Goal: Information Seeking & Learning: Find contact information

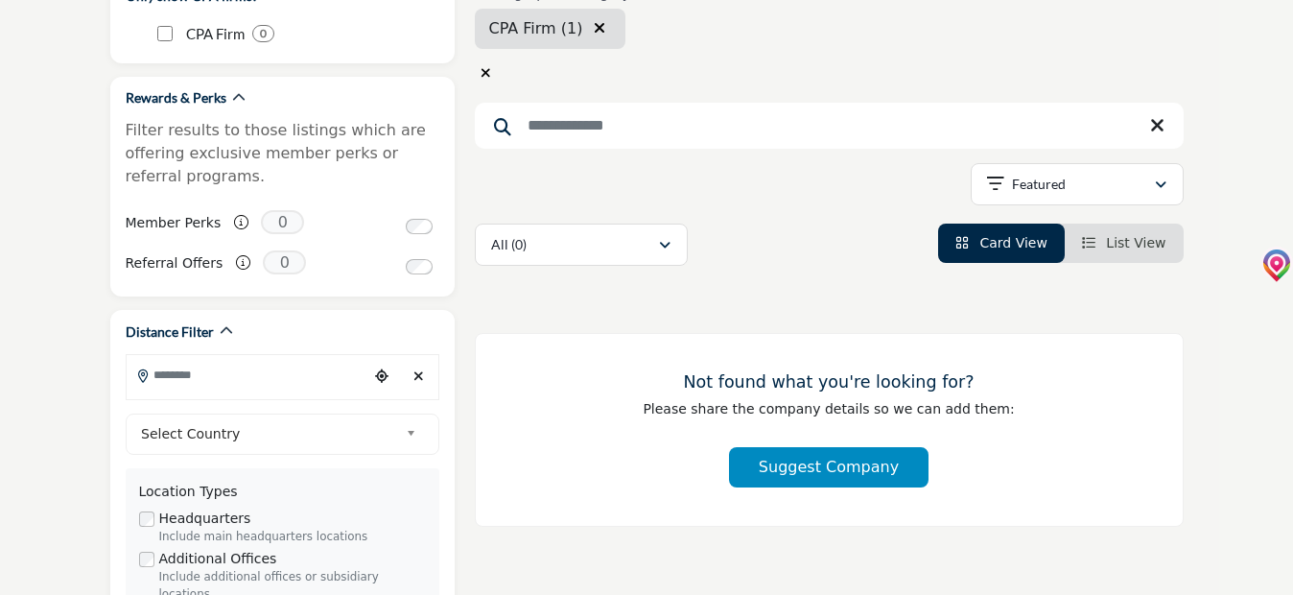
scroll to position [384, 0]
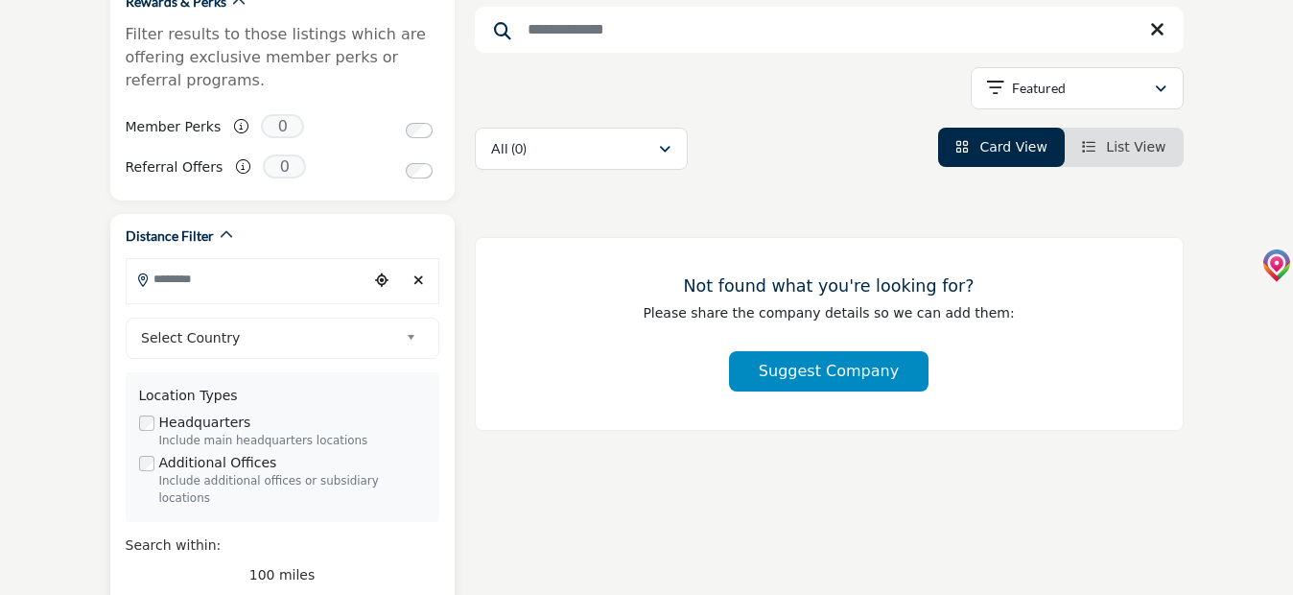
click at [180, 291] on input "Search Location" at bounding box center [248, 278] width 242 height 37
click at [195, 313] on div at bounding box center [283, 313] width 312 height 29
click at [203, 278] on input "Search Location" at bounding box center [248, 278] width 242 height 37
click at [191, 277] on input "Search Location" at bounding box center [248, 278] width 242 height 37
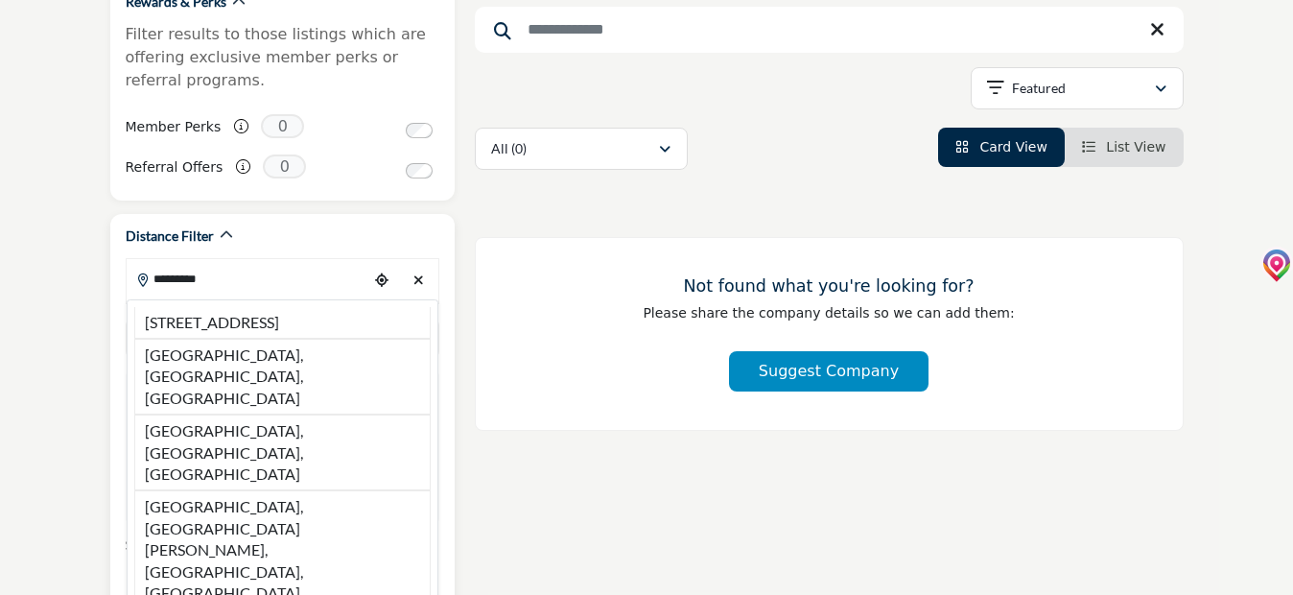
click at [234, 371] on li "[GEOGRAPHIC_DATA], [GEOGRAPHIC_DATA], [GEOGRAPHIC_DATA]" at bounding box center [282, 377] width 296 height 76
type input "**********"
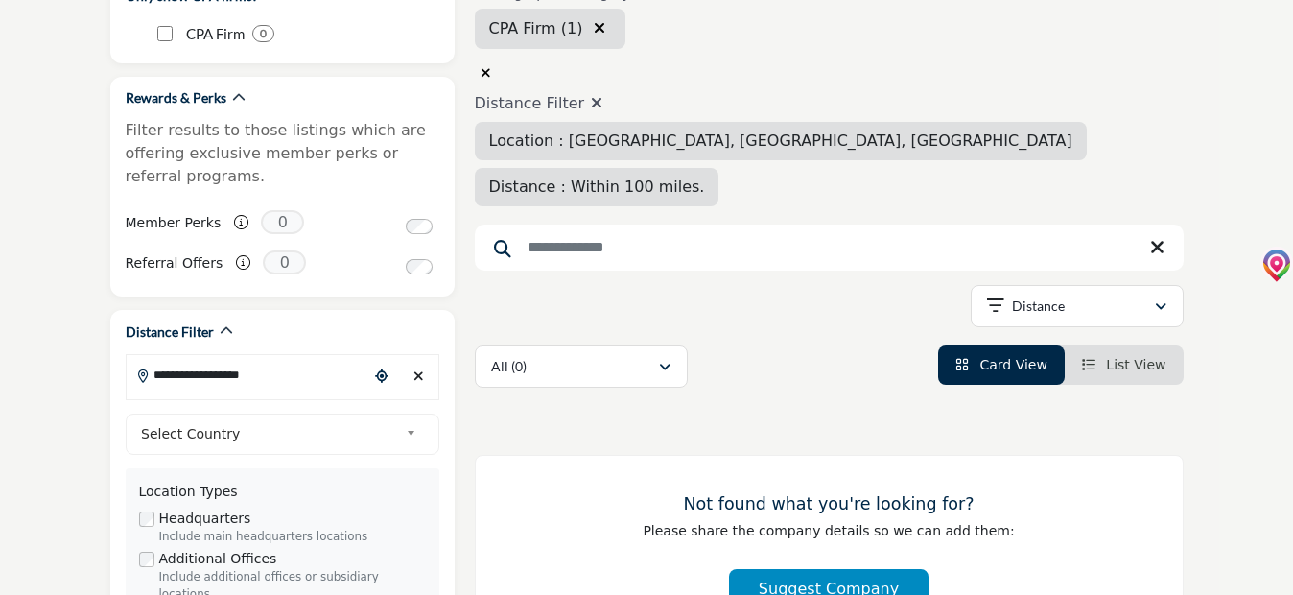
scroll to position [384, 0]
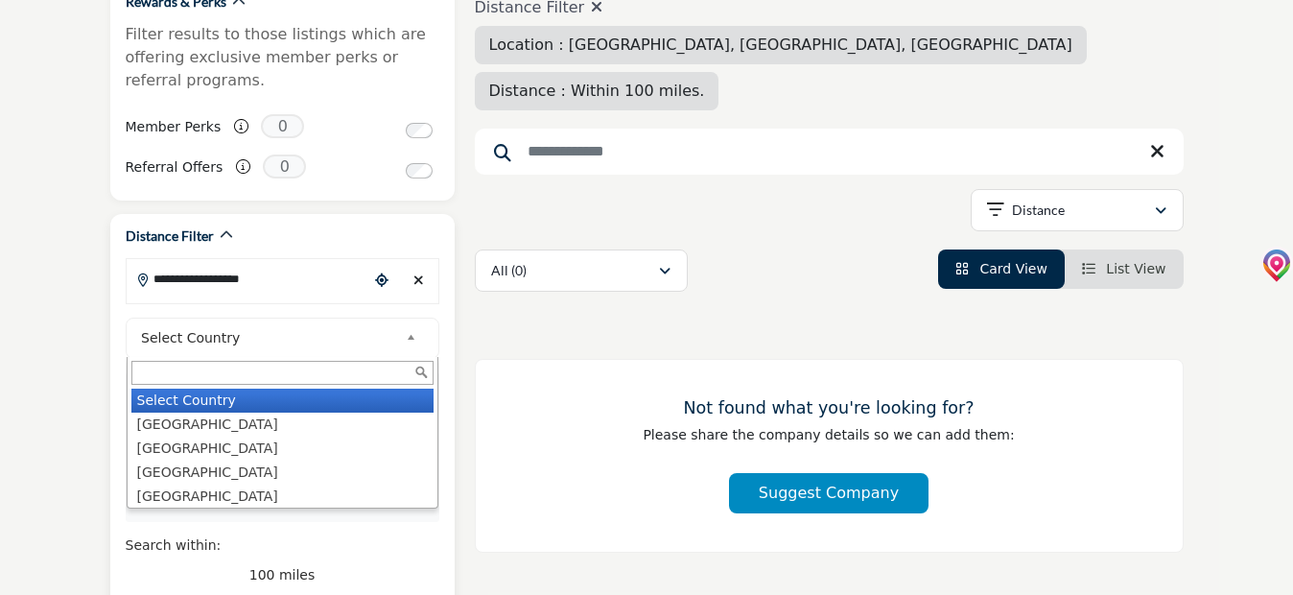
click at [408, 338] on b at bounding box center [414, 338] width 17 height 24
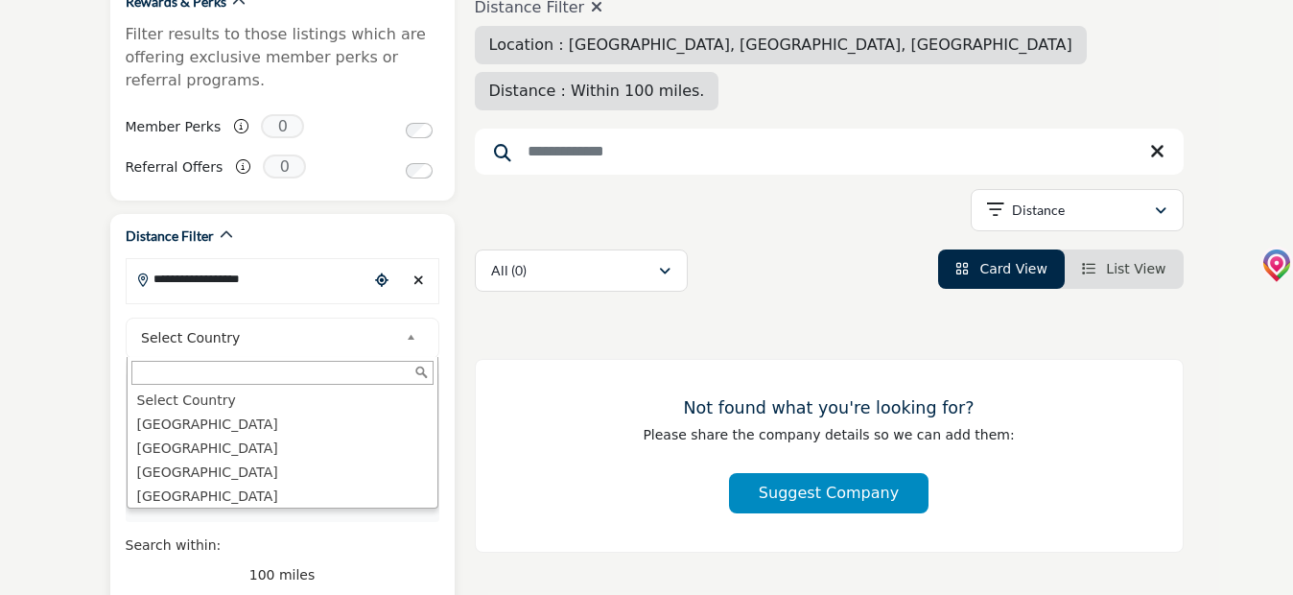
click at [191, 363] on input "Search Text" at bounding box center [282, 373] width 302 height 24
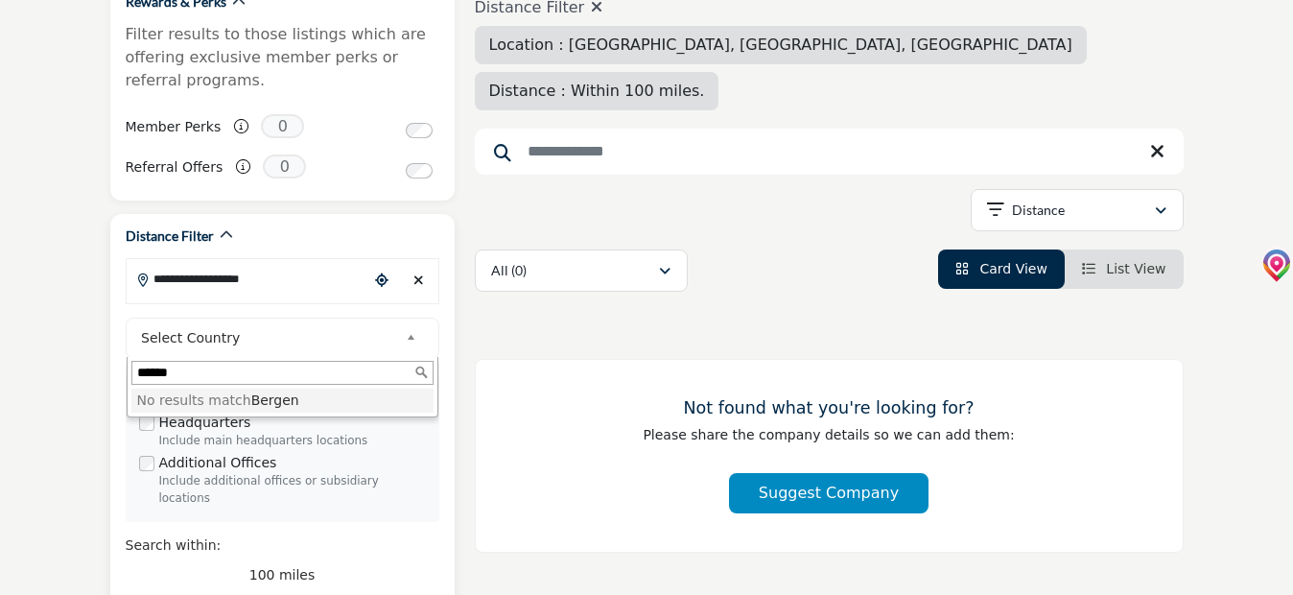
type input "******"
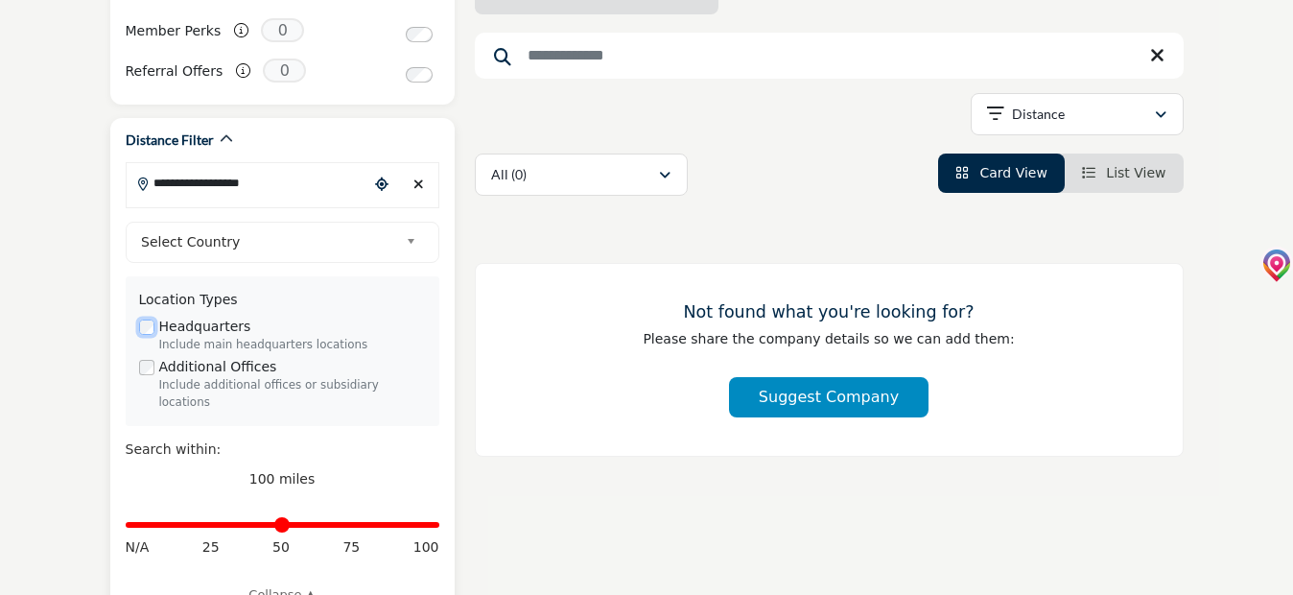
scroll to position [576, 0]
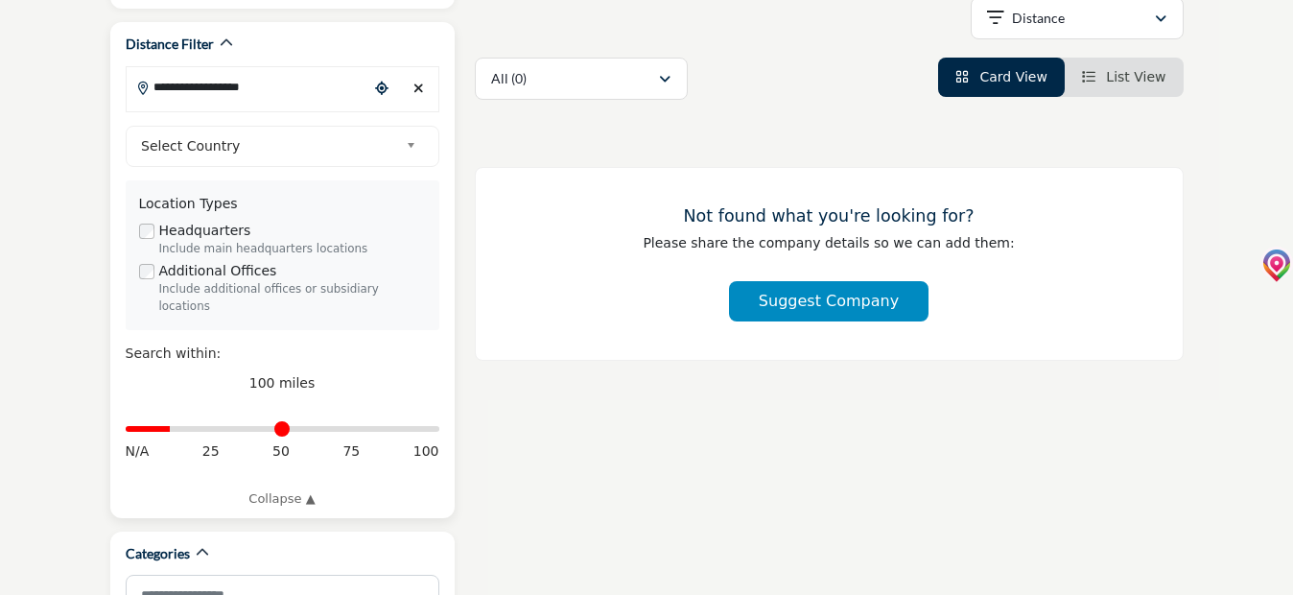
drag, startPoint x: 432, startPoint y: 414, endPoint x: 174, endPoint y: 415, distance: 258.1
type input "**"
click at [174, 427] on input "Distance in miles" at bounding box center [283, 429] width 314 height 4
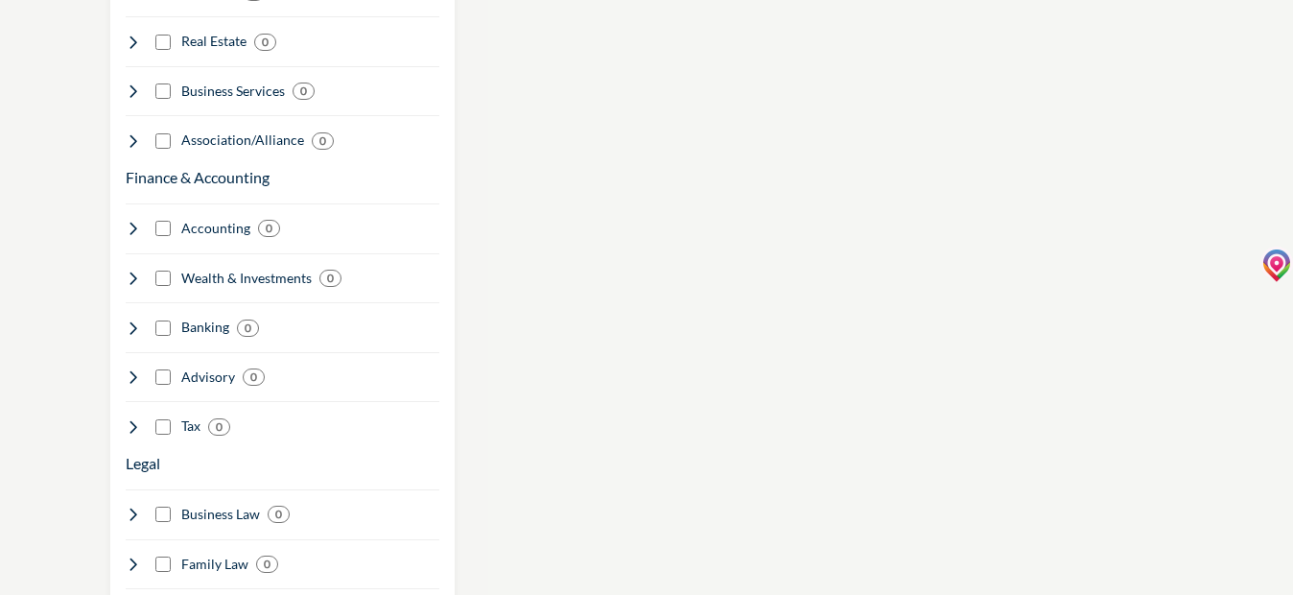
scroll to position [1535, 0]
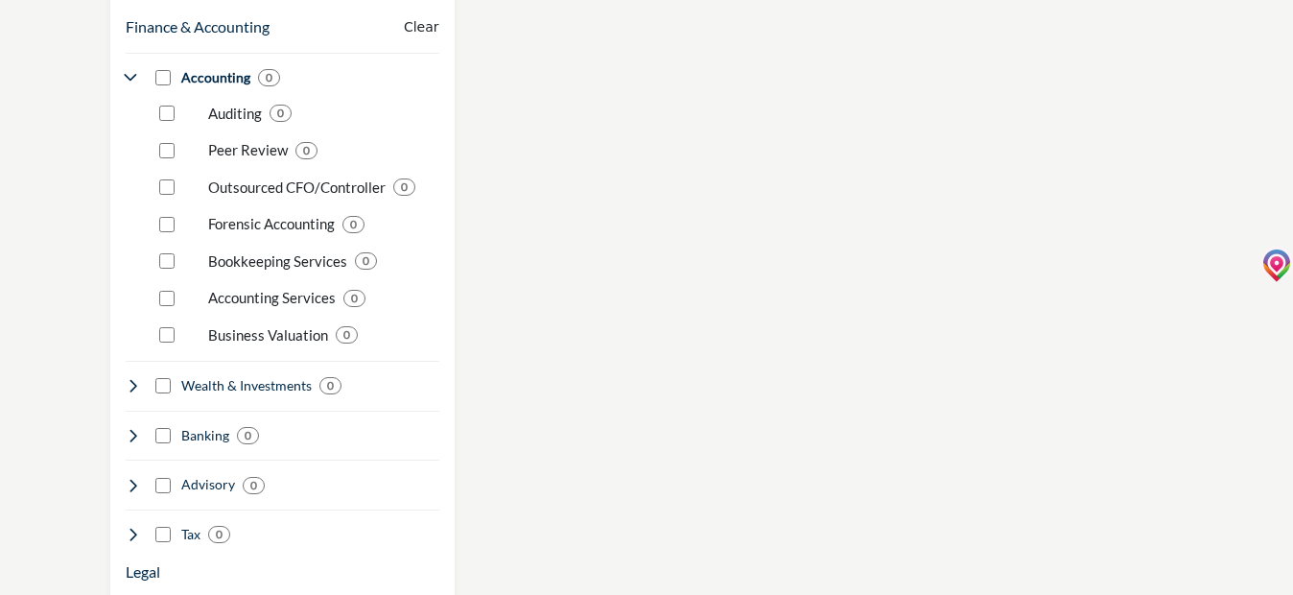
scroll to position [1572, 0]
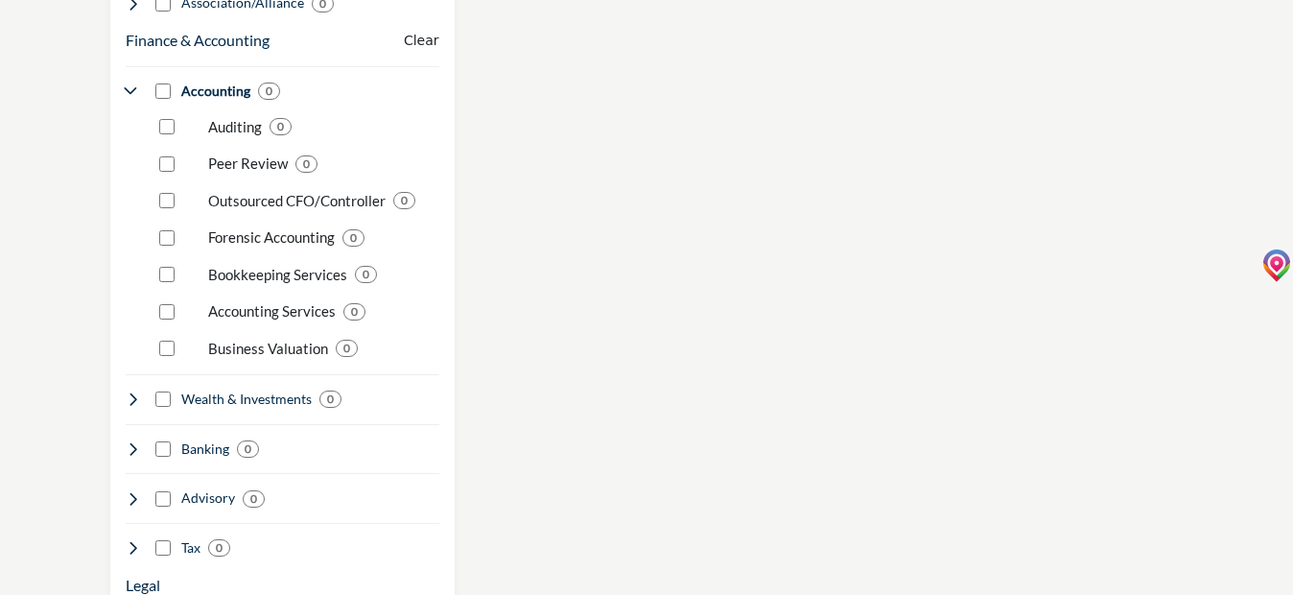
scroll to position [1643, 0]
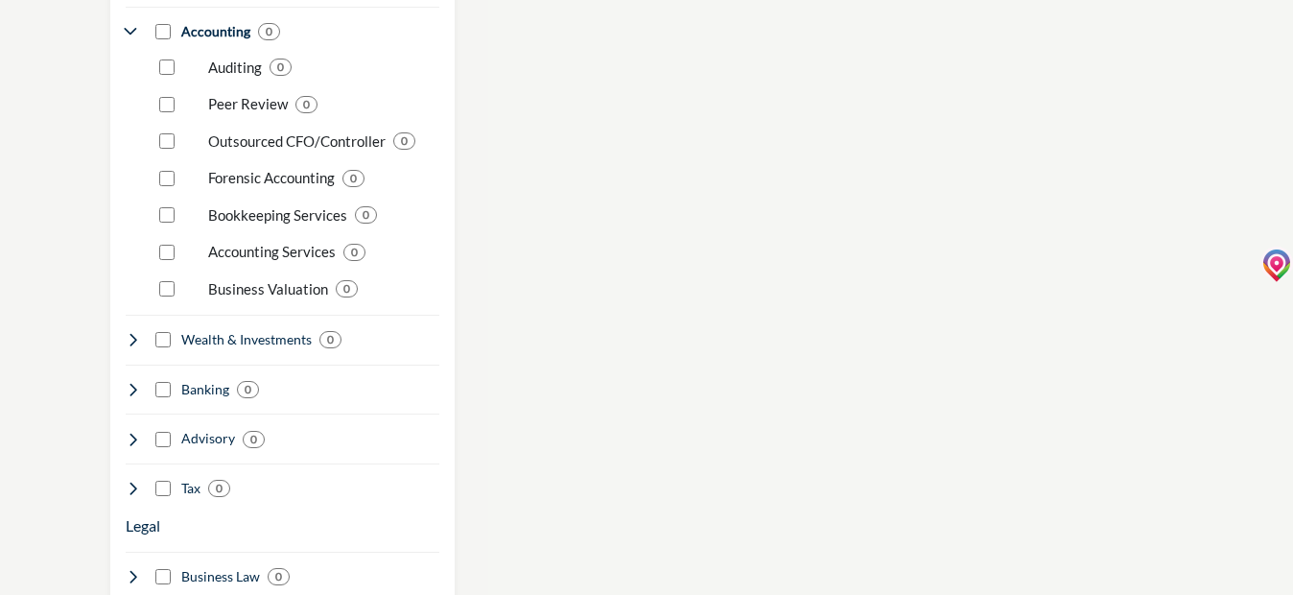
scroll to position [1695, 0]
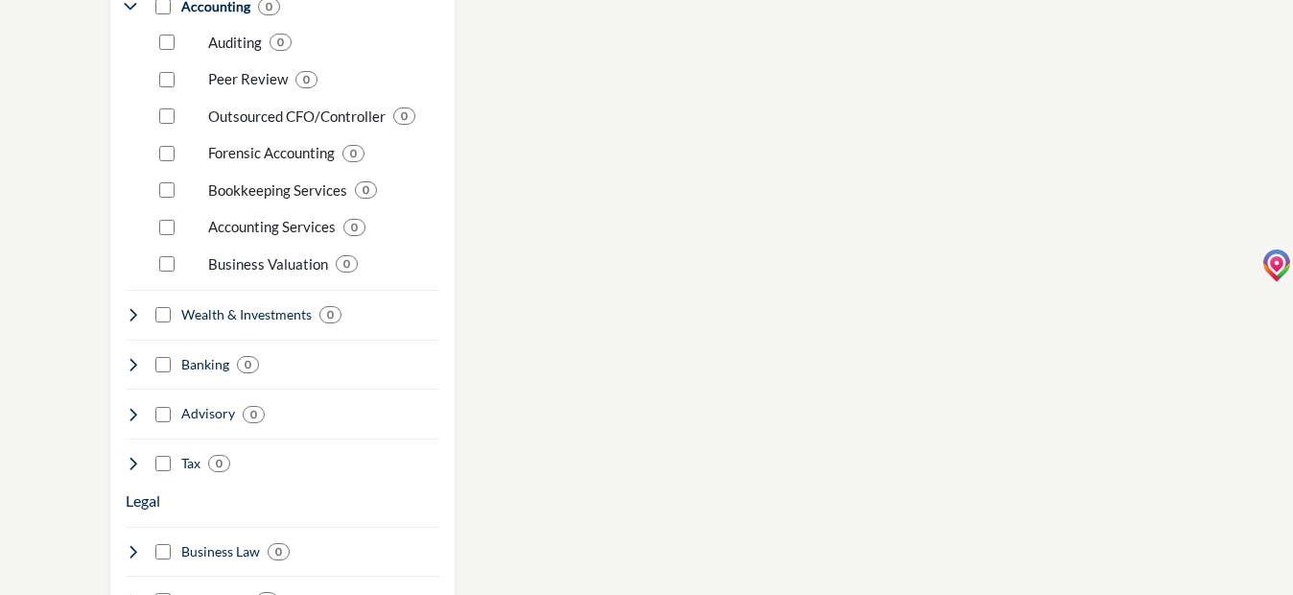
scroll to position [1781, 0]
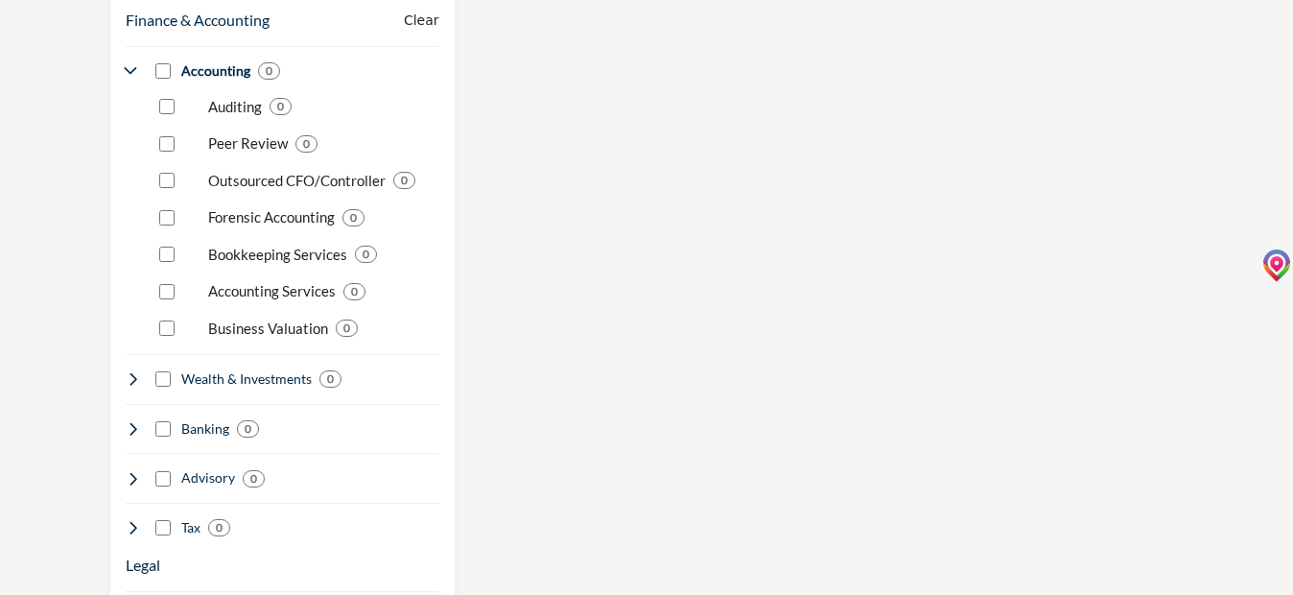
scroll to position [1649, 0]
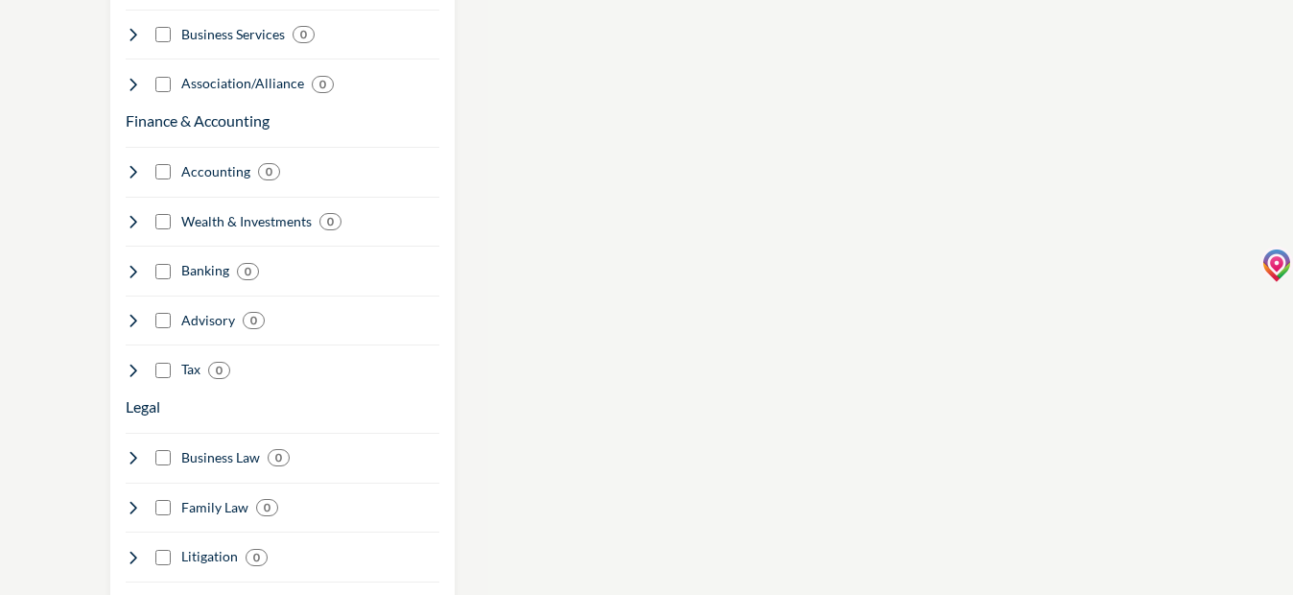
scroll to position [1549, 0]
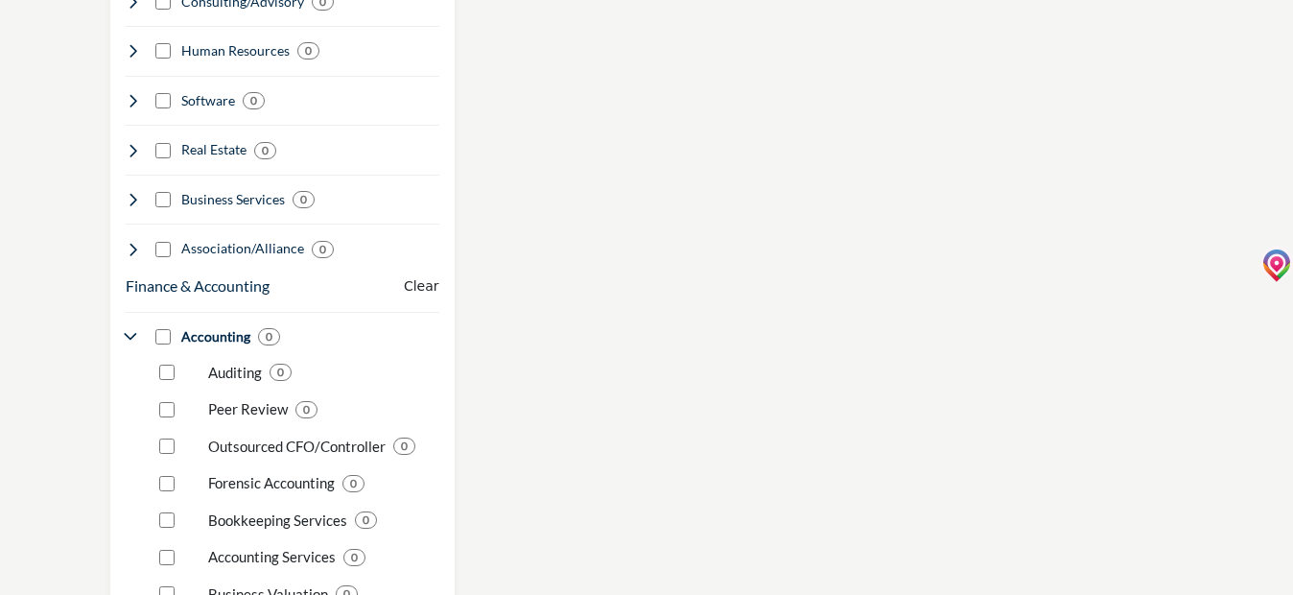
scroll to position [1439, 0]
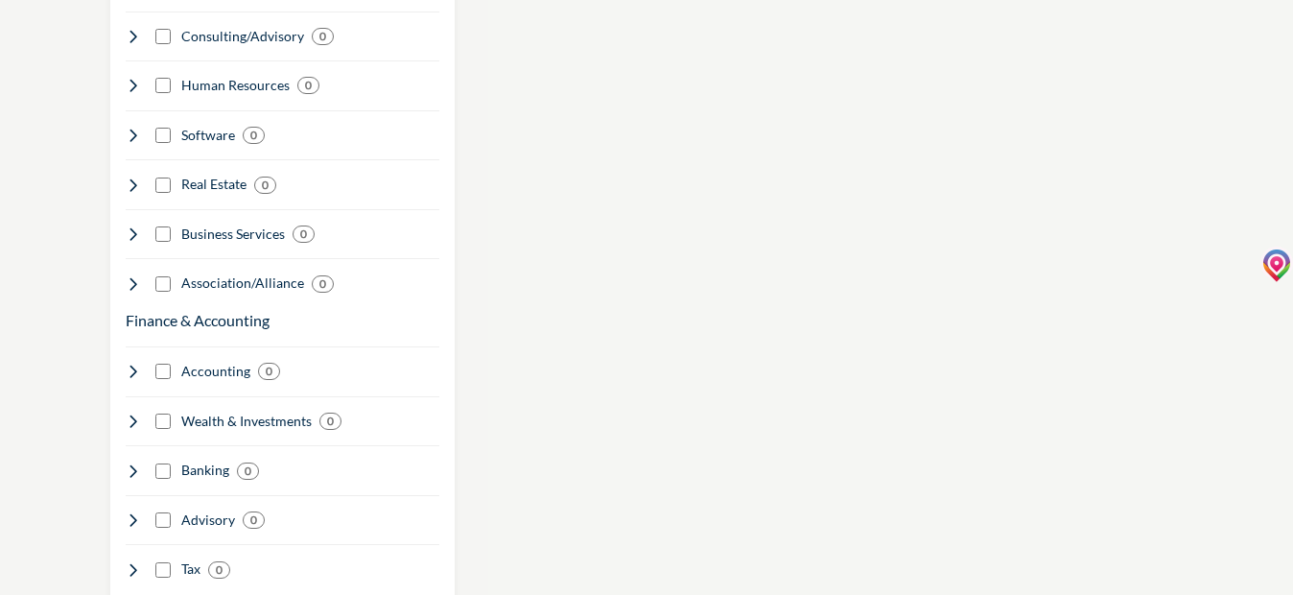
scroll to position [1631, 0]
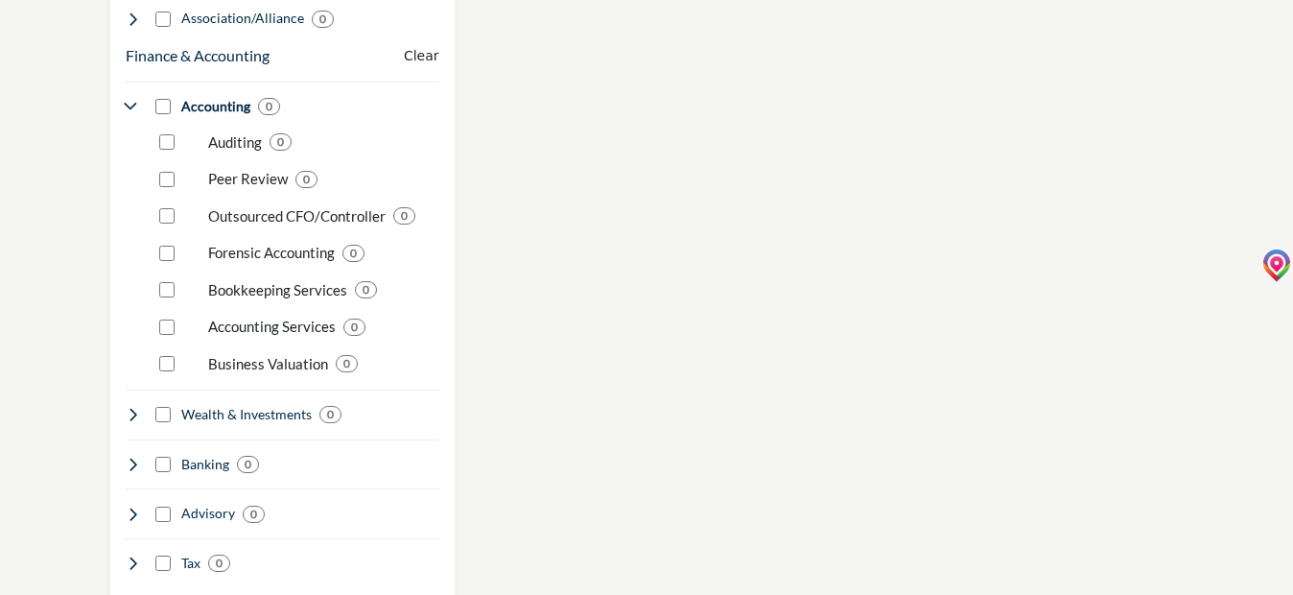
scroll to position [1631, 0]
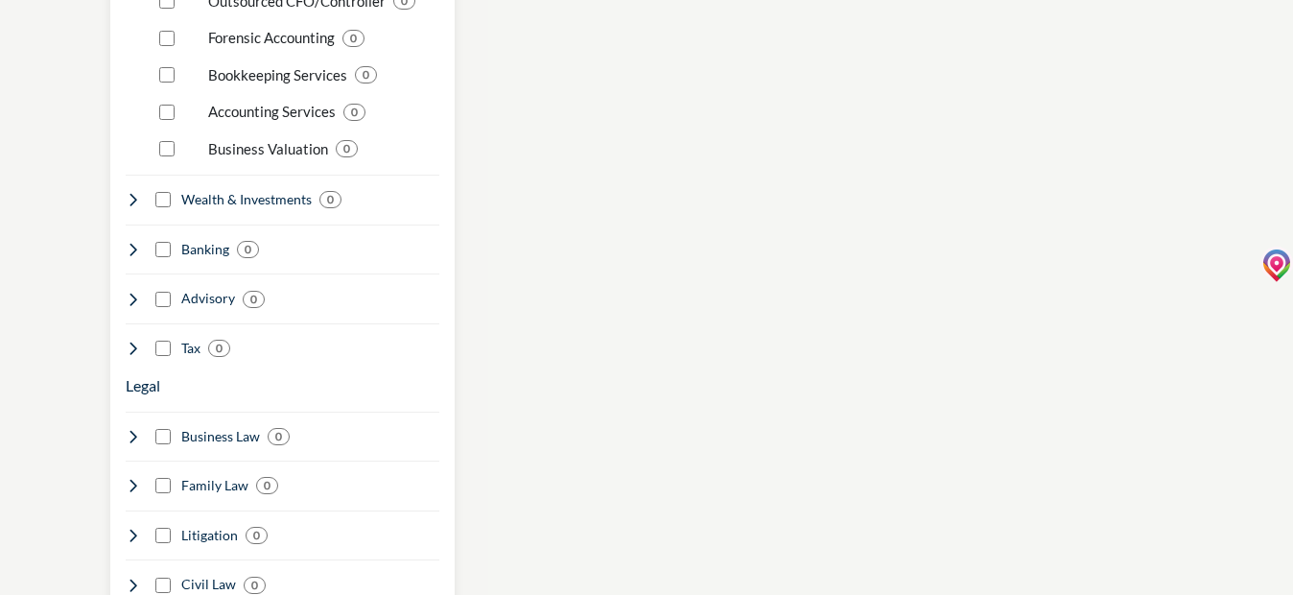
scroll to position [1727, 0]
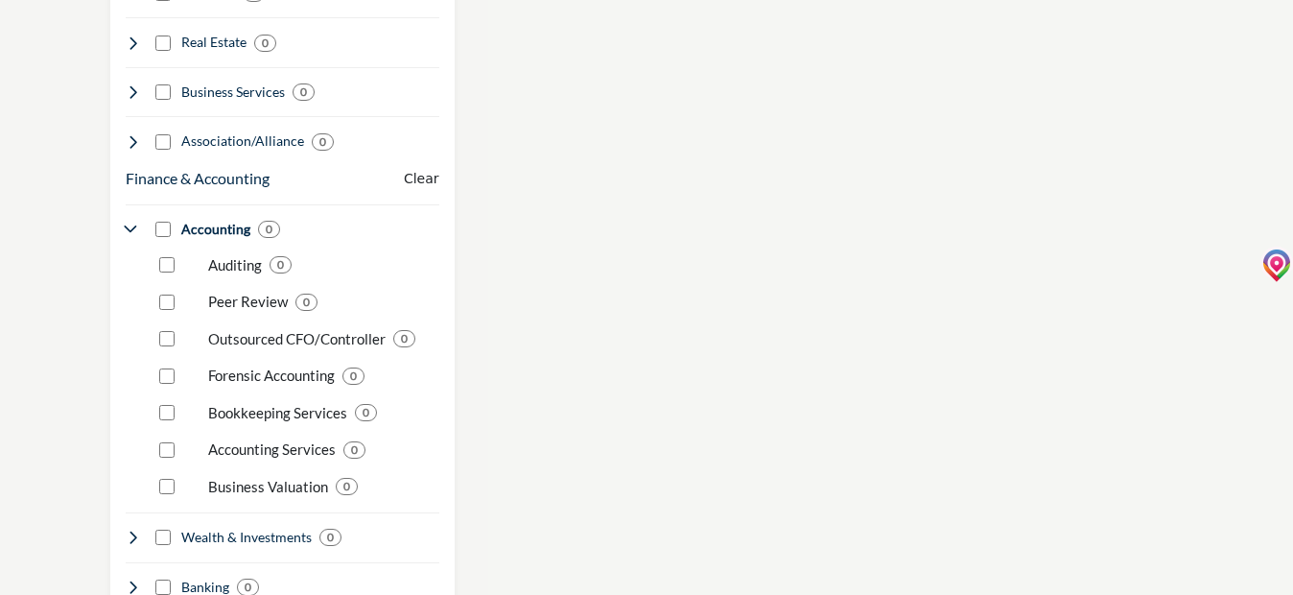
scroll to position [1535, 0]
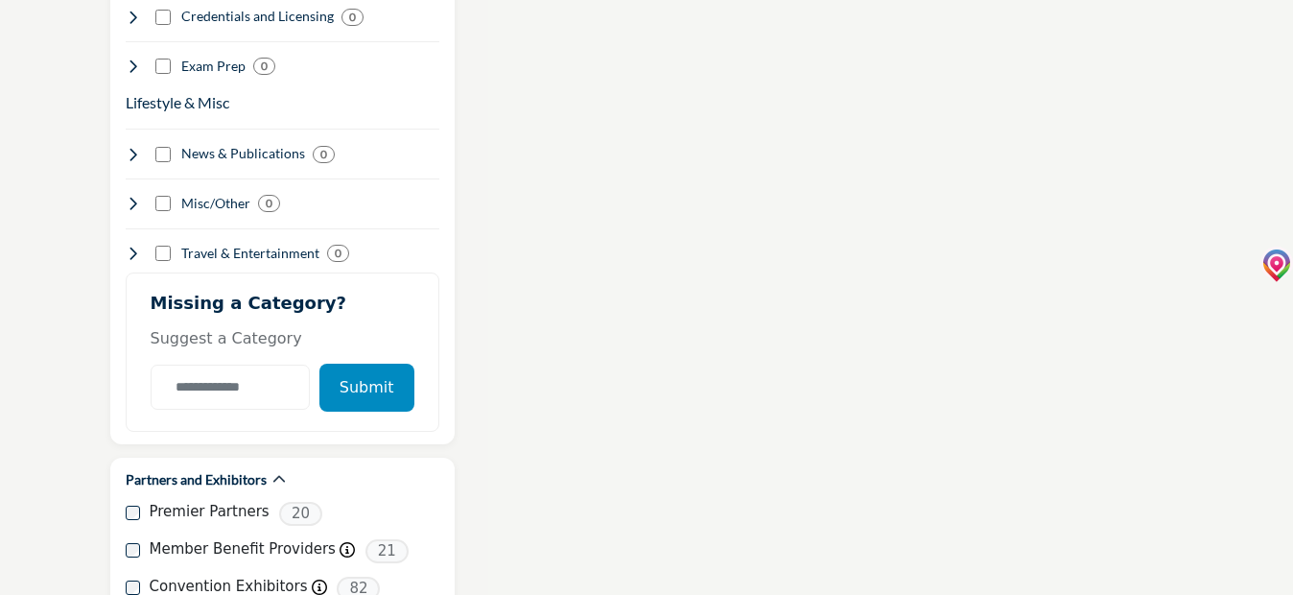
scroll to position [2683, 0]
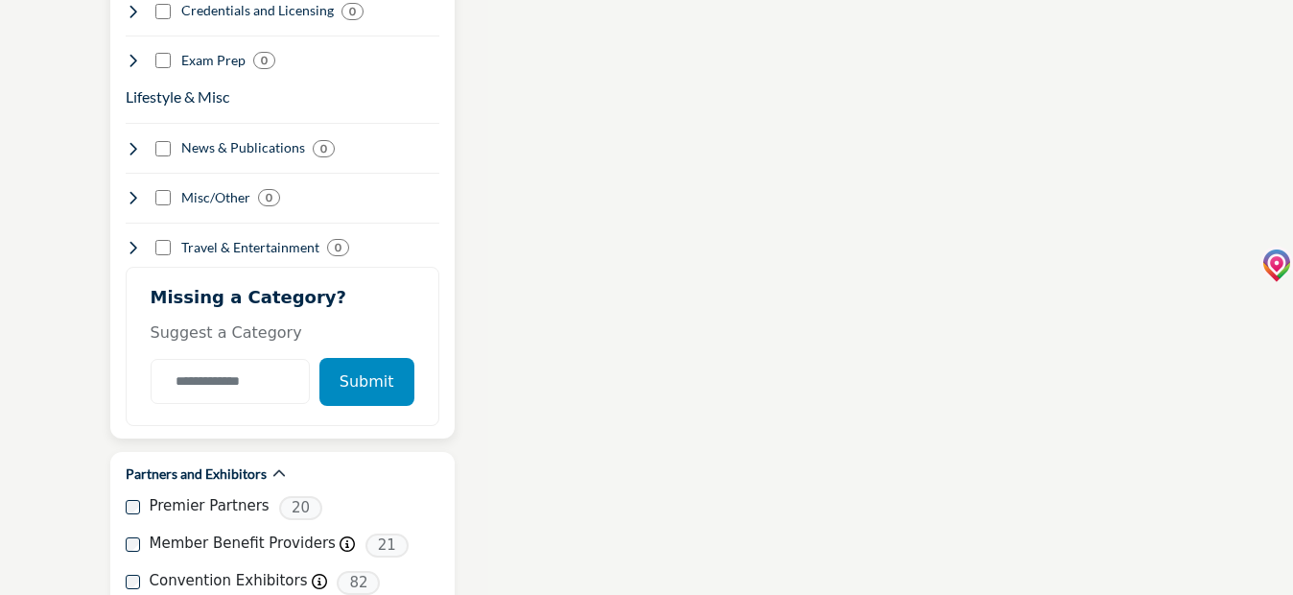
click at [365, 359] on button "Submit" at bounding box center [366, 382] width 95 height 48
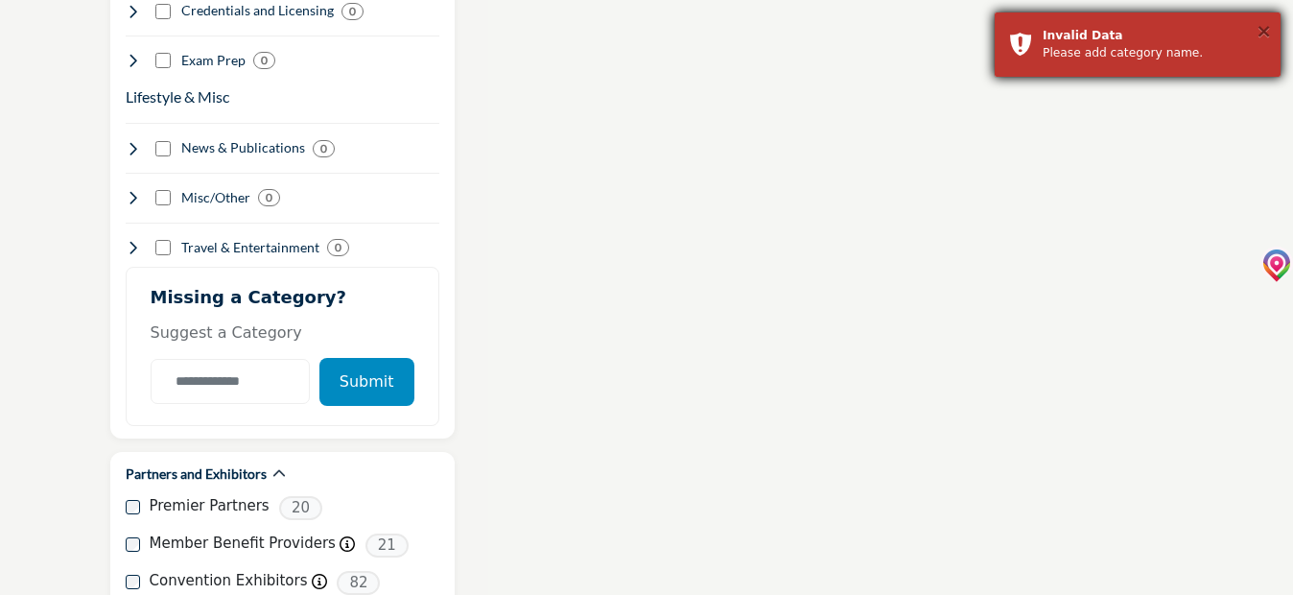
click at [1263, 35] on button "×" at bounding box center [1264, 30] width 16 height 19
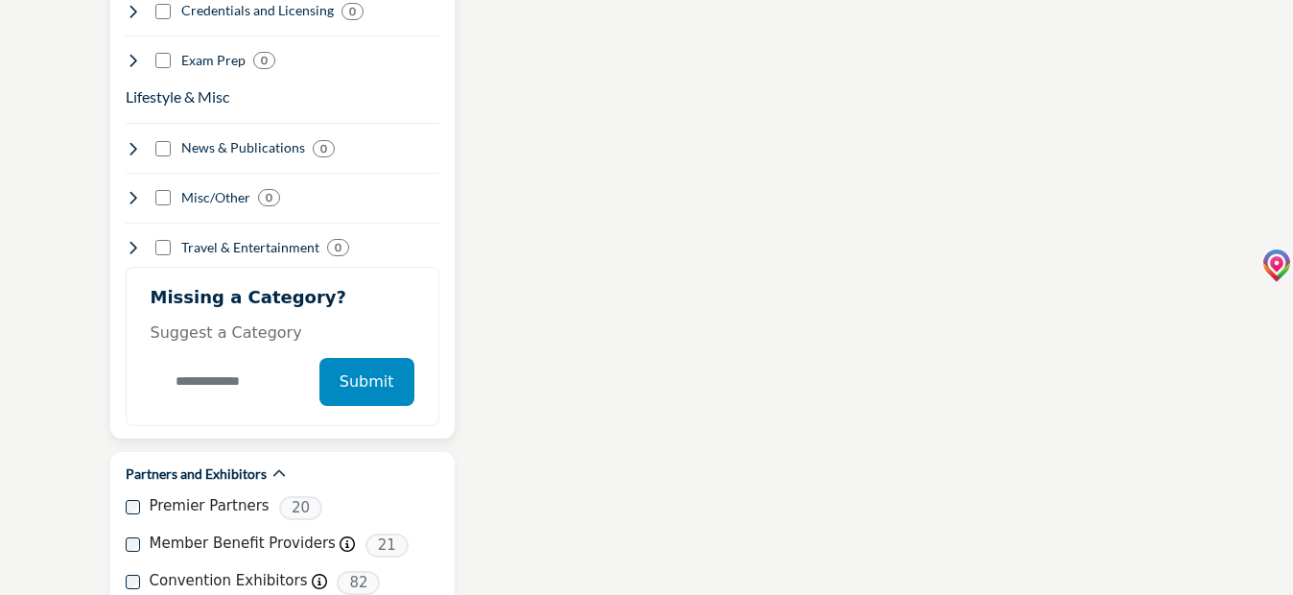
click at [231, 375] on input "Category Name" at bounding box center [230, 381] width 159 height 45
type input "**********"
click at [366, 362] on button "Submit" at bounding box center [372, 382] width 95 height 48
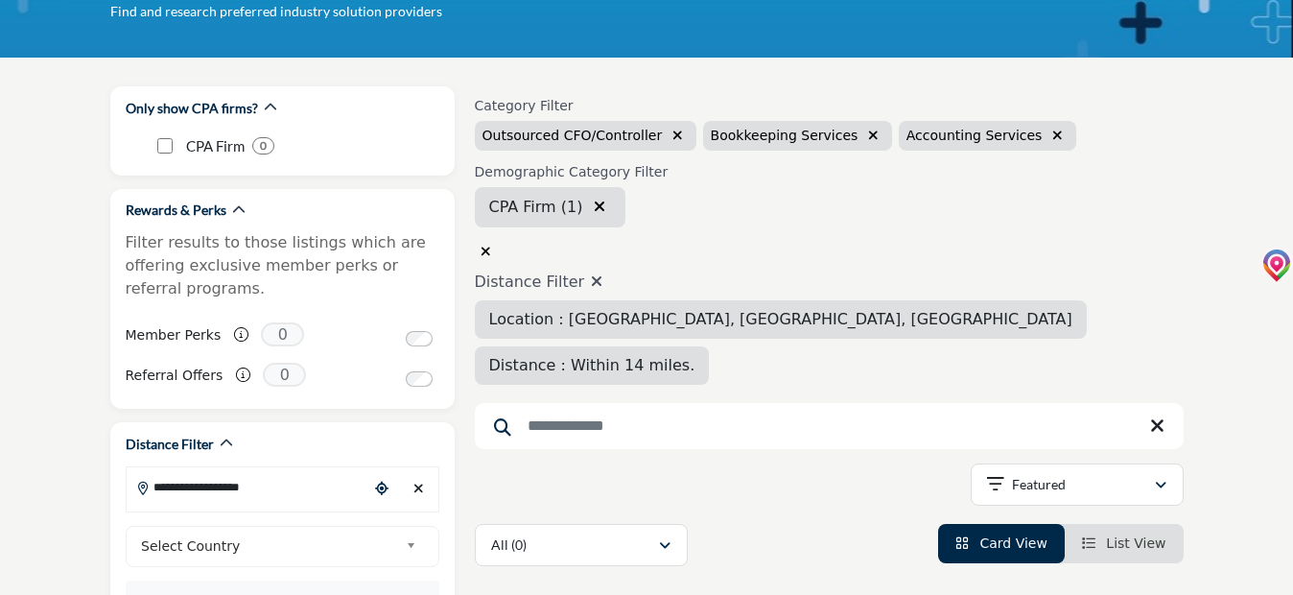
scroll to position [219, 0]
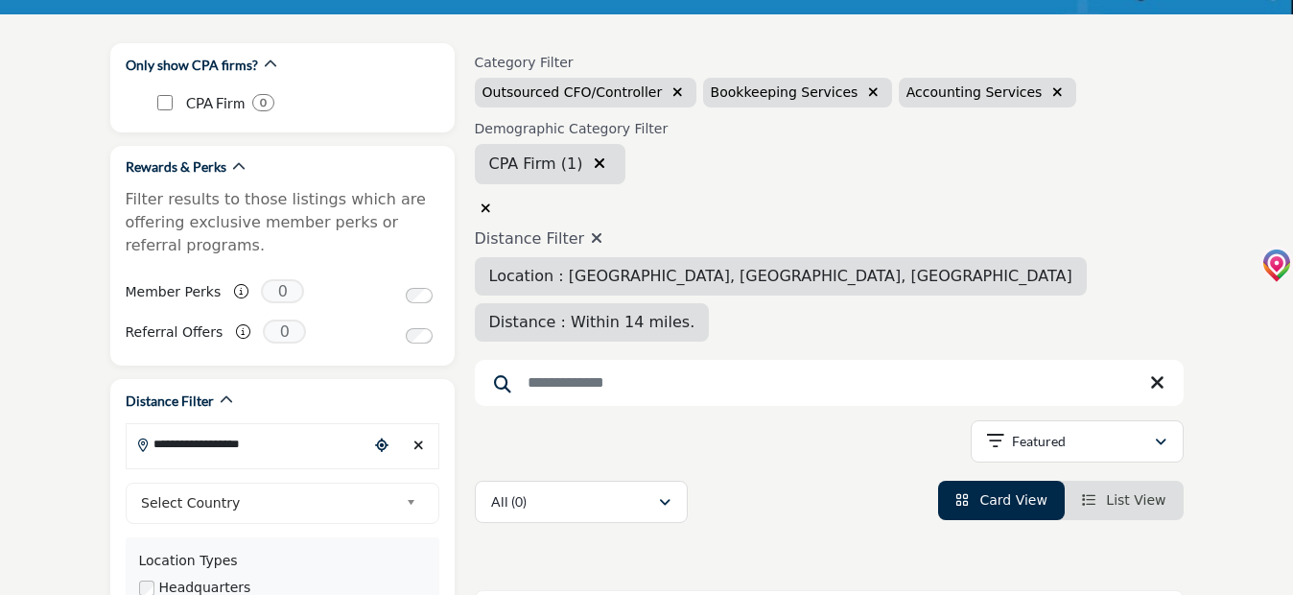
click at [507, 375] on icon at bounding box center [502, 383] width 17 height 17
click at [528, 360] on input "Search Keyword" at bounding box center [829, 383] width 709 height 46
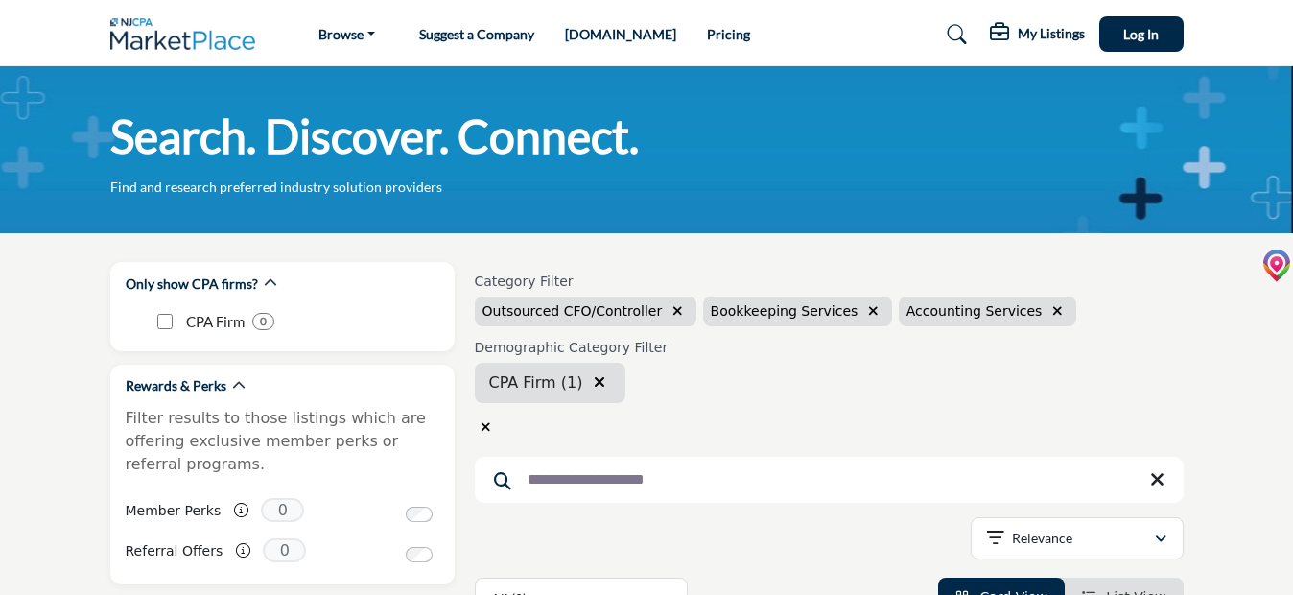
type input "**********"
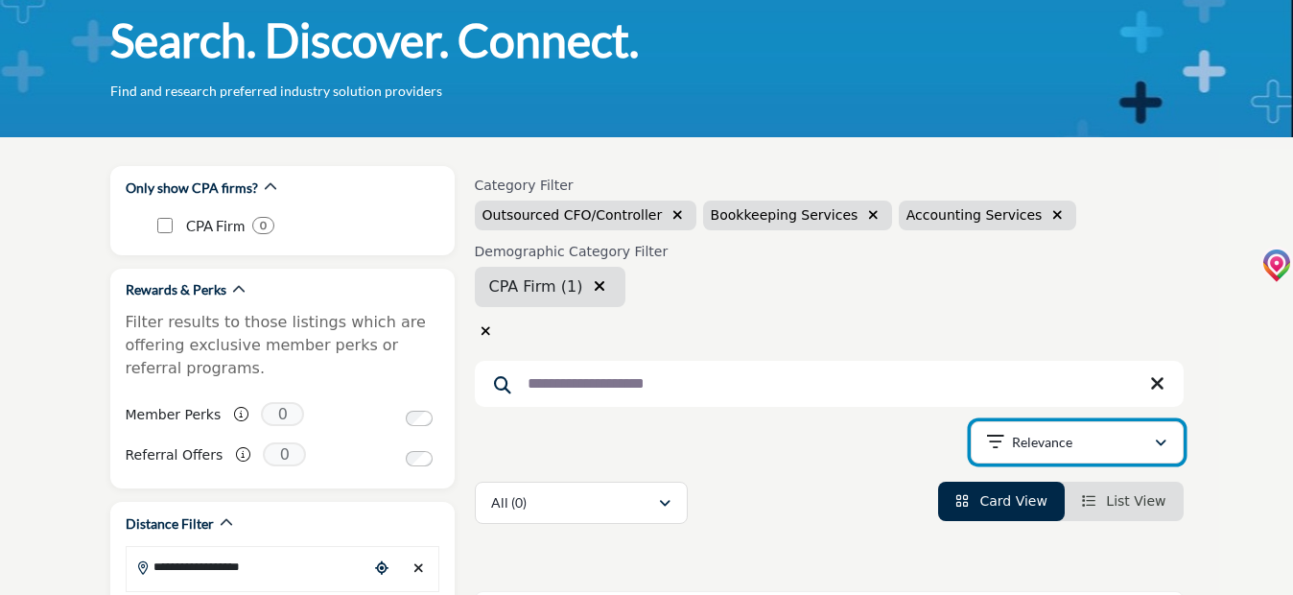
scroll to position [192, 0]
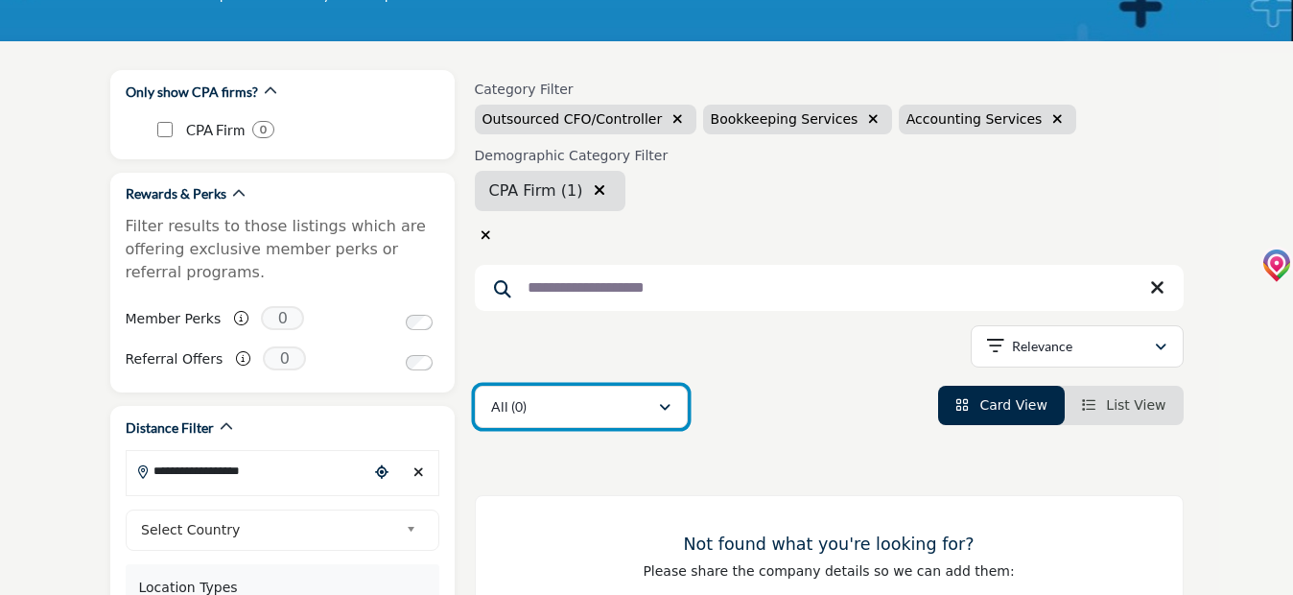
click at [664, 408] on icon "button" at bounding box center [665, 407] width 12 height 13
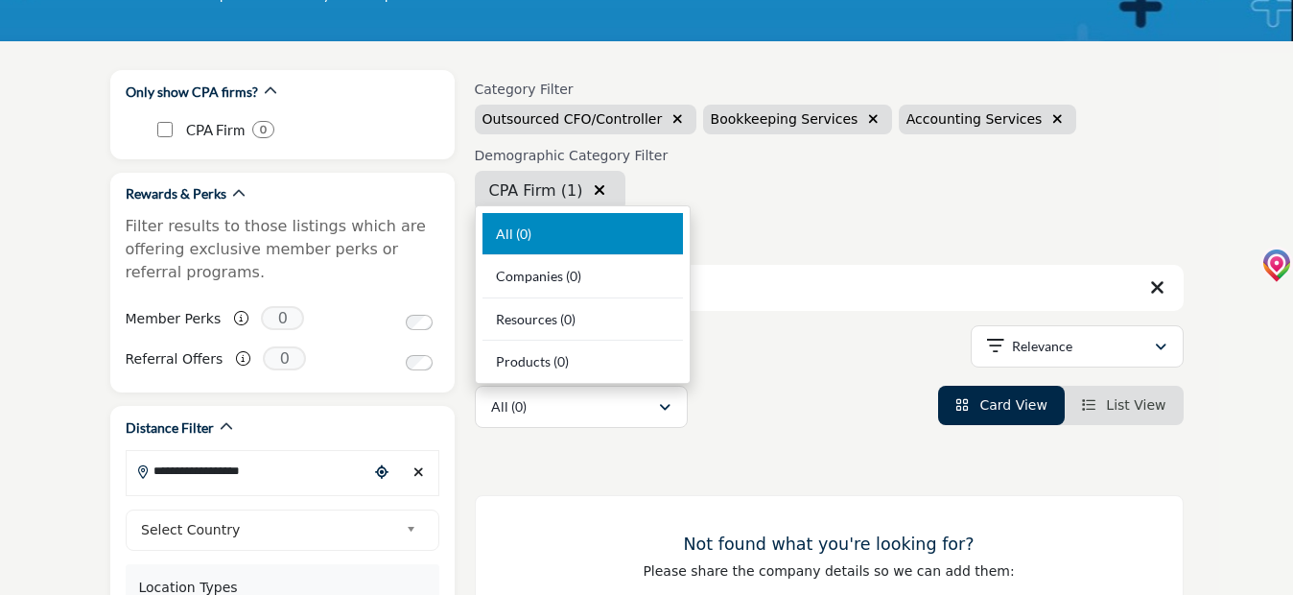
click at [729, 353] on div "**********" at bounding box center [829, 349] width 709 height 49
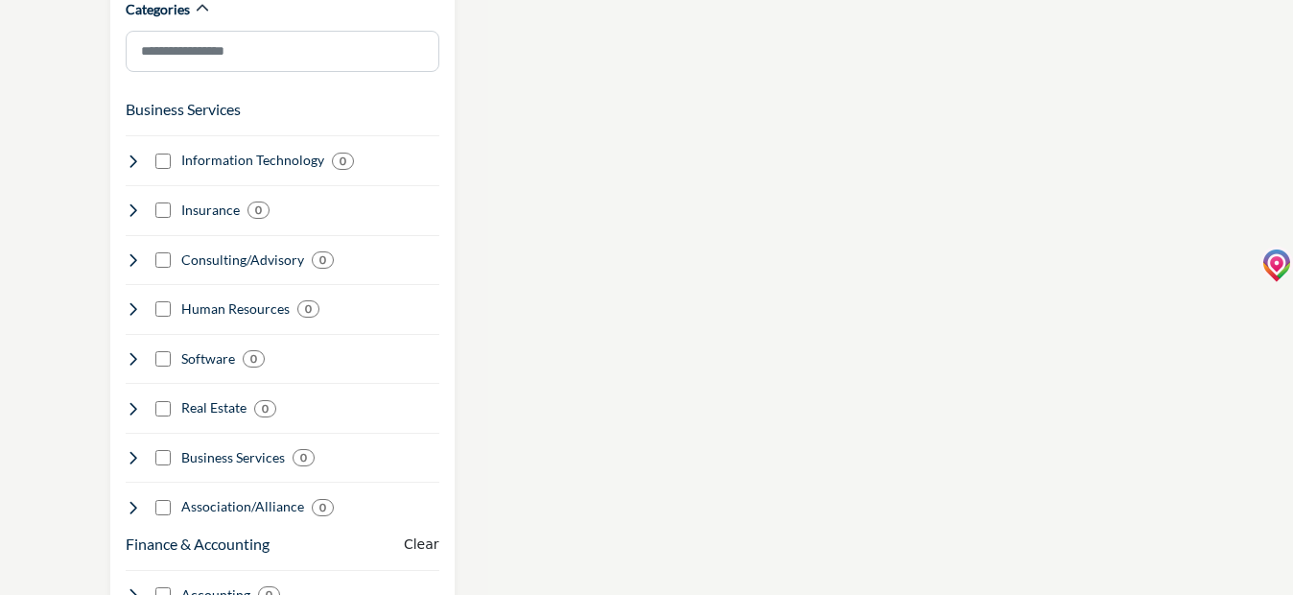
scroll to position [1151, 0]
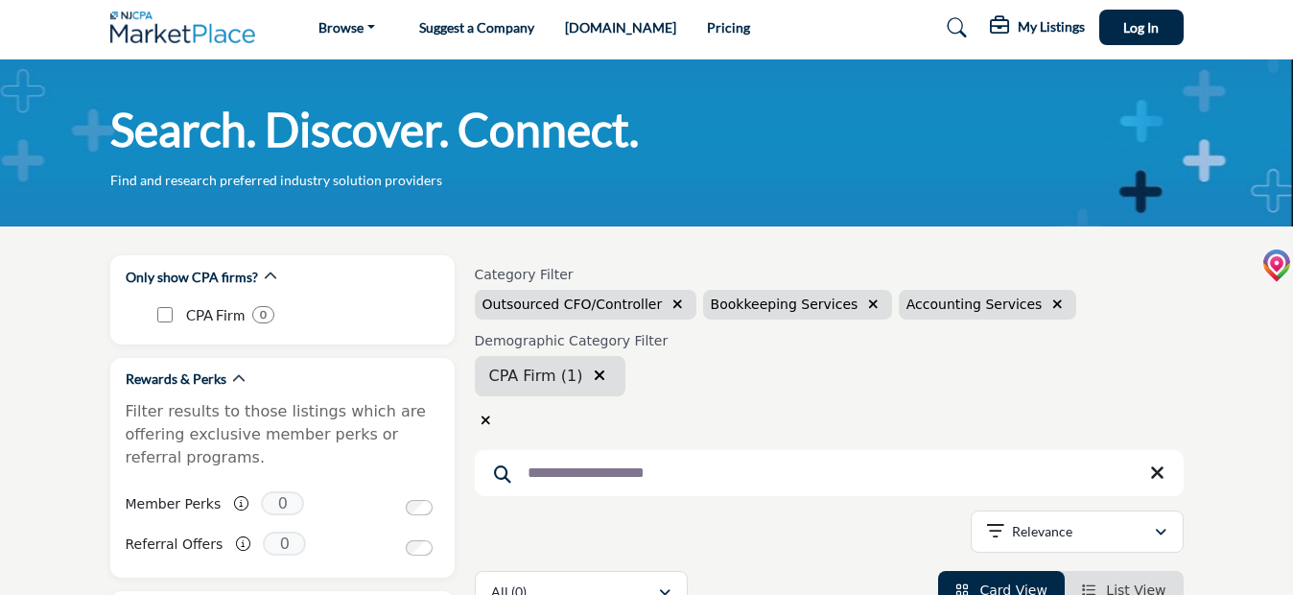
scroll to position [0, 0]
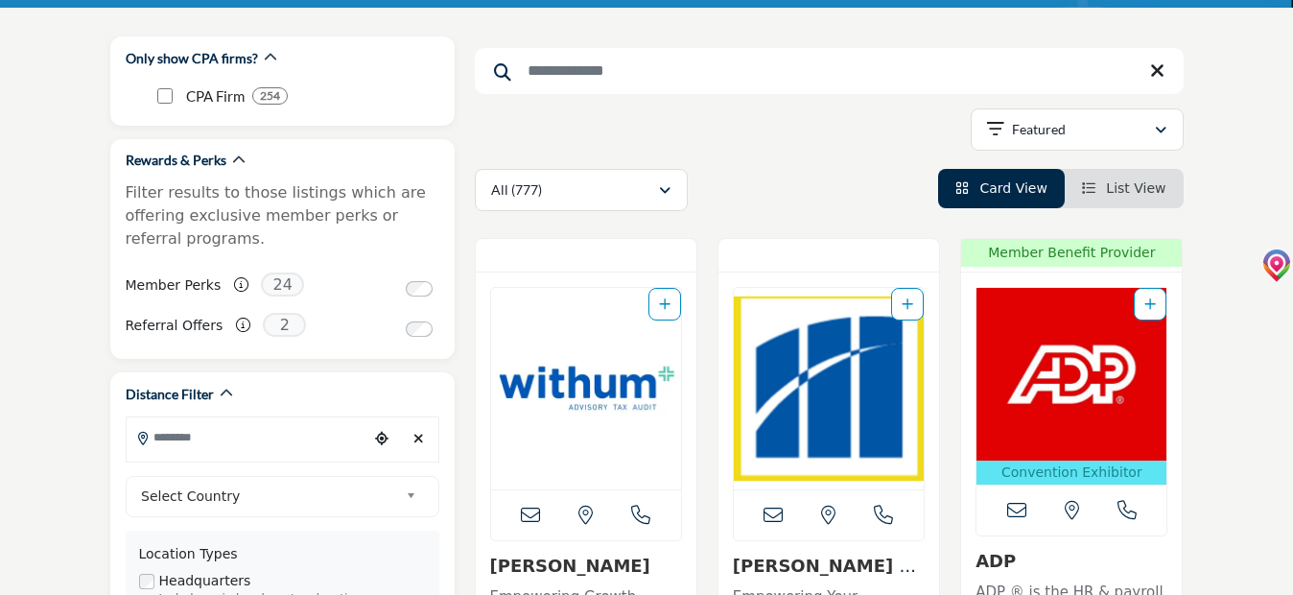
scroll to position [288, 0]
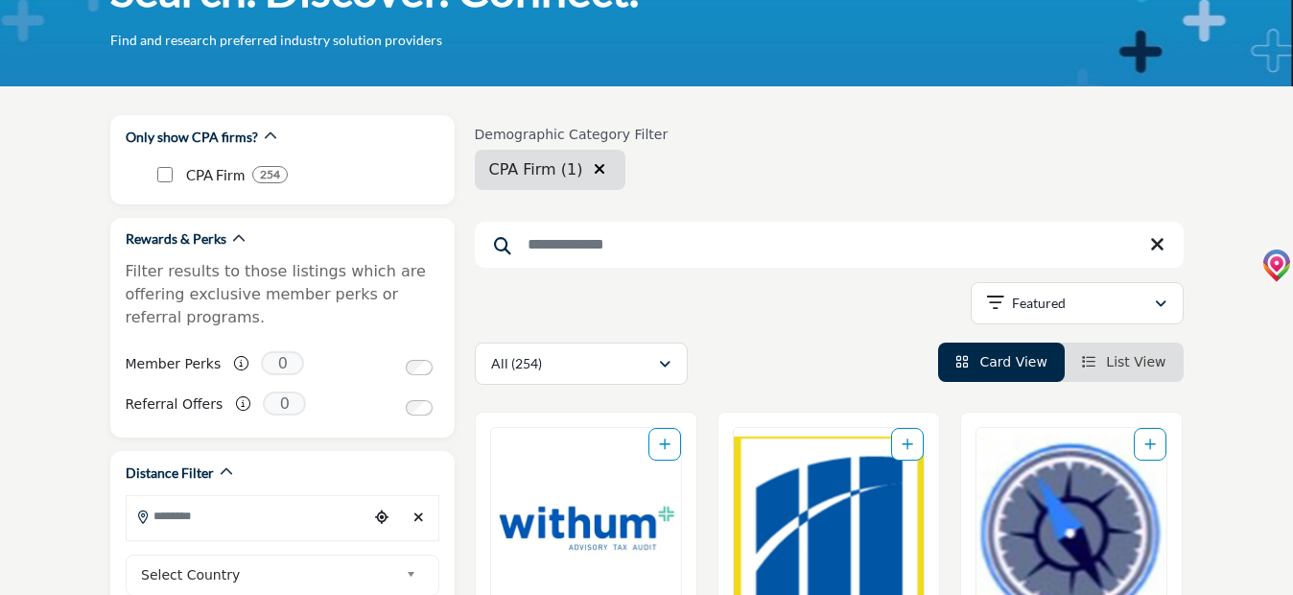
scroll to position [192, 0]
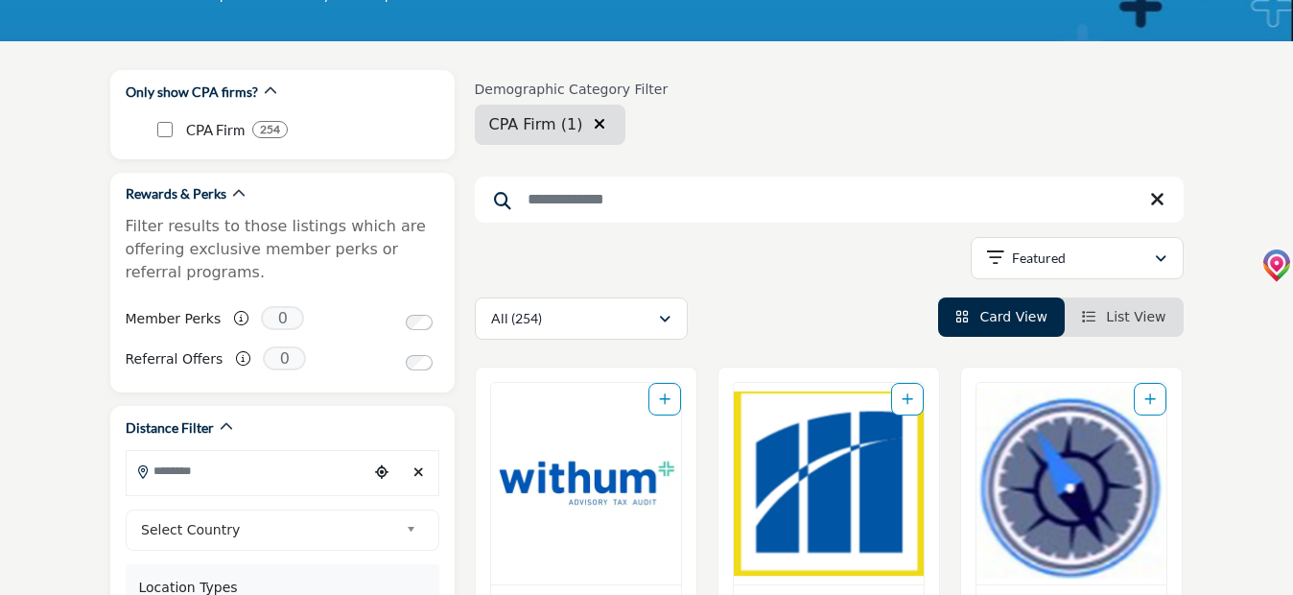
click at [533, 197] on input "Search Keyword" at bounding box center [829, 200] width 709 height 46
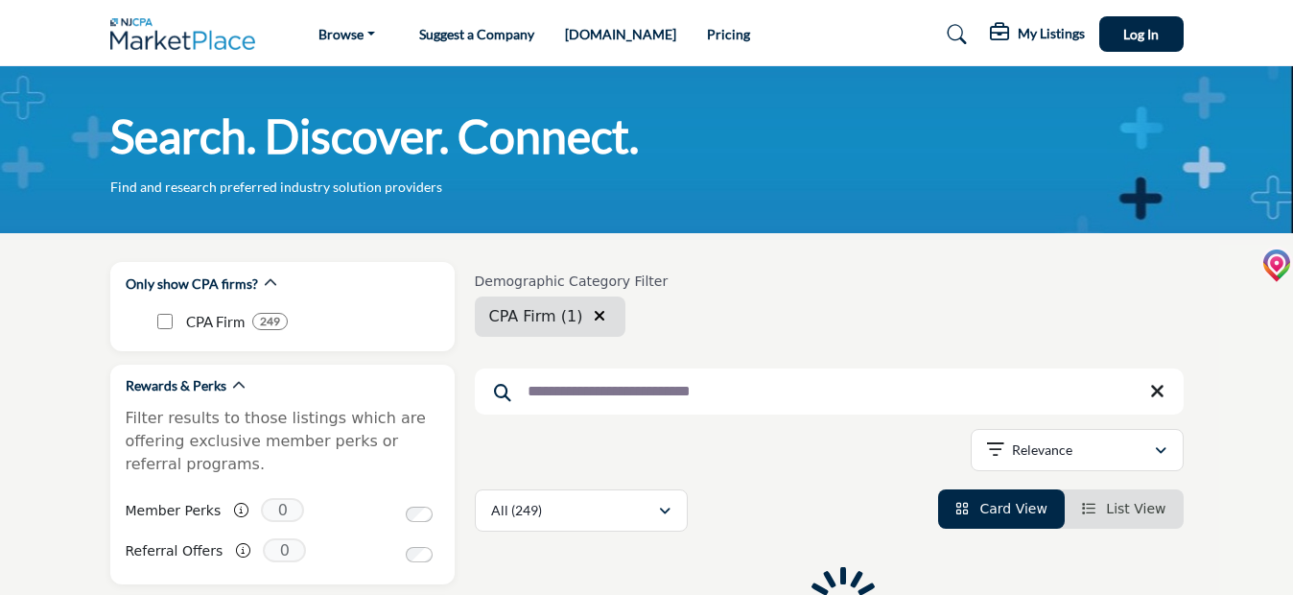
type input "**********"
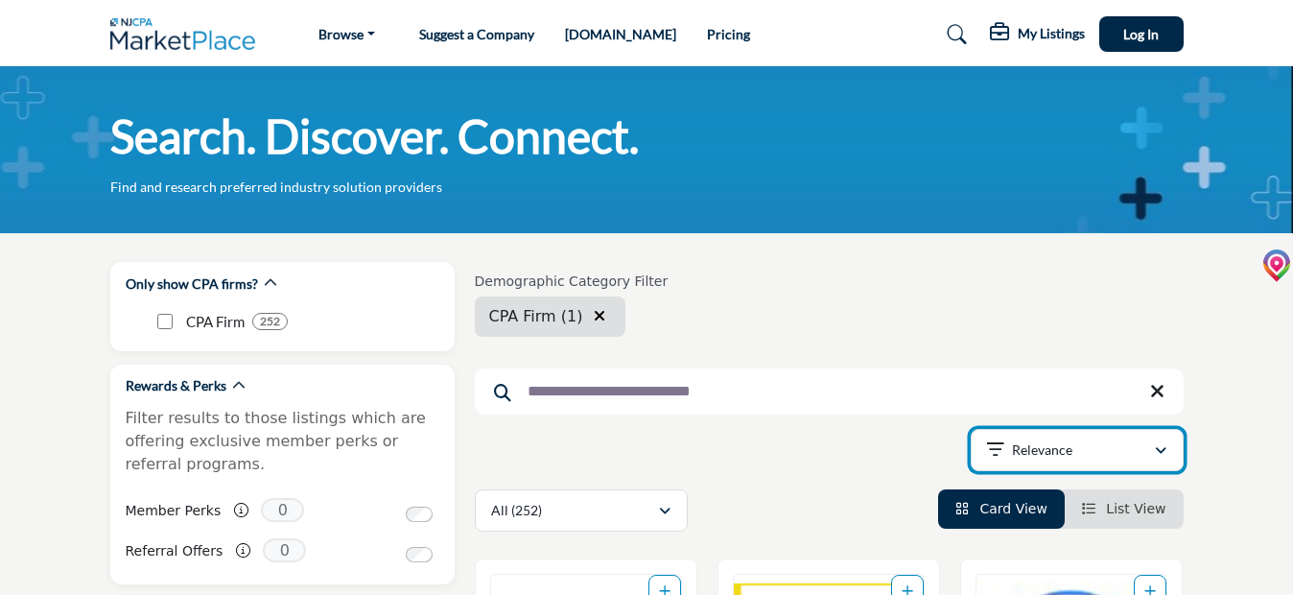
scroll to position [96, 0]
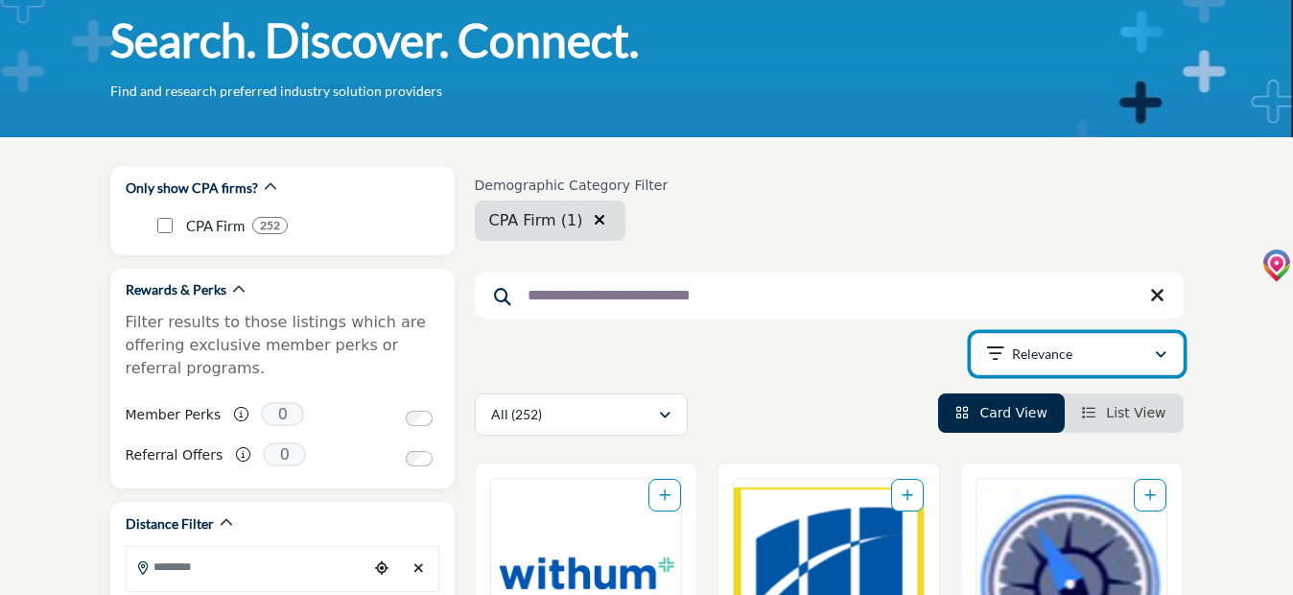
click at [1169, 356] on button "Relevance" at bounding box center [1077, 354] width 213 height 42
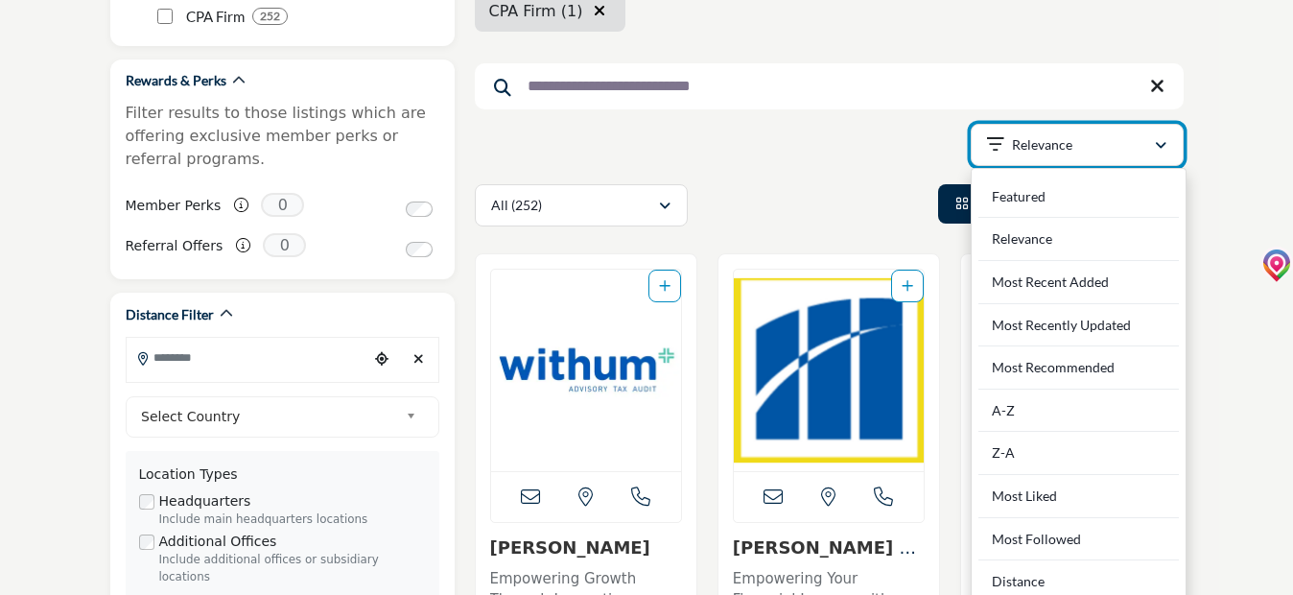
scroll to position [211, 0]
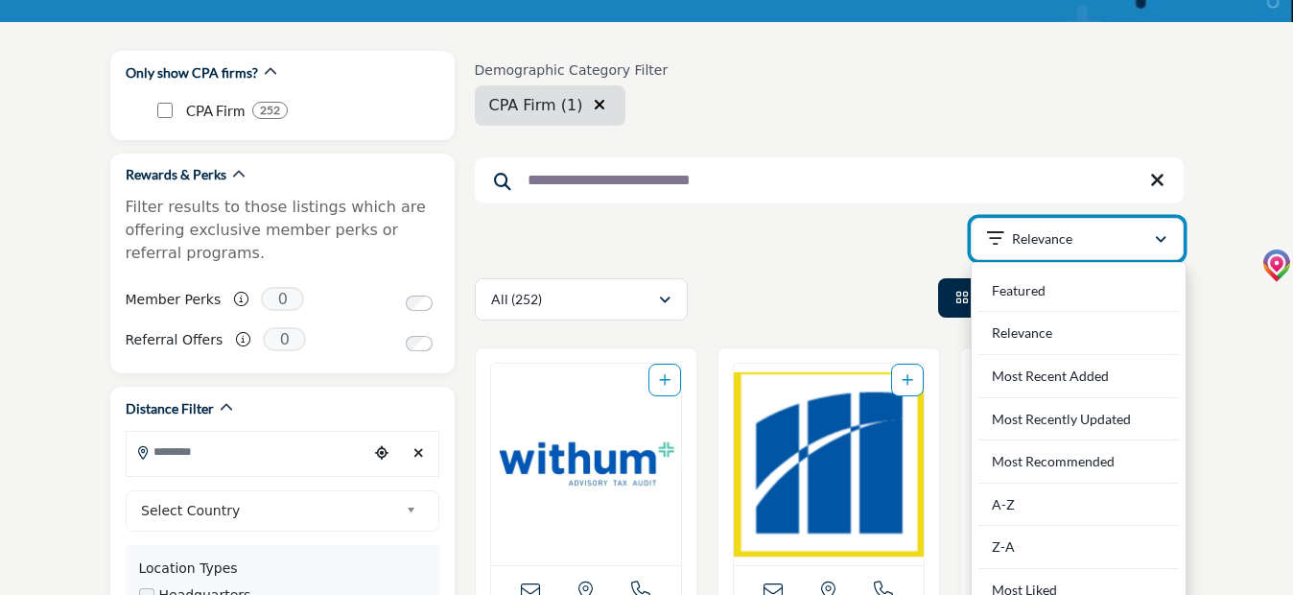
click at [1161, 233] on icon "button" at bounding box center [1161, 239] width 12 height 13
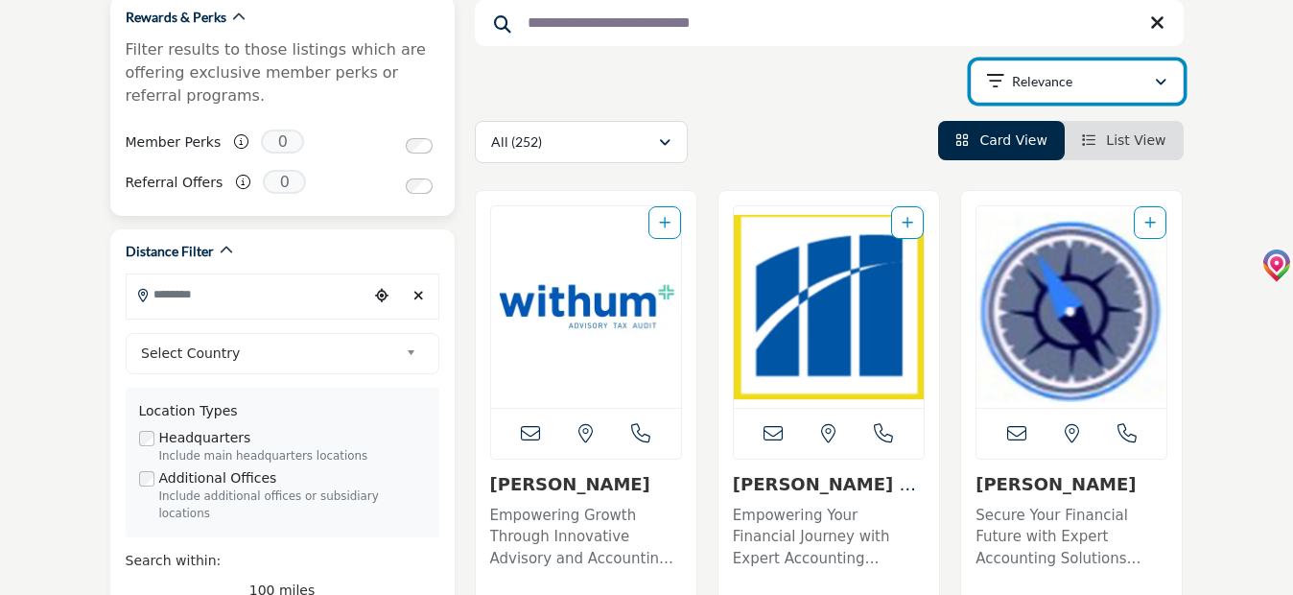
scroll to position [499, 0]
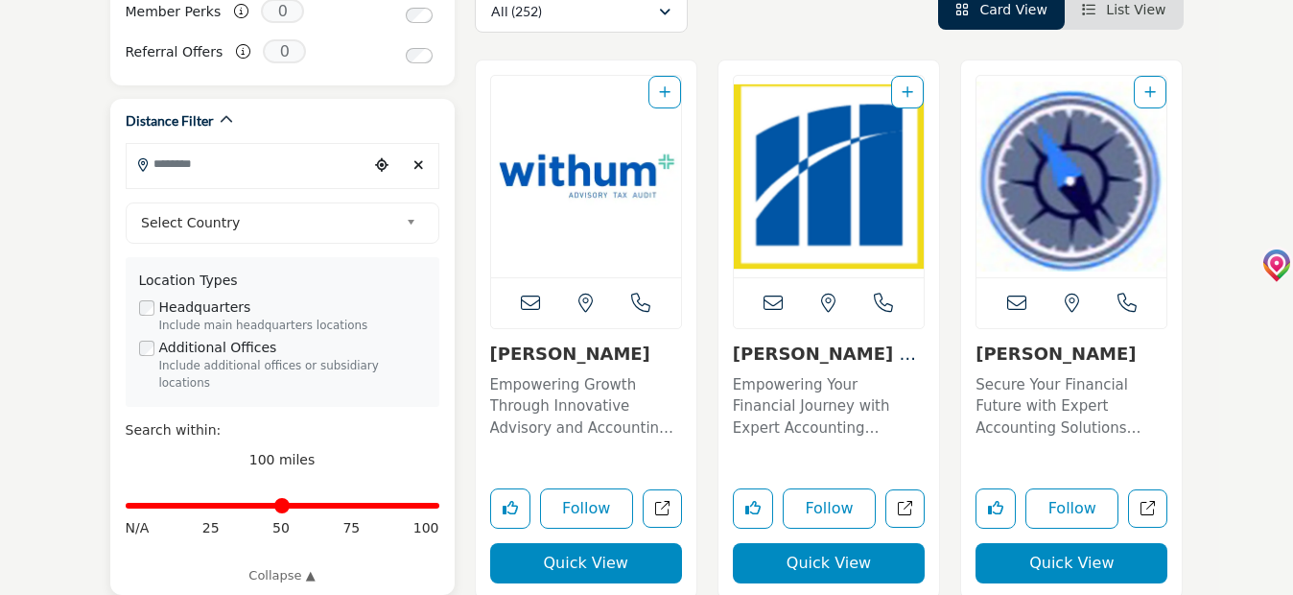
click at [240, 174] on input "Search Location" at bounding box center [248, 163] width 242 height 37
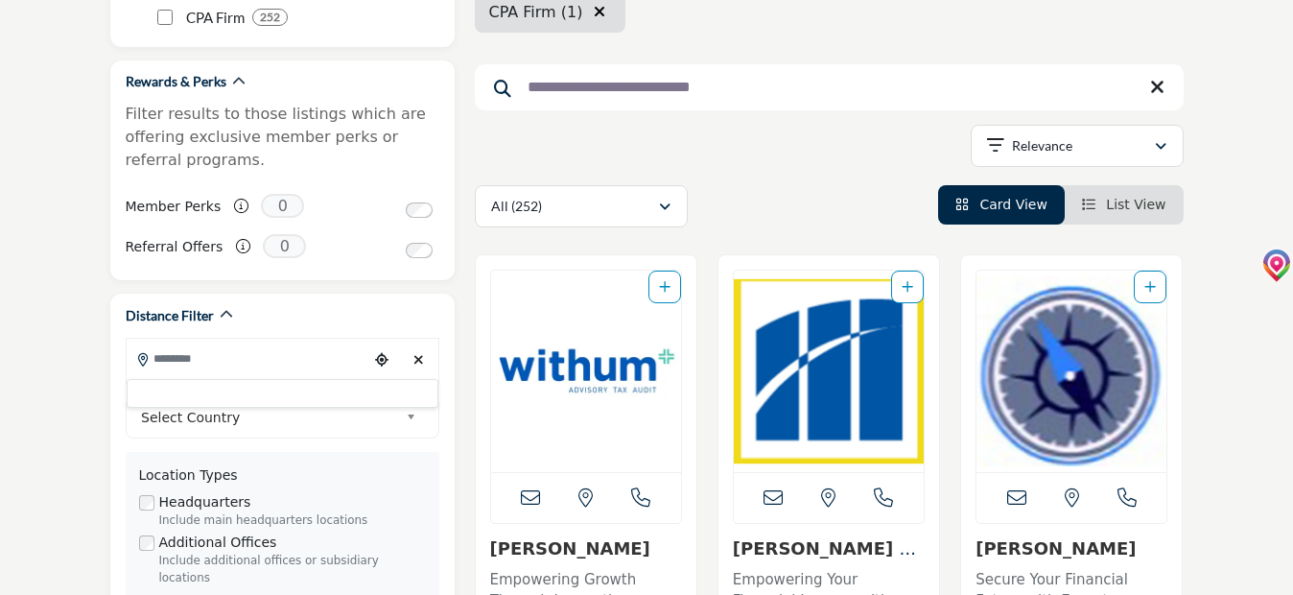
scroll to position [380, 0]
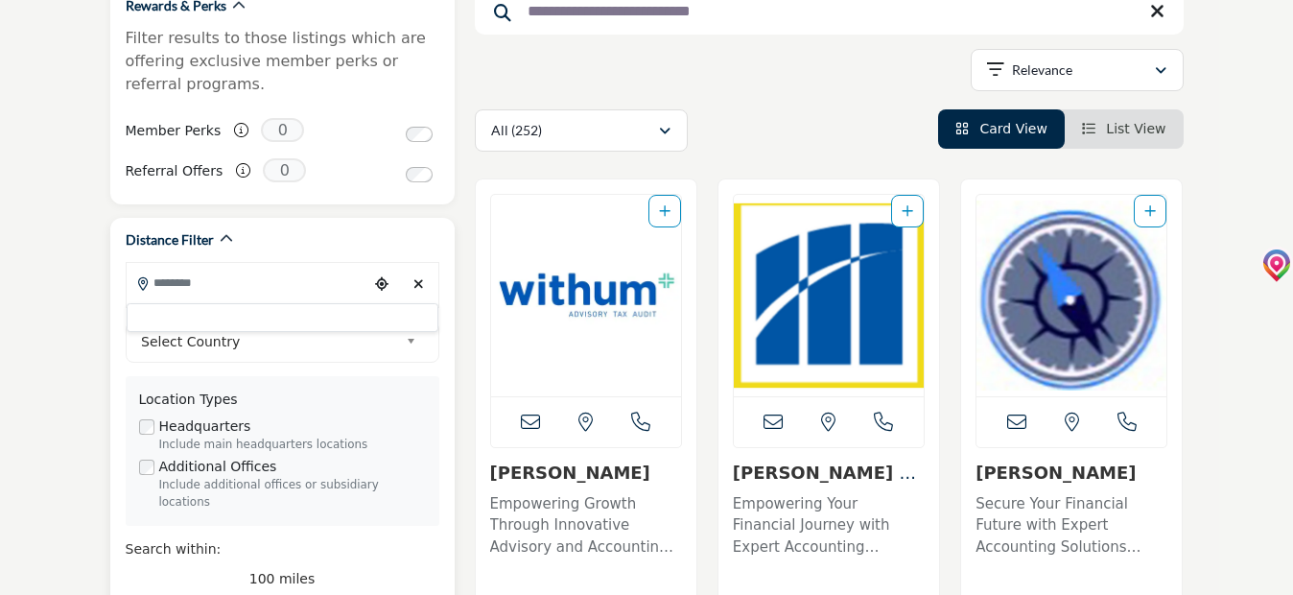
click at [222, 311] on div at bounding box center [283, 317] width 312 height 29
drag, startPoint x: 223, startPoint y: 271, endPoint x: 225, endPoint y: 281, distance: 10.9
click at [224, 272] on input "Search Location" at bounding box center [248, 282] width 242 height 37
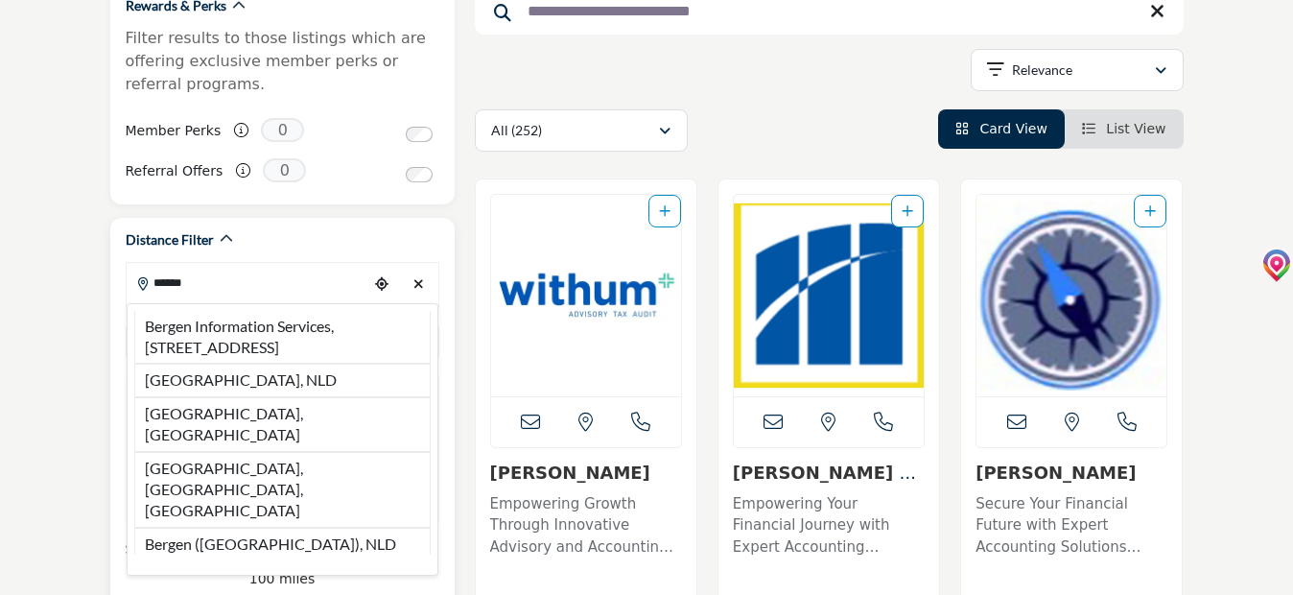
type input "******"
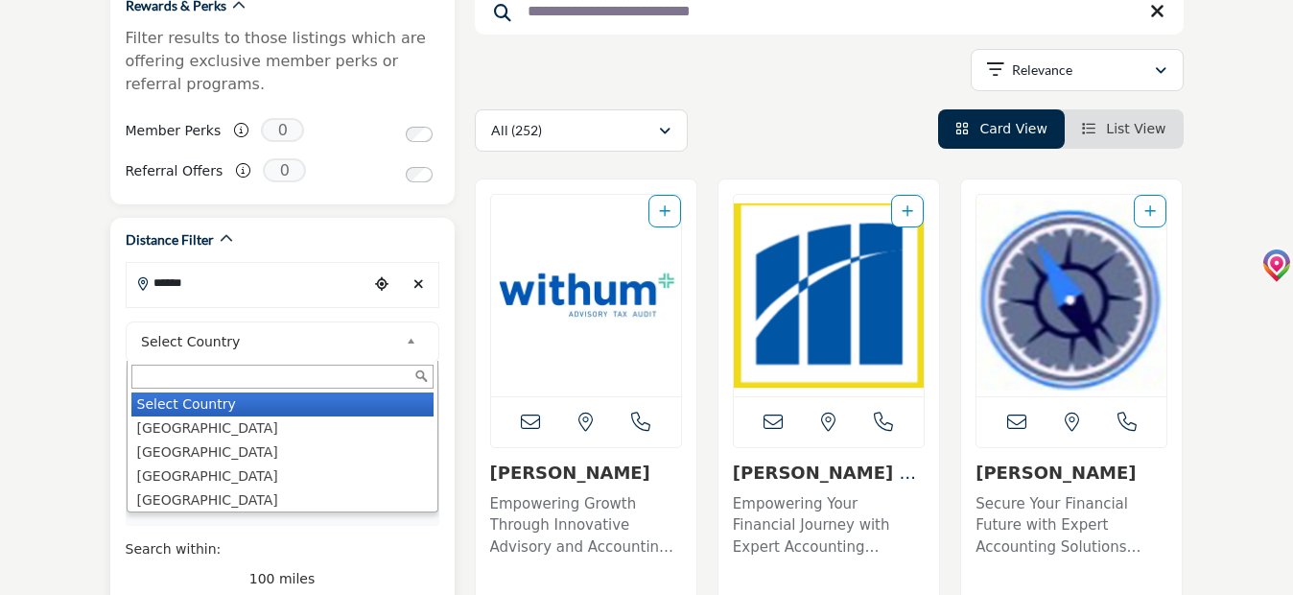
click at [411, 341] on b at bounding box center [414, 342] width 17 height 24
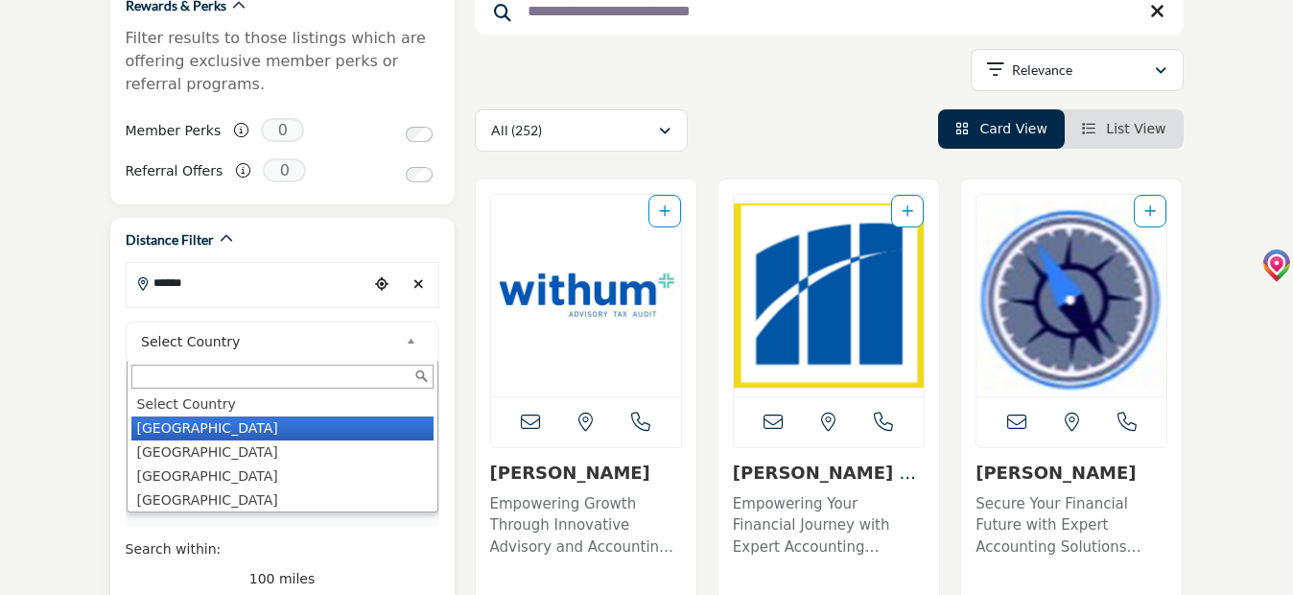
click at [198, 425] on li "[GEOGRAPHIC_DATA]" at bounding box center [282, 428] width 302 height 24
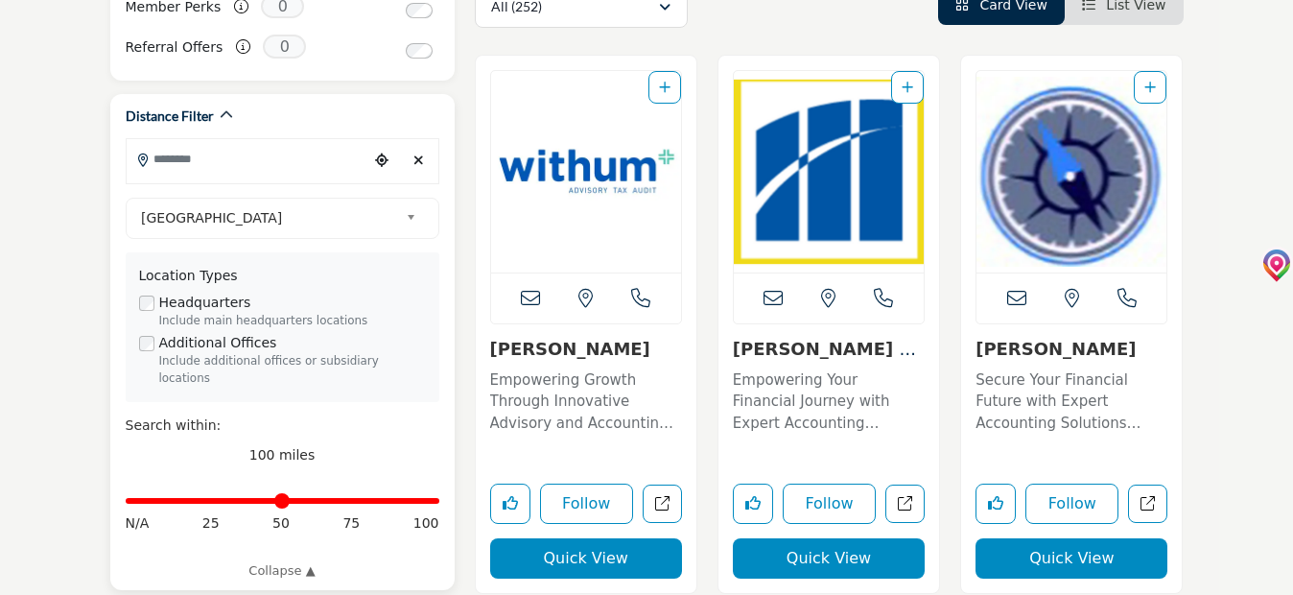
scroll to position [576, 0]
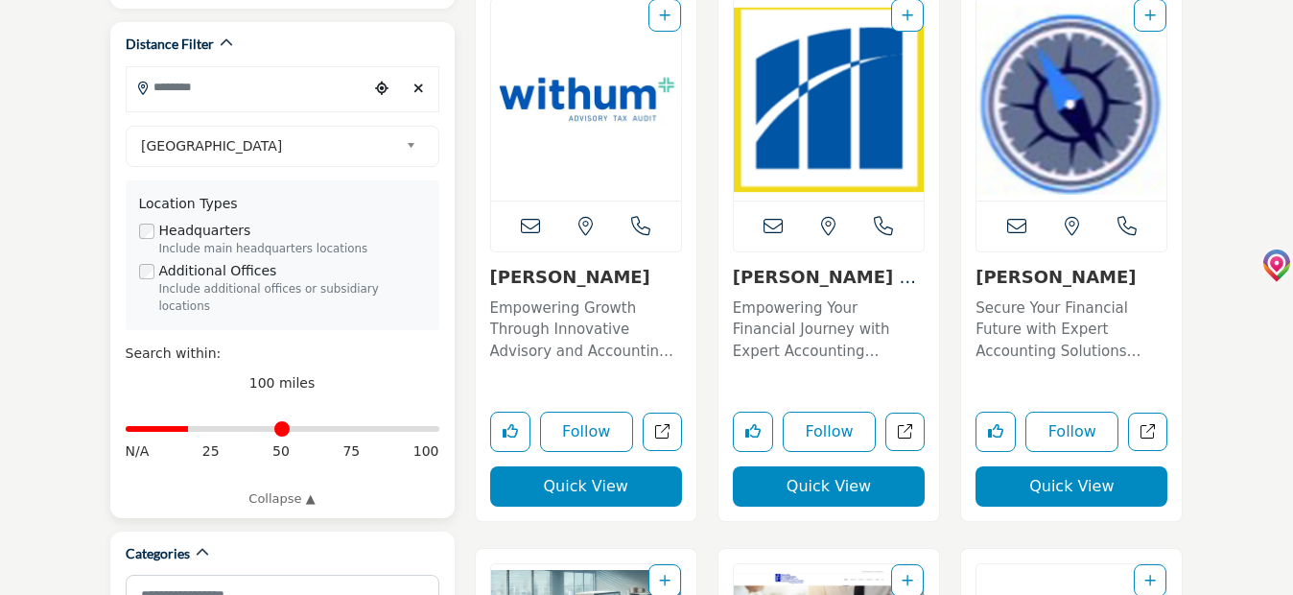
drag, startPoint x: 427, startPoint y: 411, endPoint x: 194, endPoint y: 412, distance: 233.1
type input "**"
click at [194, 427] on input "Distance in miles" at bounding box center [283, 429] width 314 height 4
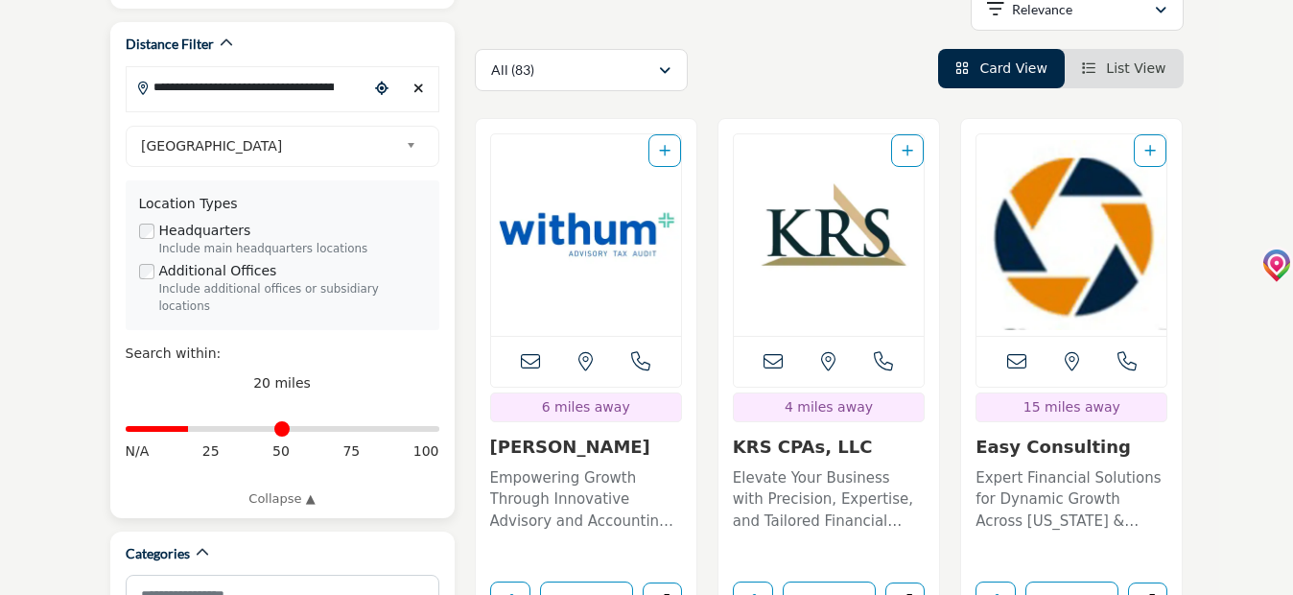
scroll to position [863, 0]
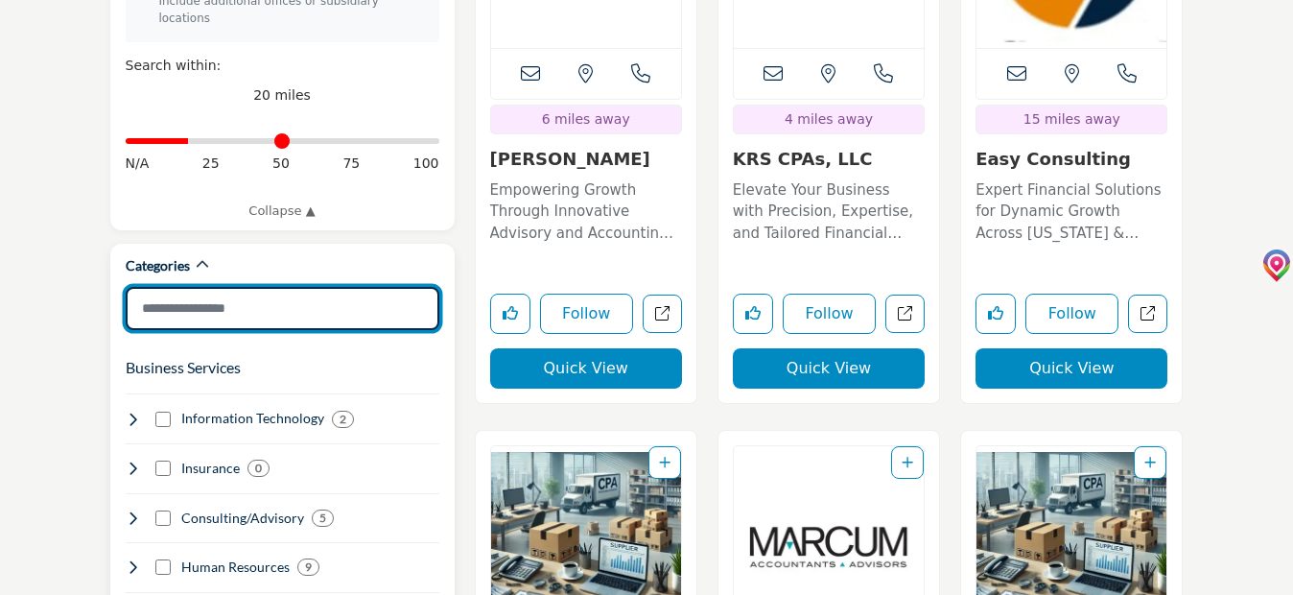
click at [210, 288] on input "Search Category" at bounding box center [283, 308] width 314 height 43
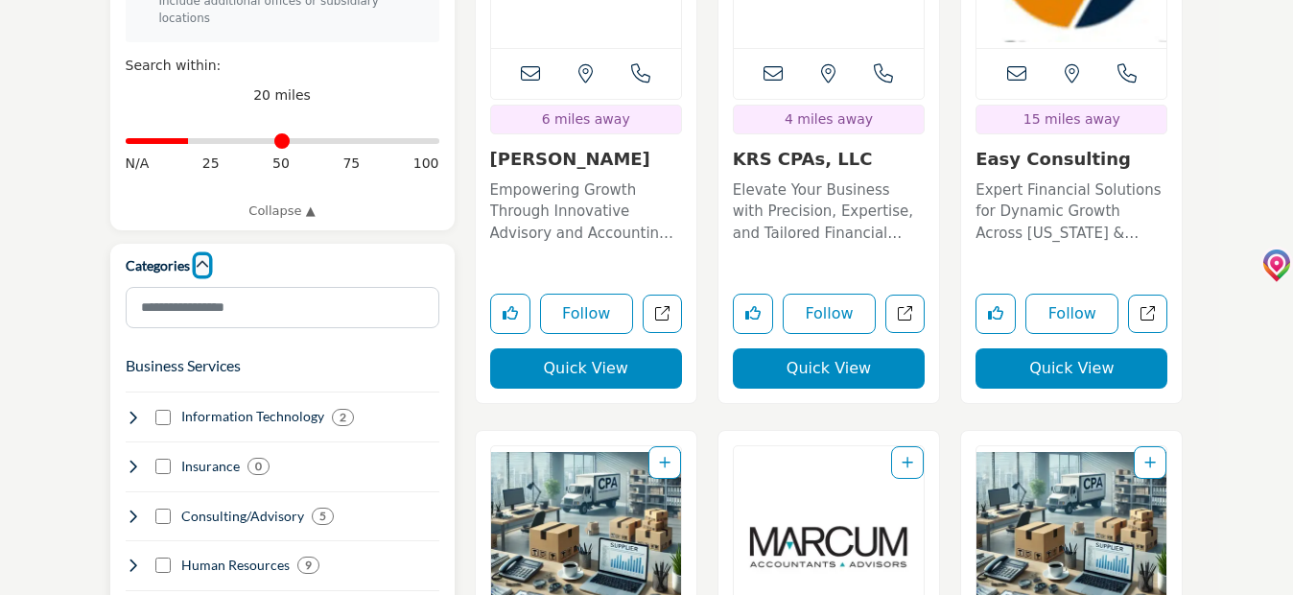
click at [201, 258] on icon "button" at bounding box center [202, 264] width 13 height 13
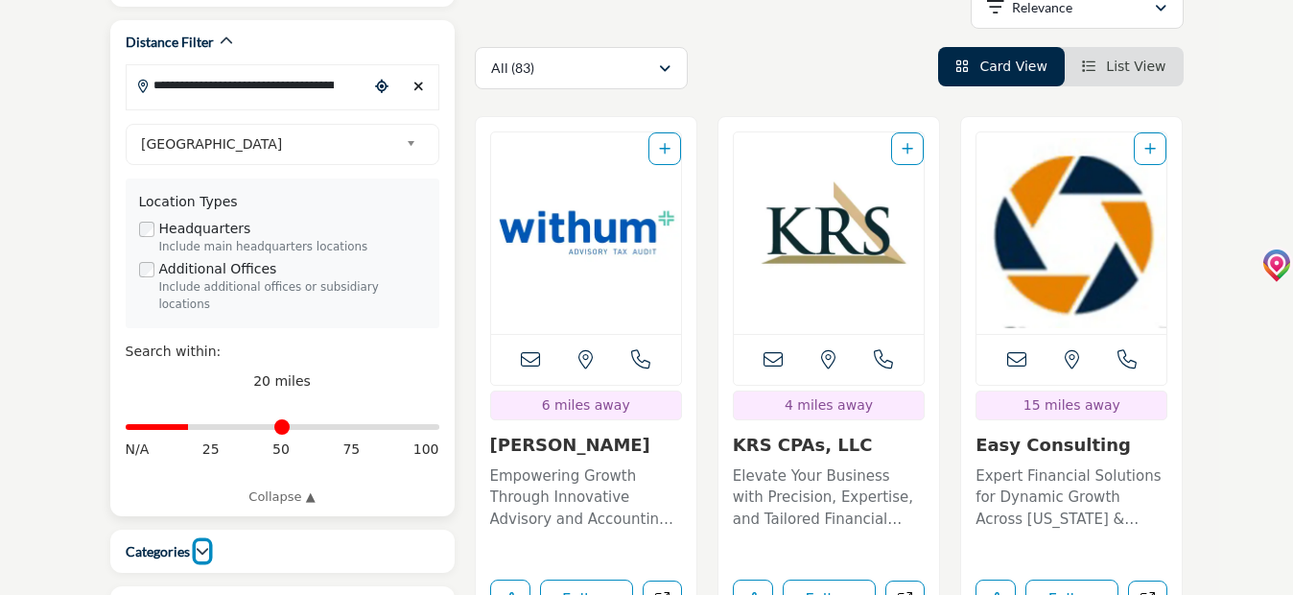
scroll to position [576, 0]
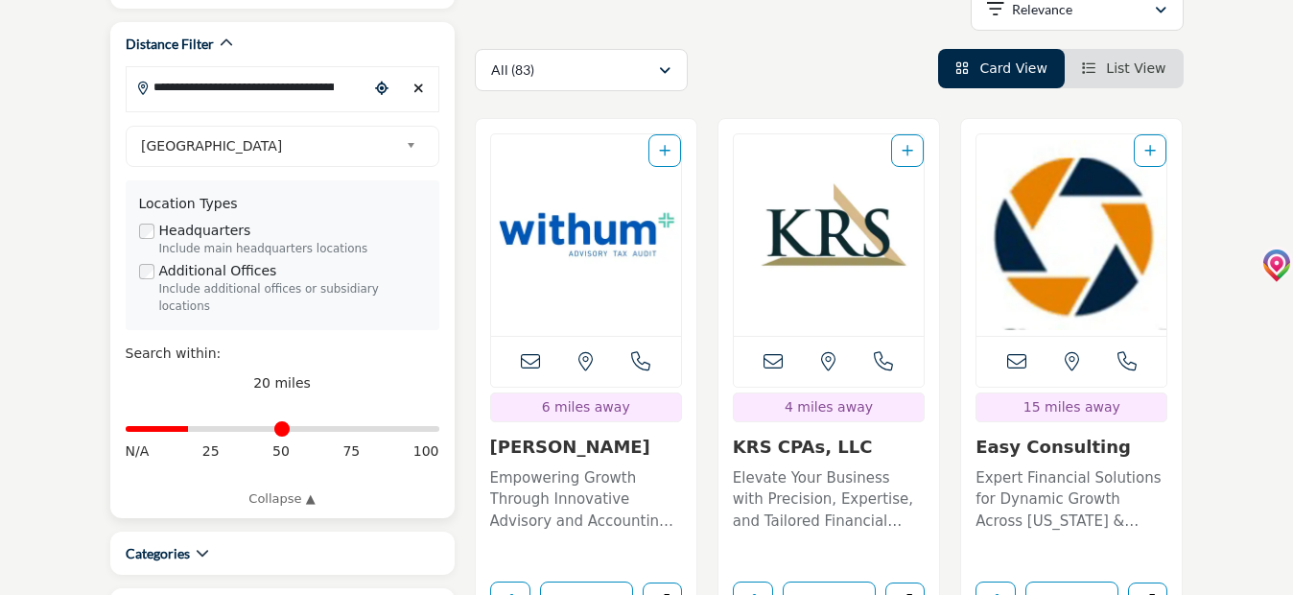
click at [164, 85] on input "**********" at bounding box center [248, 86] width 242 height 37
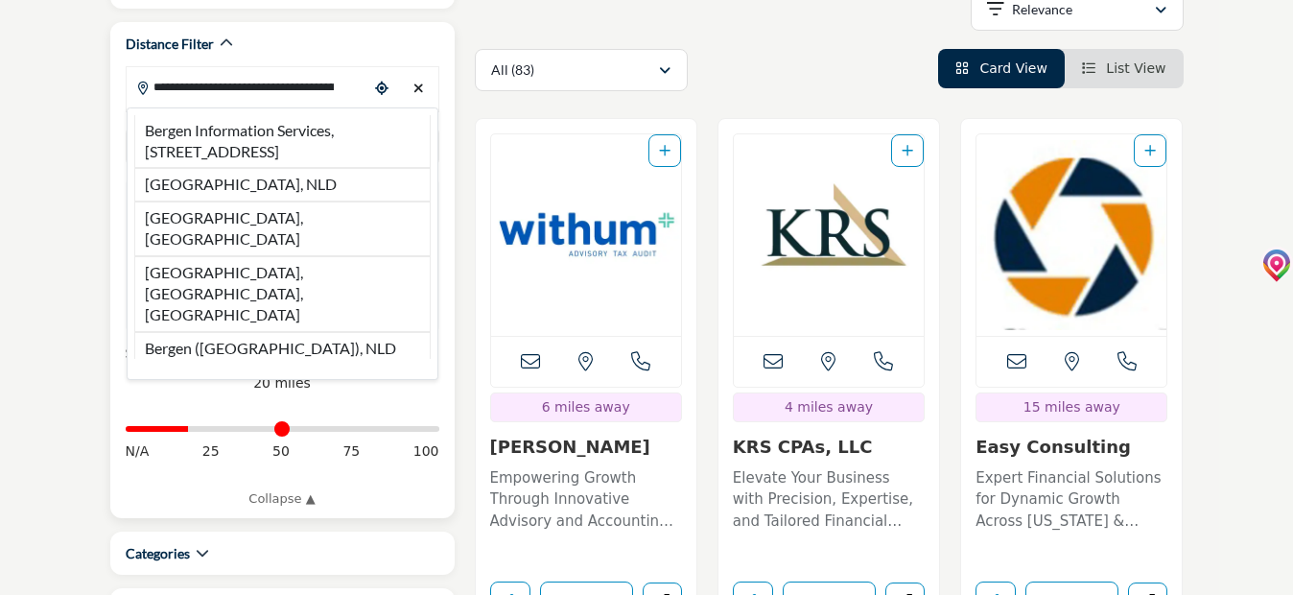
click at [148, 87] on input "**********" at bounding box center [248, 86] width 242 height 37
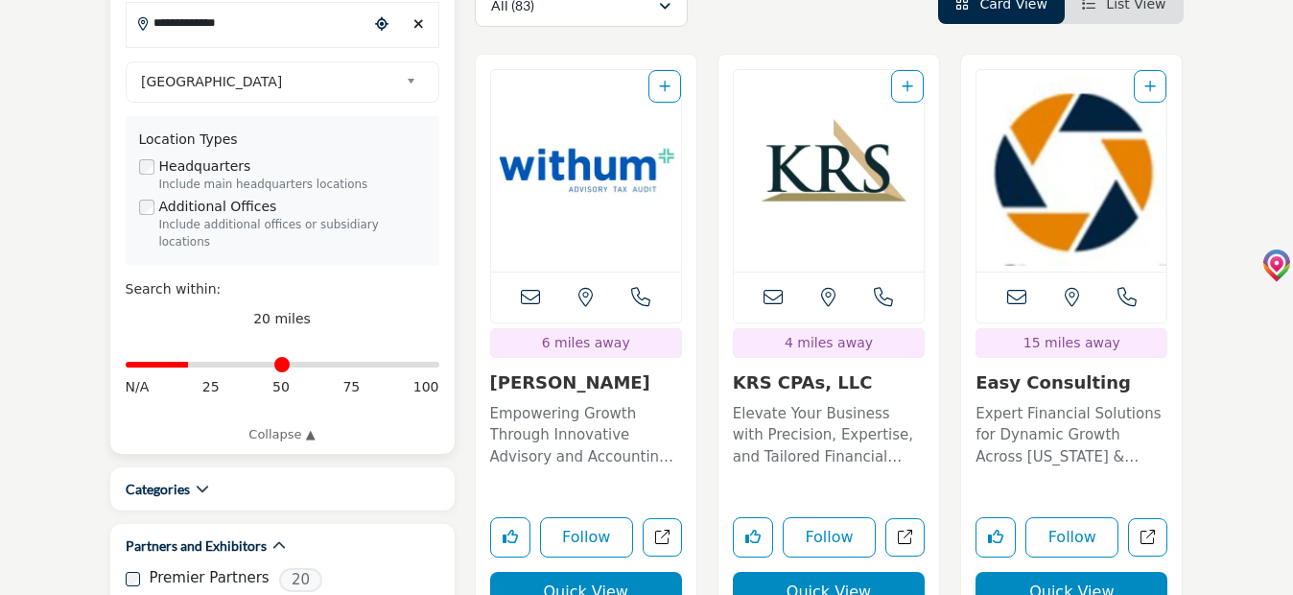
scroll to position [736, 0]
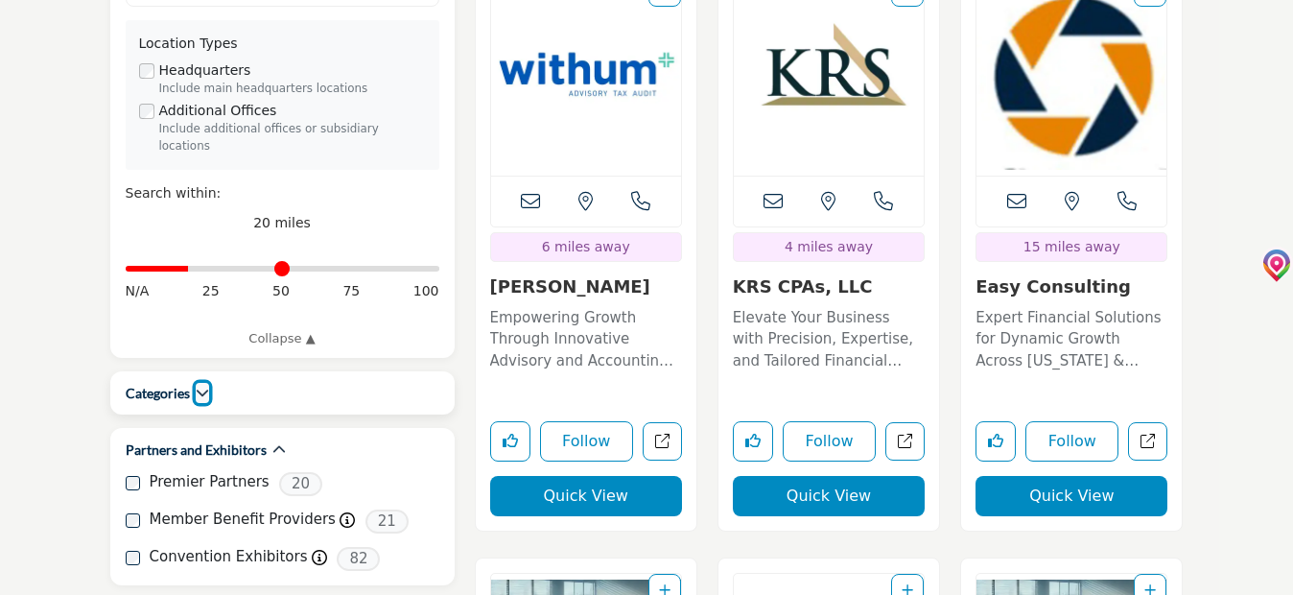
click at [201, 386] on icon "button" at bounding box center [202, 392] width 13 height 13
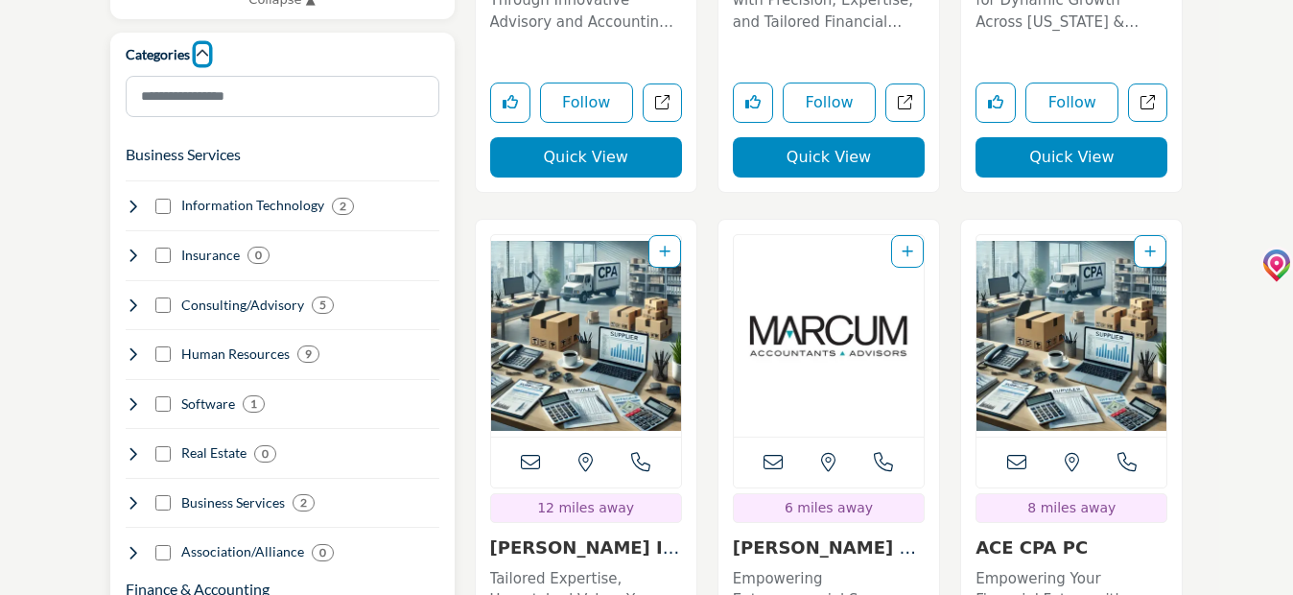
scroll to position [1120, 0]
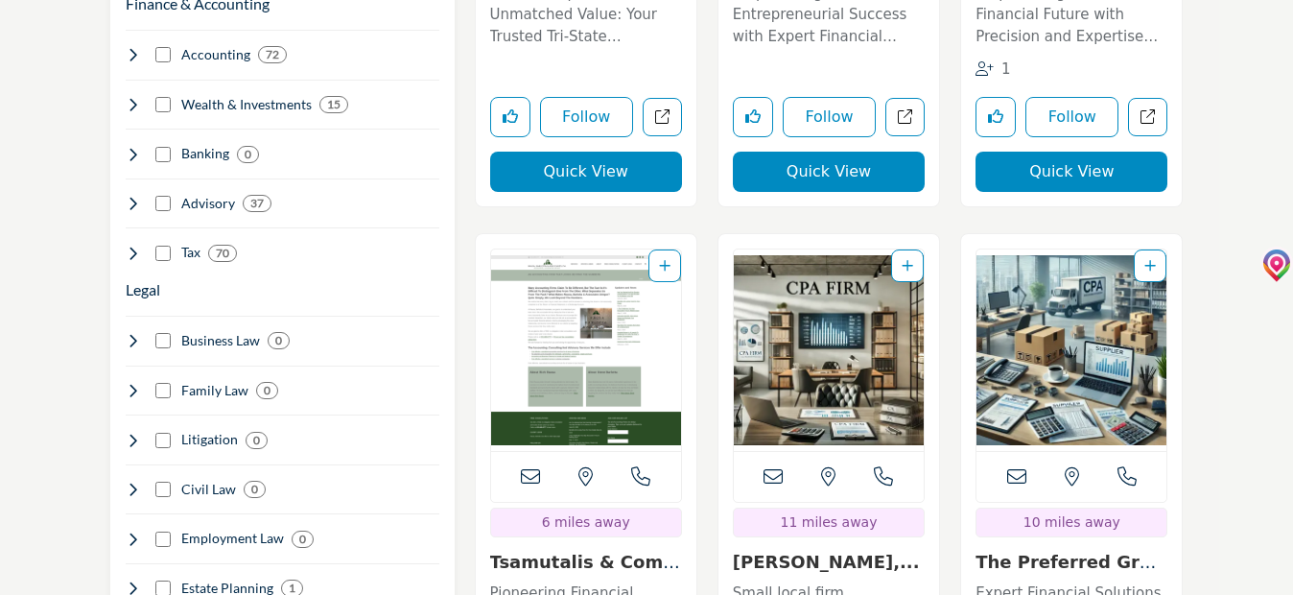
type input "**********"
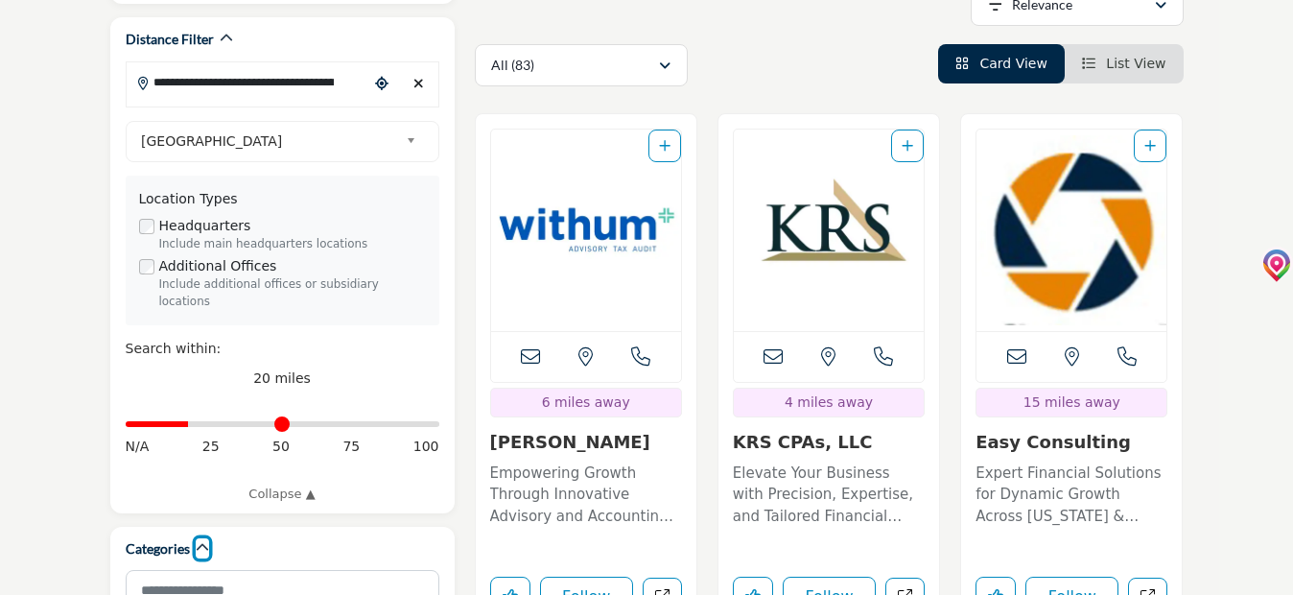
scroll to position [663, 0]
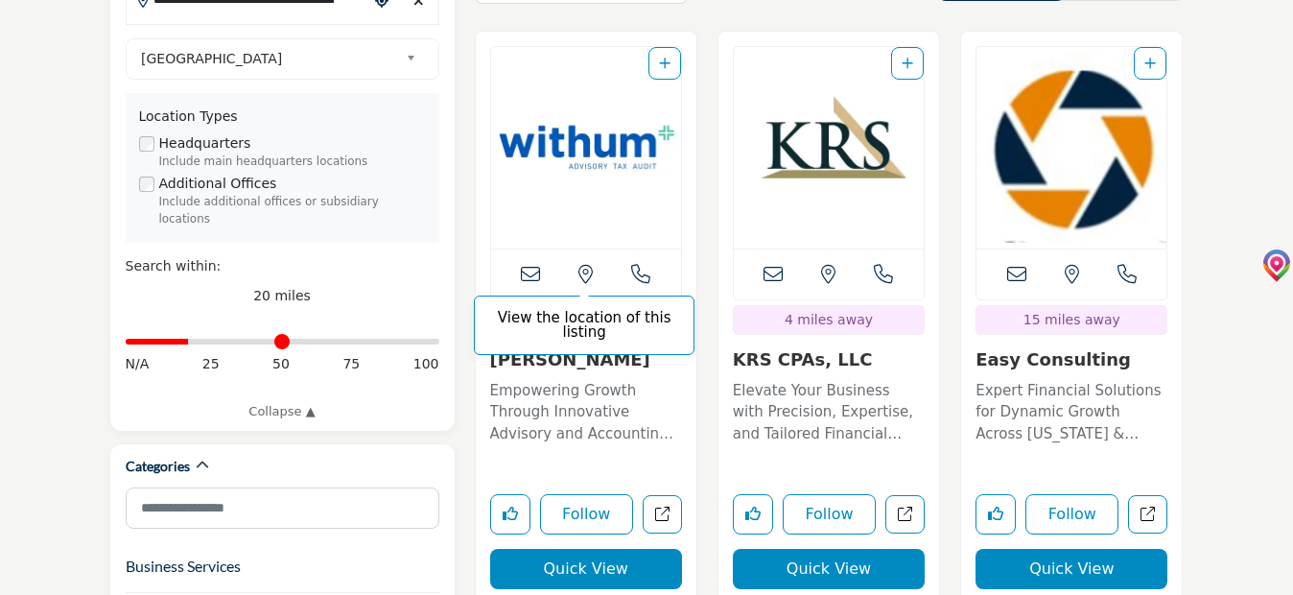
click at [585, 265] on icon at bounding box center [586, 274] width 14 height 19
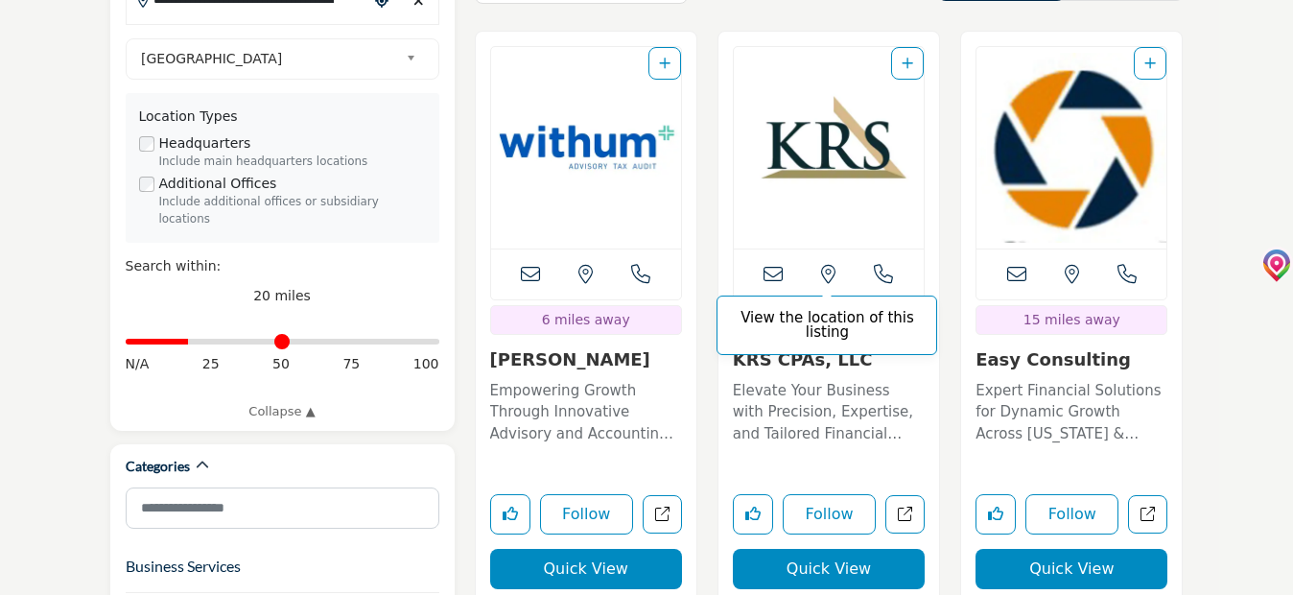
click at [827, 265] on icon at bounding box center [828, 274] width 14 height 19
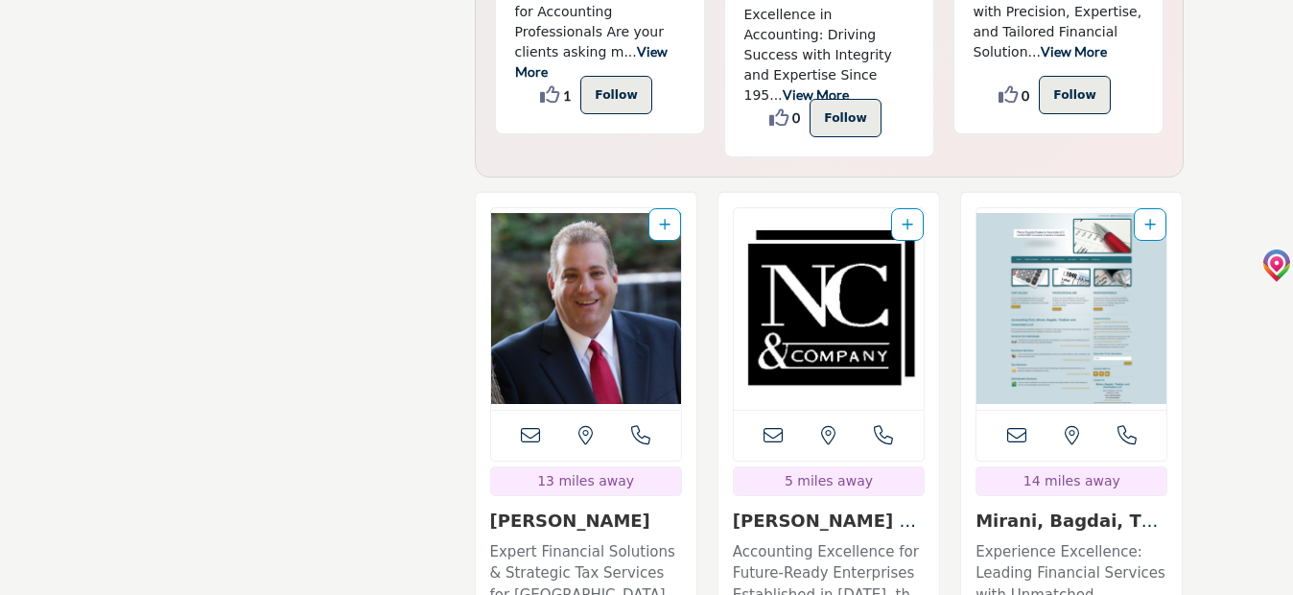
scroll to position [5268, 0]
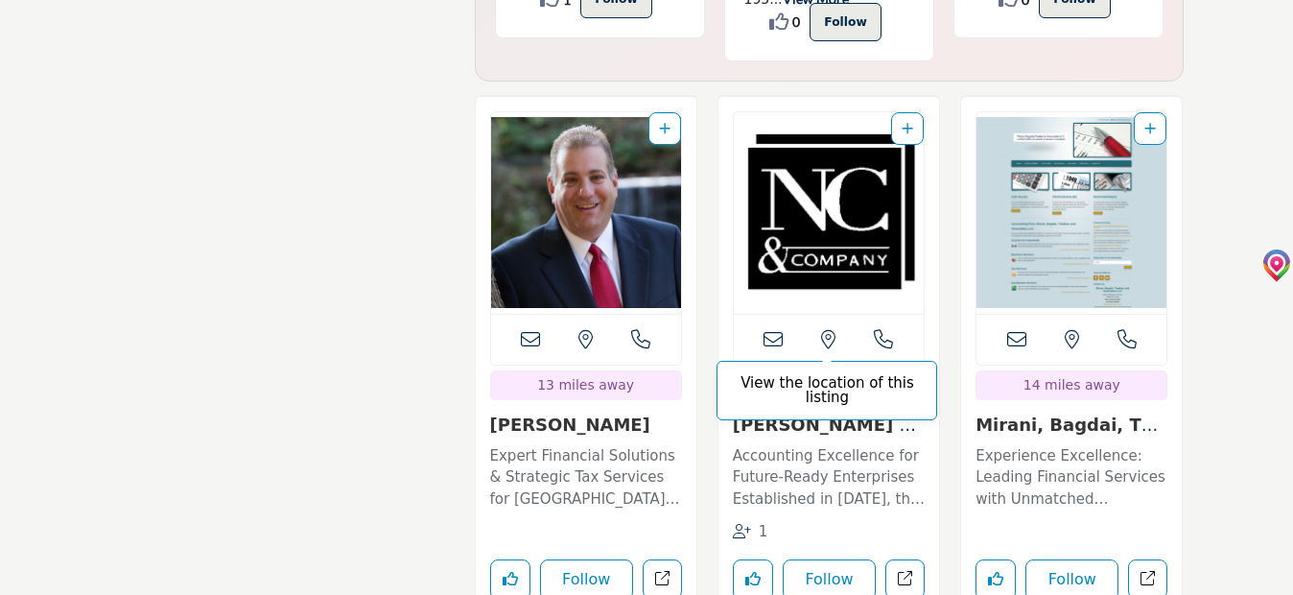
click at [826, 330] on icon at bounding box center [828, 339] width 14 height 19
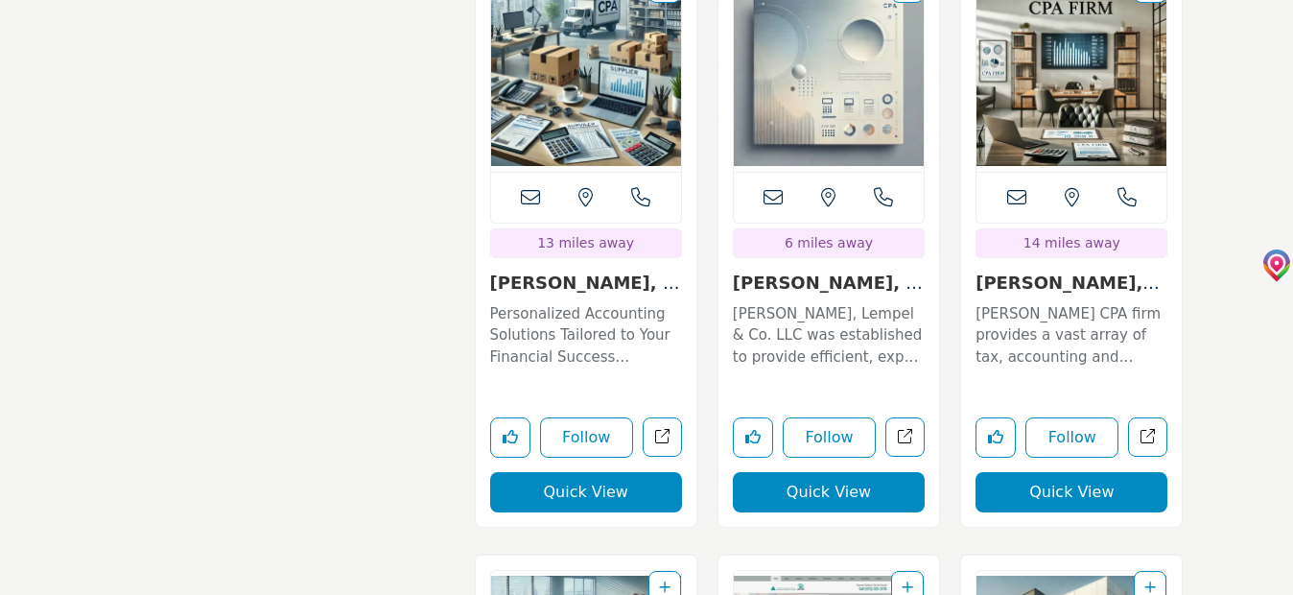
scroll to position [7091, 0]
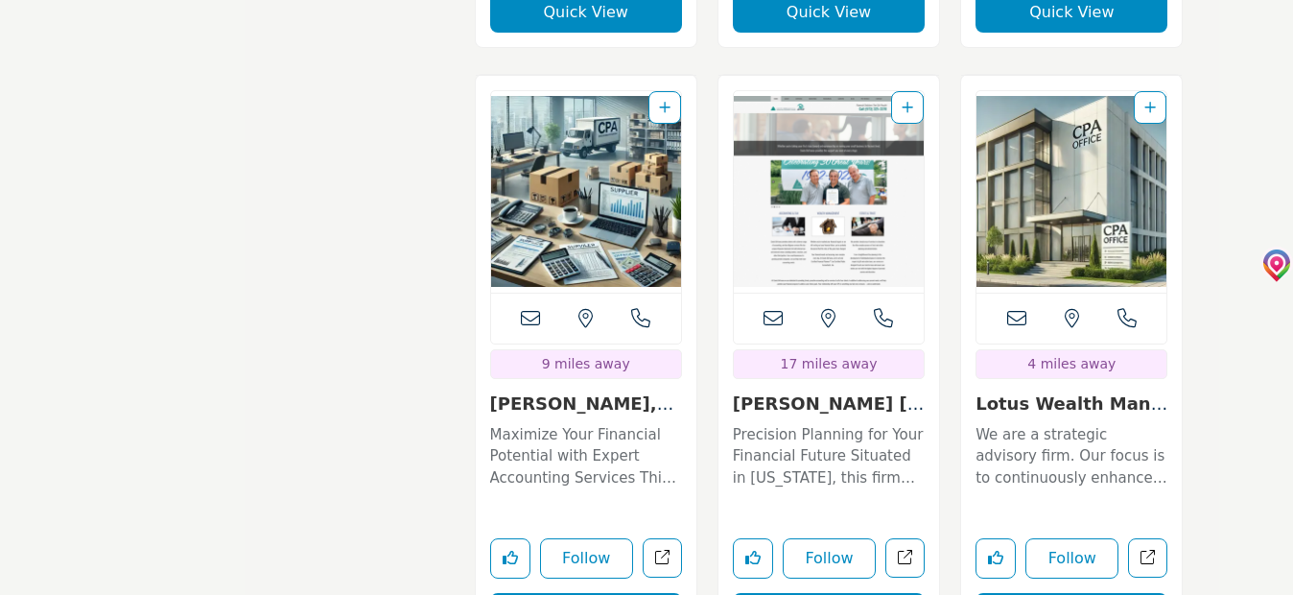
click at [819, 163] on img "Open Listing in new tab" at bounding box center [829, 191] width 190 height 201
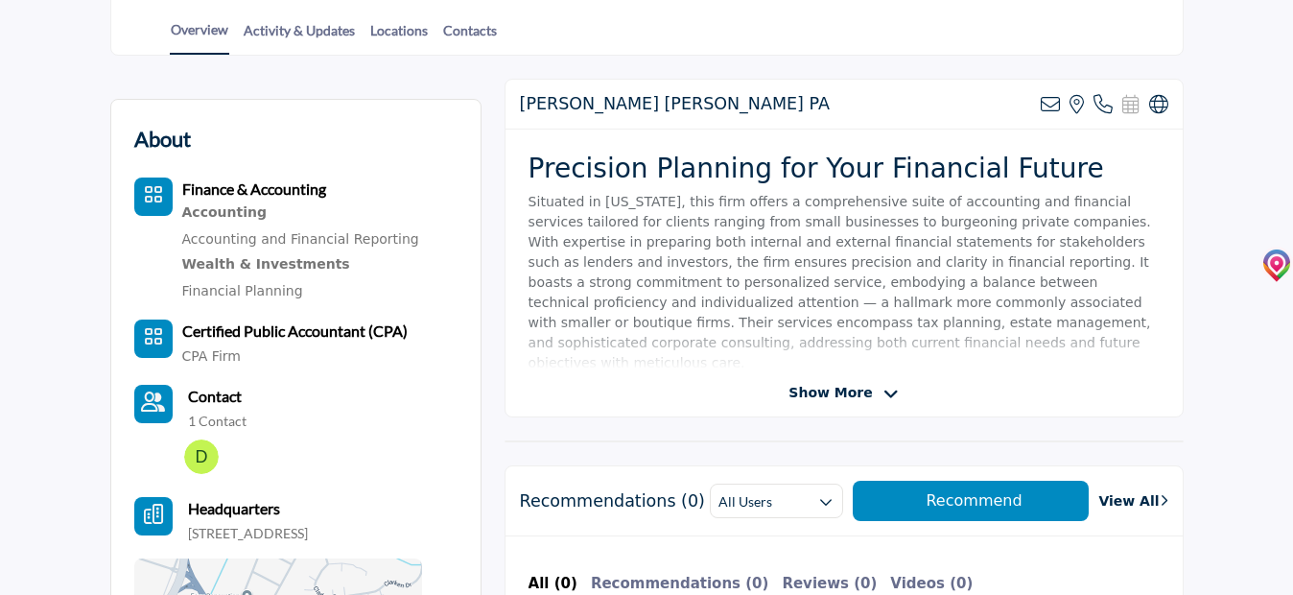
scroll to position [480, 0]
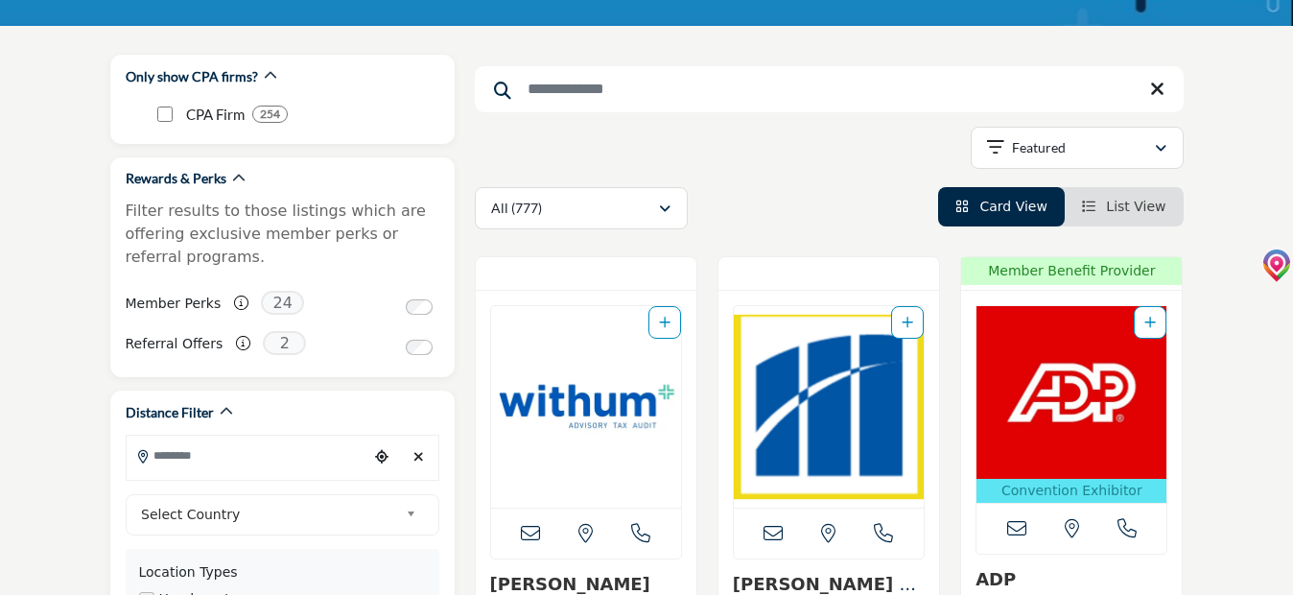
scroll to position [303, 0]
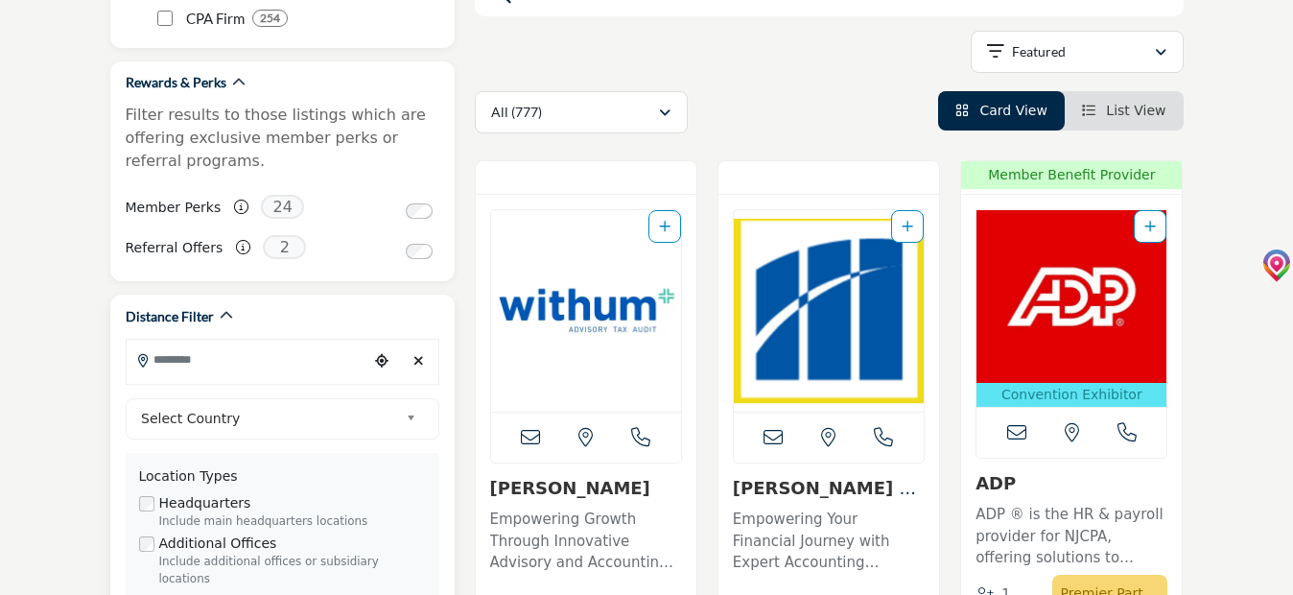
click at [218, 360] on input "Search Location" at bounding box center [248, 359] width 242 height 37
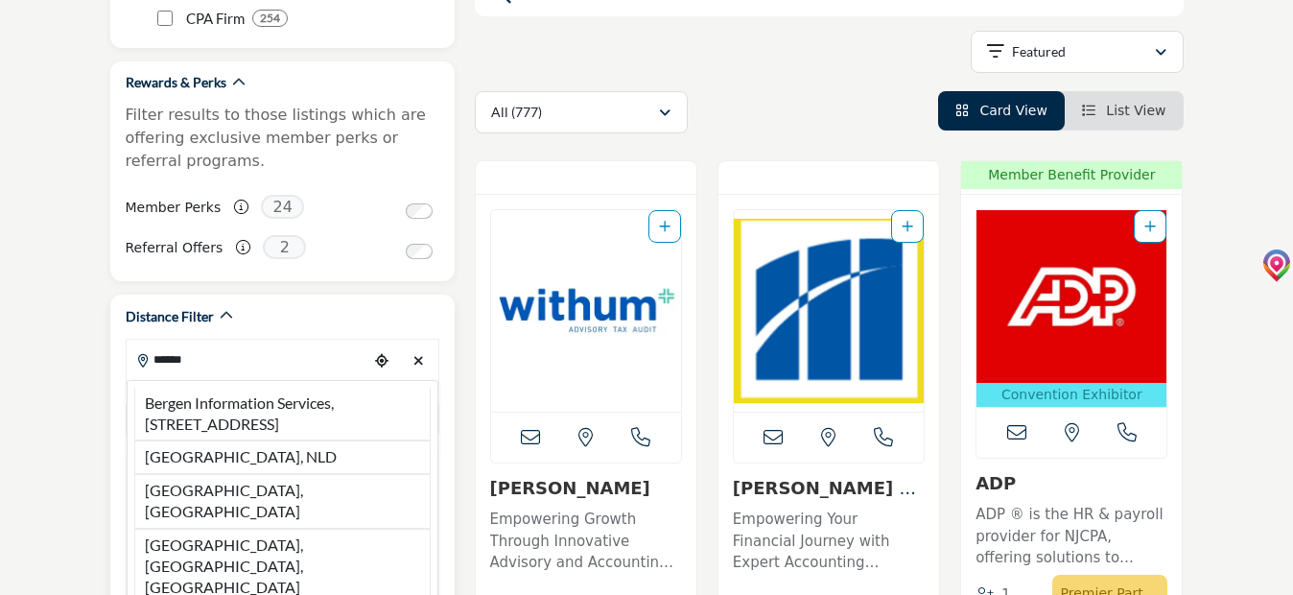
type input "******"
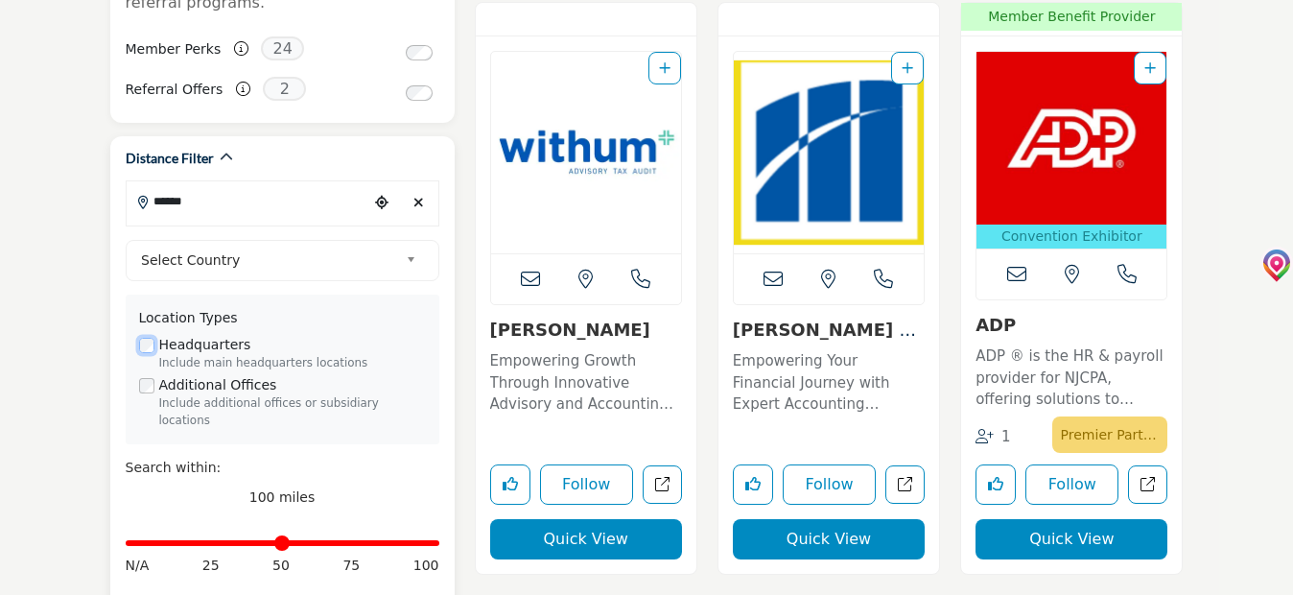
scroll to position [495, 0]
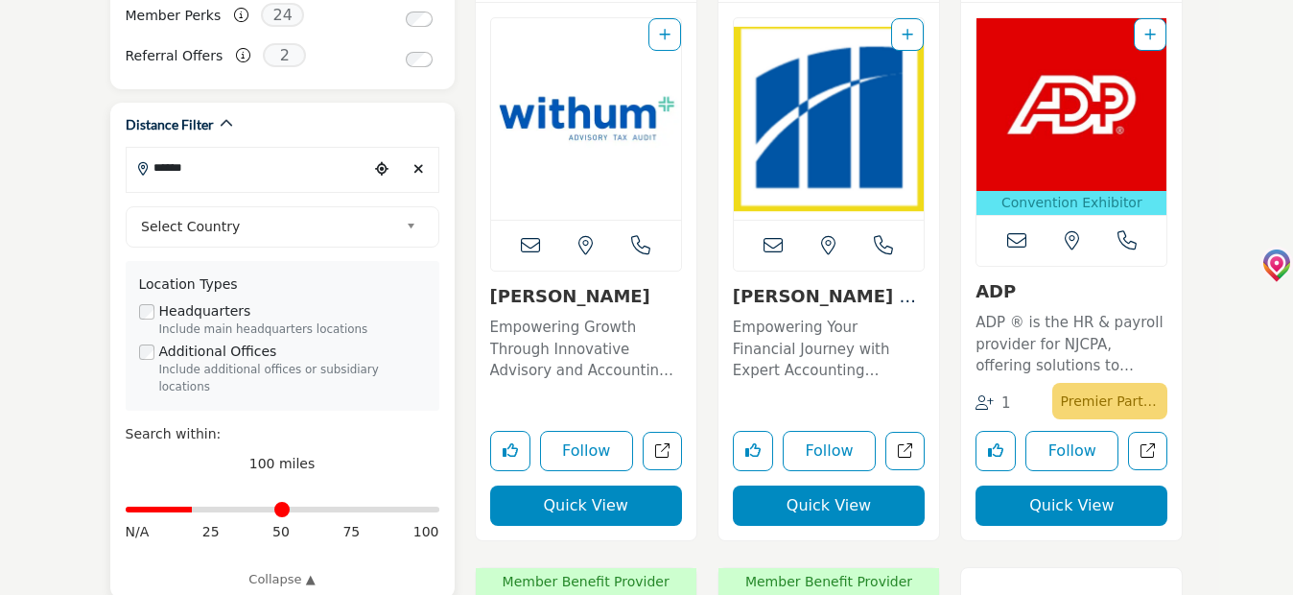
drag, startPoint x: 433, startPoint y: 495, endPoint x: 196, endPoint y: 489, distance: 237.0
type input "**"
click at [196, 508] on input "Distance in miles" at bounding box center [283, 510] width 314 height 4
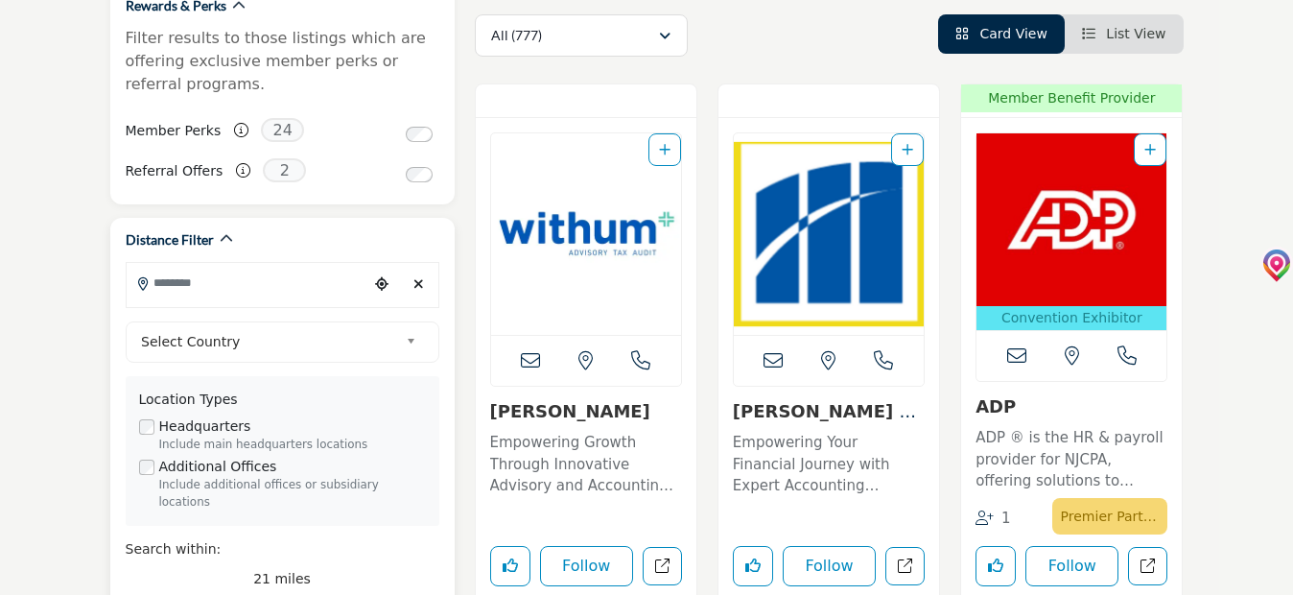
scroll to position [384, 0]
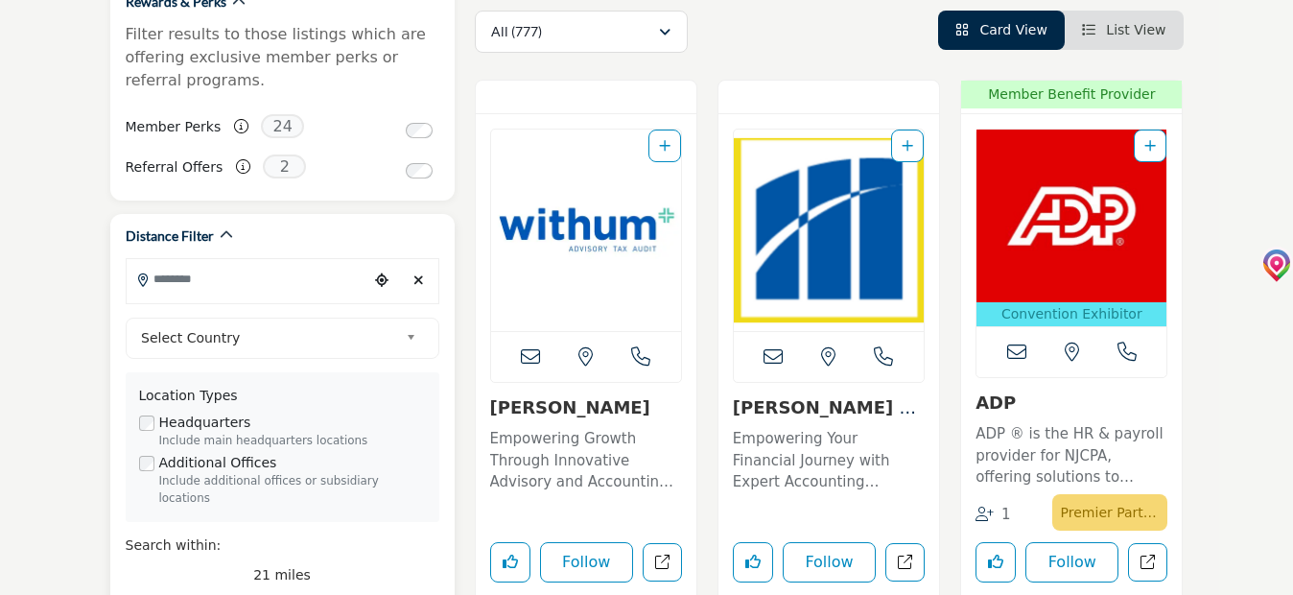
click at [158, 277] on input "Search Location" at bounding box center [248, 278] width 242 height 37
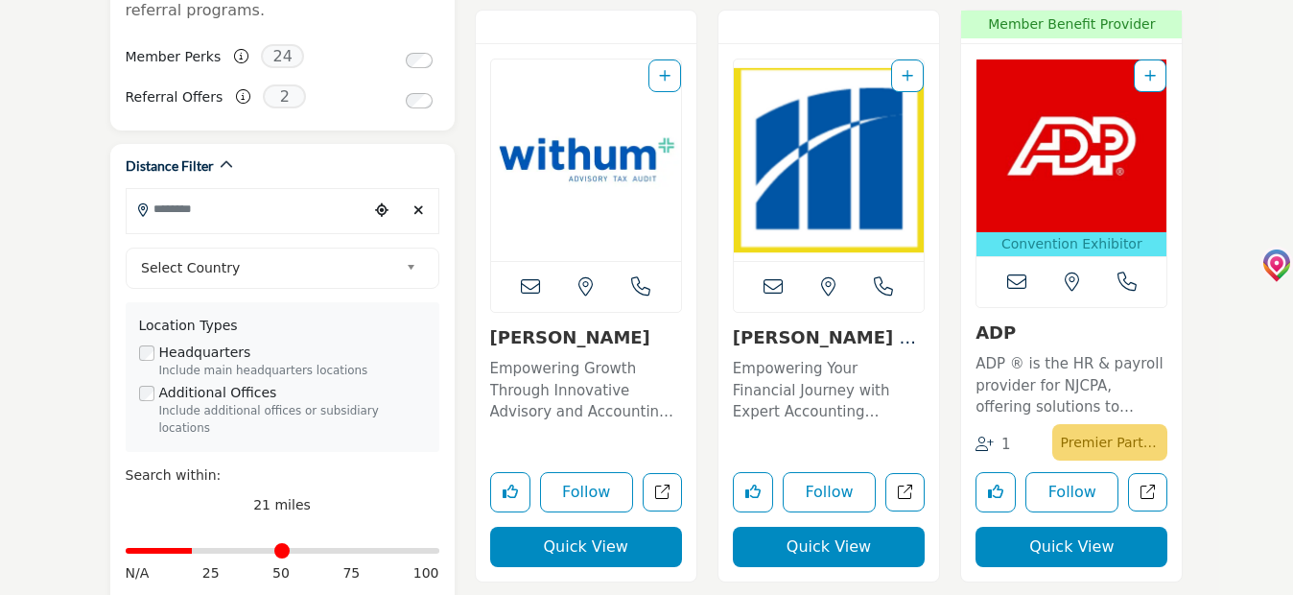
scroll to position [419, 0]
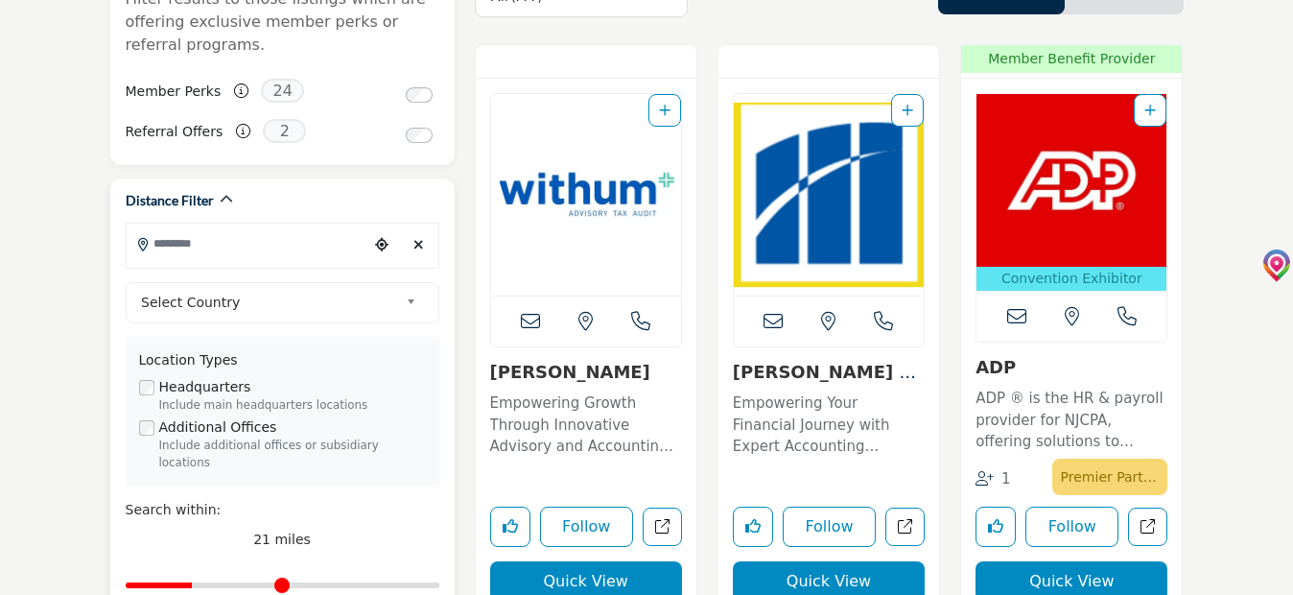
click at [167, 242] on input "Search Location" at bounding box center [248, 243] width 242 height 37
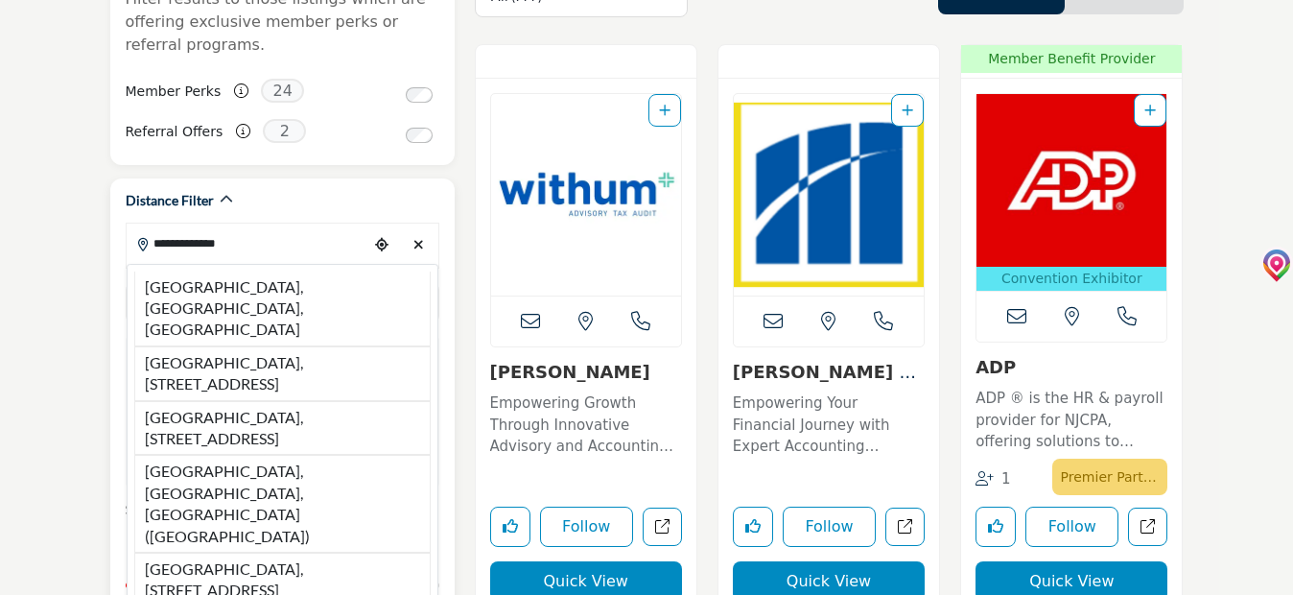
type input "**********"
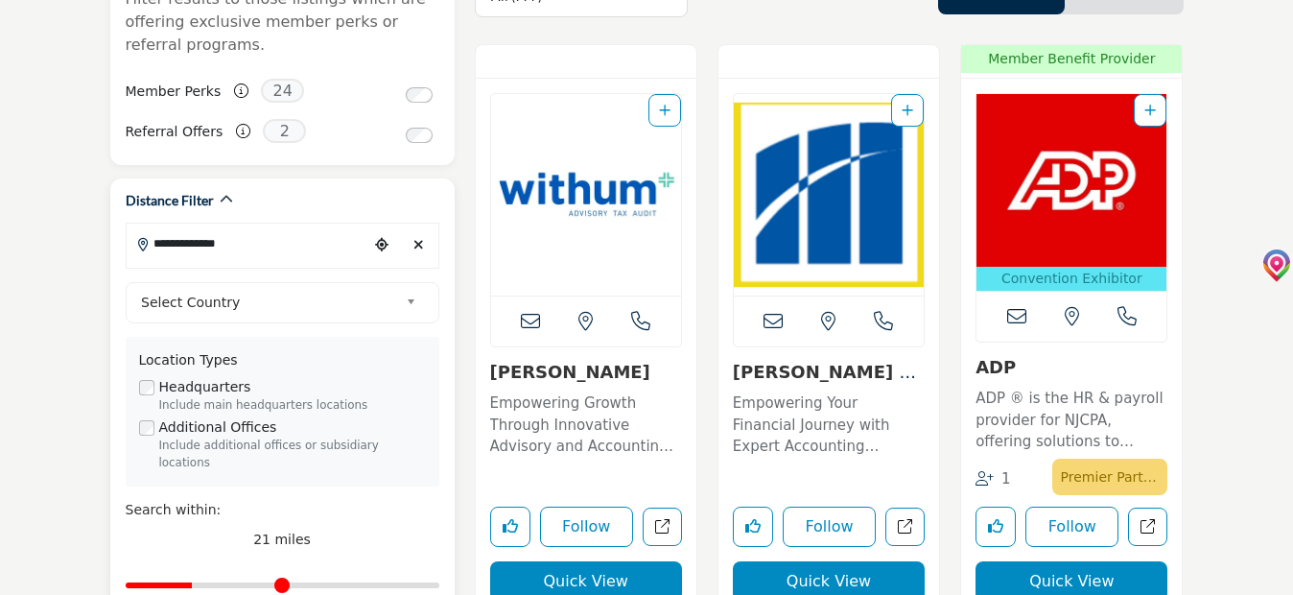
click at [168, 292] on span "Select Country" at bounding box center [269, 302] width 257 height 23
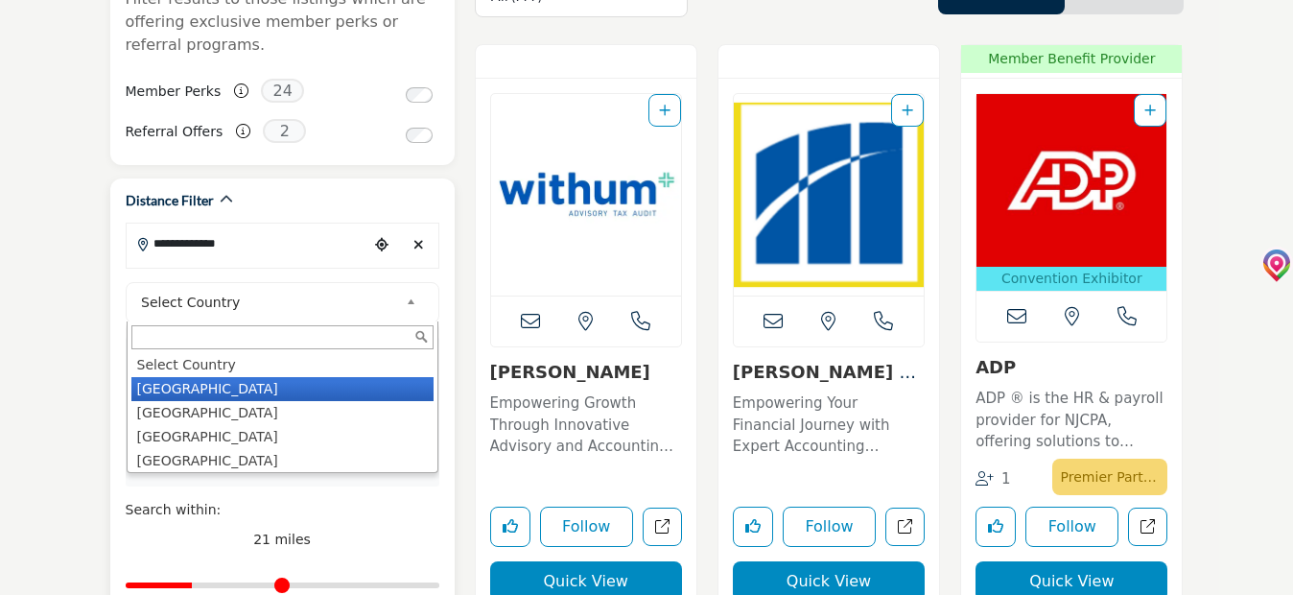
drag, startPoint x: 179, startPoint y: 382, endPoint x: 199, endPoint y: 398, distance: 25.2
click at [180, 382] on li "United States" at bounding box center [282, 389] width 302 height 24
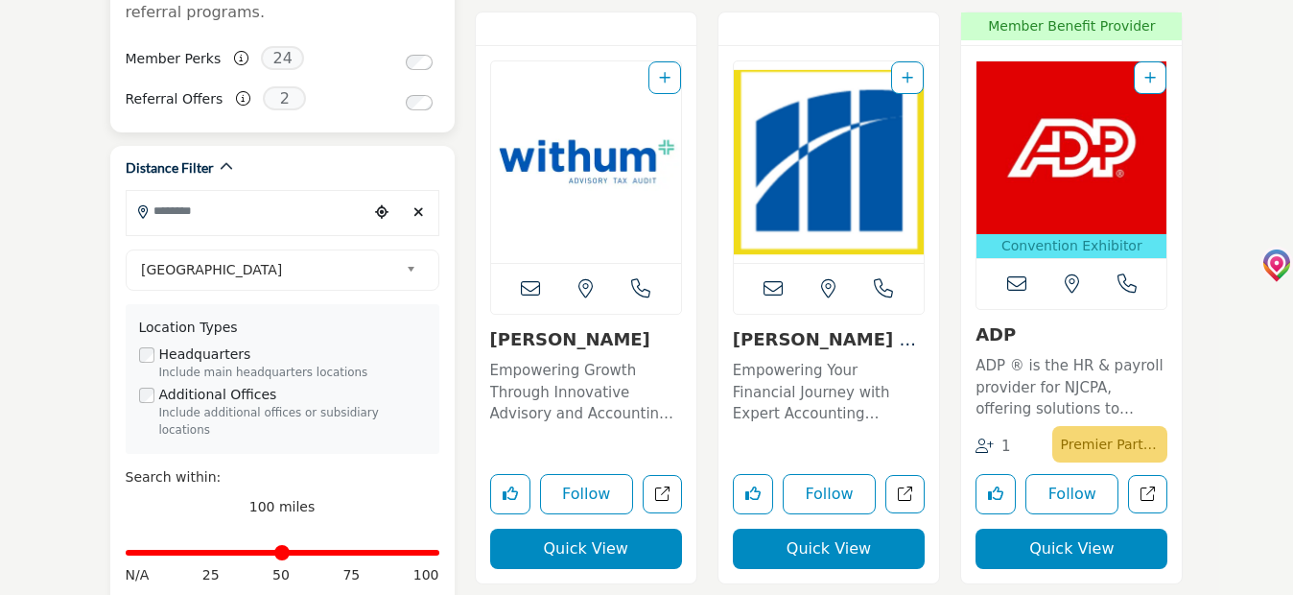
scroll to position [576, 0]
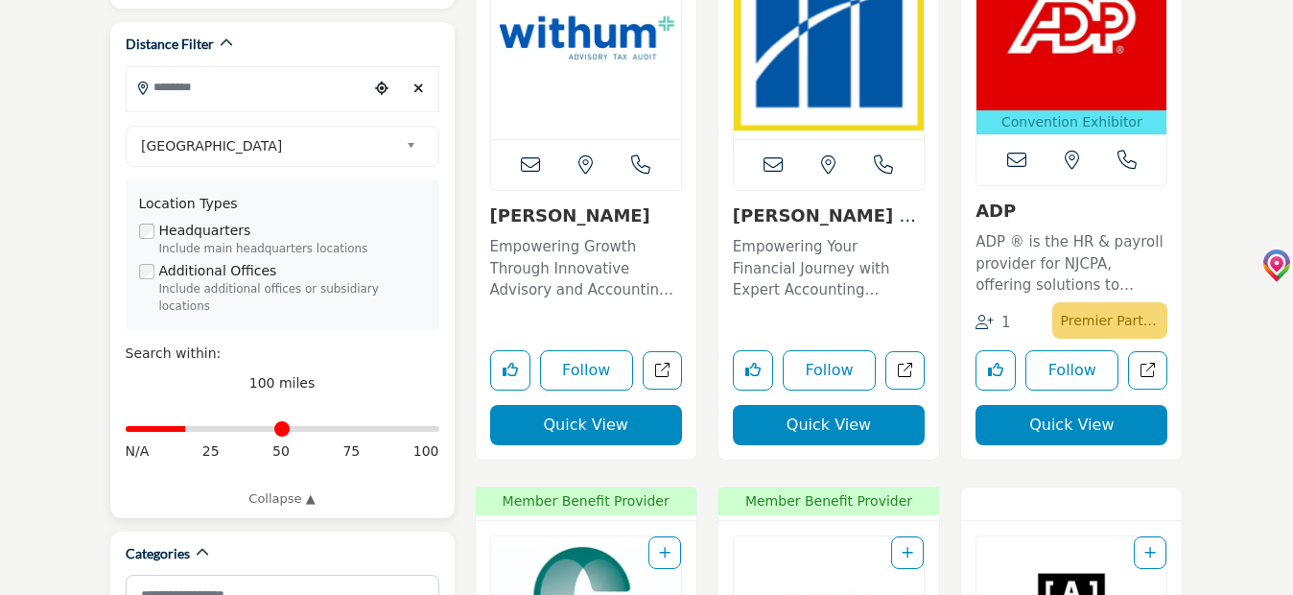
drag, startPoint x: 435, startPoint y: 405, endPoint x: 191, endPoint y: 419, distance: 244.1
type input "**"
click at [191, 427] on input "Distance in miles" at bounding box center [283, 429] width 314 height 4
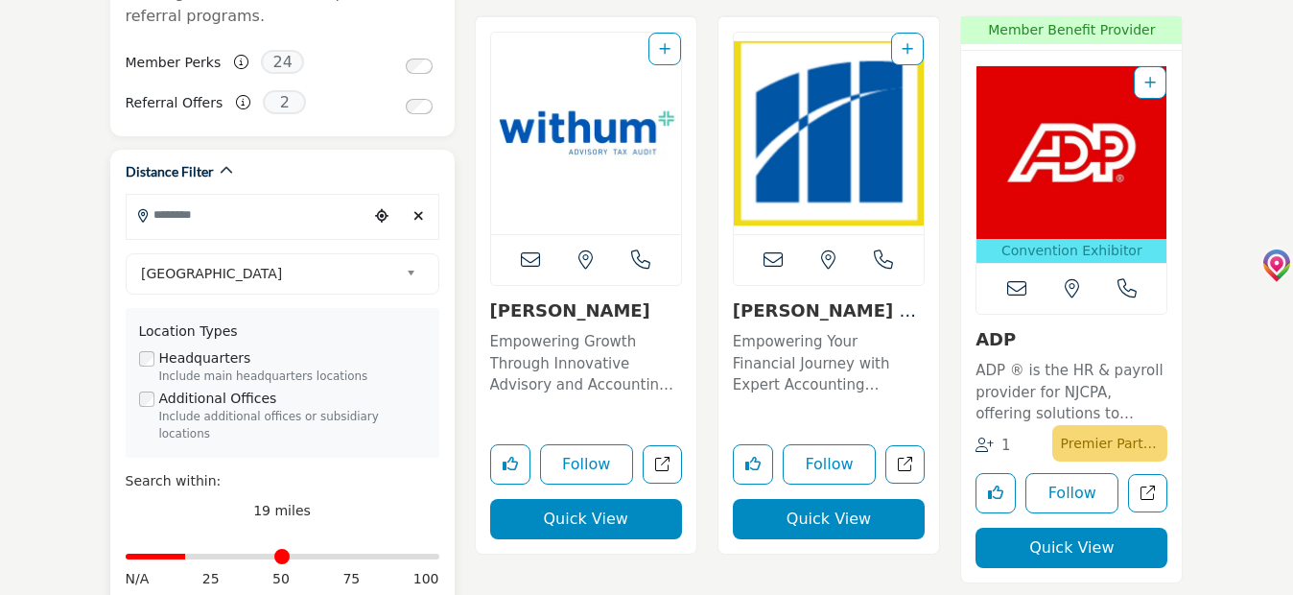
type input "**********"
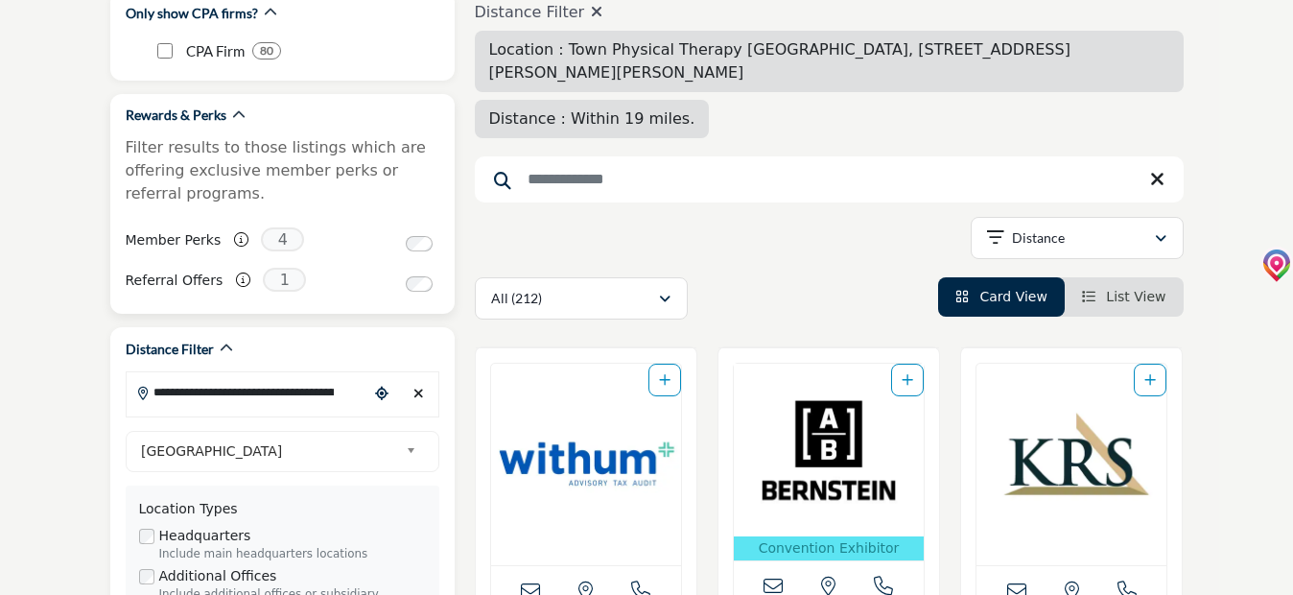
scroll to position [288, 0]
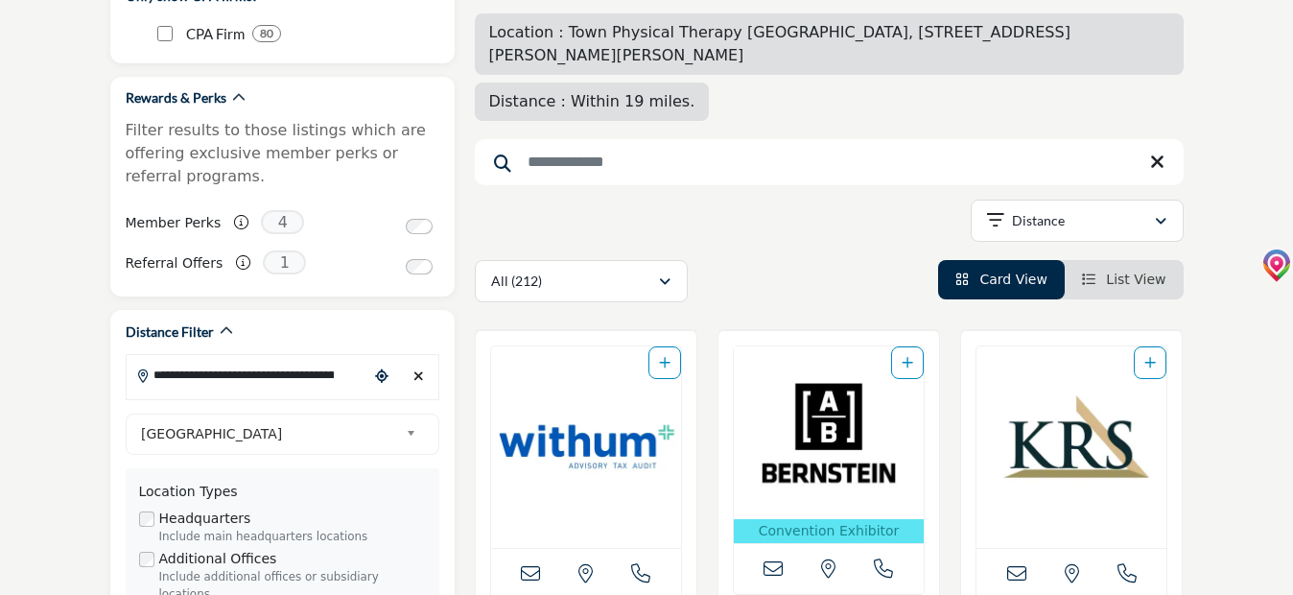
click at [529, 139] on input "Search Keyword" at bounding box center [829, 162] width 709 height 46
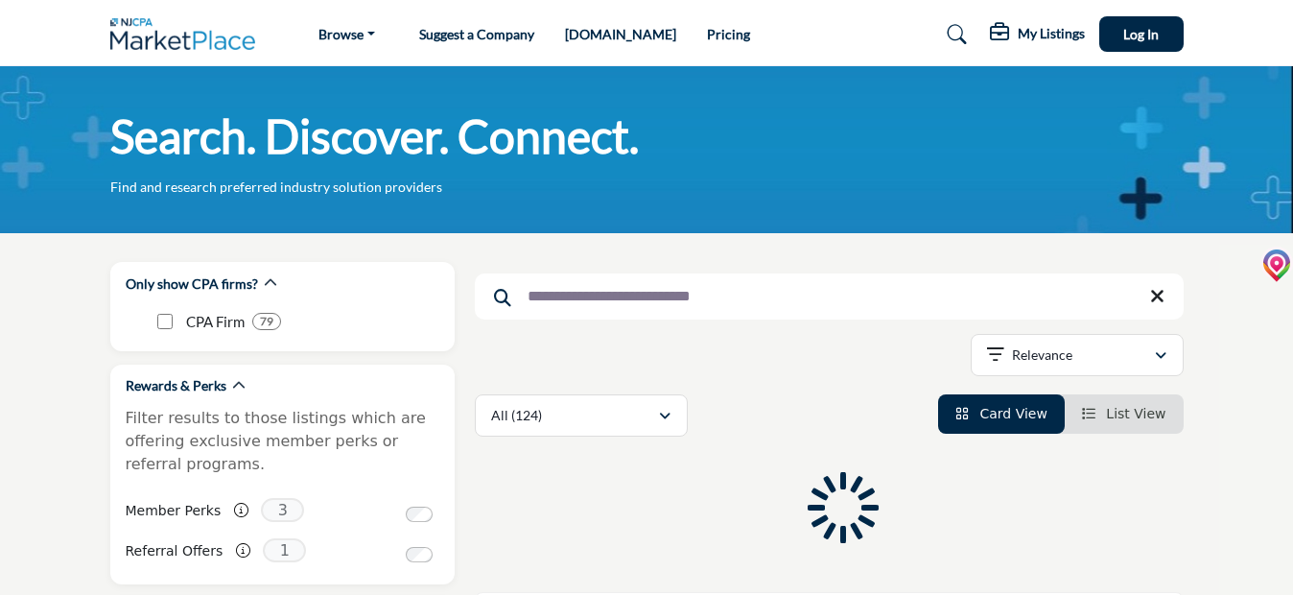
type input "**********"
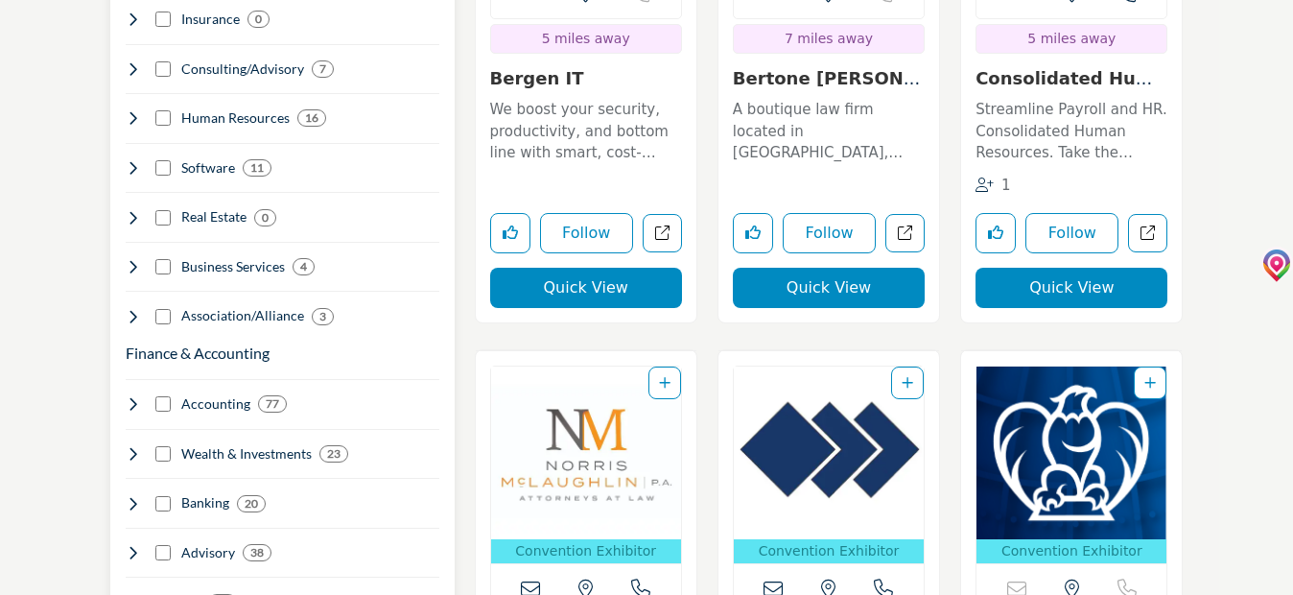
scroll to position [1439, 0]
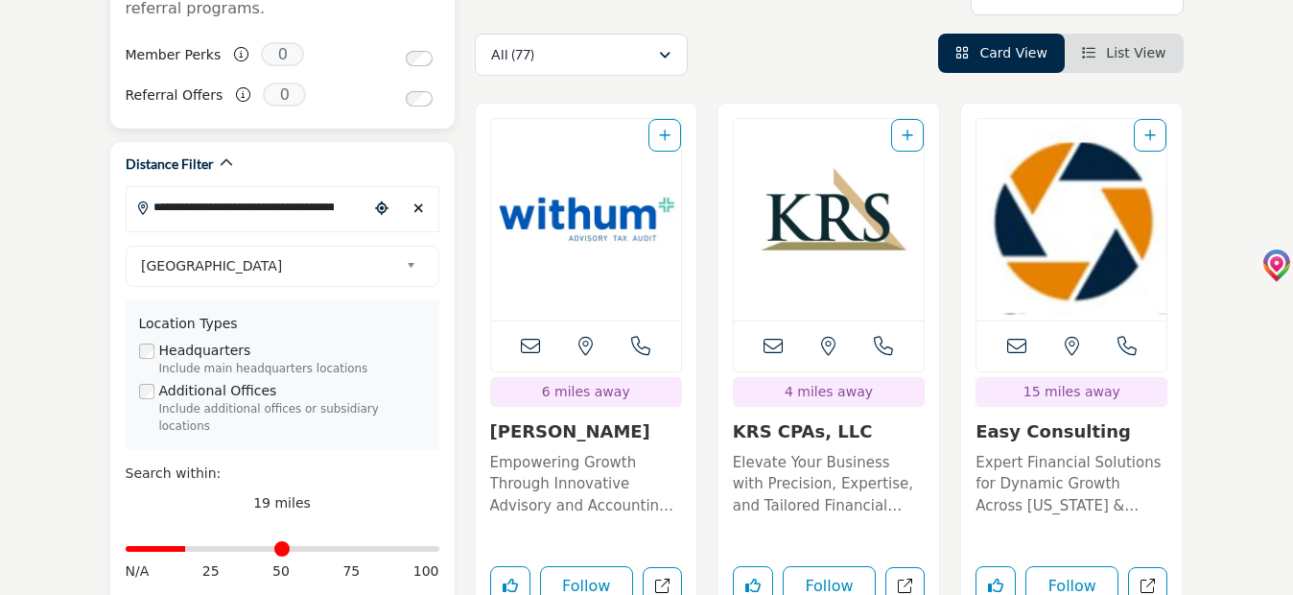
scroll to position [480, 0]
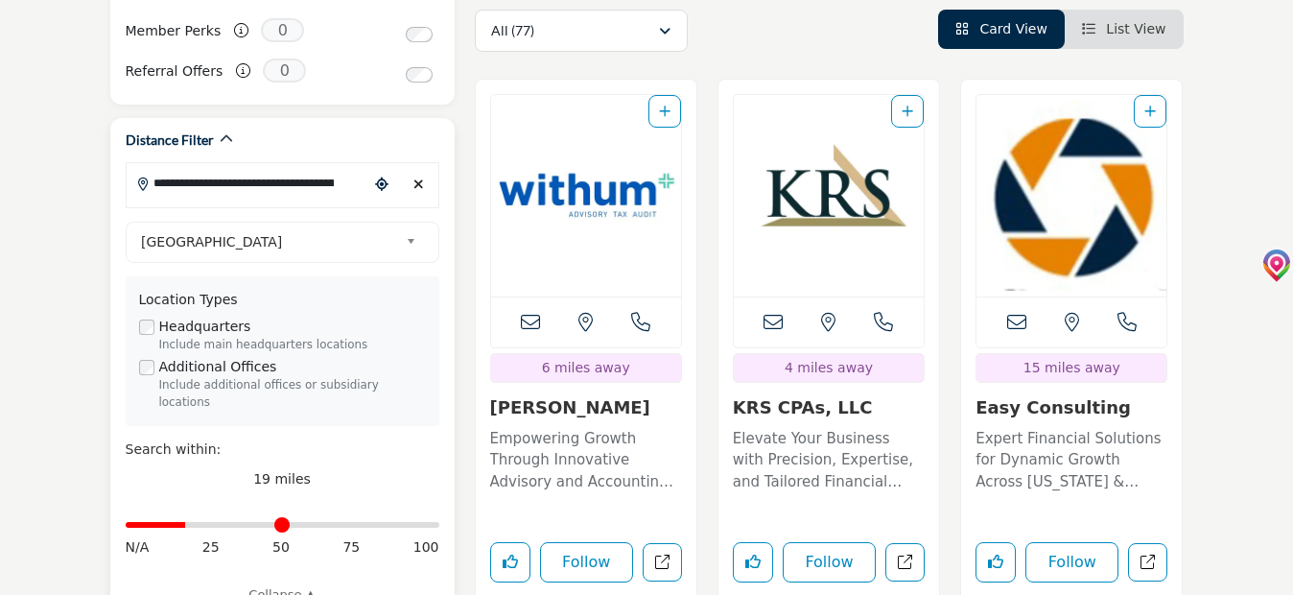
click at [148, 185] on input "**********" at bounding box center [248, 182] width 242 height 37
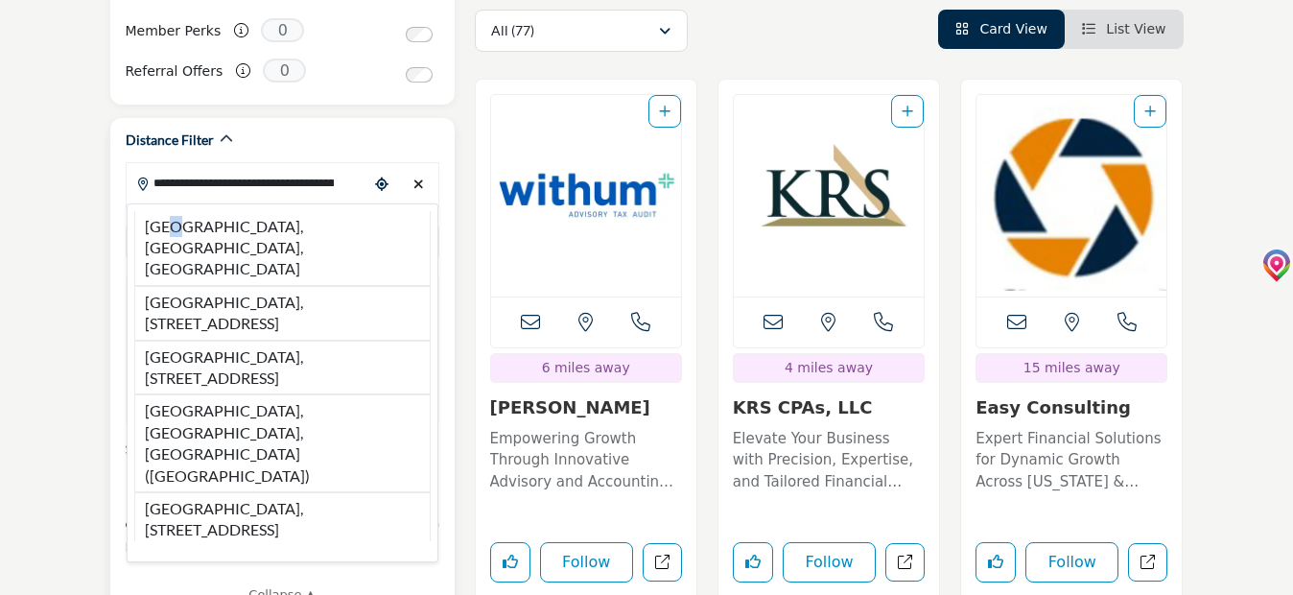
drag, startPoint x: 168, startPoint y: 222, endPoint x: 237, endPoint y: 242, distance: 72.0
click at [172, 221] on li "Ridgewood, NJ, USA" at bounding box center [282, 248] width 296 height 75
type input "**********"
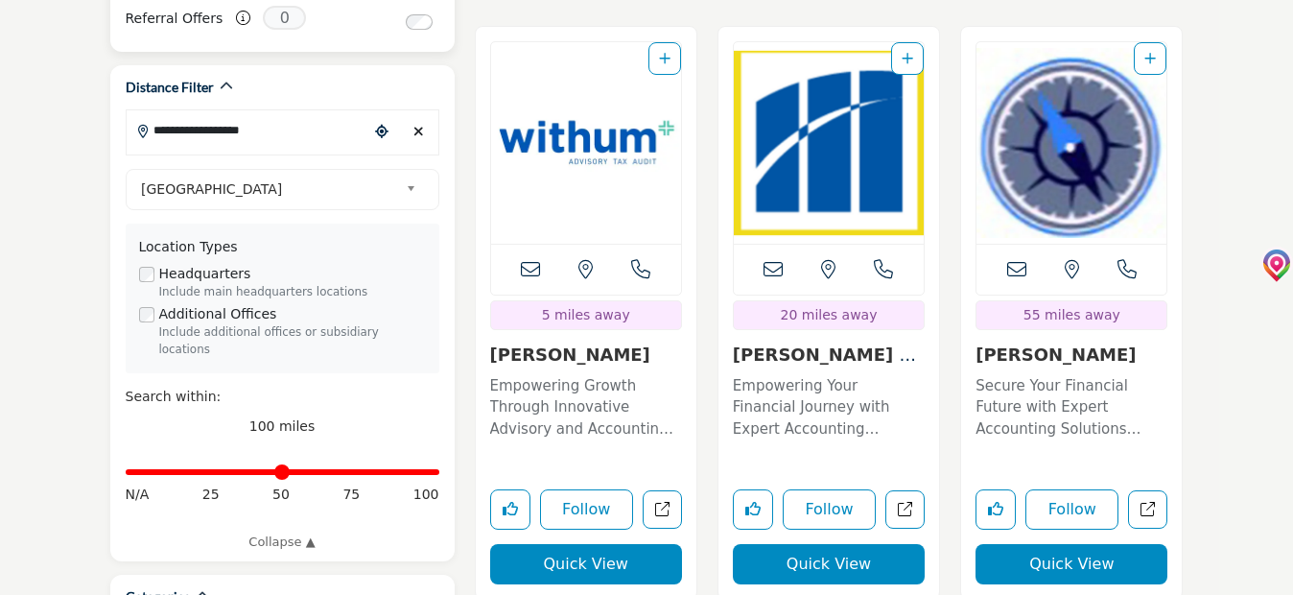
scroll to position [576, 0]
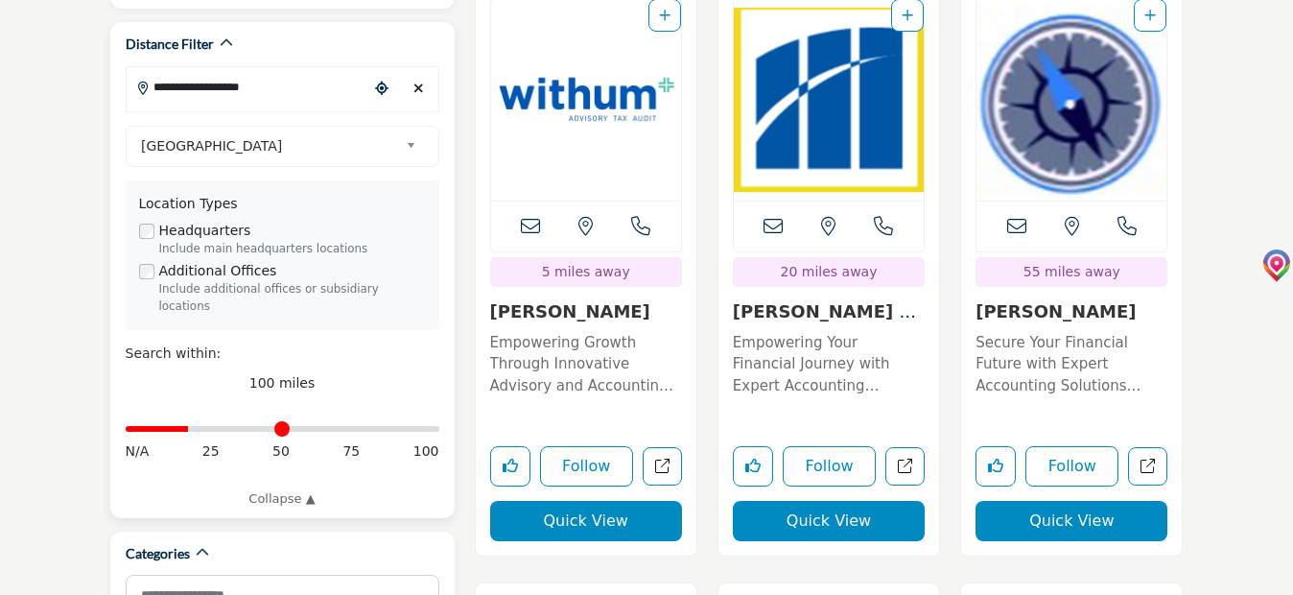
drag, startPoint x: 436, startPoint y: 410, endPoint x: 194, endPoint y: 428, distance: 242.5
type input "**"
click at [194, 428] on input "Distance in miles" at bounding box center [283, 429] width 314 height 4
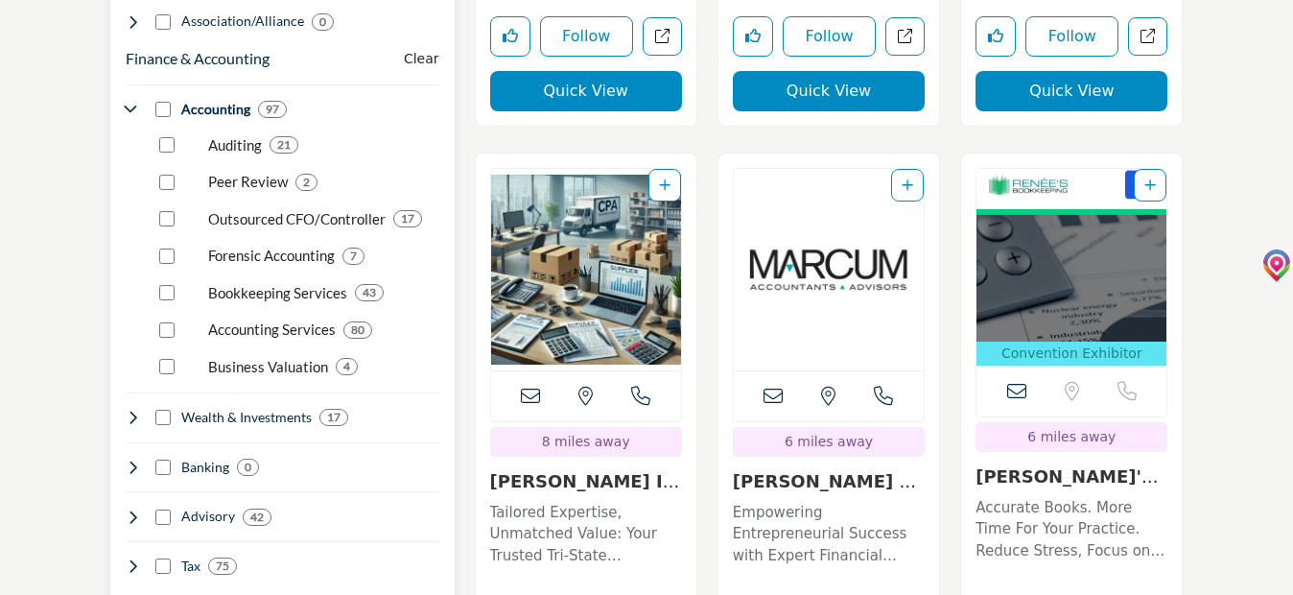
scroll to position [1535, 0]
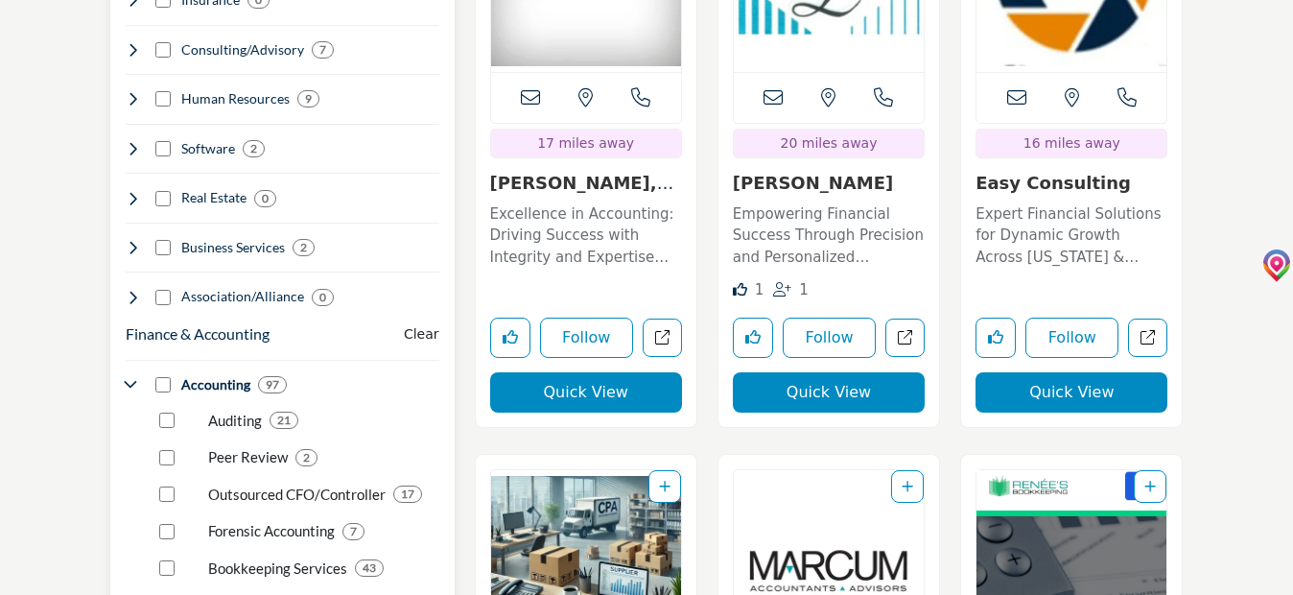
scroll to position [1343, 0]
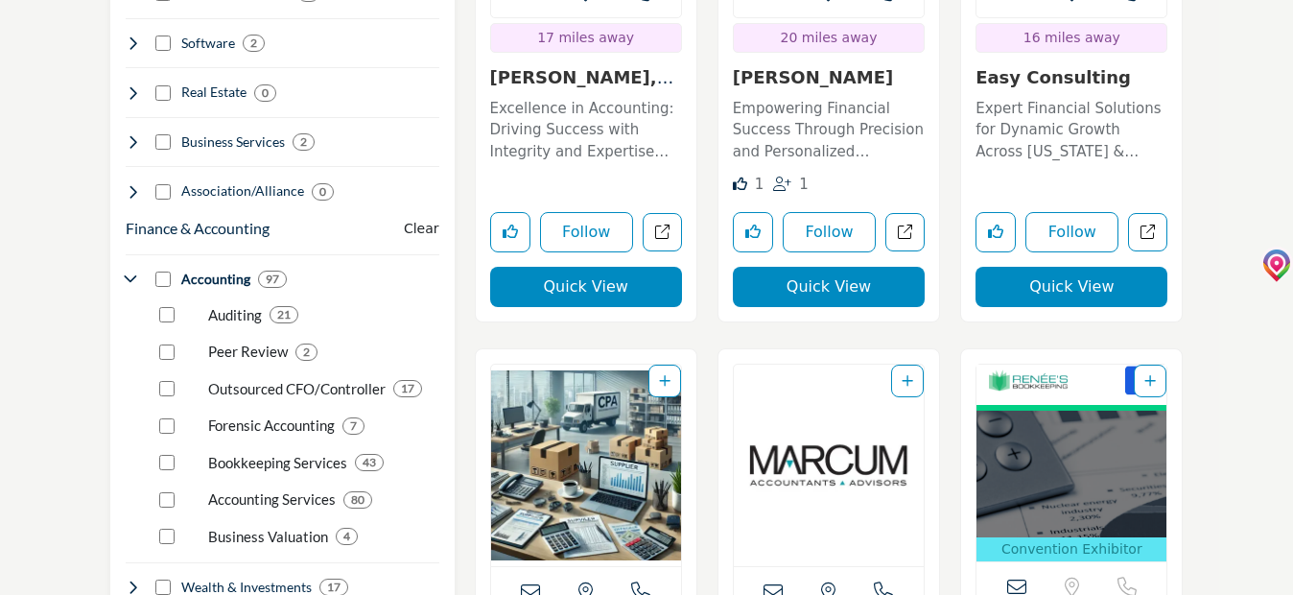
scroll to position [1439, 0]
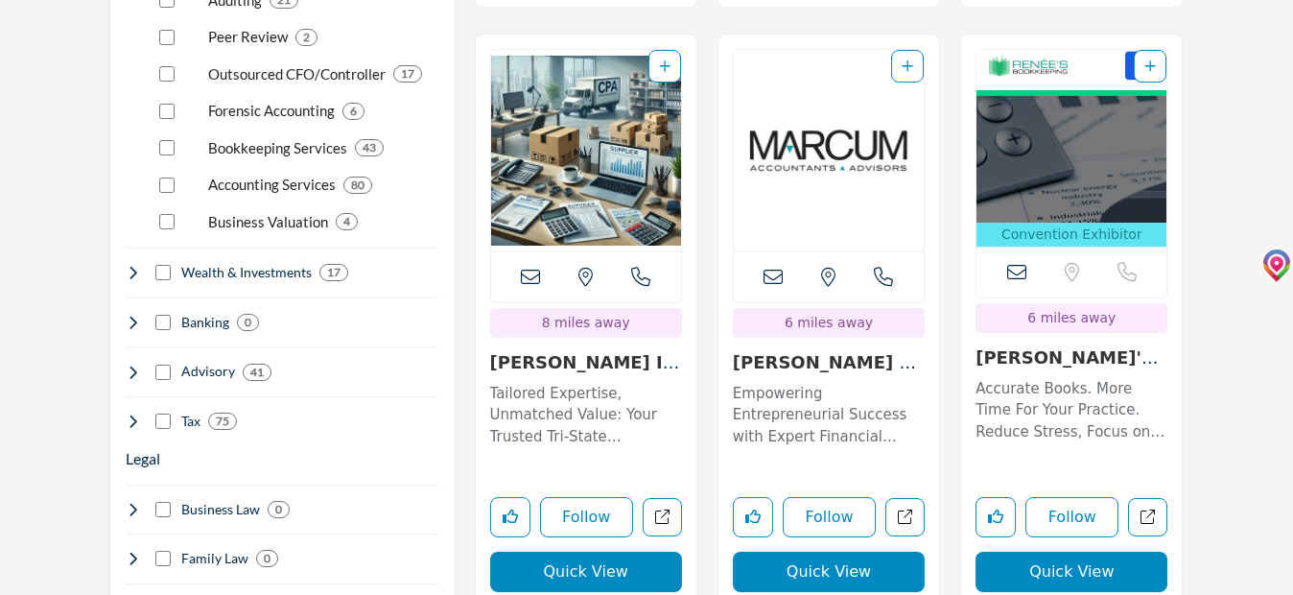
scroll to position [1651, 0]
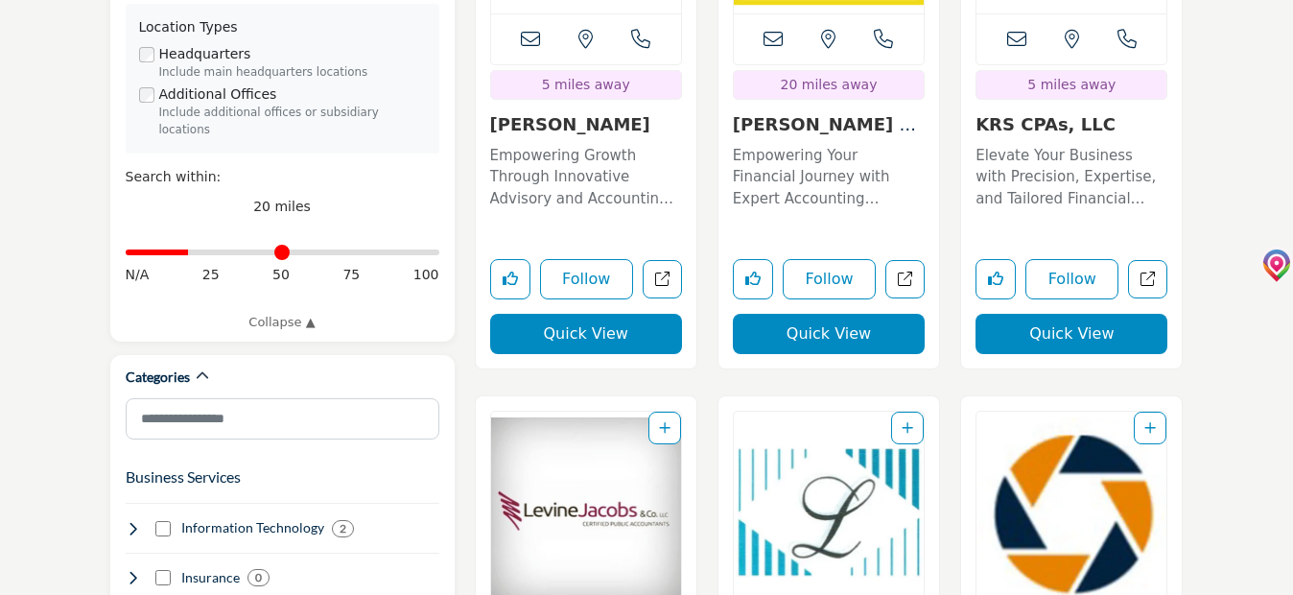
scroll to position [768, 0]
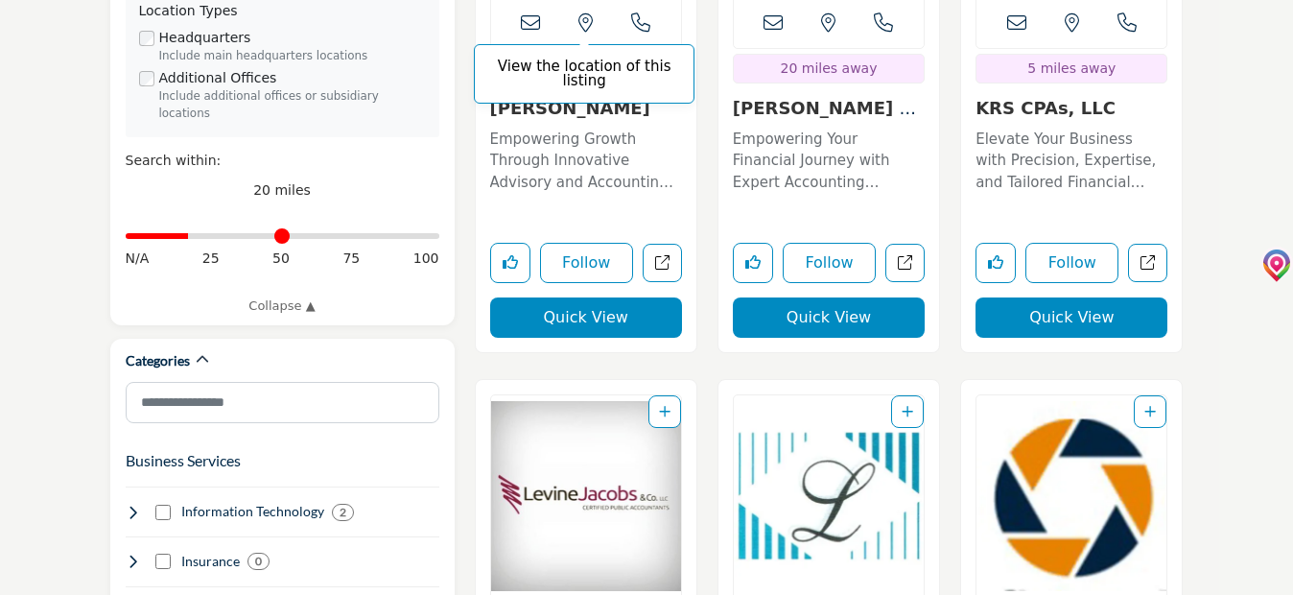
click at [586, 18] on icon at bounding box center [586, 22] width 14 height 19
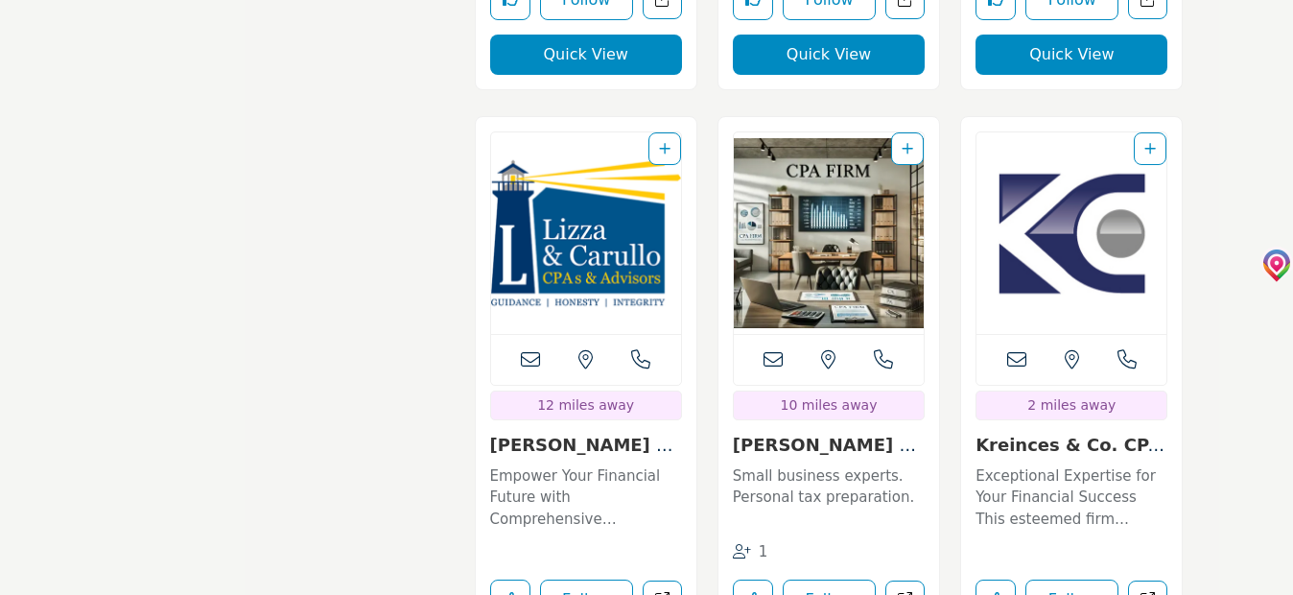
scroll to position [4055, 0]
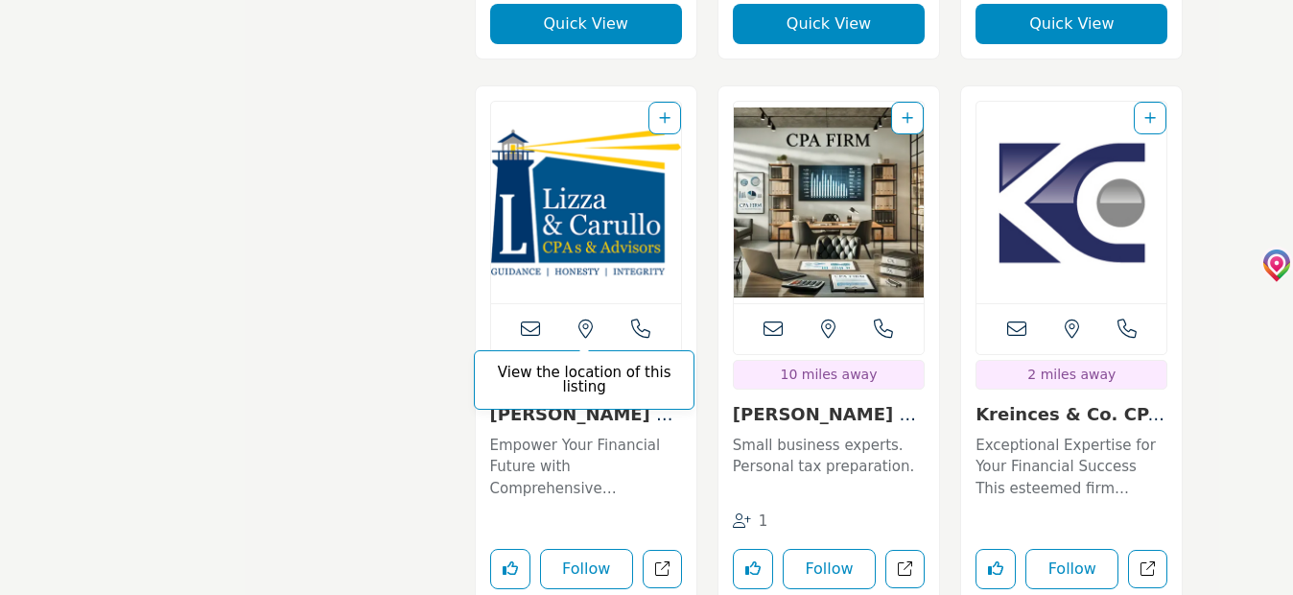
click at [585, 327] on icon at bounding box center [586, 328] width 14 height 19
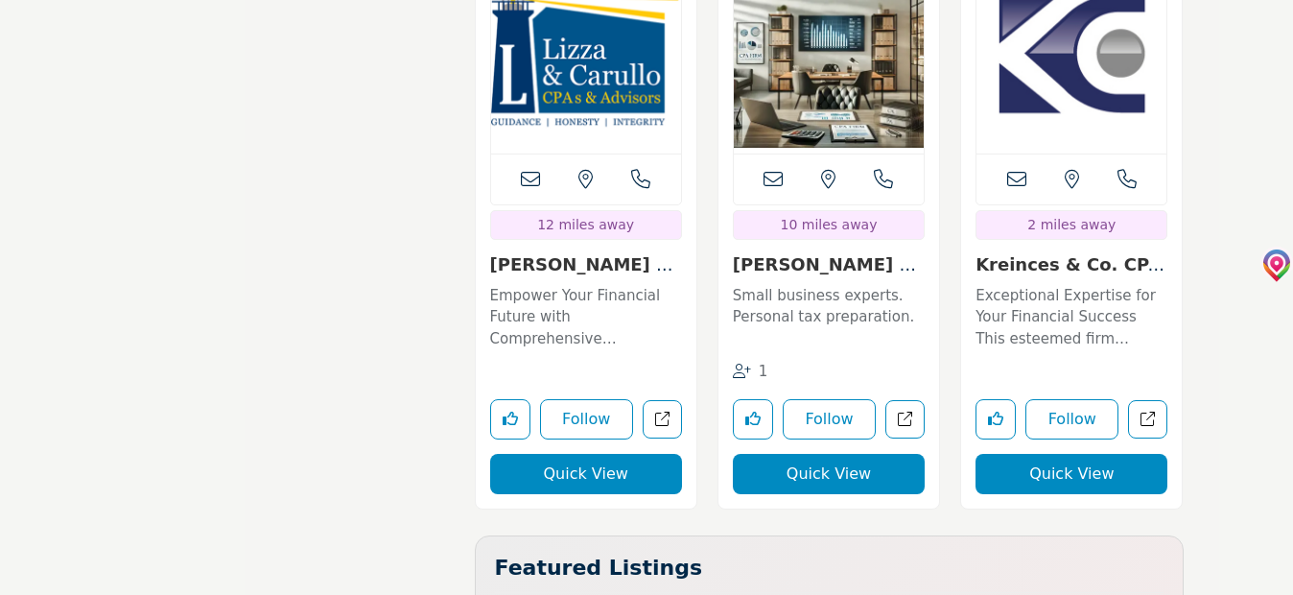
scroll to position [4247, 0]
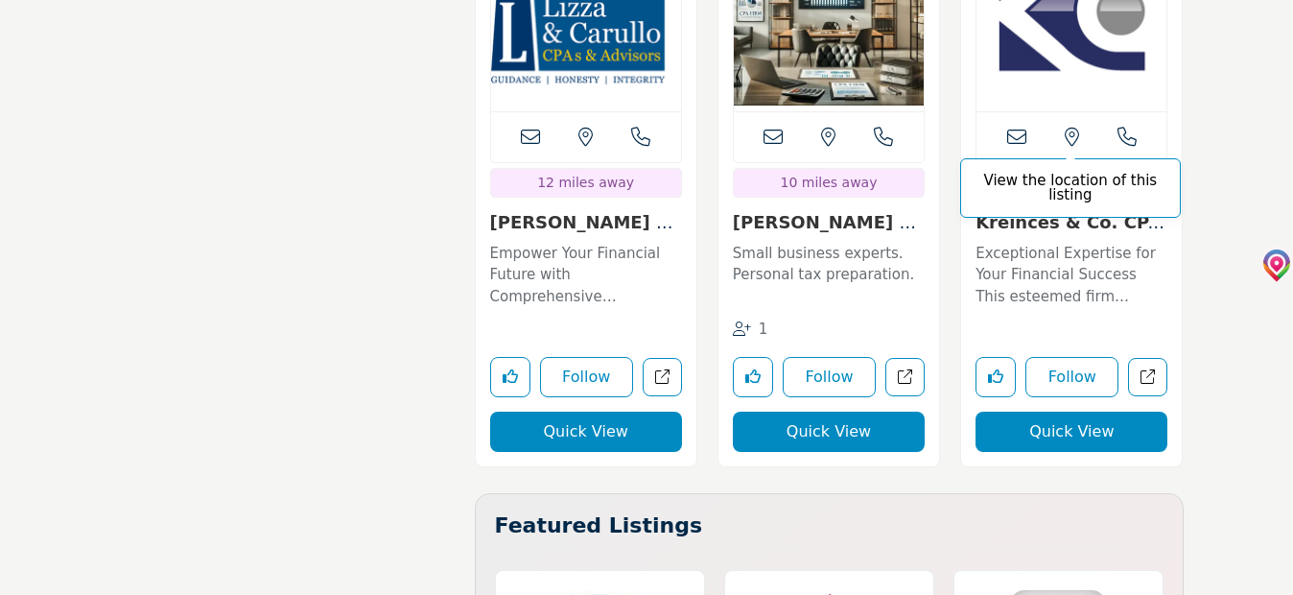
click at [1074, 132] on icon at bounding box center [1072, 137] width 14 height 19
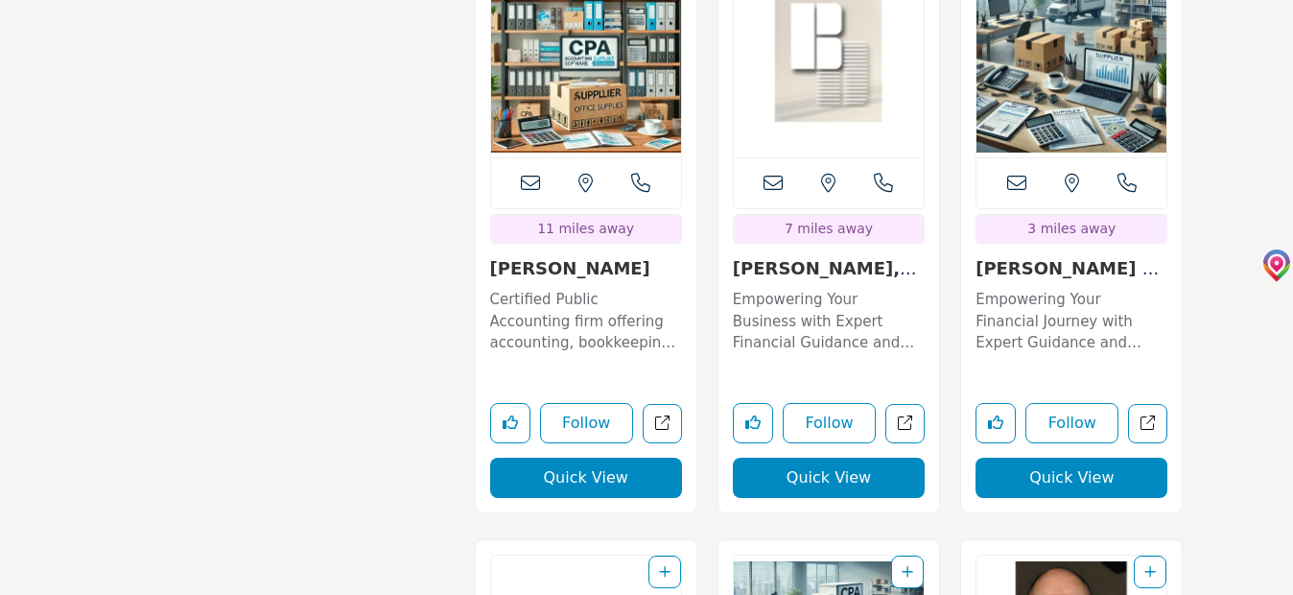
scroll to position [5303, 0]
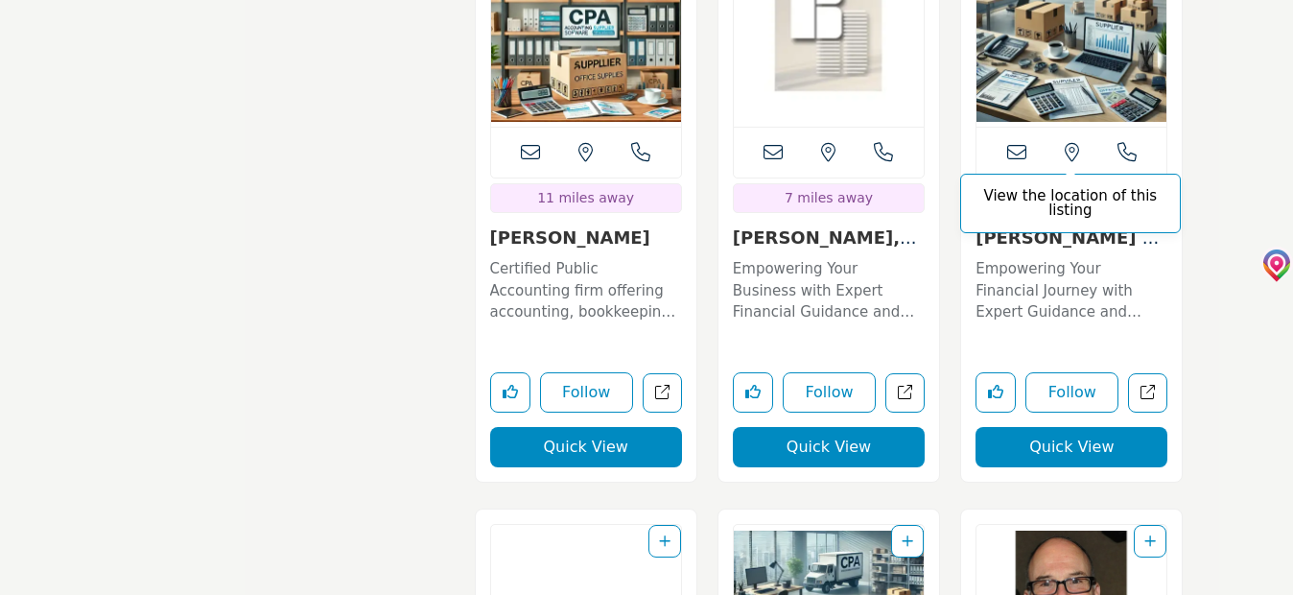
click at [1073, 149] on icon at bounding box center [1072, 152] width 14 height 19
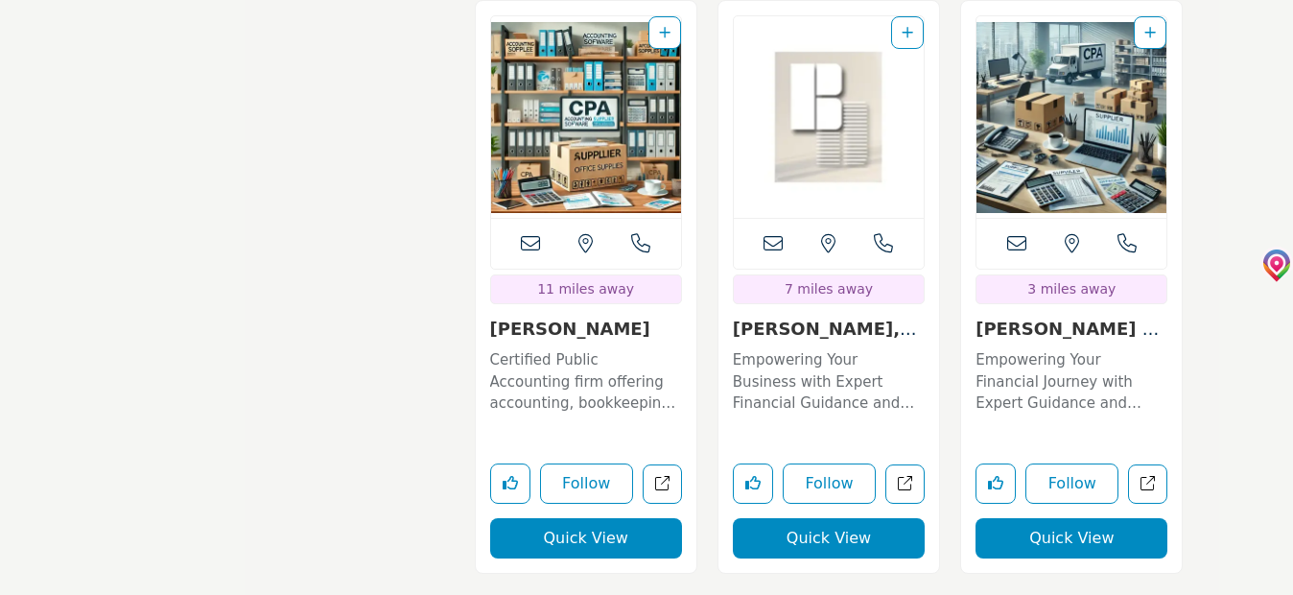
scroll to position [5207, 0]
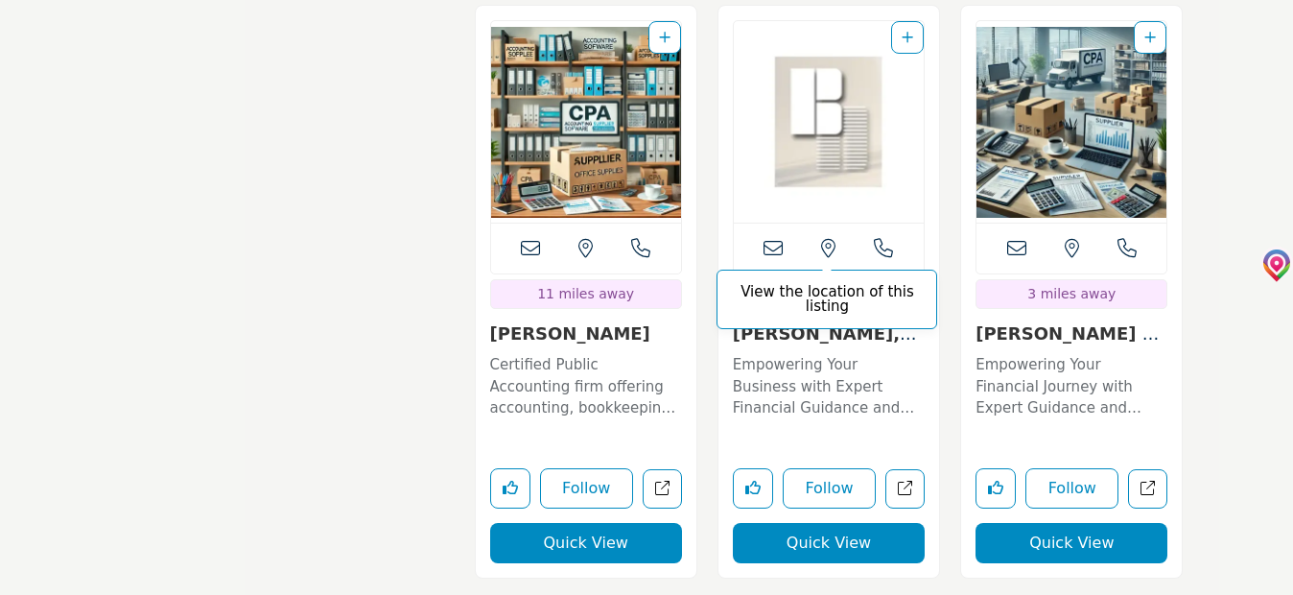
click at [825, 243] on icon at bounding box center [828, 248] width 14 height 19
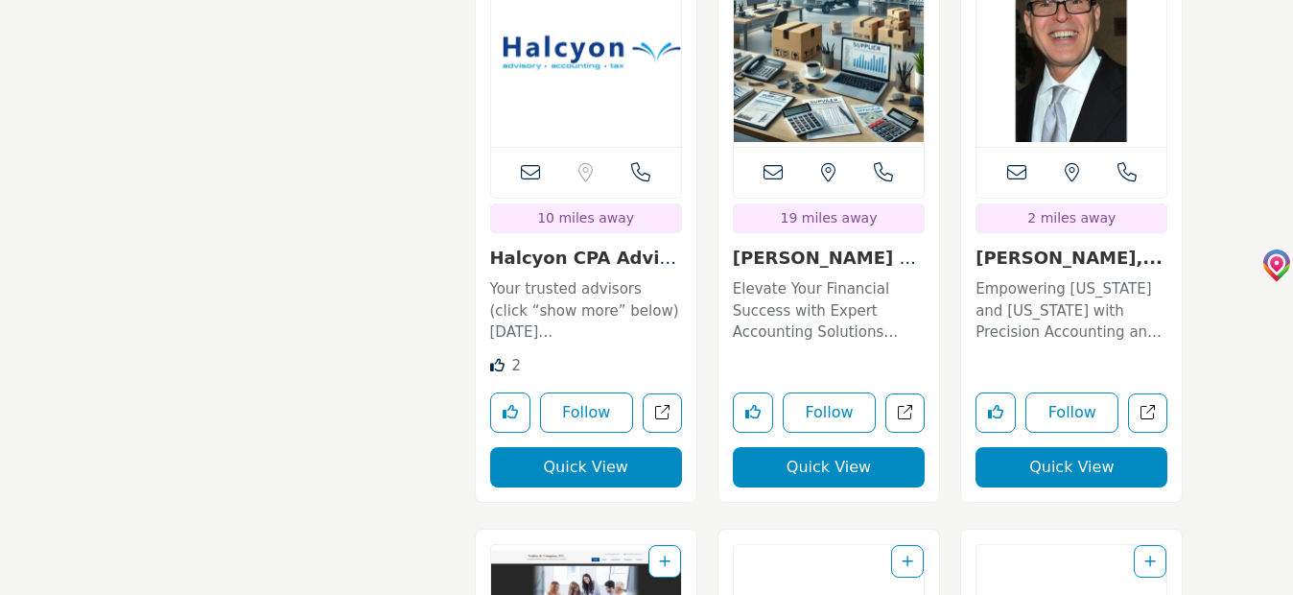
scroll to position [5974, 0]
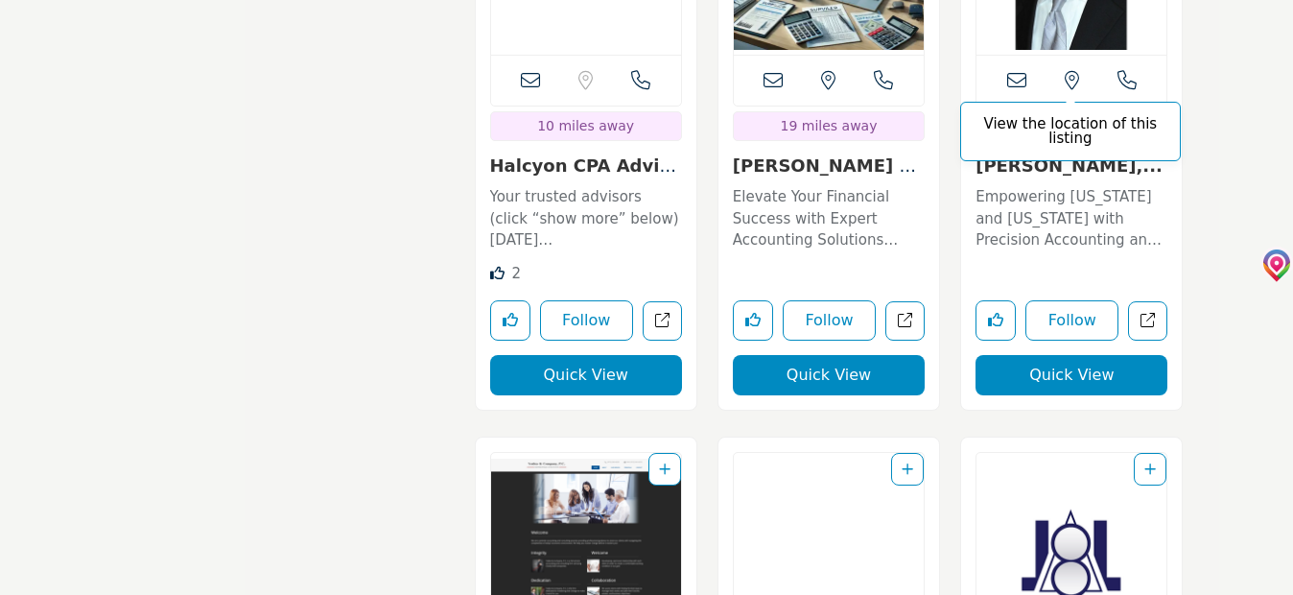
click at [1071, 74] on icon at bounding box center [1072, 80] width 14 height 19
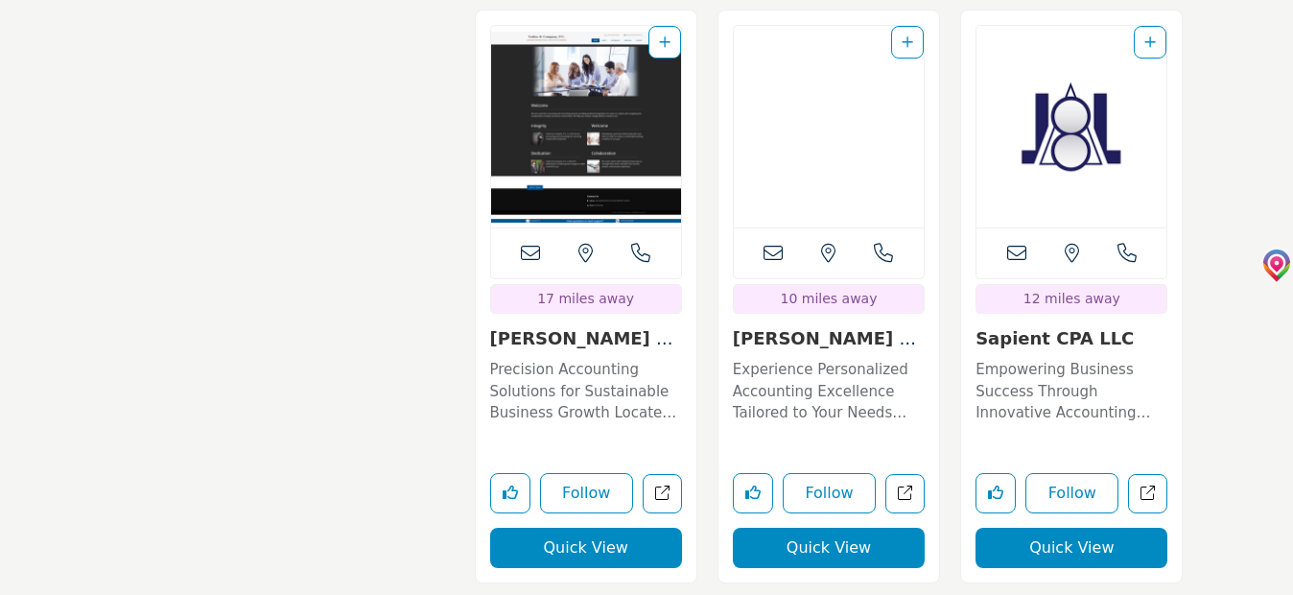
scroll to position [6358, 0]
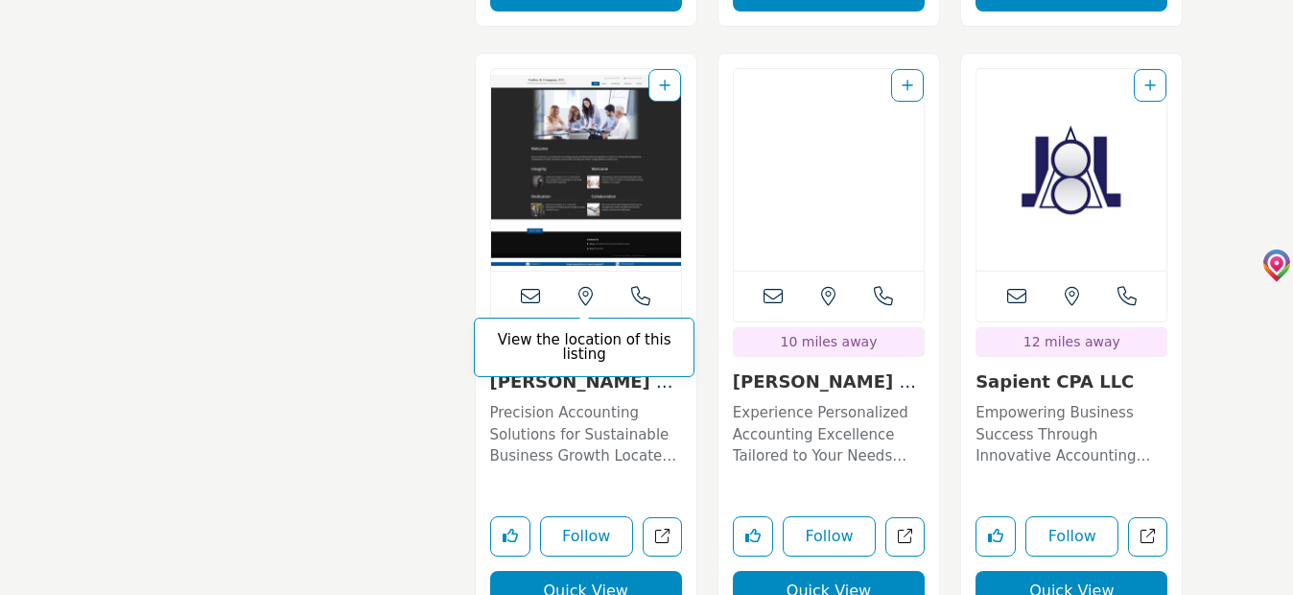
click at [588, 293] on icon at bounding box center [586, 296] width 14 height 19
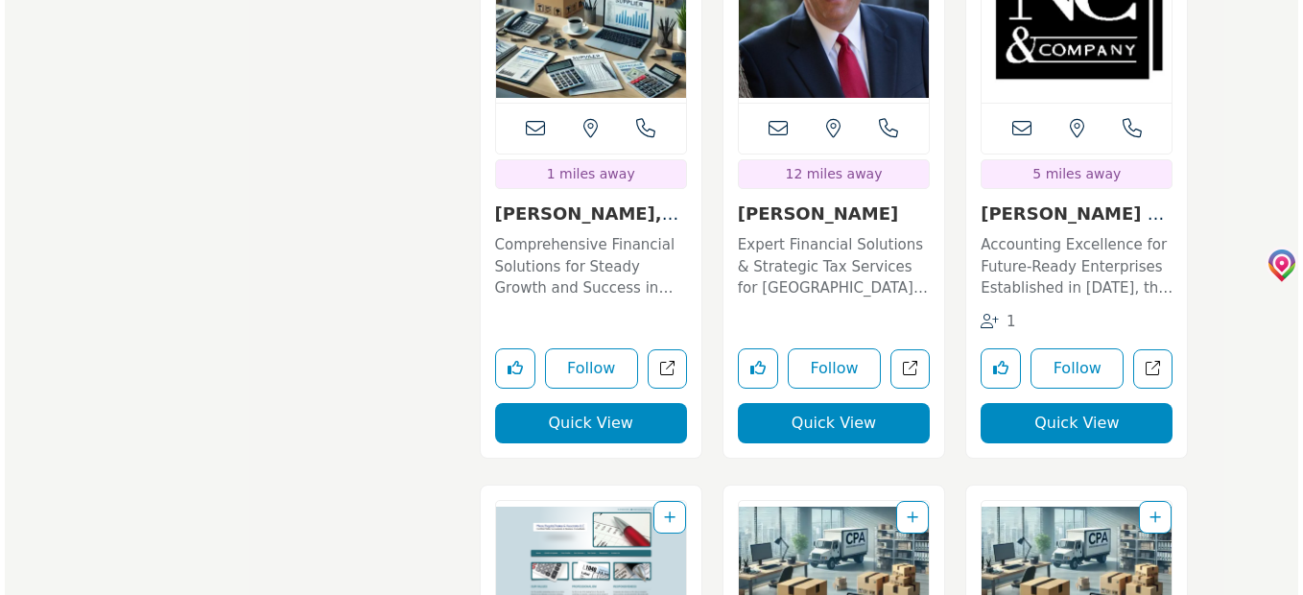
scroll to position [7030, 0]
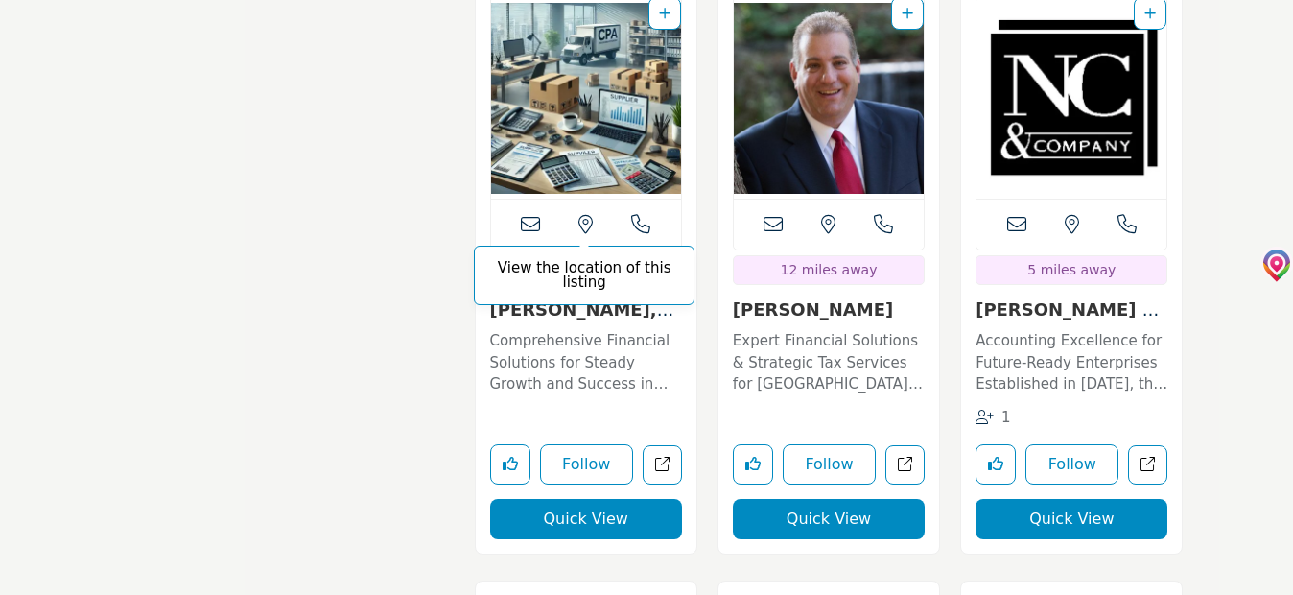
click at [586, 219] on icon at bounding box center [586, 224] width 14 height 19
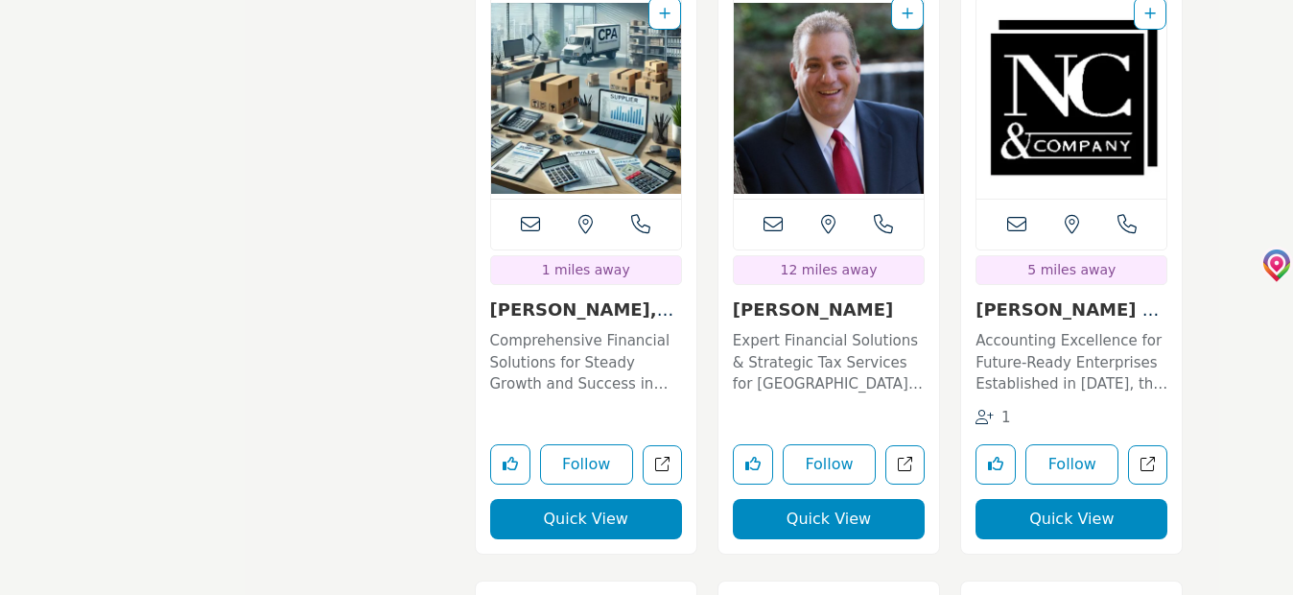
click at [577, 500] on button "Quick View" at bounding box center [586, 519] width 192 height 40
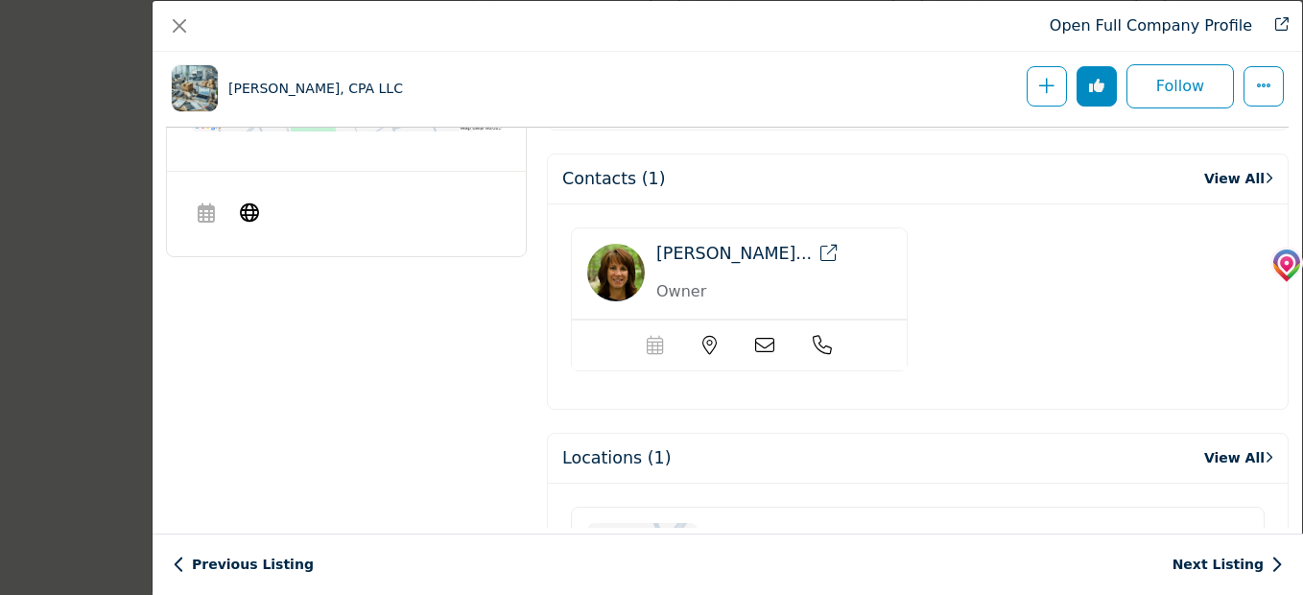
scroll to position [1229, 0]
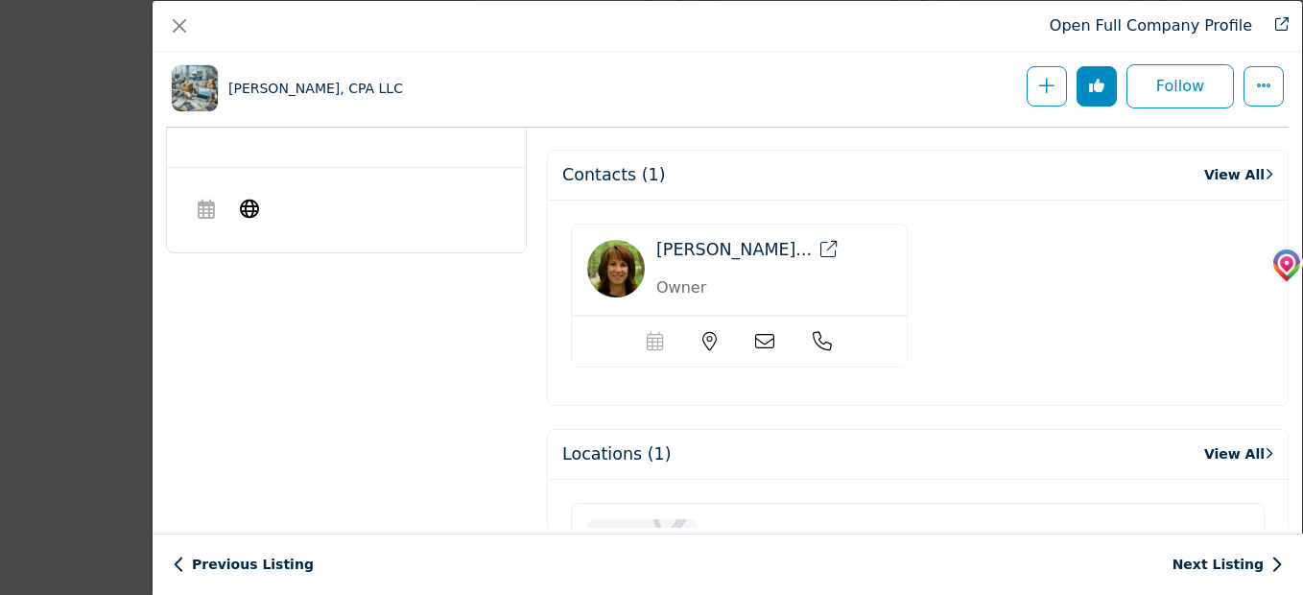
click at [619, 272] on img "Company Data Modal" at bounding box center [616, 269] width 58 height 58
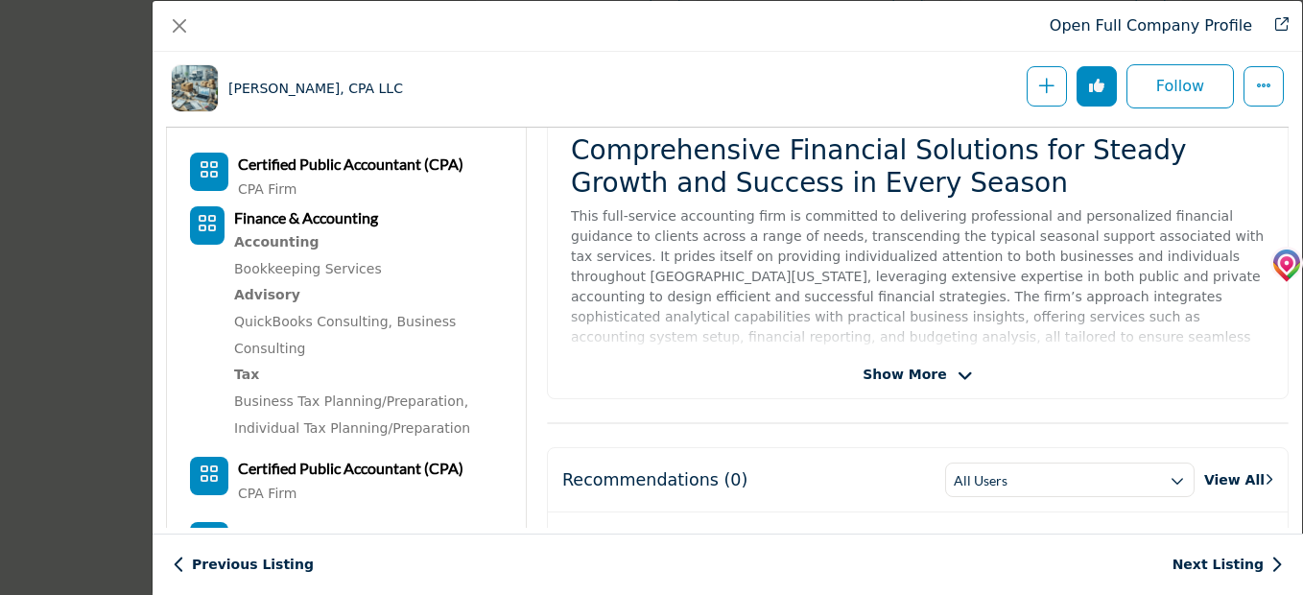
scroll to position [459, 0]
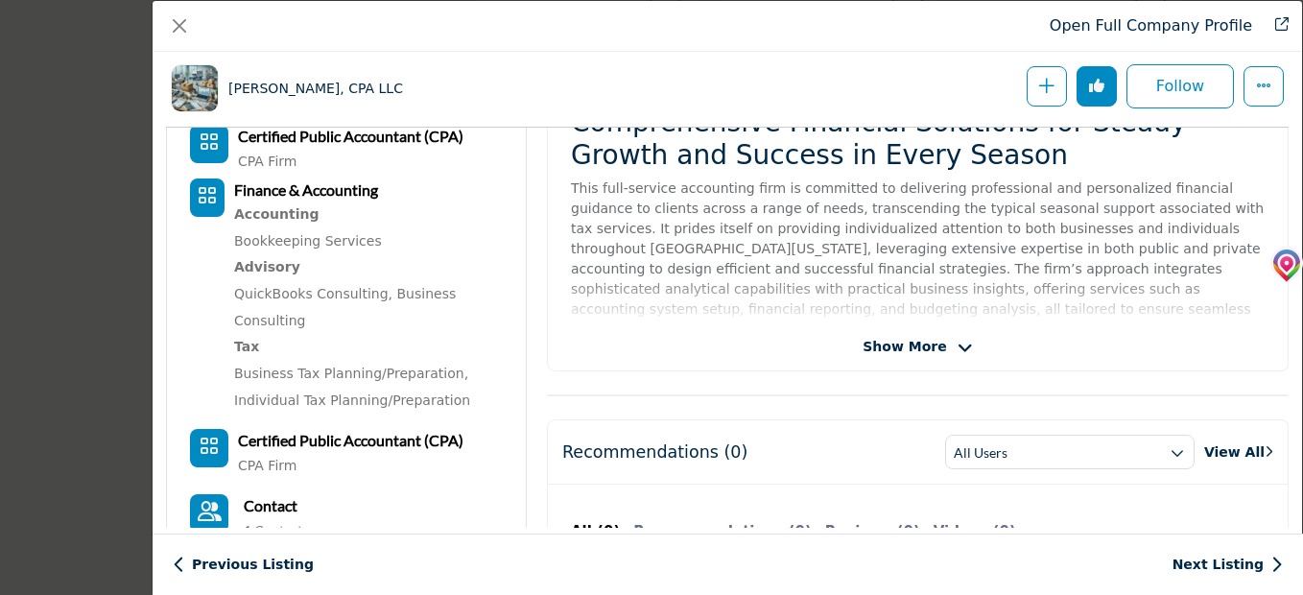
click at [957, 345] on icon "Company Data Modal" at bounding box center [964, 348] width 15 height 17
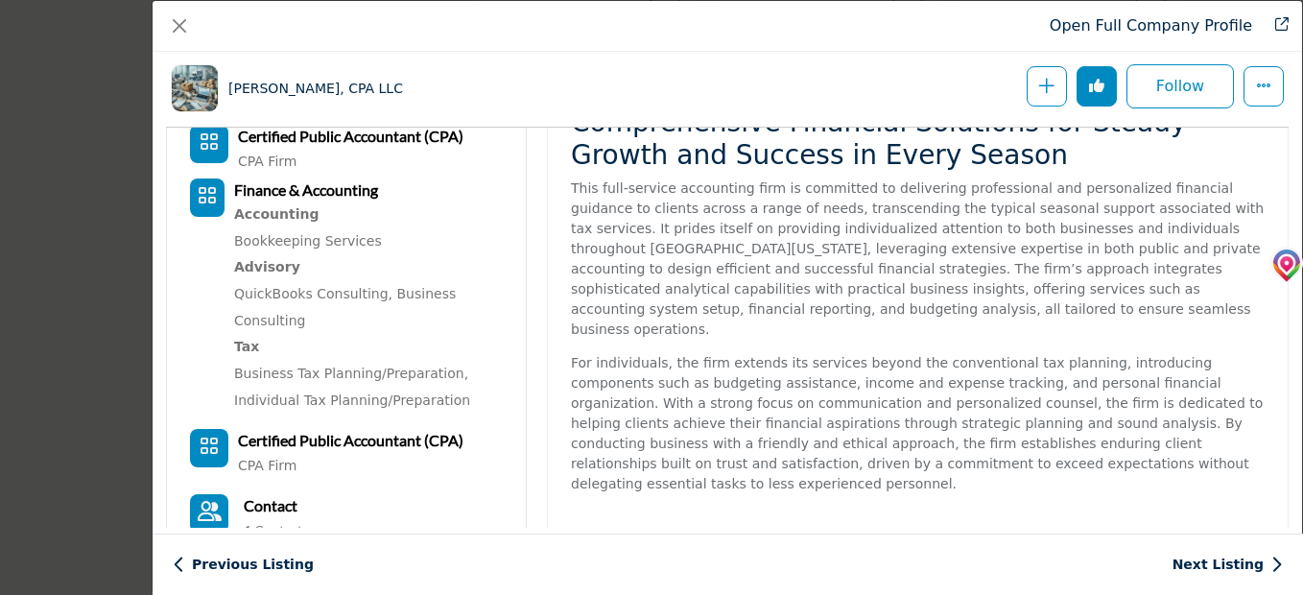
click at [1292, 177] on html "Browse Vendors & Service Providers" at bounding box center [651, 375] width 1303 height 14811
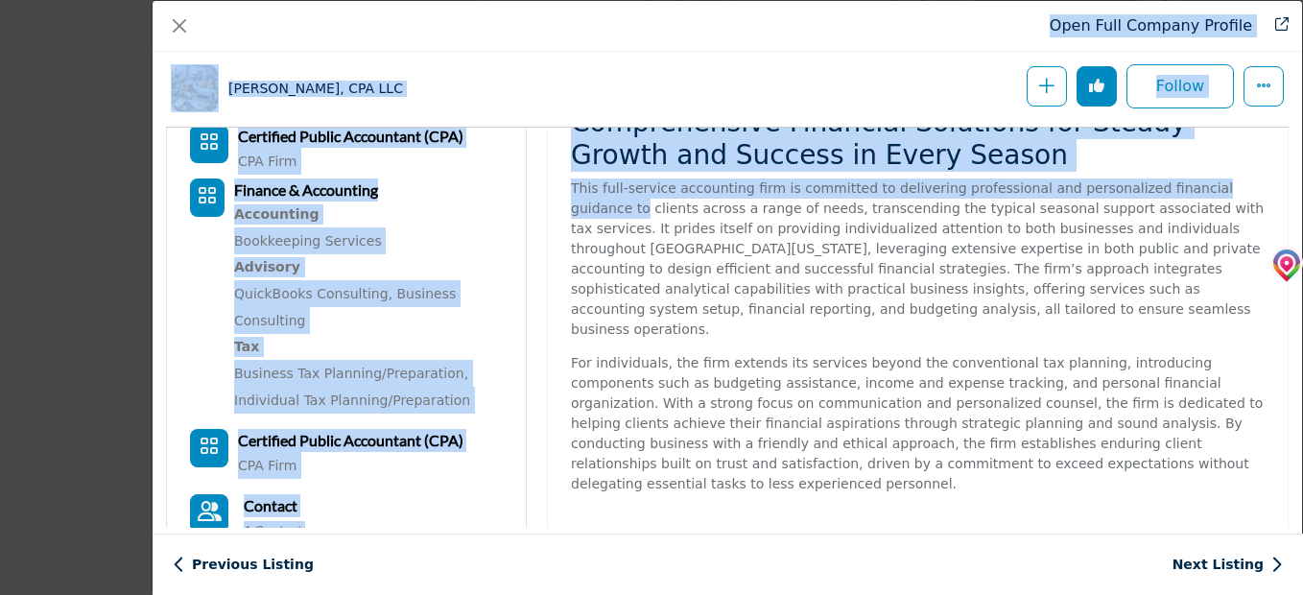
drag, startPoint x: 1302, startPoint y: 177, endPoint x: 1278, endPoint y: 186, distance: 25.5
click at [1278, 186] on div "Michele Theuerkauf, CPA LLC View email address of this listing View the locatio…" at bounding box center [918, 305] width 742 height 545
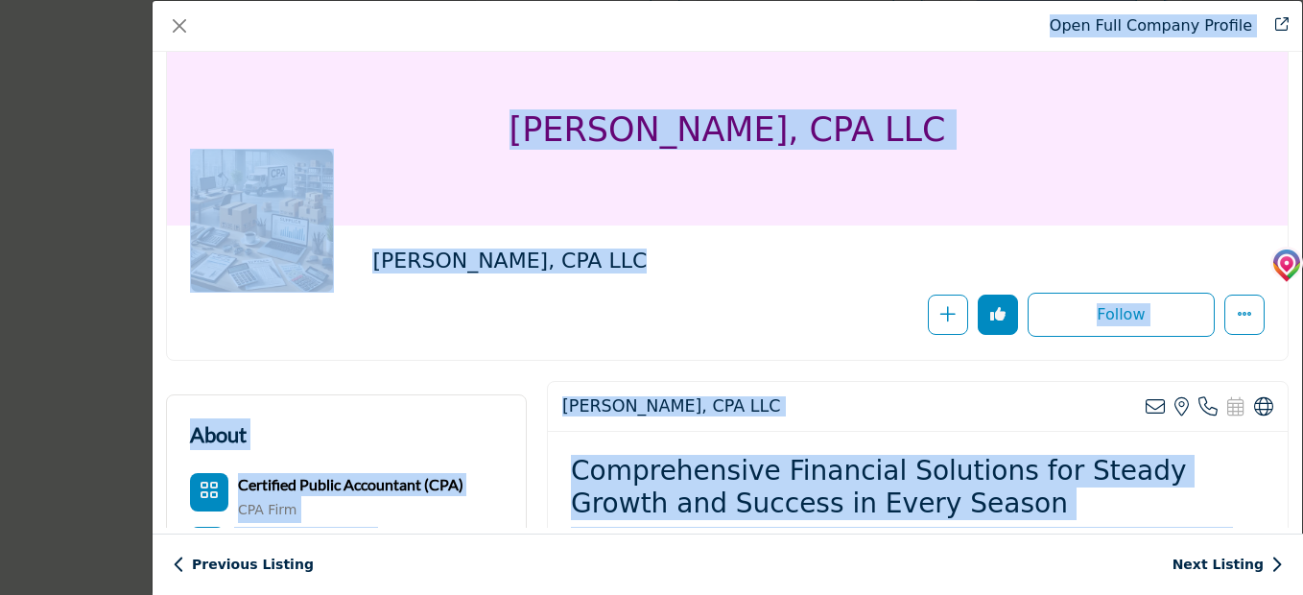
scroll to position [0, 0]
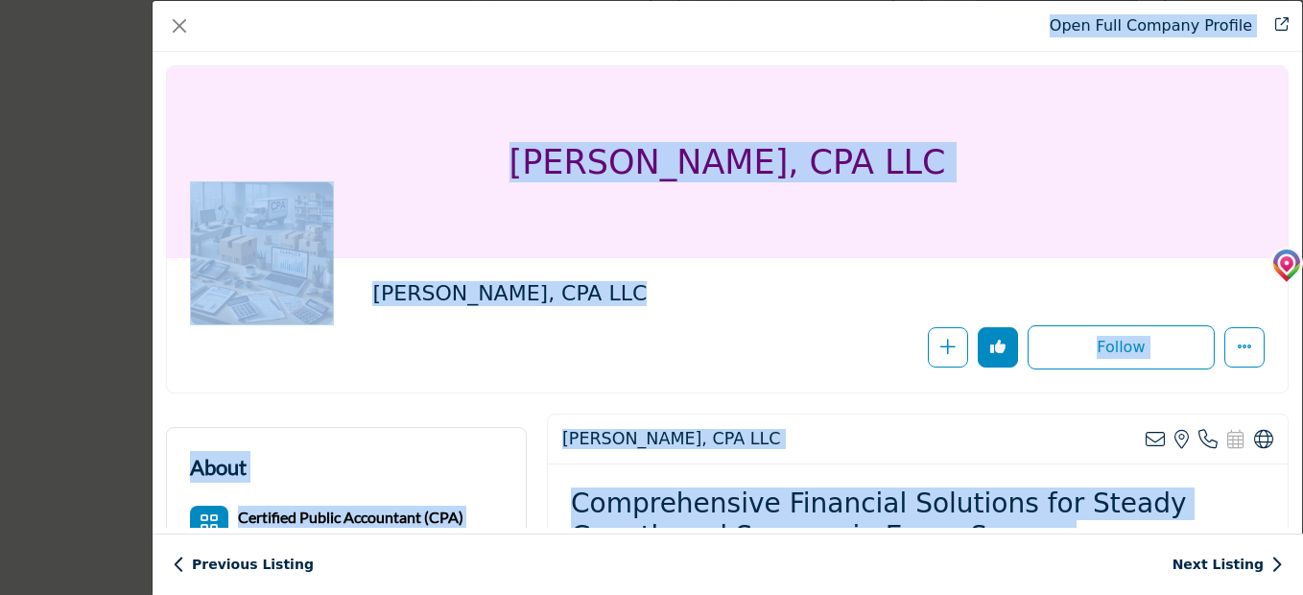
click at [1154, 169] on div "Michele Theuerkauf, CPA LLC" at bounding box center [727, 162] width 1121 height 192
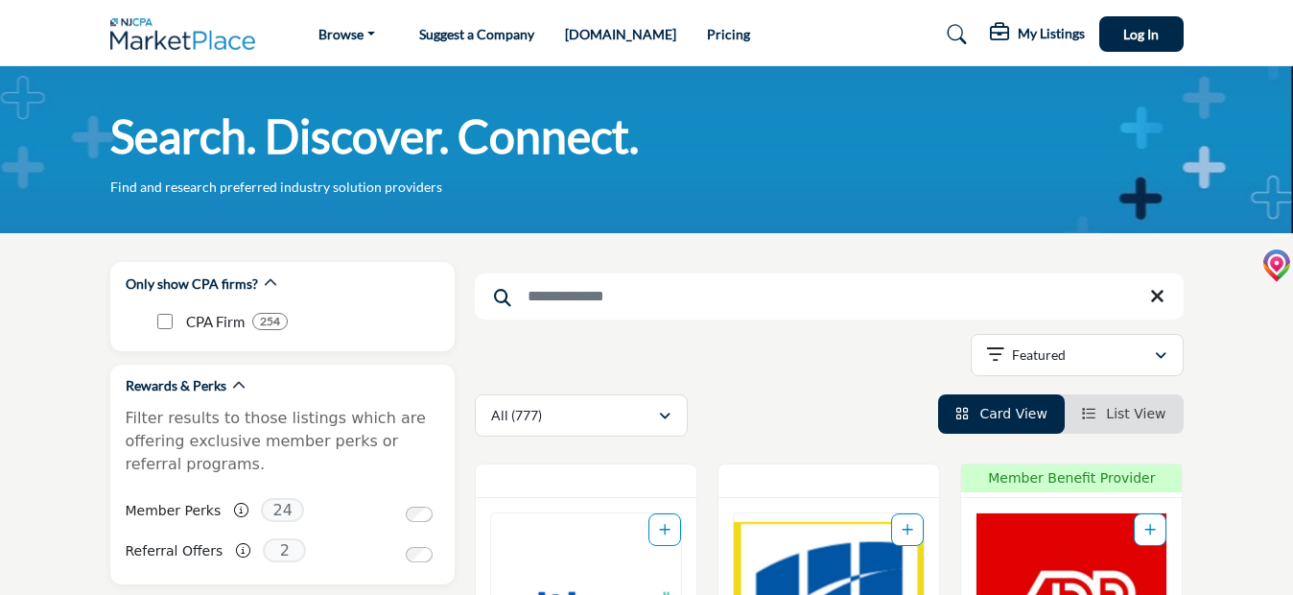
click at [526, 295] on input "Search Keyword" at bounding box center [829, 296] width 709 height 46
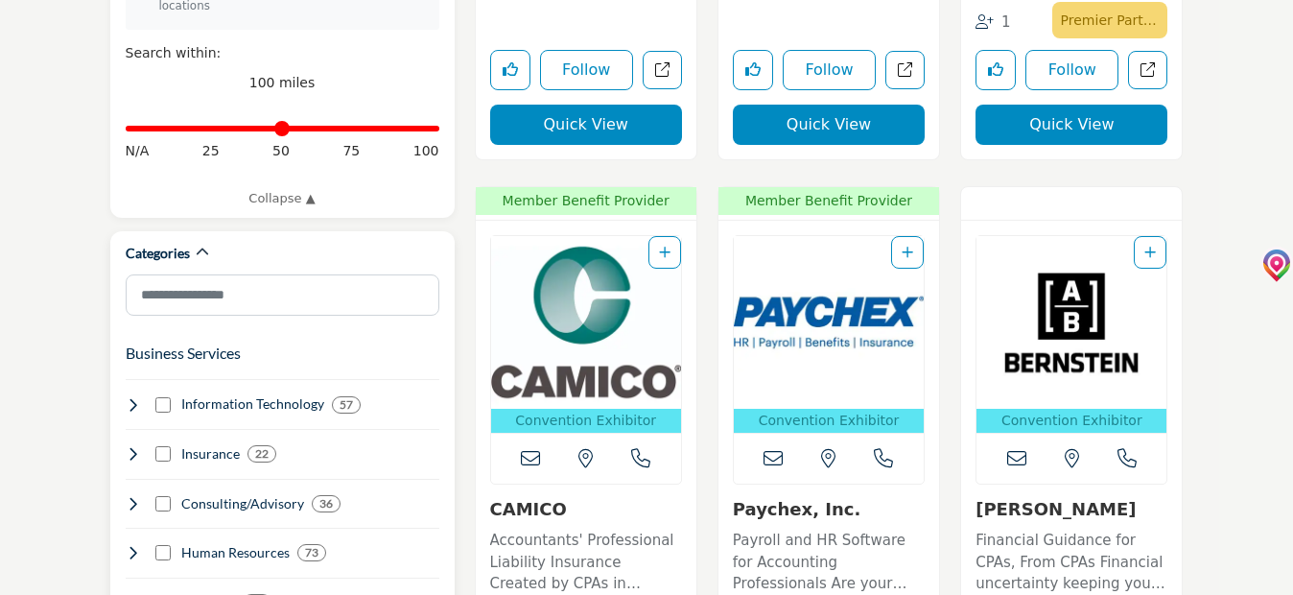
scroll to position [863, 0]
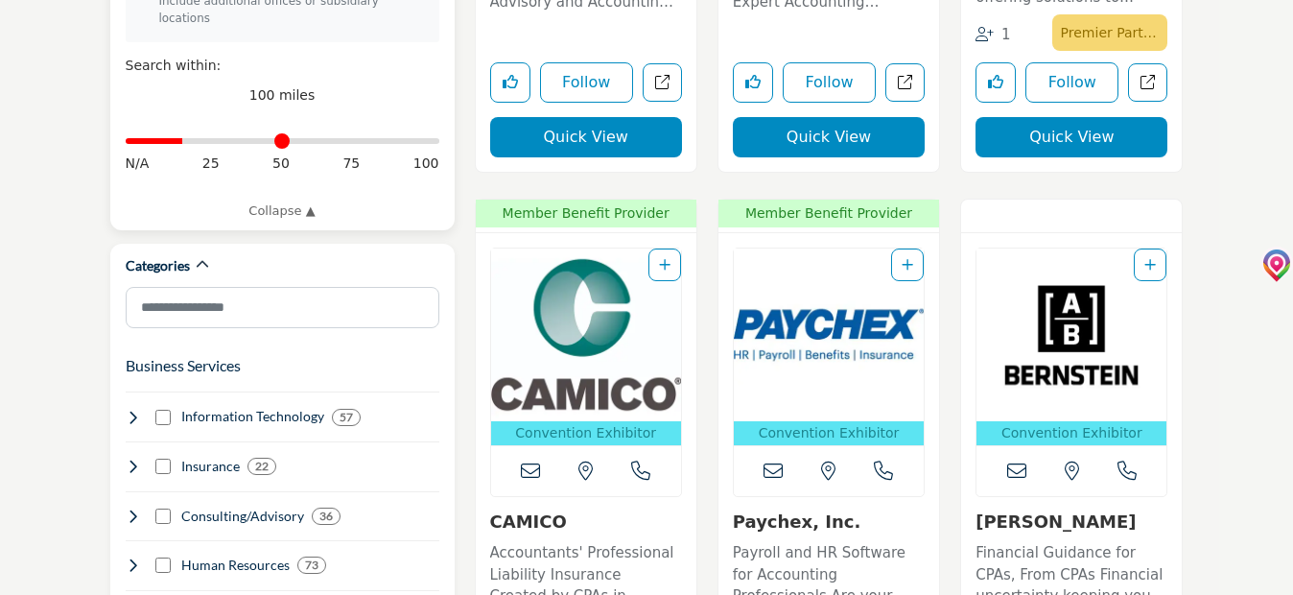
drag, startPoint x: 430, startPoint y: 124, endPoint x: 189, endPoint y: 134, distance: 241.0
type input "**"
click at [189, 139] on input "Distance in miles" at bounding box center [283, 141] width 314 height 4
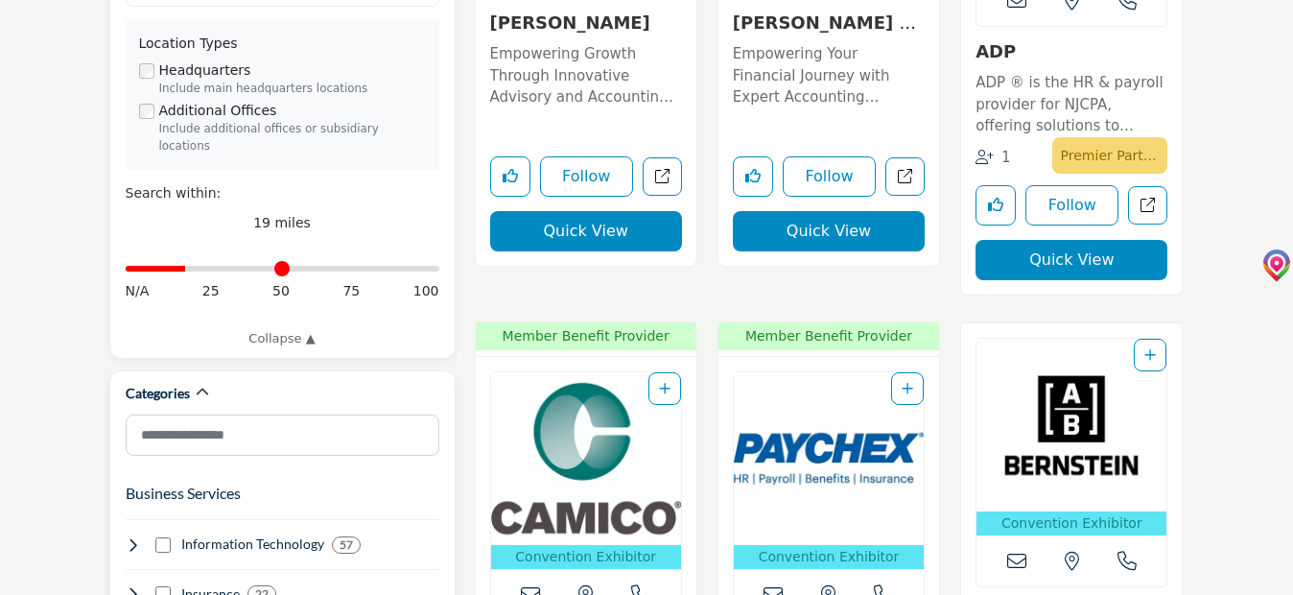
type input "**********"
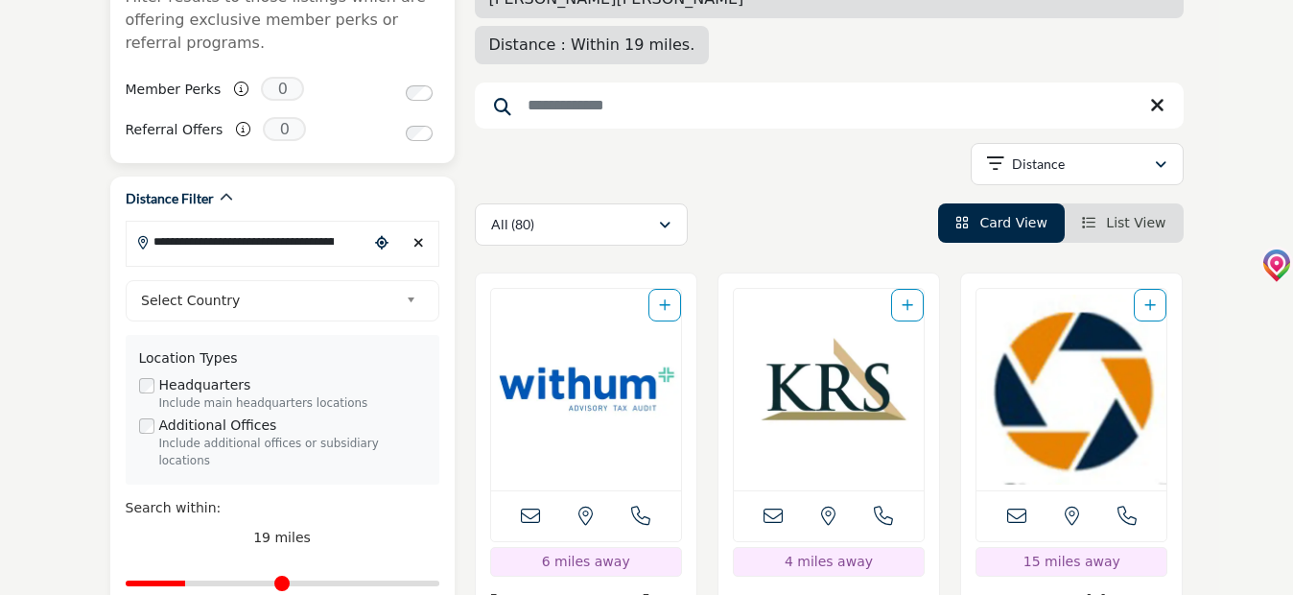
scroll to position [480, 0]
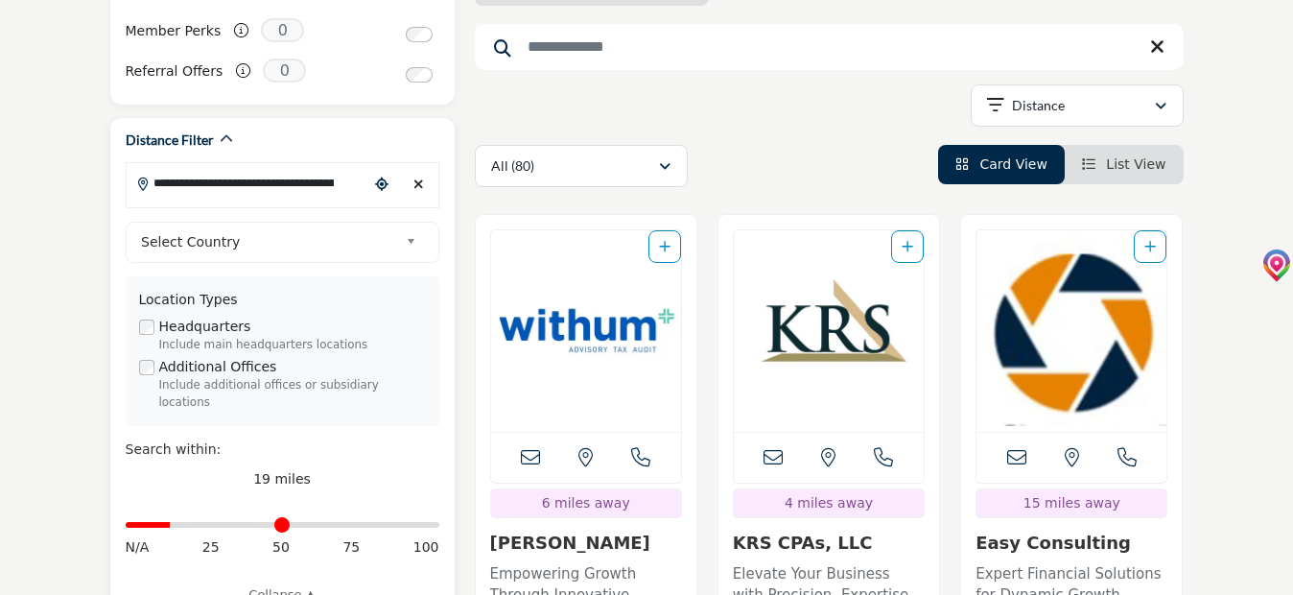
drag, startPoint x: 190, startPoint y: 506, endPoint x: 320, endPoint y: 392, distance: 172.7
type input "**"
click at [173, 523] on input "Distance in miles" at bounding box center [283, 525] width 314 height 4
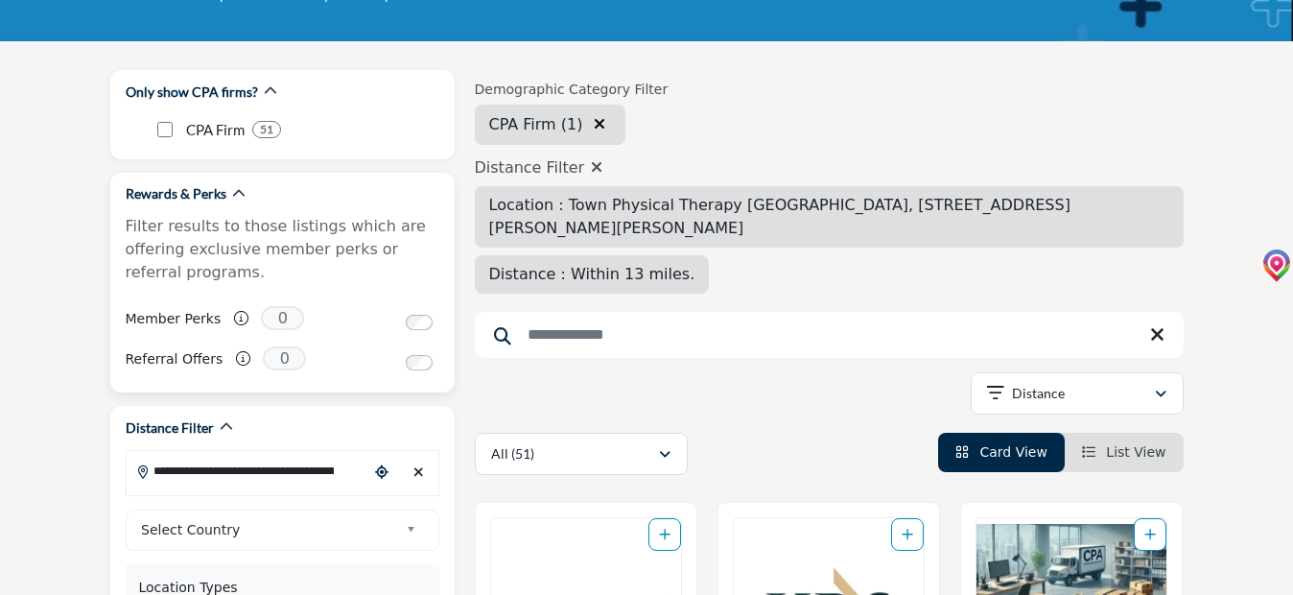
scroll to position [288, 0]
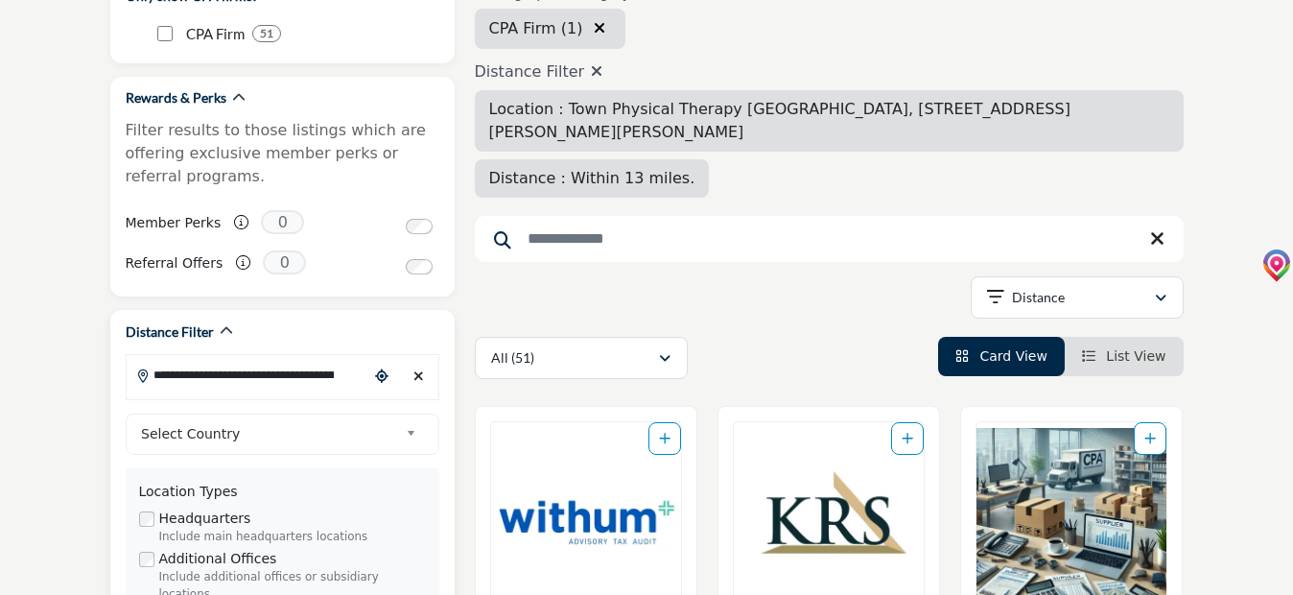
click at [156, 372] on input "**********" at bounding box center [248, 374] width 242 height 37
click at [223, 329] on icon "button" at bounding box center [226, 330] width 13 height 13
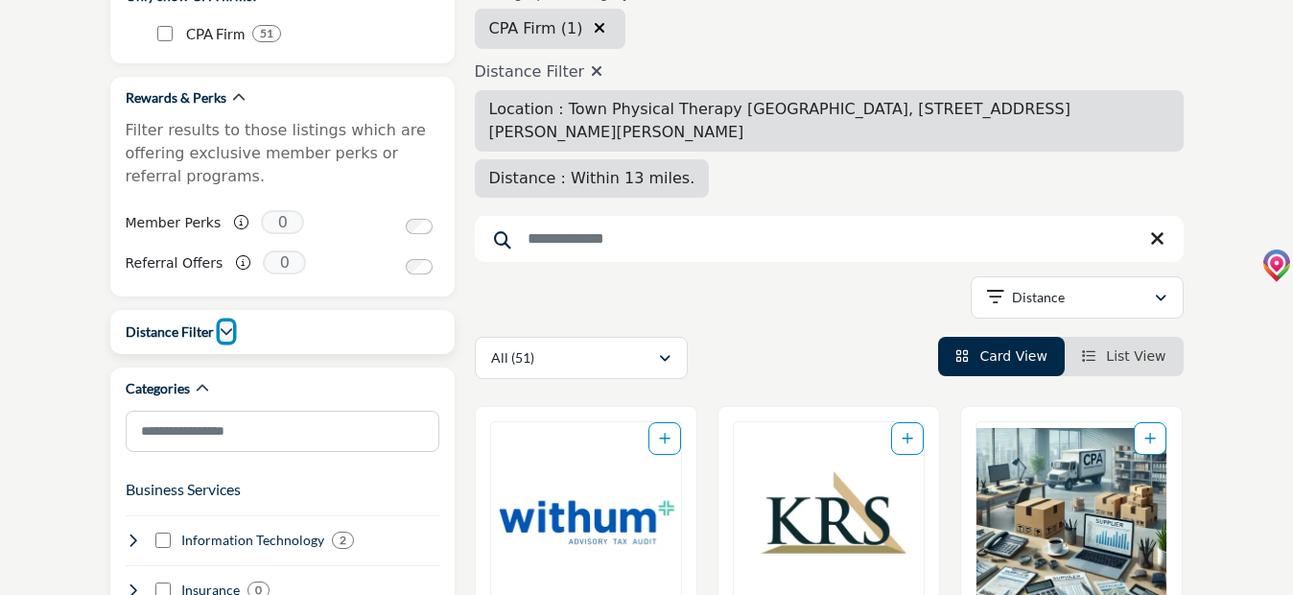
click at [223, 329] on icon "button" at bounding box center [226, 330] width 13 height 13
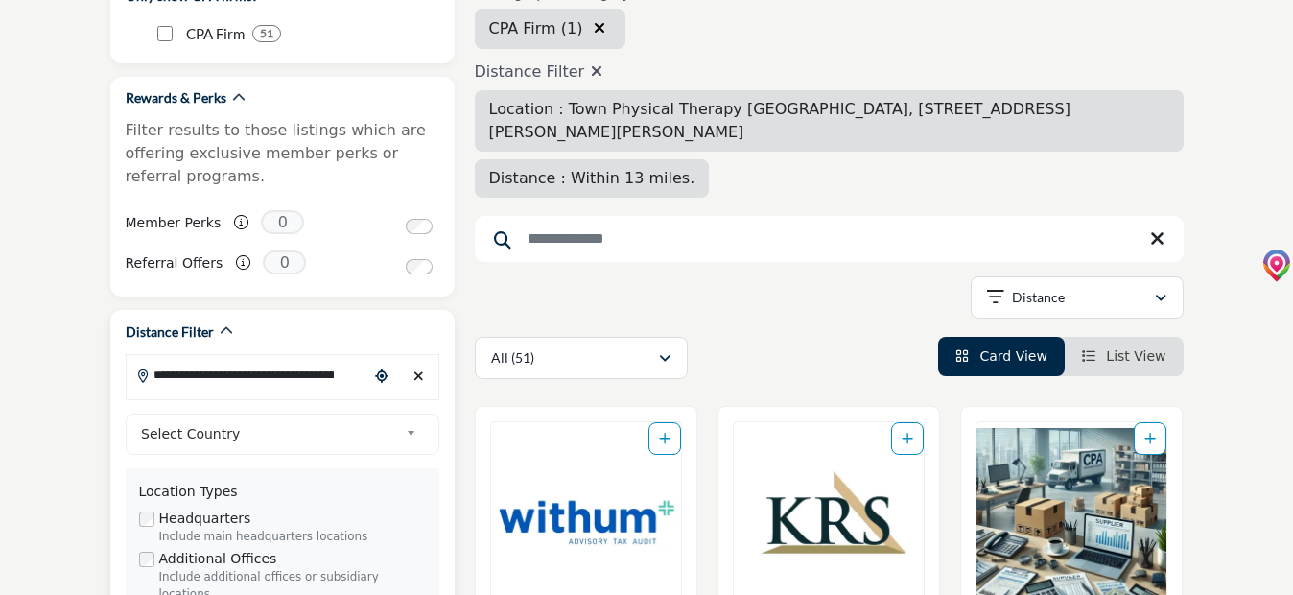
click at [153, 381] on input "**********" at bounding box center [248, 374] width 242 height 37
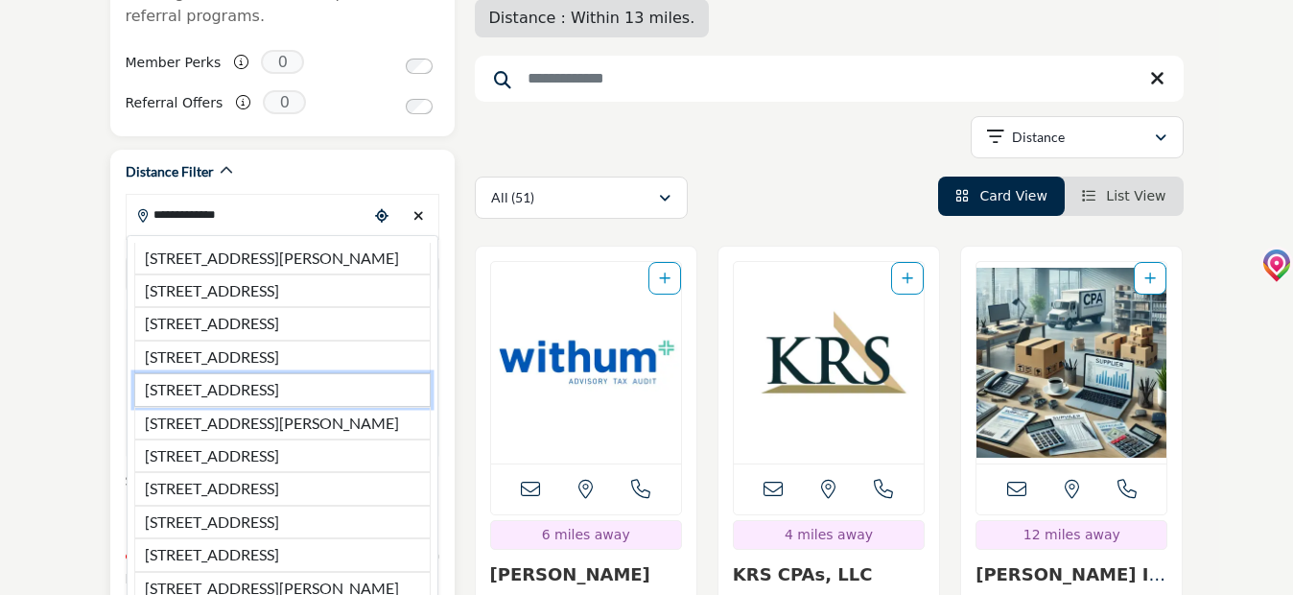
scroll to position [480, 0]
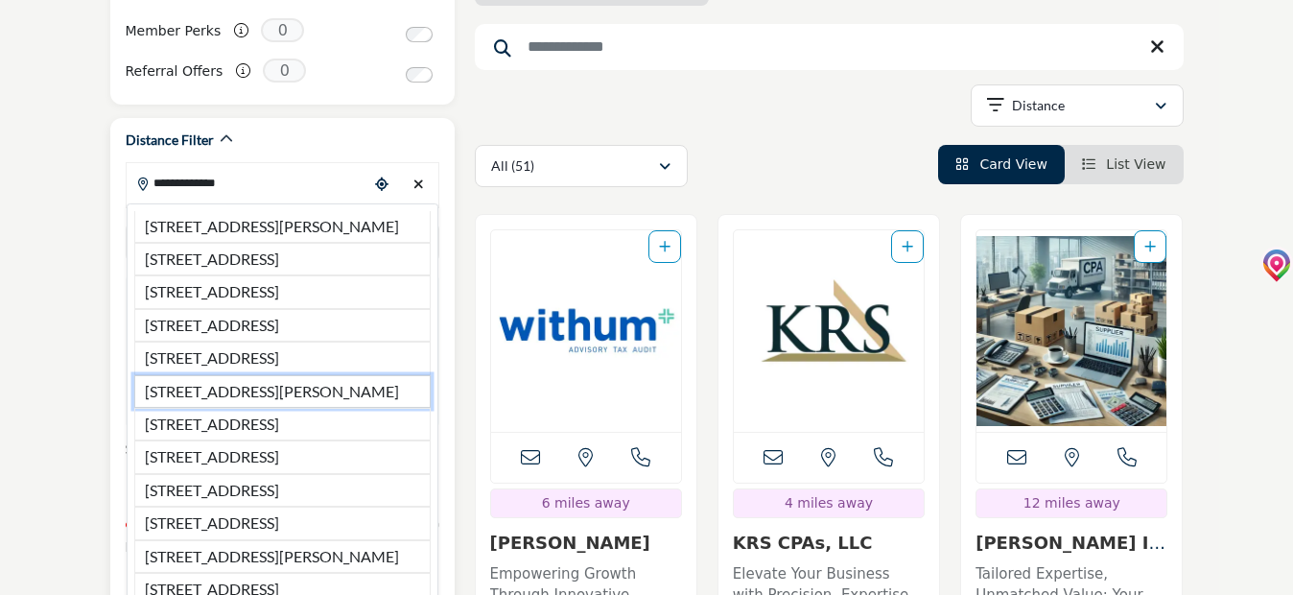
type input "**********"
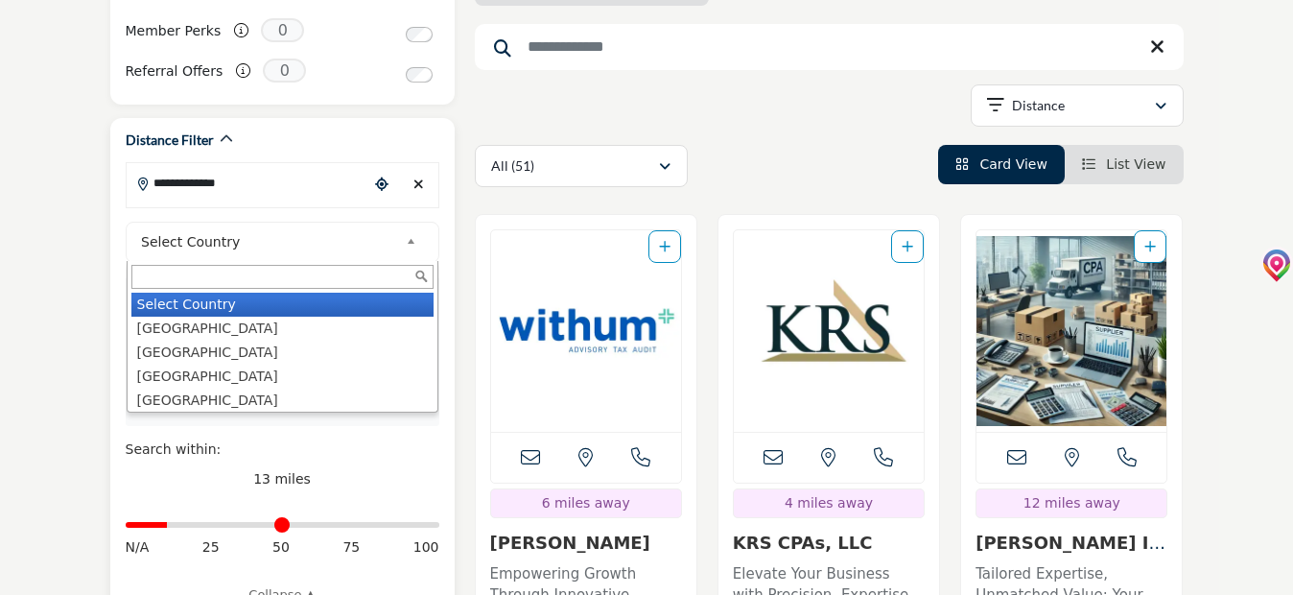
click at [224, 232] on span "Select Country" at bounding box center [269, 241] width 257 height 23
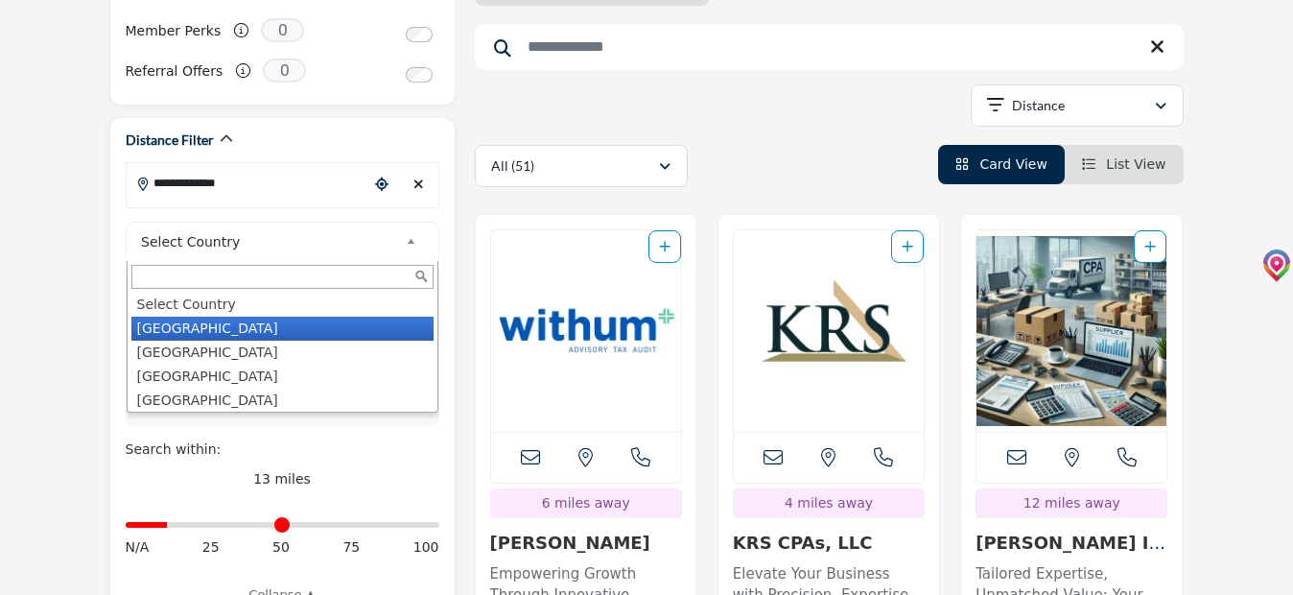
click at [208, 322] on li "[GEOGRAPHIC_DATA]" at bounding box center [282, 329] width 302 height 24
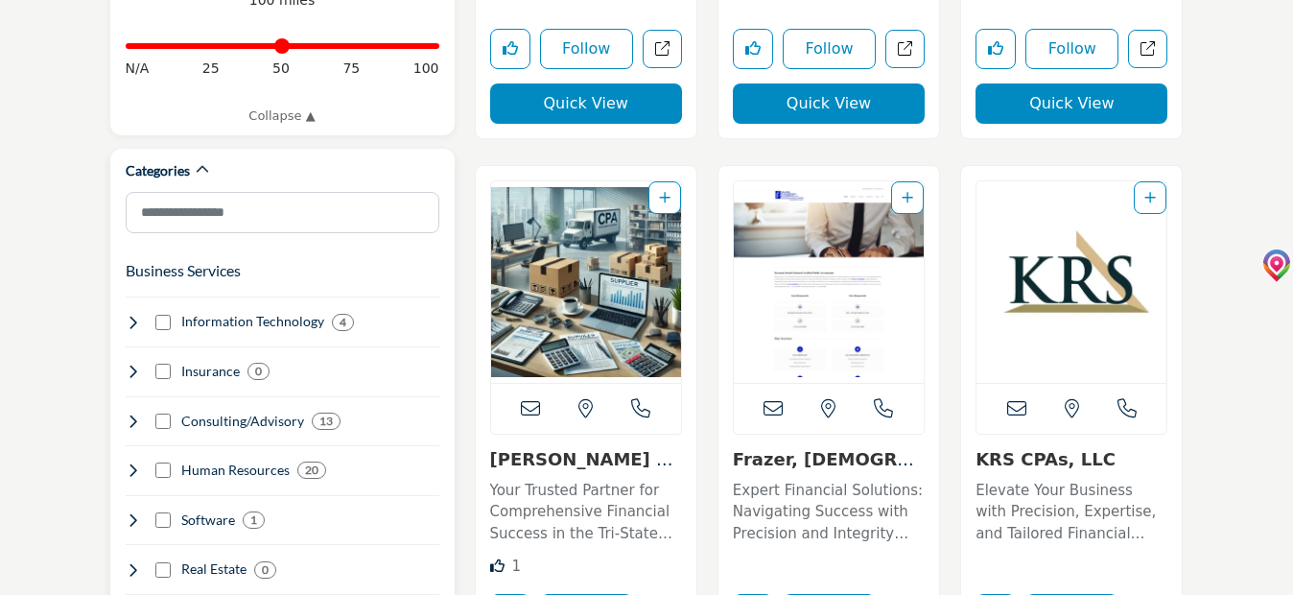
scroll to position [959, 0]
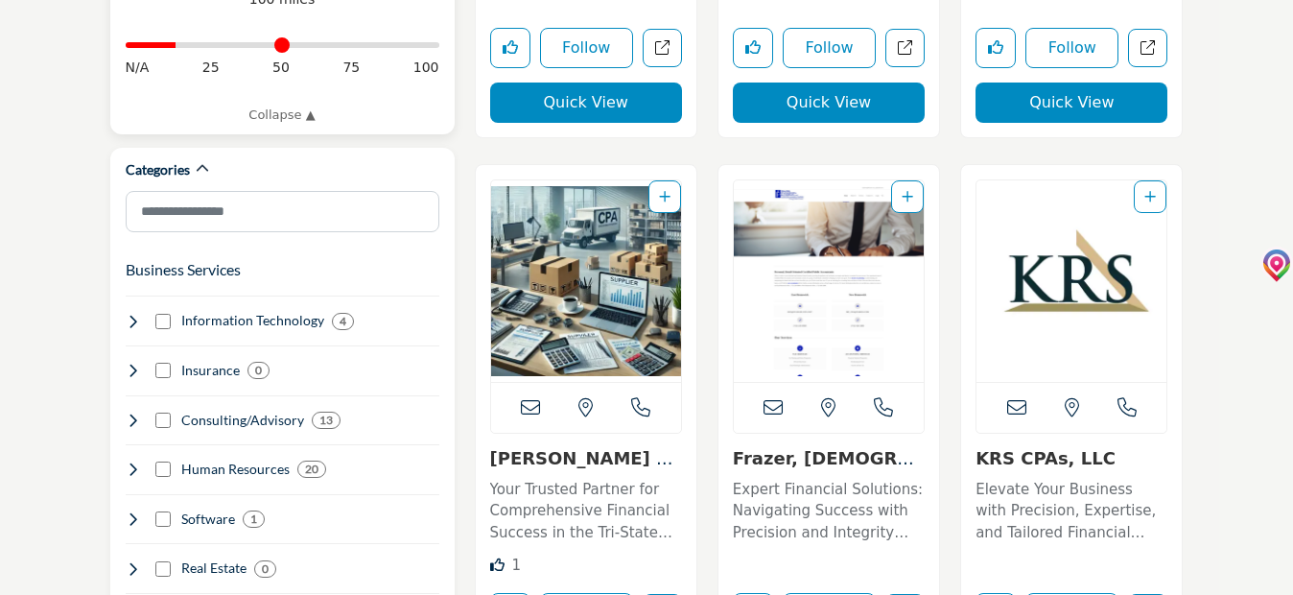
drag, startPoint x: 433, startPoint y: 28, endPoint x: 181, endPoint y: 27, distance: 251.4
type input "**"
click at [181, 43] on input "Distance in miles" at bounding box center [283, 45] width 314 height 4
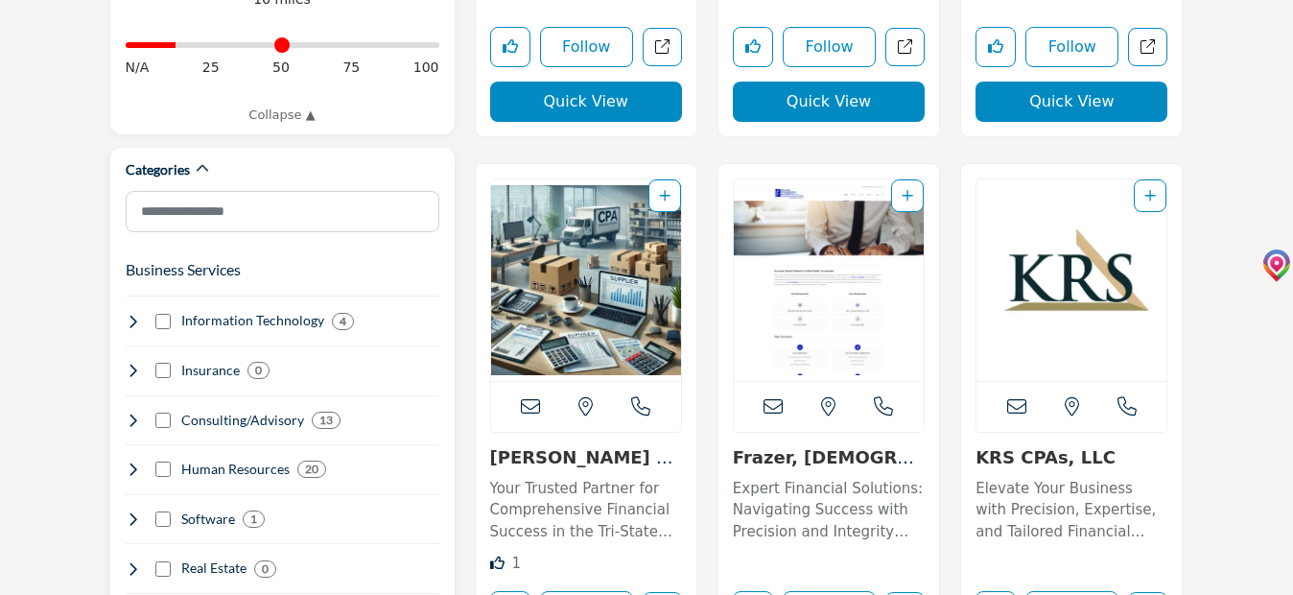
scroll to position [952, 0]
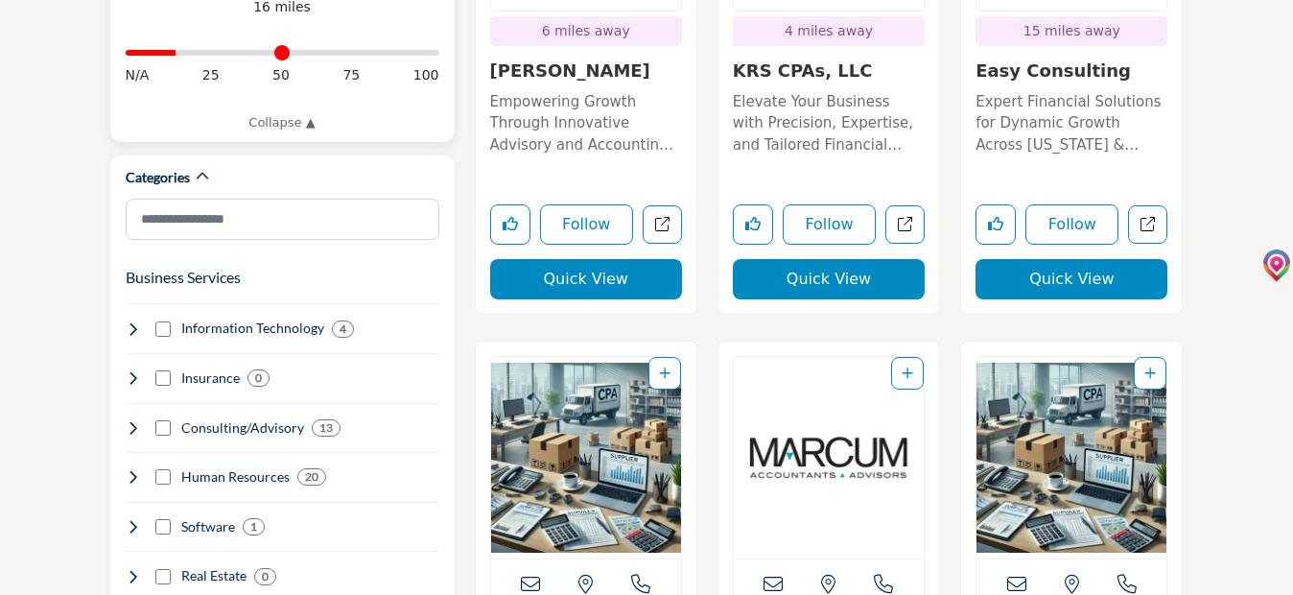
type input "**********"
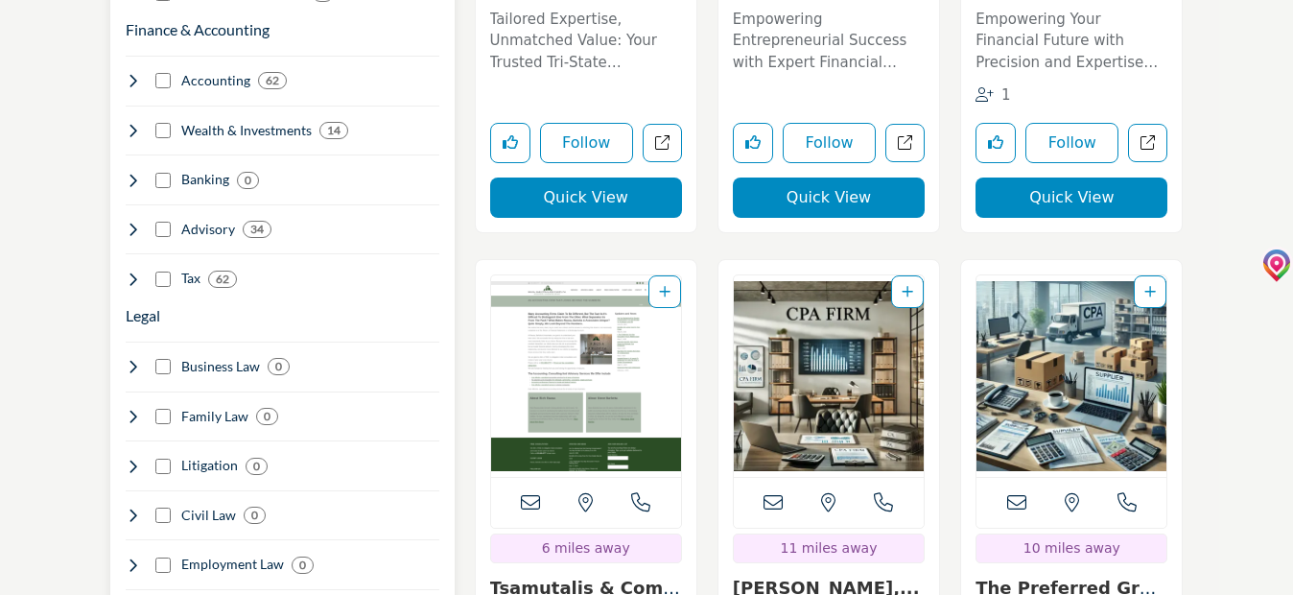
scroll to position [1600, 0]
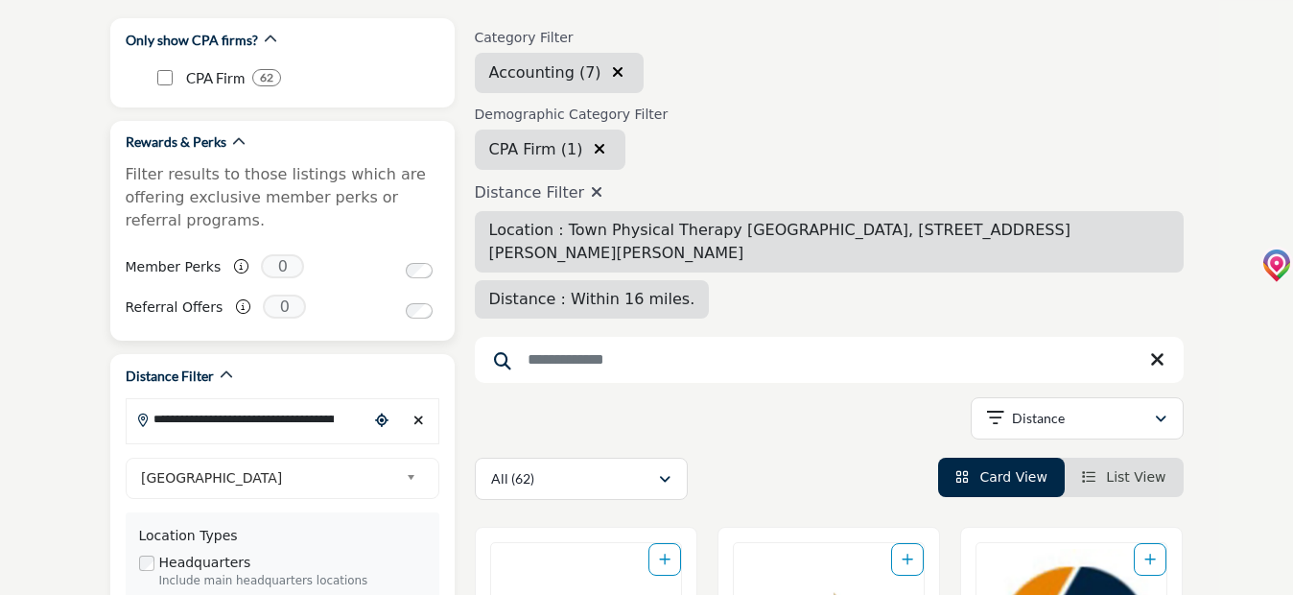
scroll to position [288, 0]
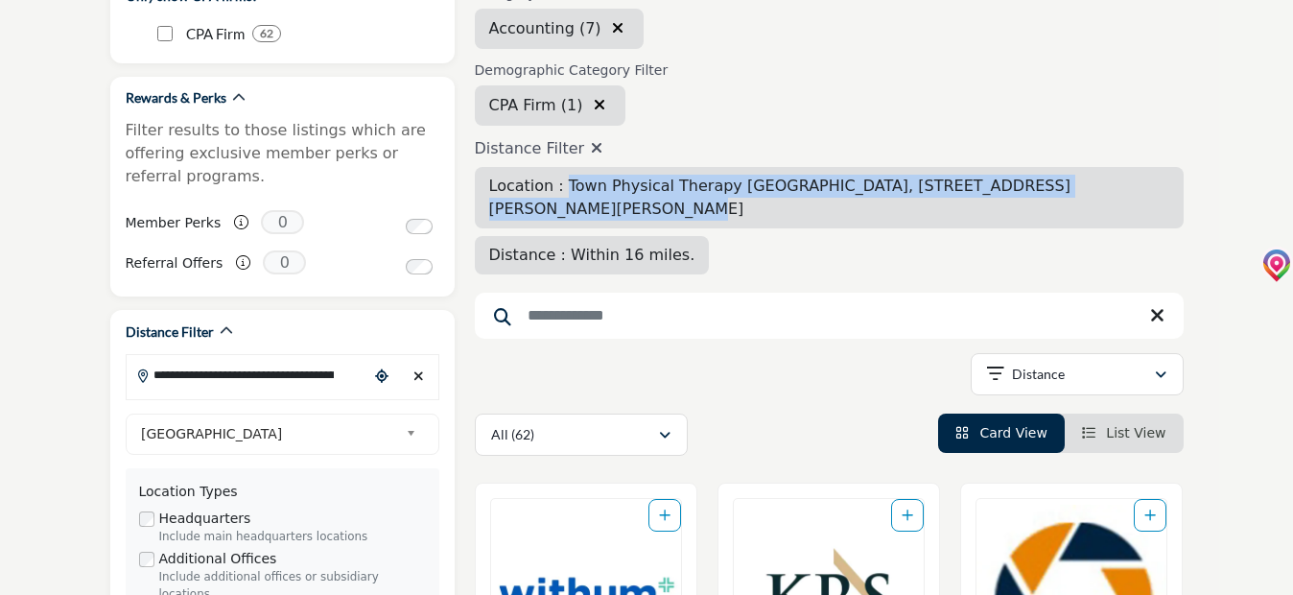
drag, startPoint x: 558, startPoint y: 191, endPoint x: 1177, endPoint y: 219, distance: 619.4
click at [1177, 219] on div "Location : Town Physical Therapy Emerson, 45 Emerson Plz E, Ste 102, Emerson, N…" at bounding box center [829, 220] width 709 height 107
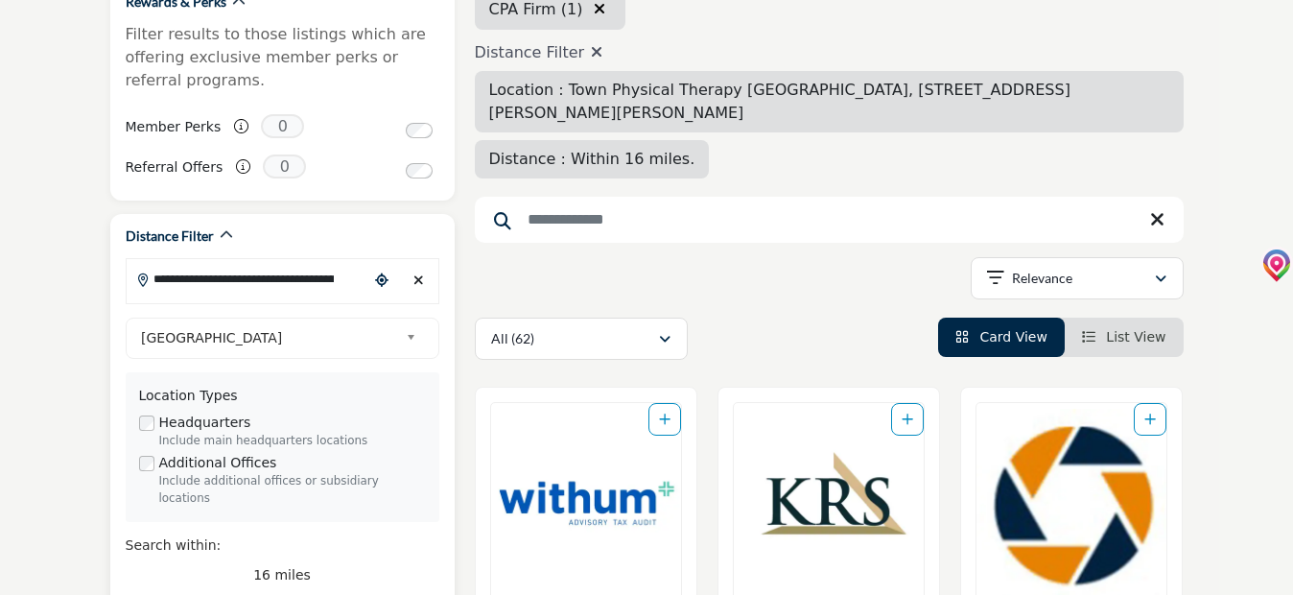
scroll to position [0, 255]
drag, startPoint x: 151, startPoint y: 281, endPoint x: 396, endPoint y: 288, distance: 245.7
click at [396, 288] on div "**********" at bounding box center [283, 281] width 314 height 46
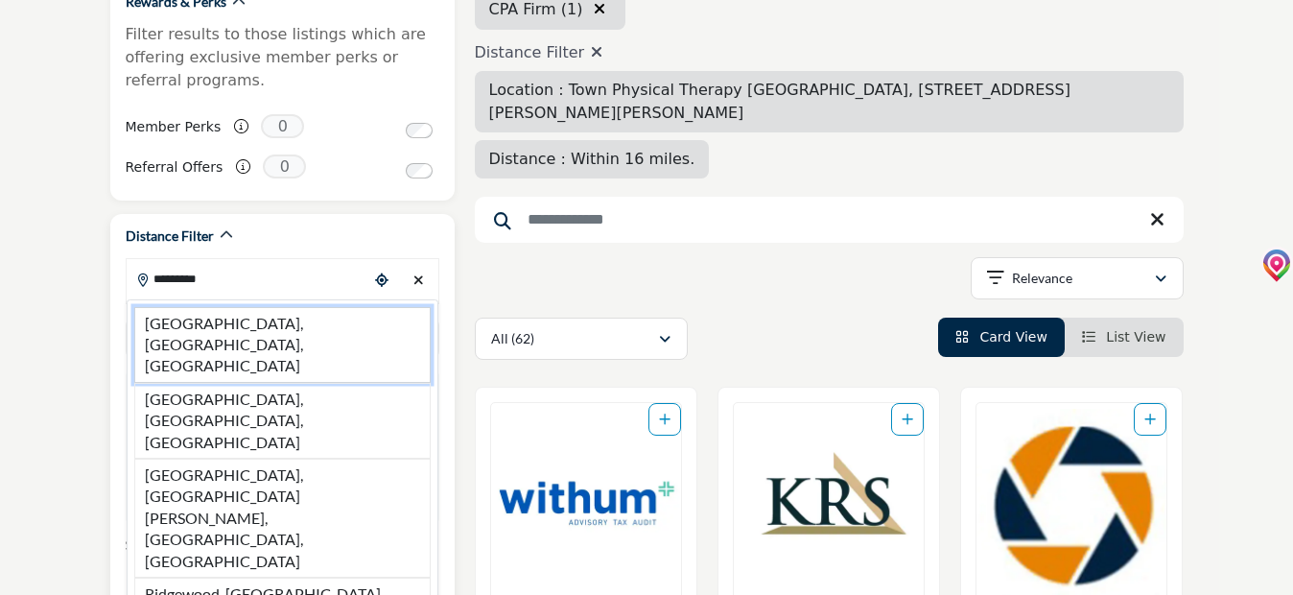
click at [196, 324] on li "Ridgewood, NJ, USA" at bounding box center [282, 345] width 296 height 76
type input "**********"
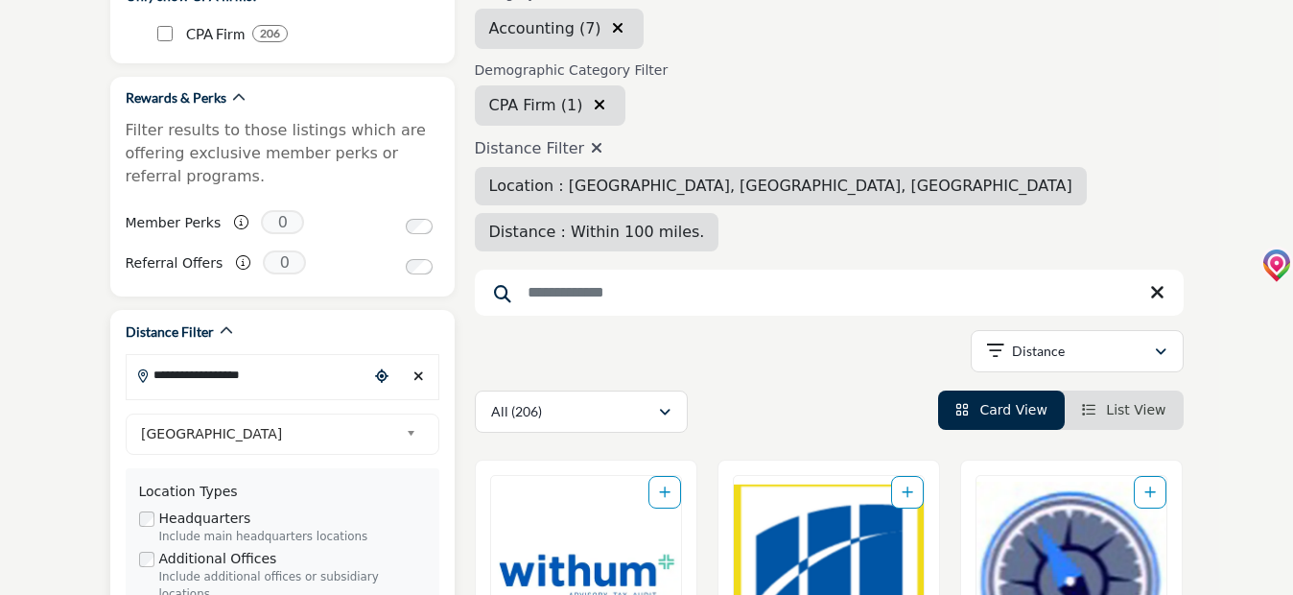
scroll to position [576, 0]
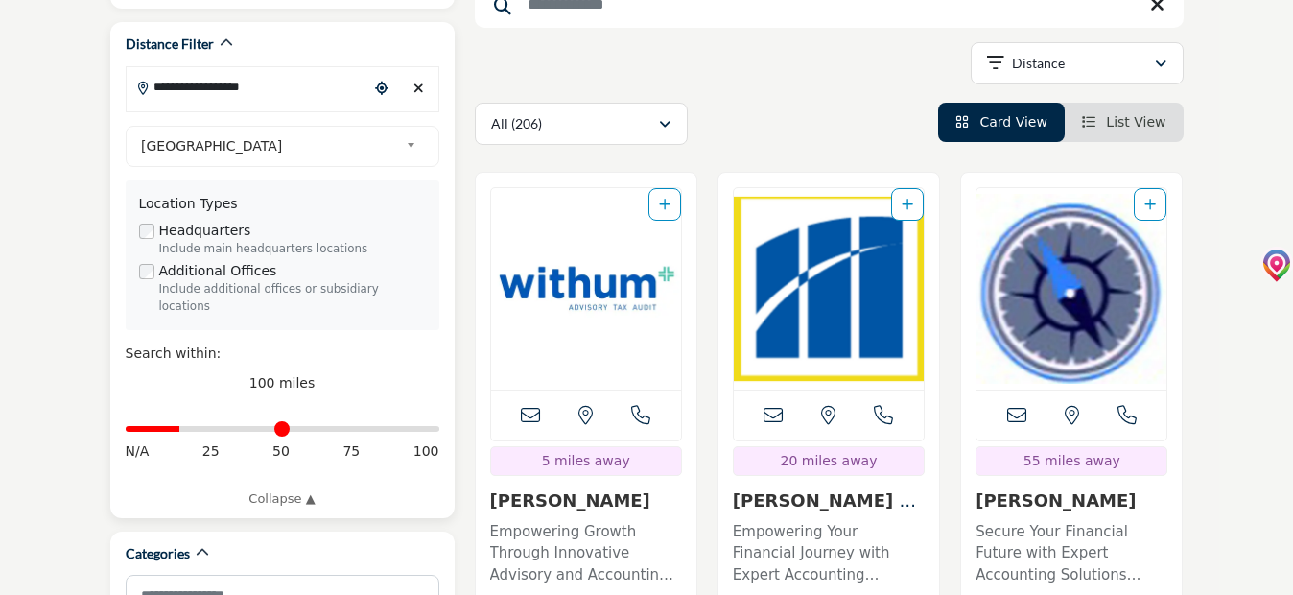
drag, startPoint x: 434, startPoint y: 413, endPoint x: 184, endPoint y: 420, distance: 249.6
type input "**"
click at [184, 427] on input "Distance in miles" at bounding box center [283, 429] width 314 height 4
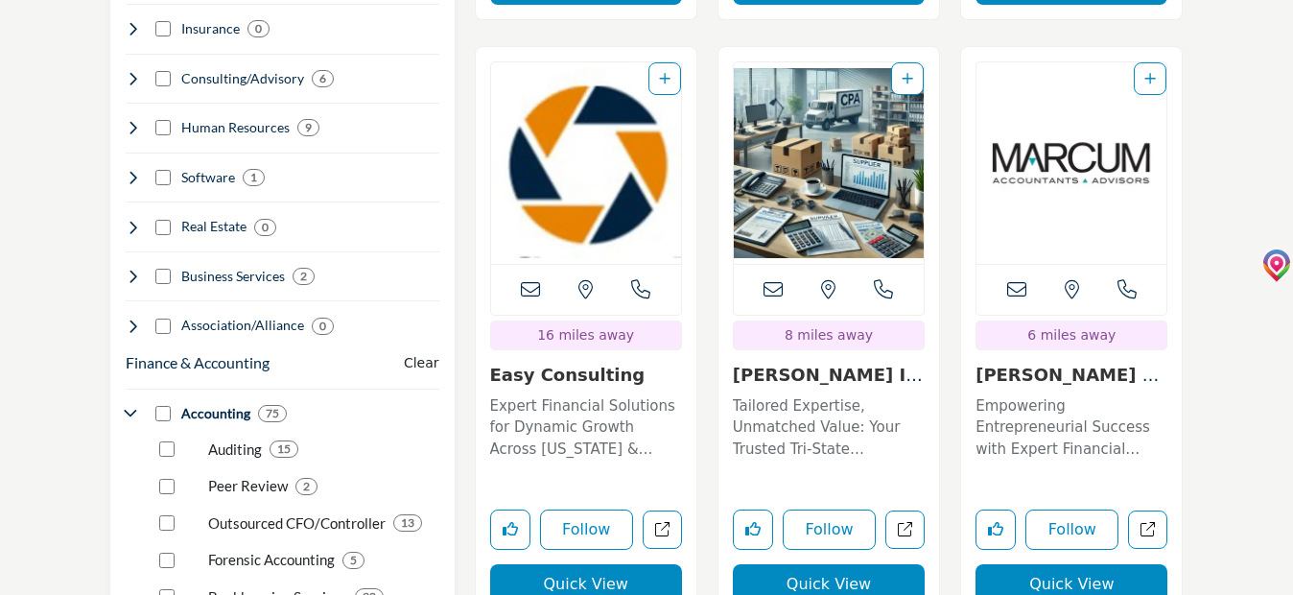
scroll to position [1343, 0]
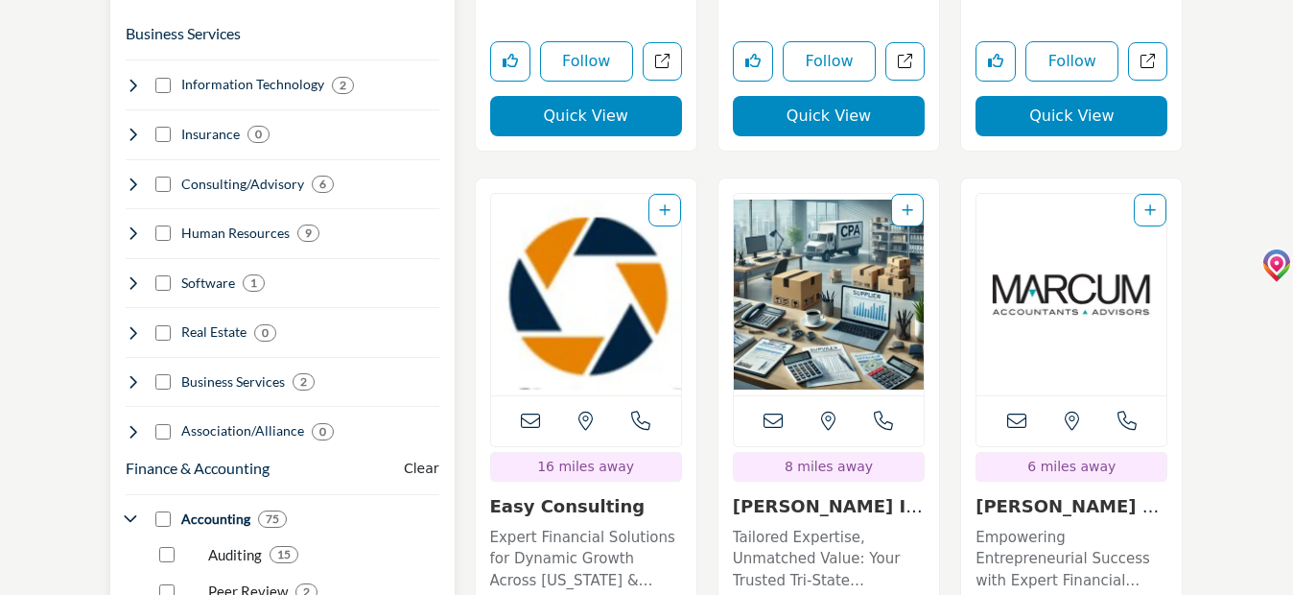
scroll to position [1247, 0]
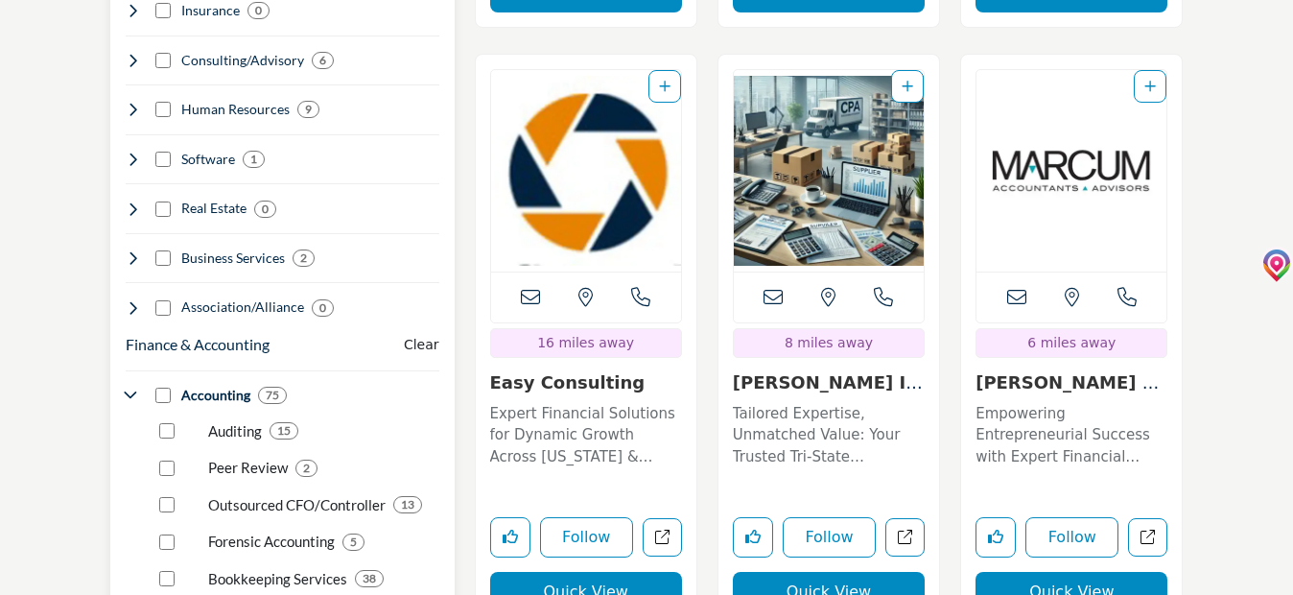
scroll to position [1367, 0]
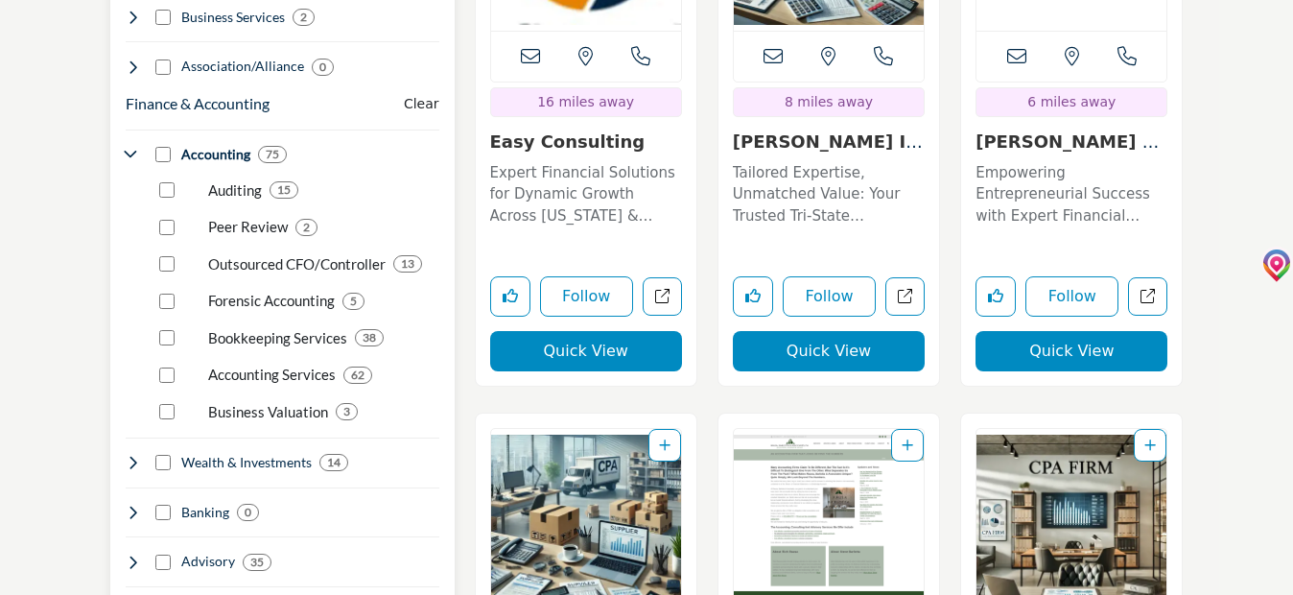
scroll to position [1631, 0]
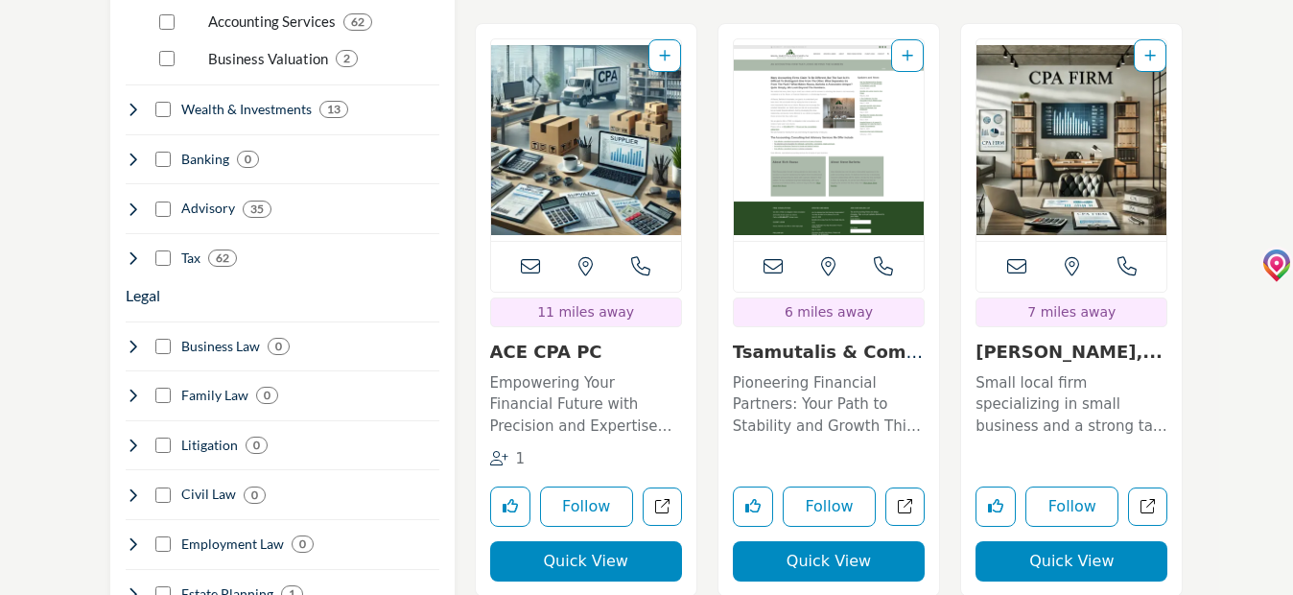
scroll to position [1919, 0]
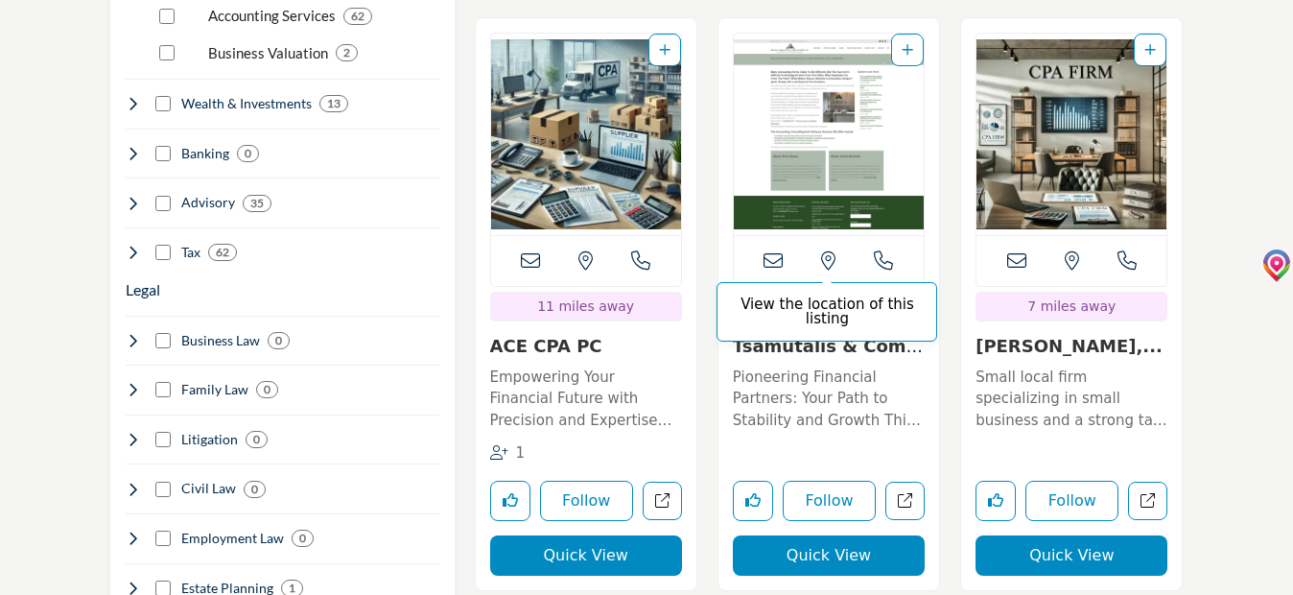
click at [827, 251] on icon at bounding box center [828, 260] width 14 height 19
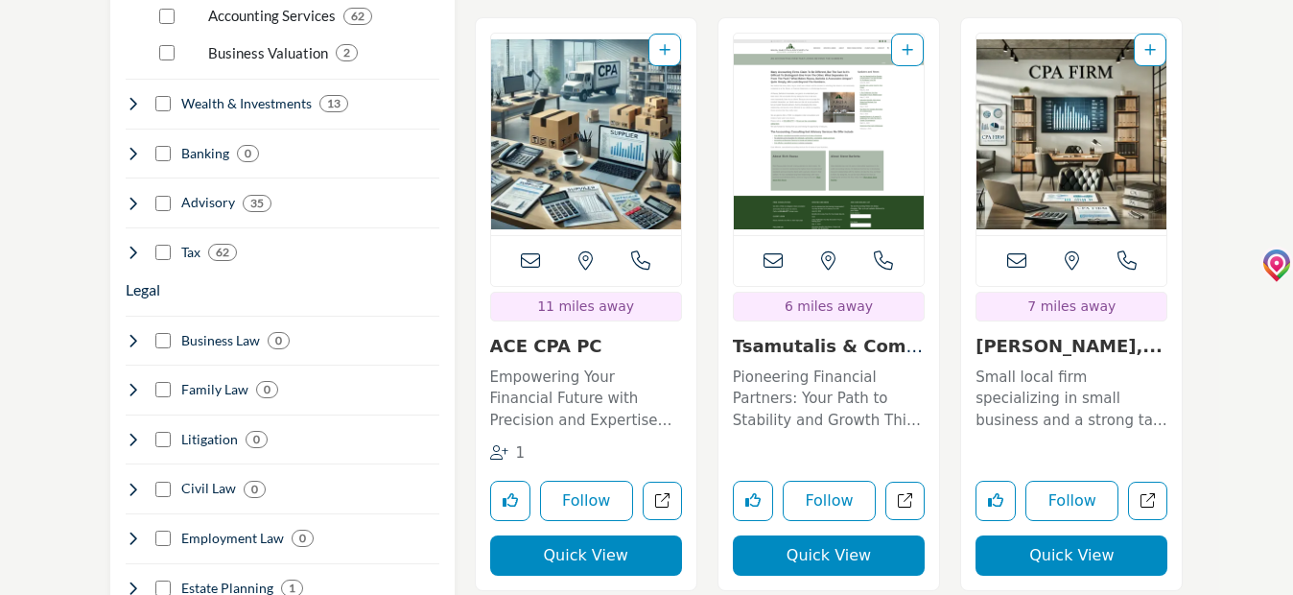
click at [817, 81] on img "Open Listing in new tab" at bounding box center [829, 134] width 190 height 201
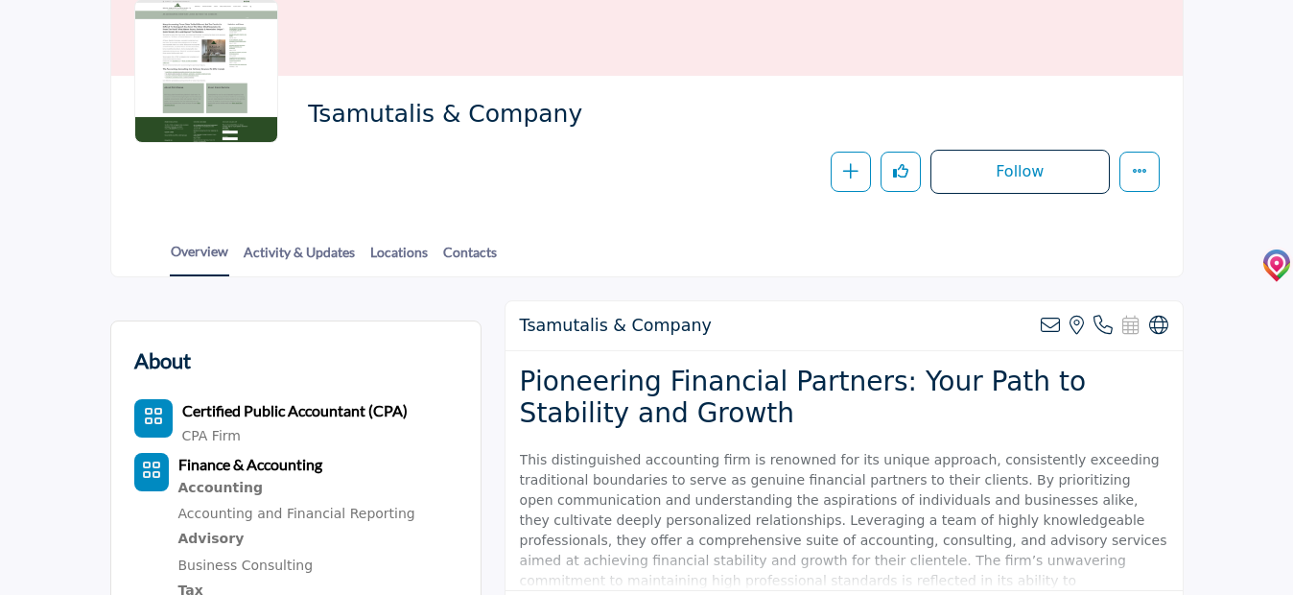
scroll to position [241, 0]
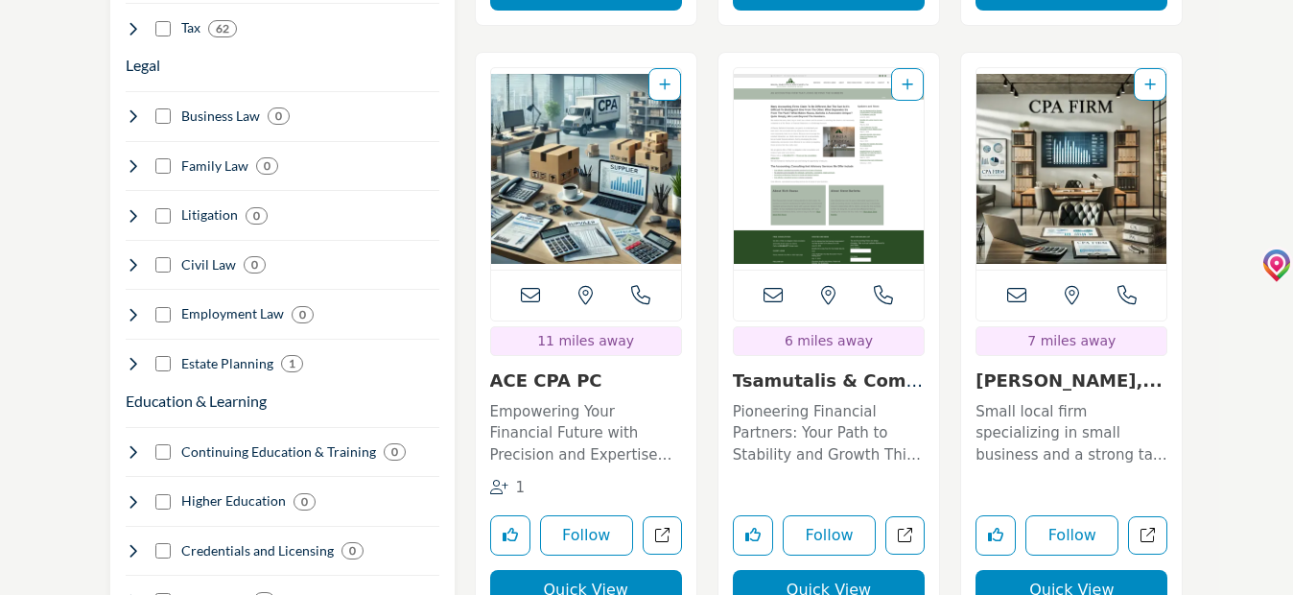
scroll to position [1919, 0]
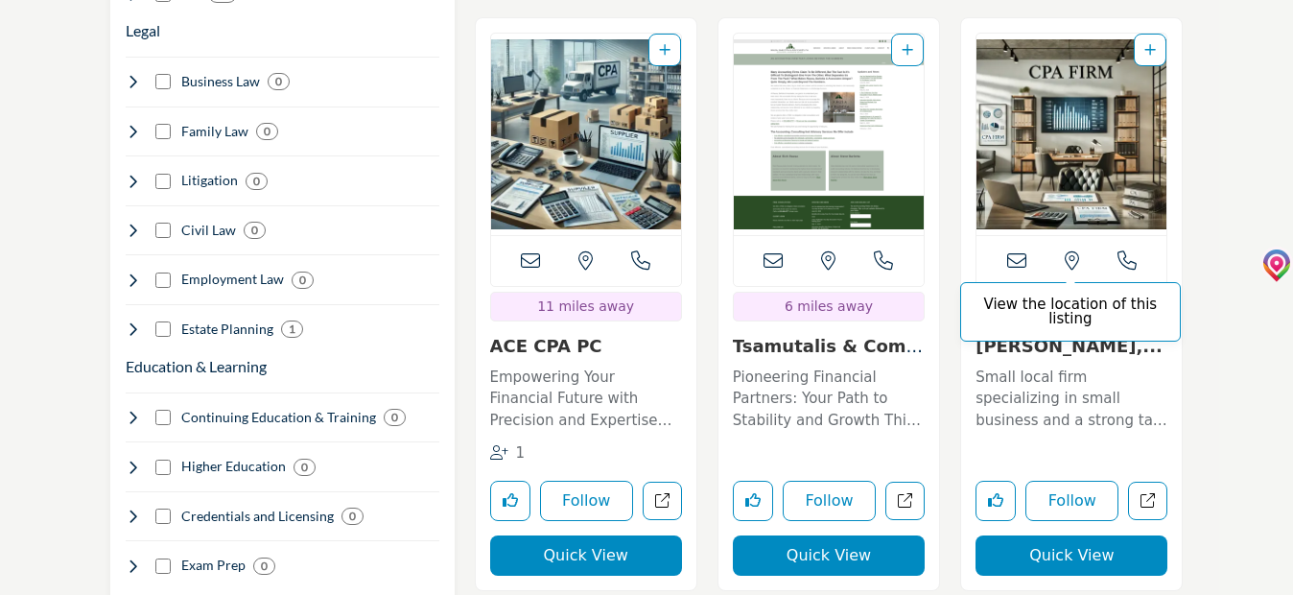
click at [1070, 251] on icon at bounding box center [1072, 260] width 14 height 19
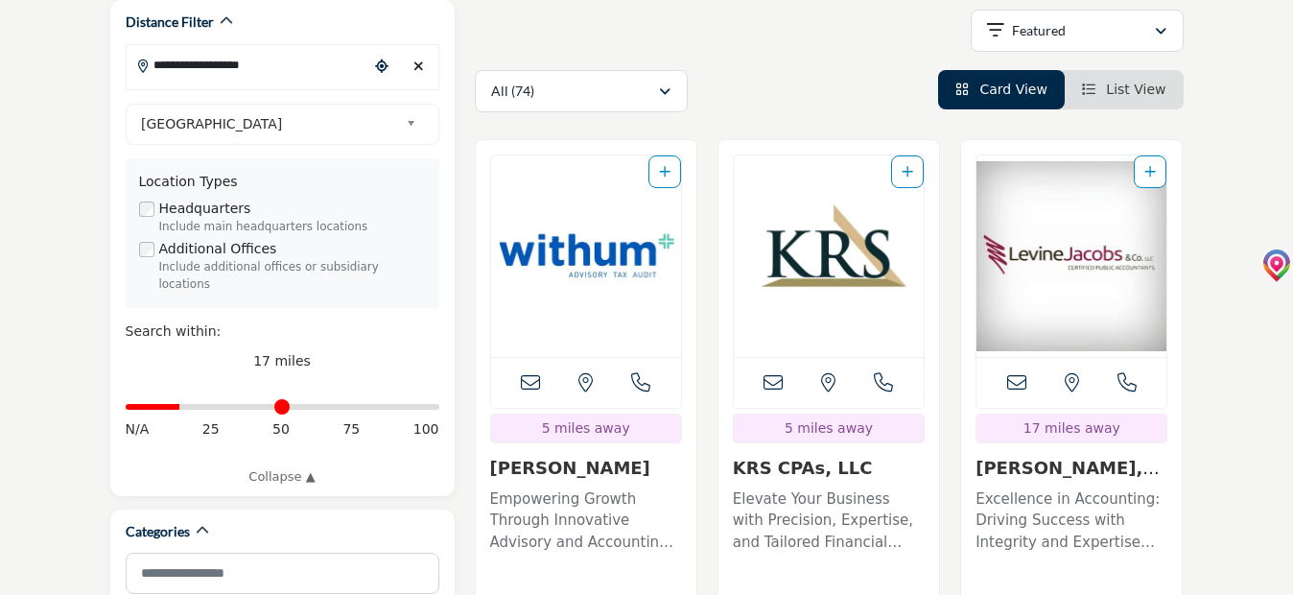
scroll to position [814, 0]
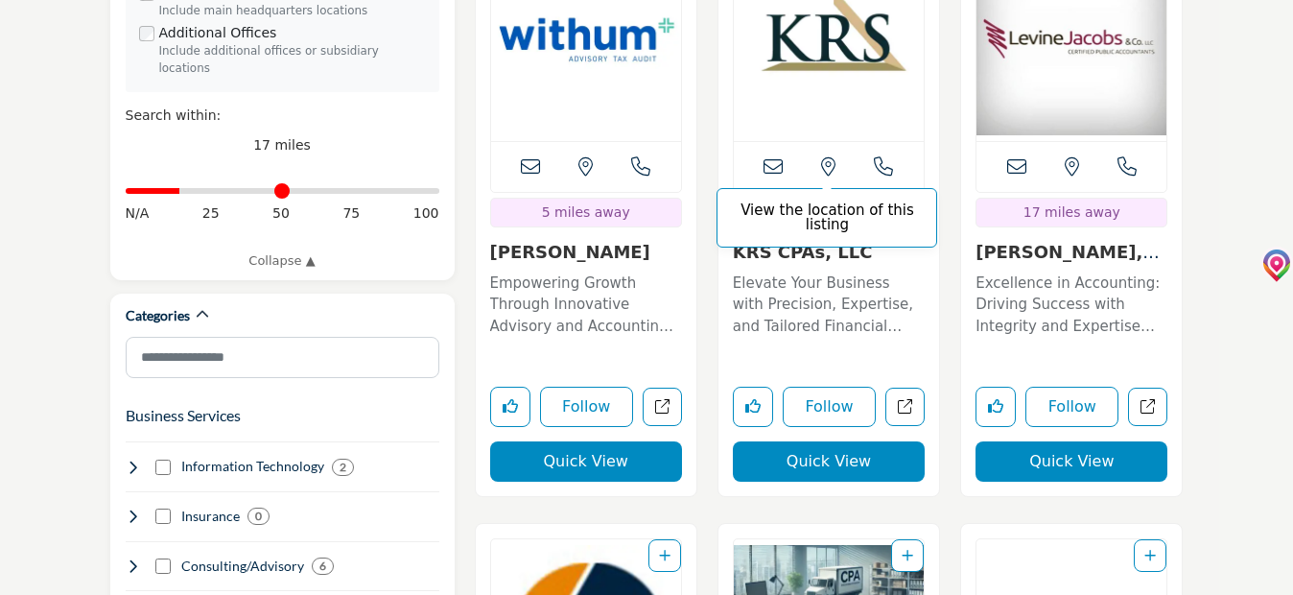
click at [831, 157] on icon at bounding box center [828, 166] width 14 height 19
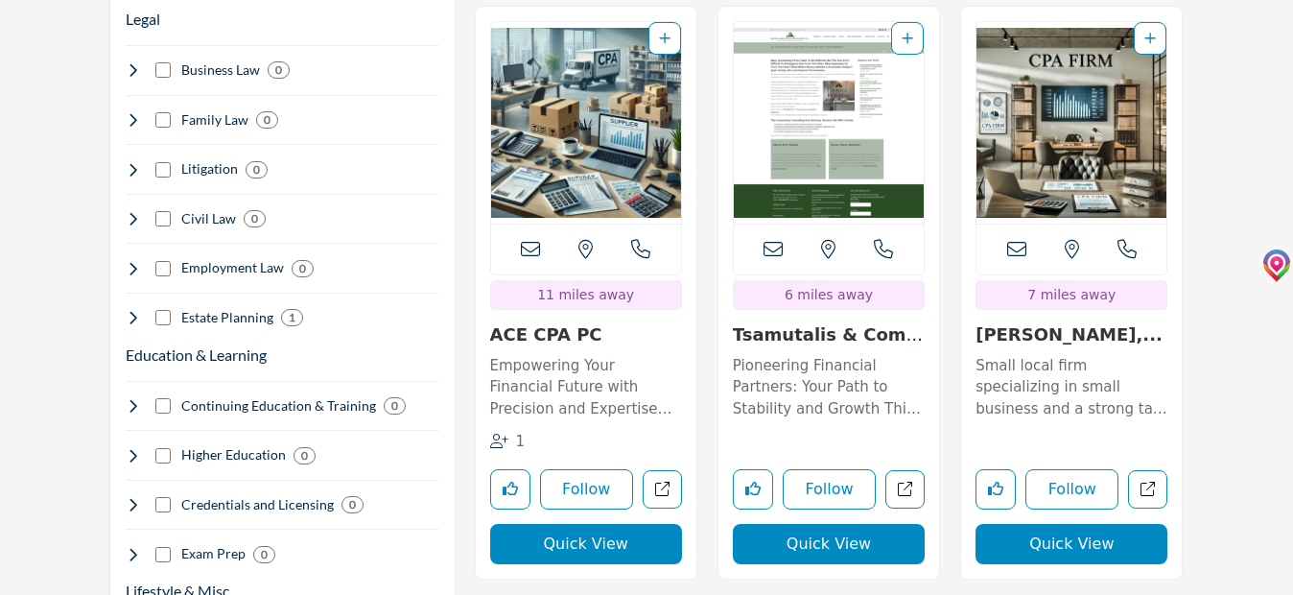
scroll to position [1965, 0]
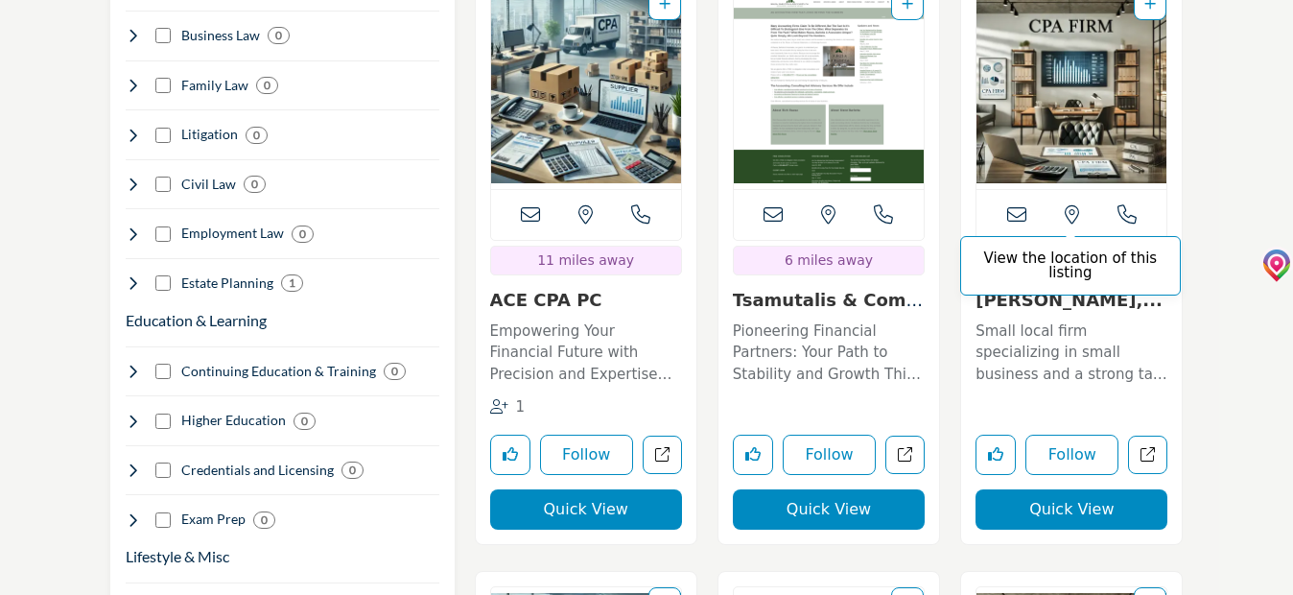
click at [1073, 205] on icon at bounding box center [1072, 214] width 14 height 19
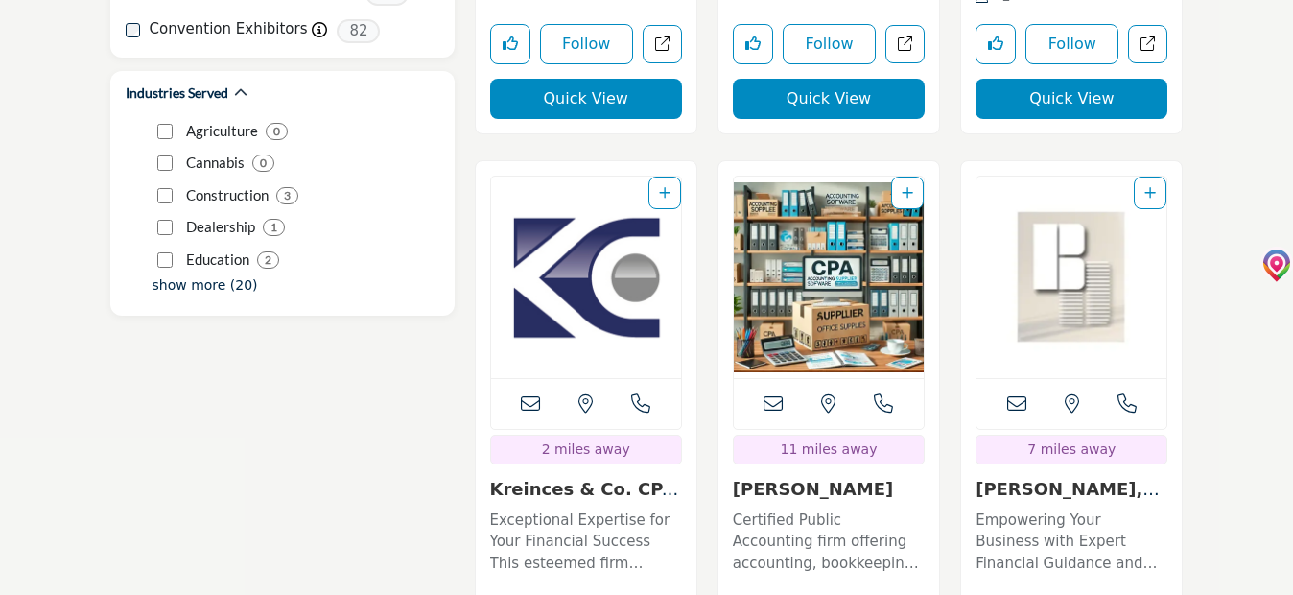
scroll to position [3020, 0]
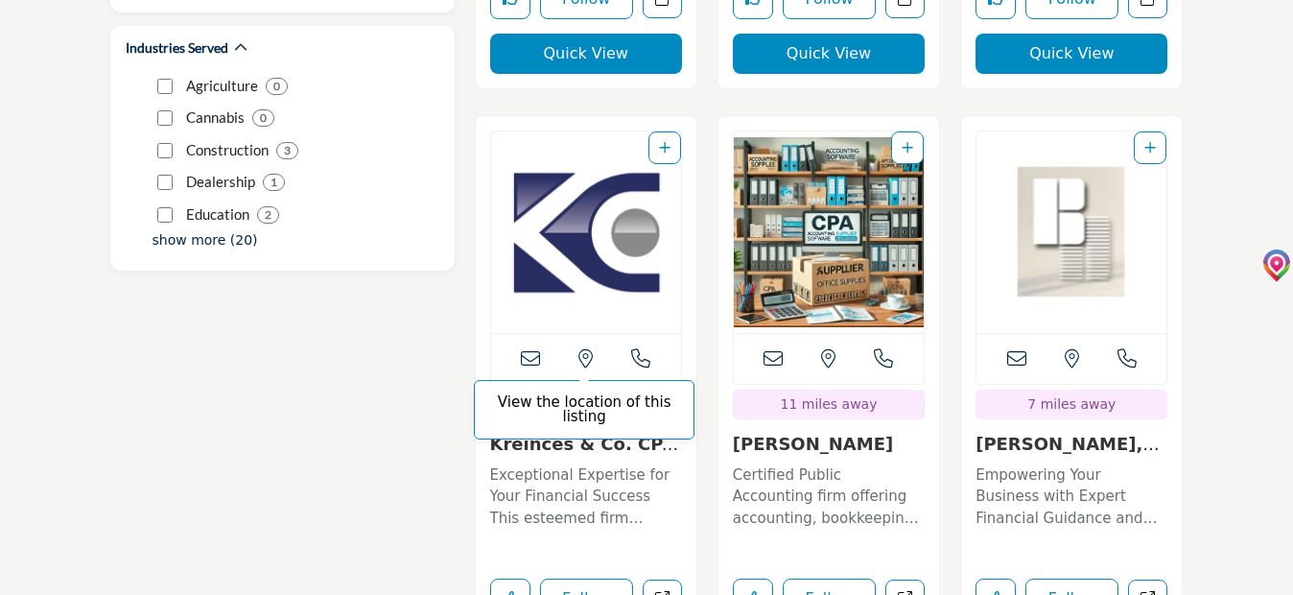
click at [586, 349] on icon at bounding box center [586, 358] width 14 height 19
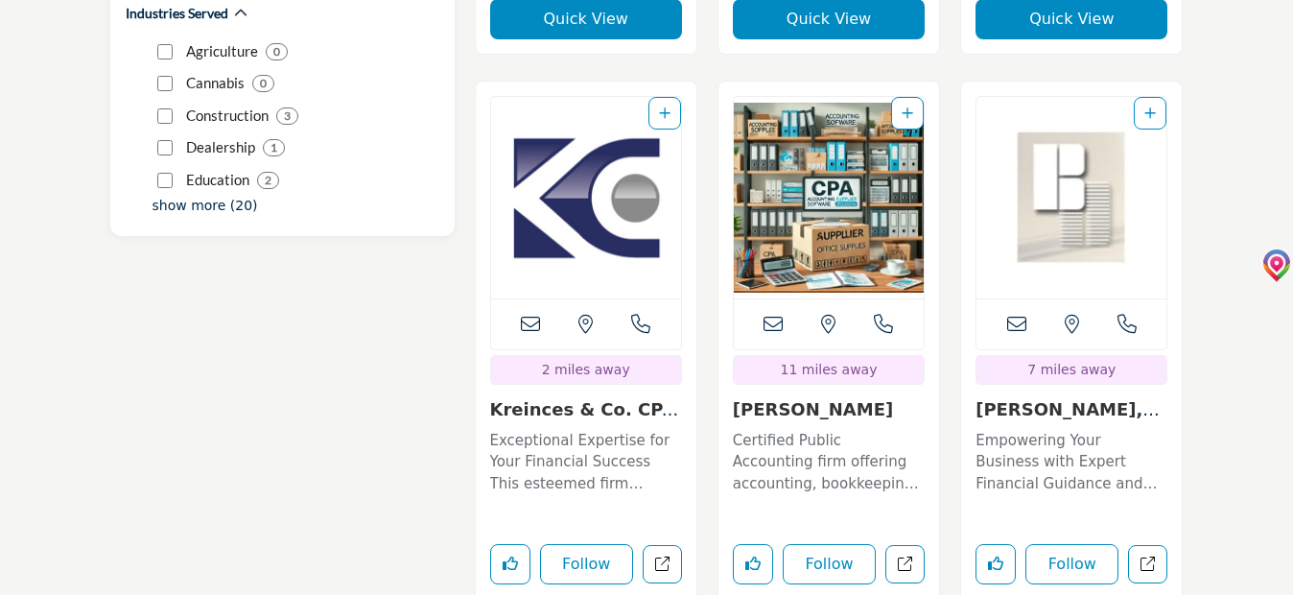
scroll to position [3116, 0]
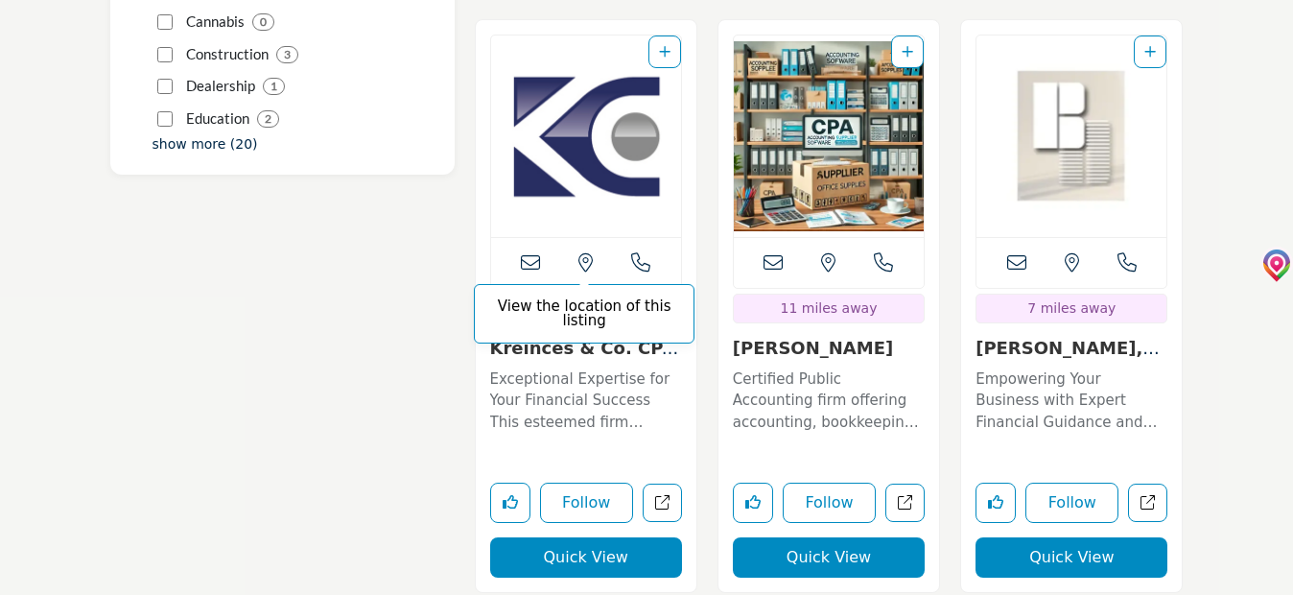
click at [580, 253] on icon at bounding box center [586, 262] width 14 height 19
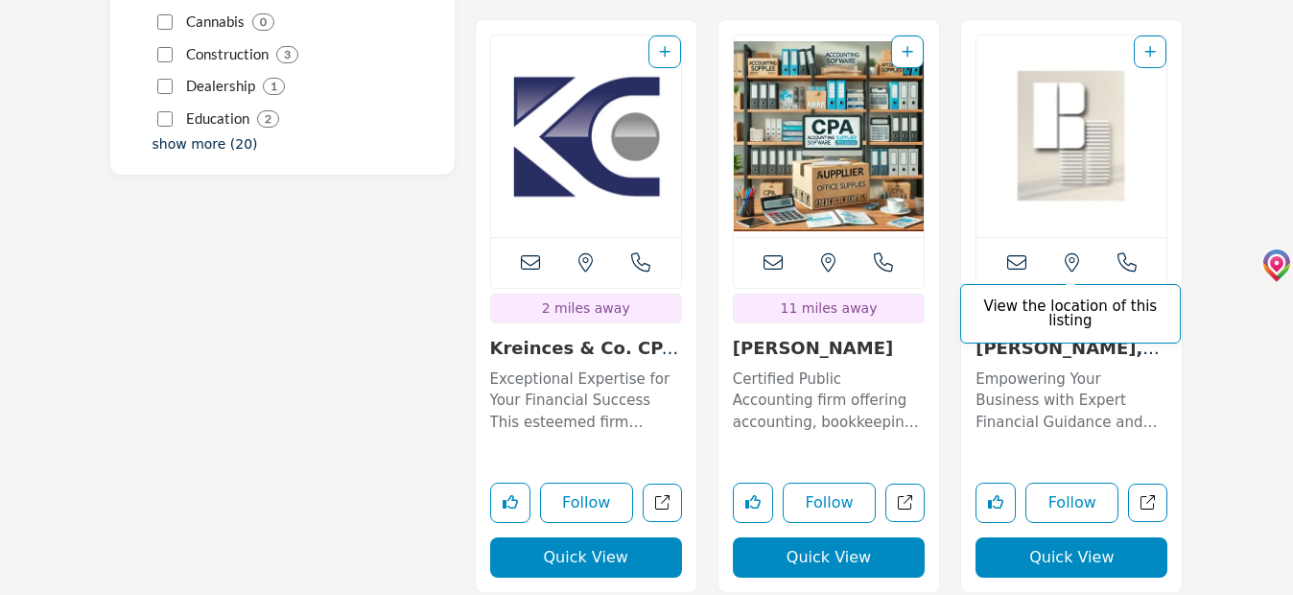
click at [1070, 253] on icon at bounding box center [1072, 262] width 14 height 19
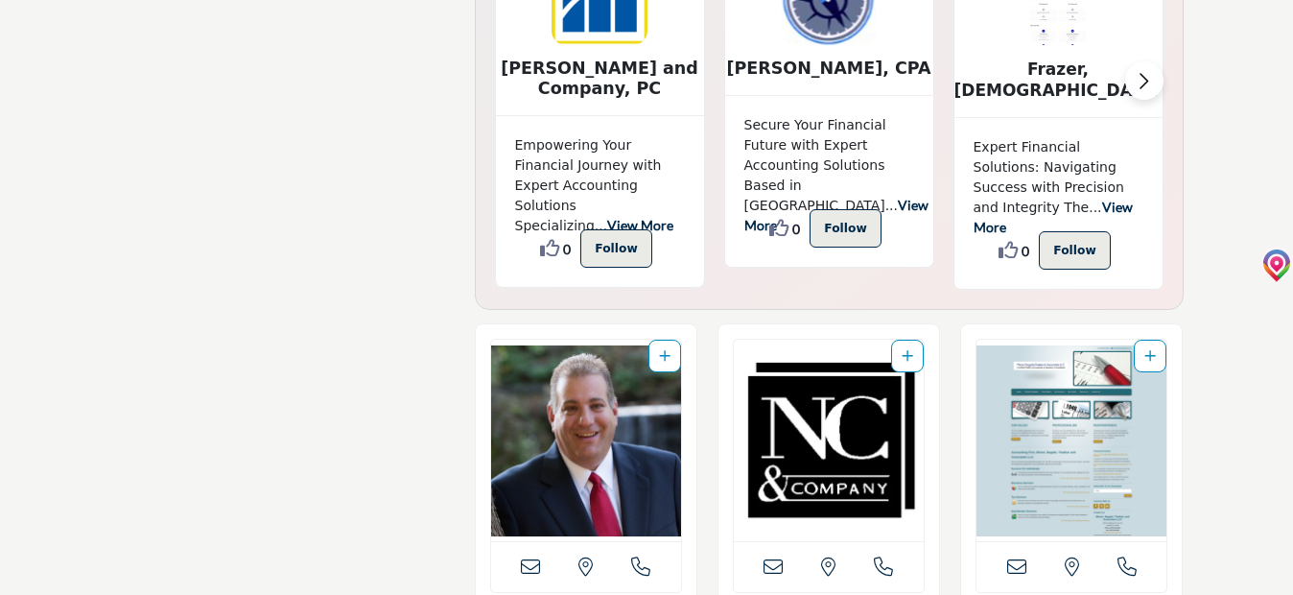
scroll to position [5323, 0]
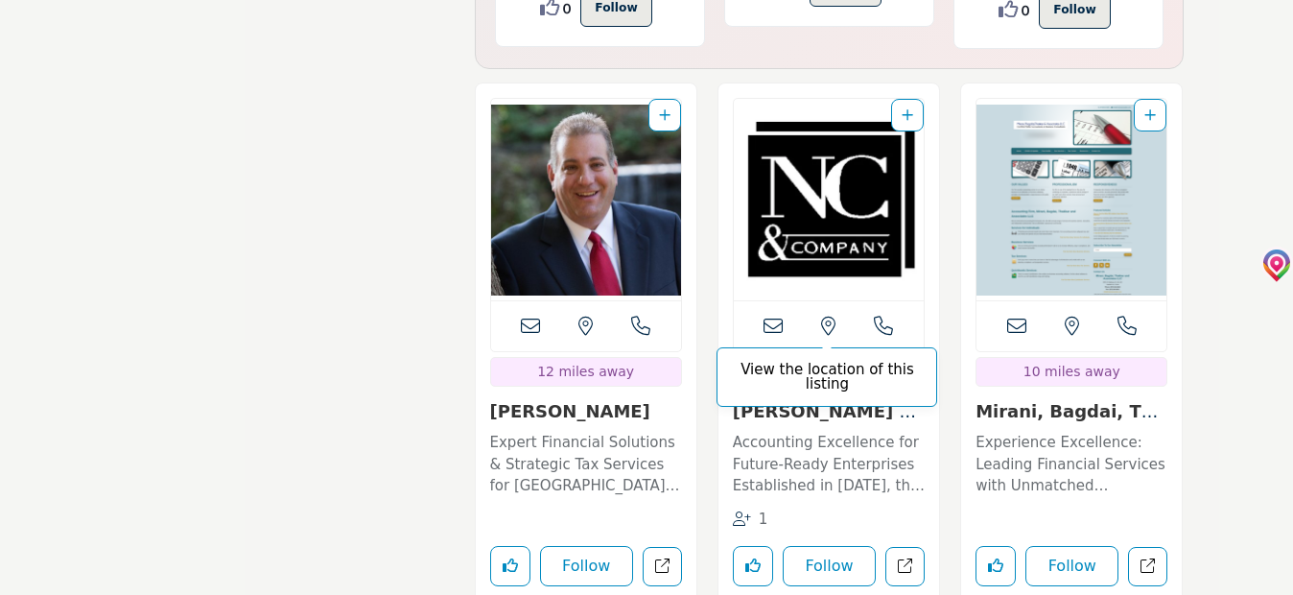
click at [832, 317] on icon at bounding box center [828, 326] width 14 height 19
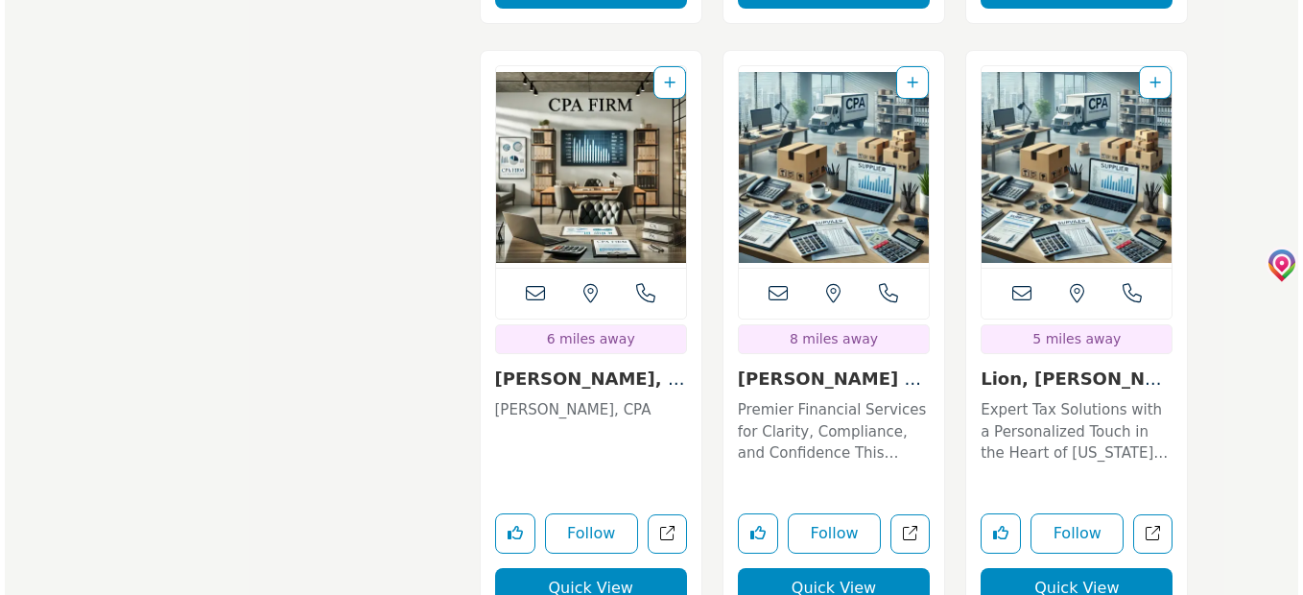
scroll to position [8393, 0]
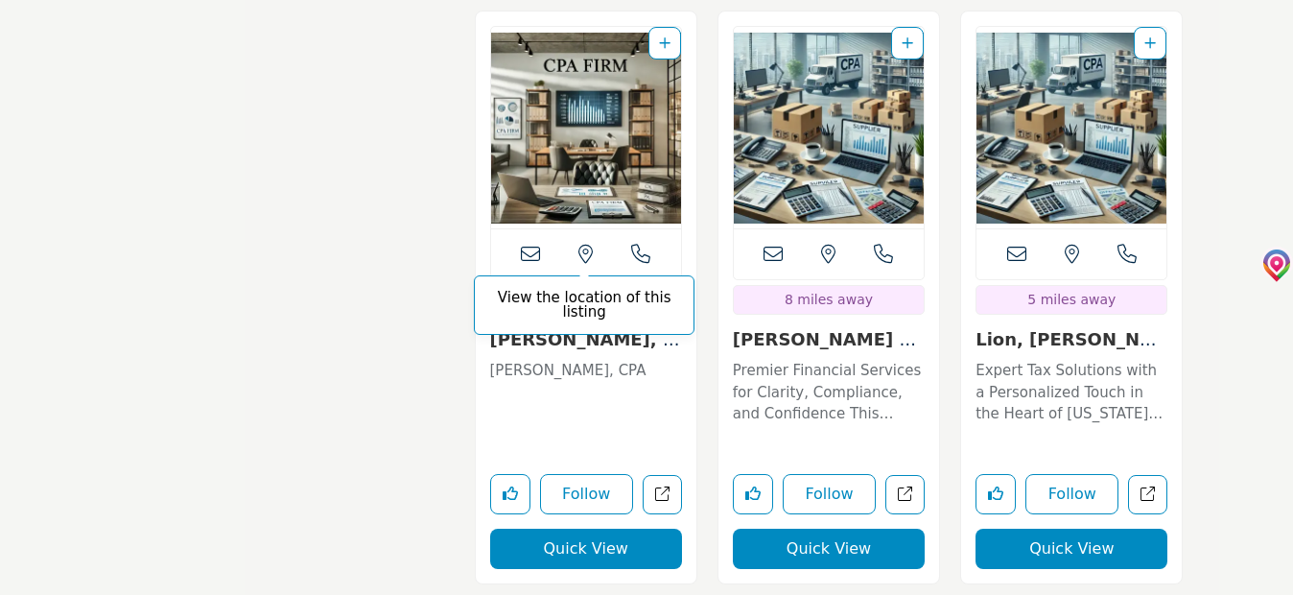
click at [583, 245] on icon at bounding box center [586, 254] width 14 height 19
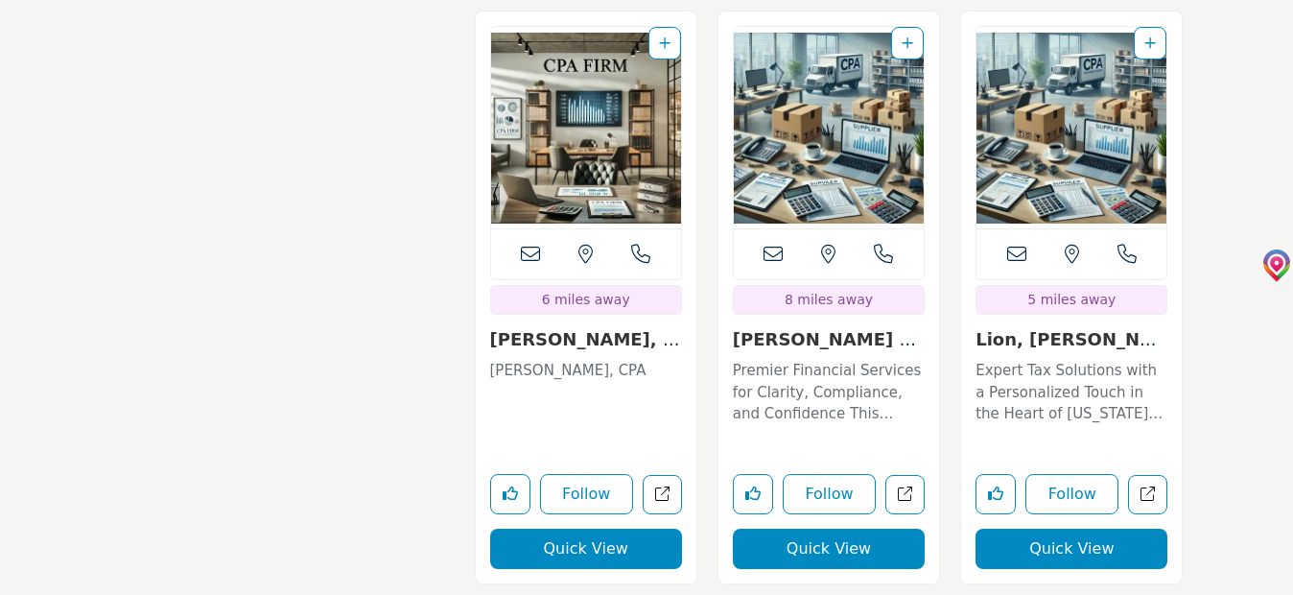
click at [593, 529] on button "Quick View" at bounding box center [586, 549] width 192 height 40
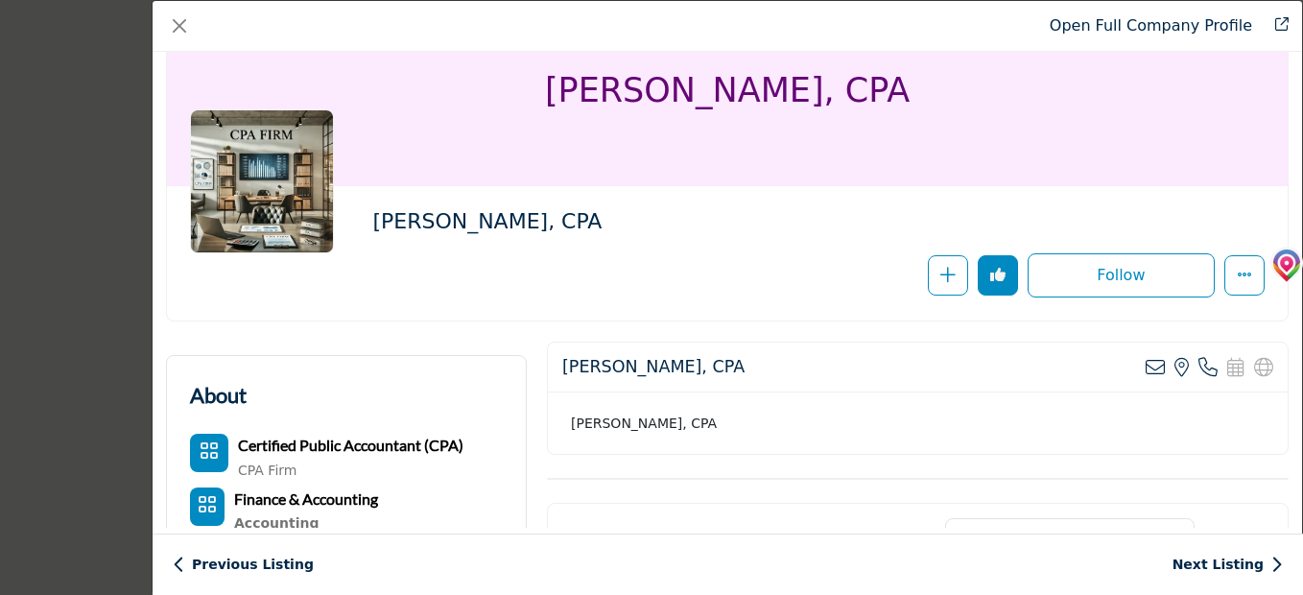
scroll to position [0, 0]
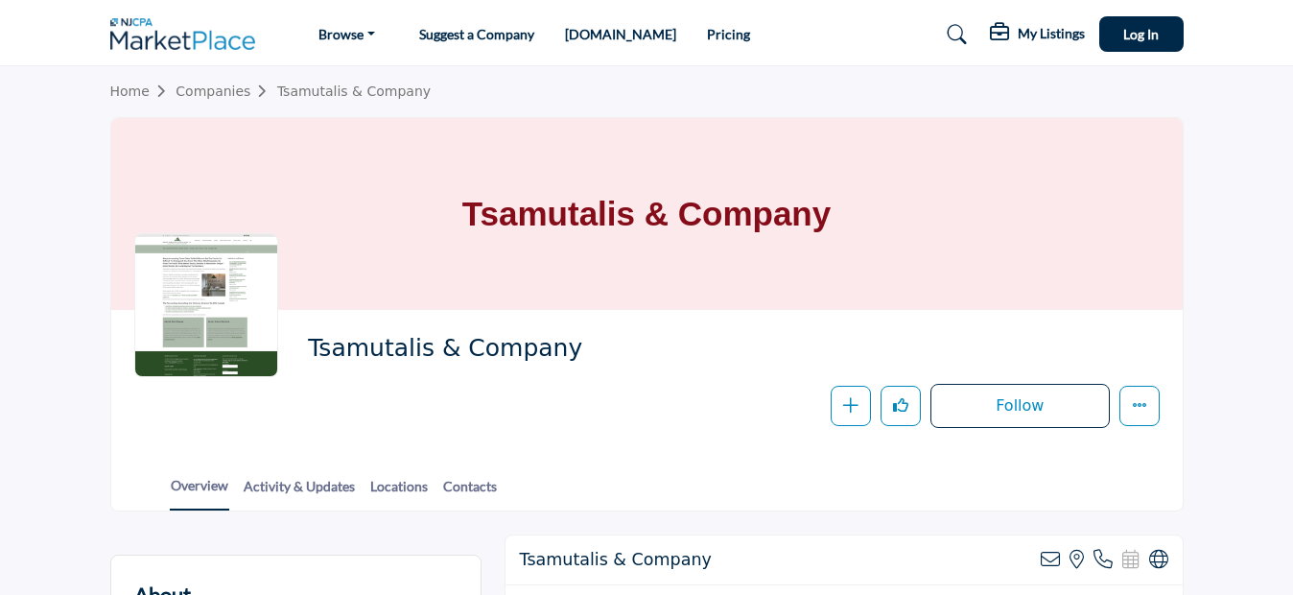
scroll to position [241, 0]
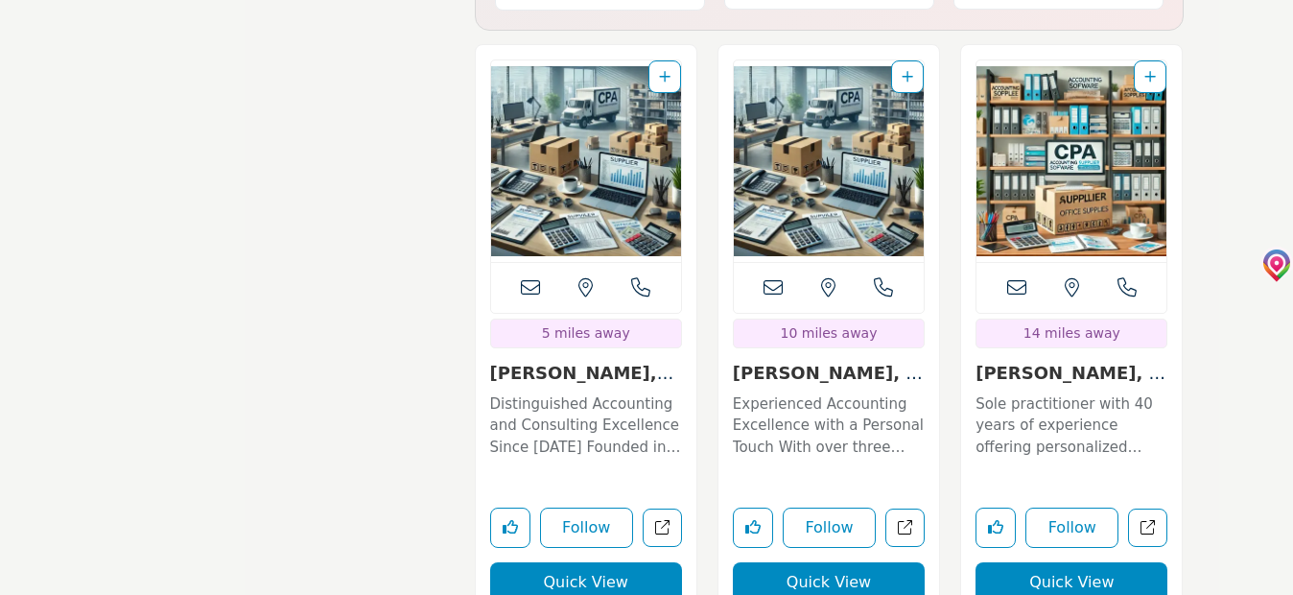
scroll to position [10020, 0]
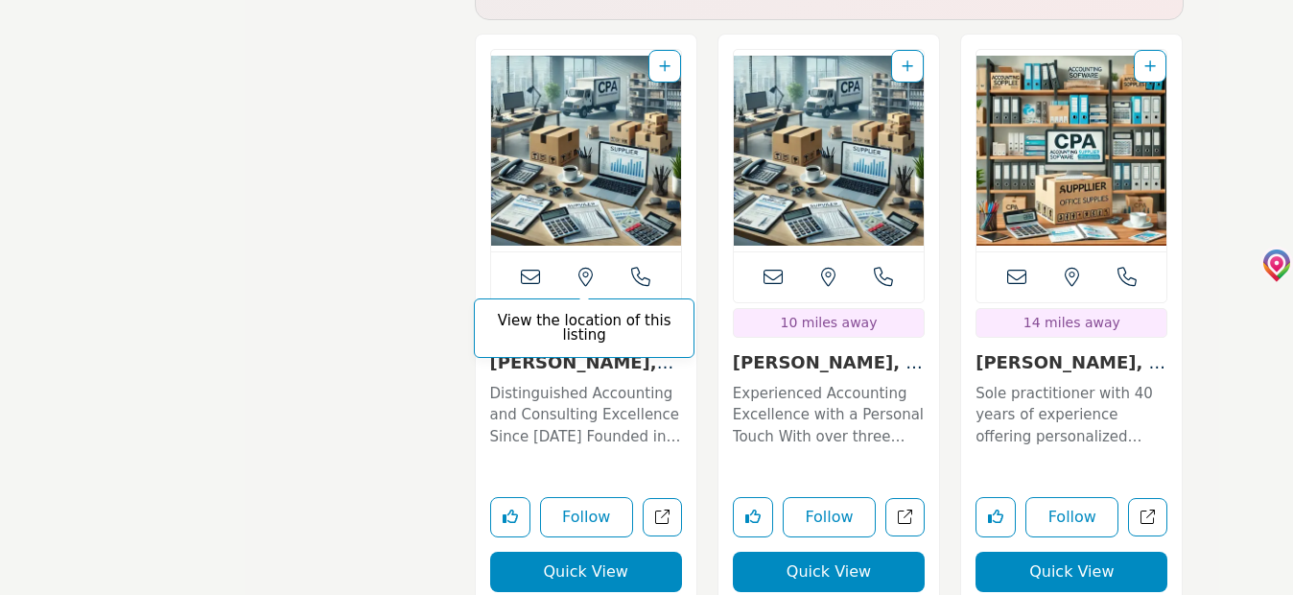
click at [585, 268] on icon at bounding box center [586, 277] width 14 height 19
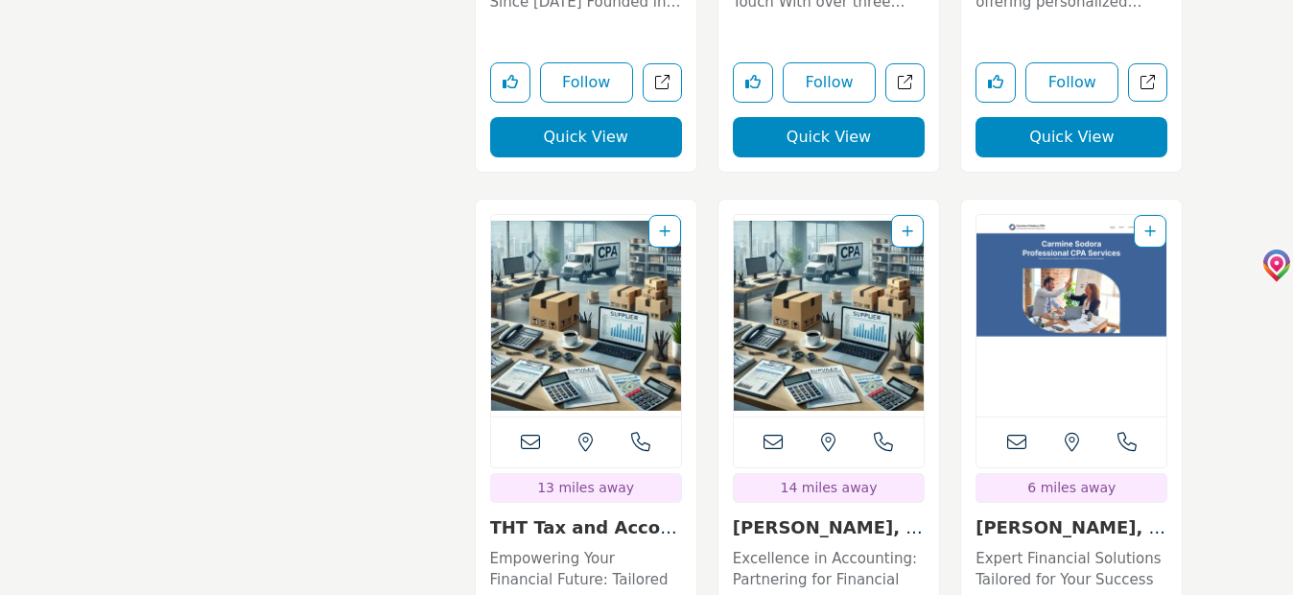
scroll to position [10500, 0]
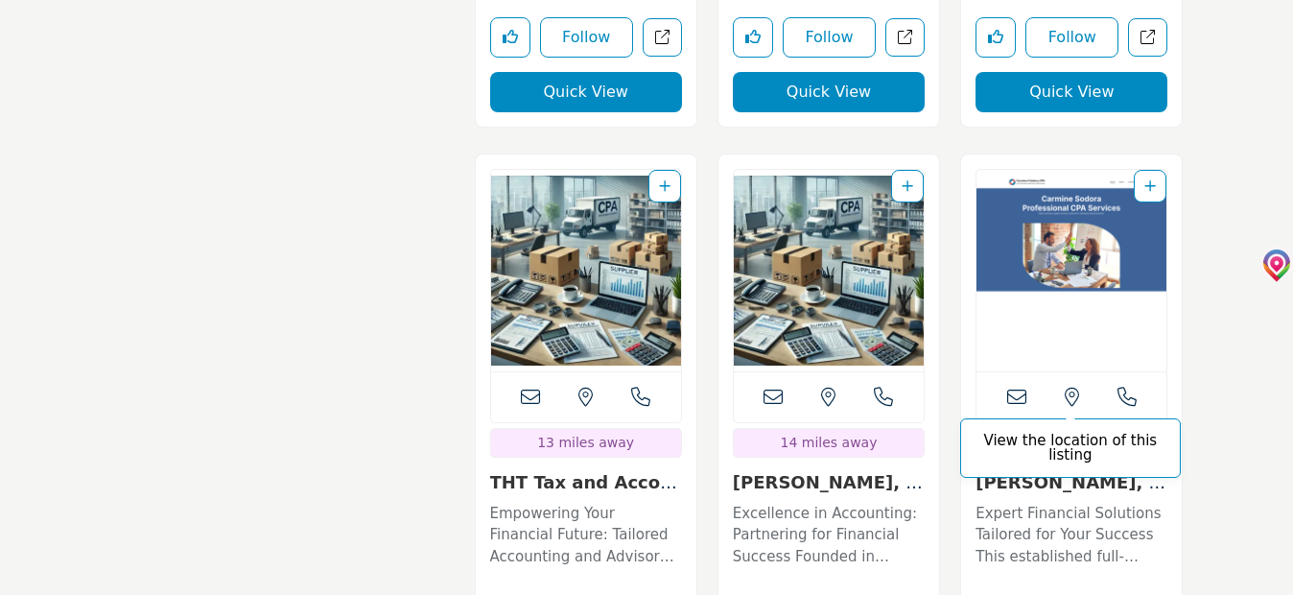
click at [1070, 388] on icon at bounding box center [1072, 397] width 14 height 19
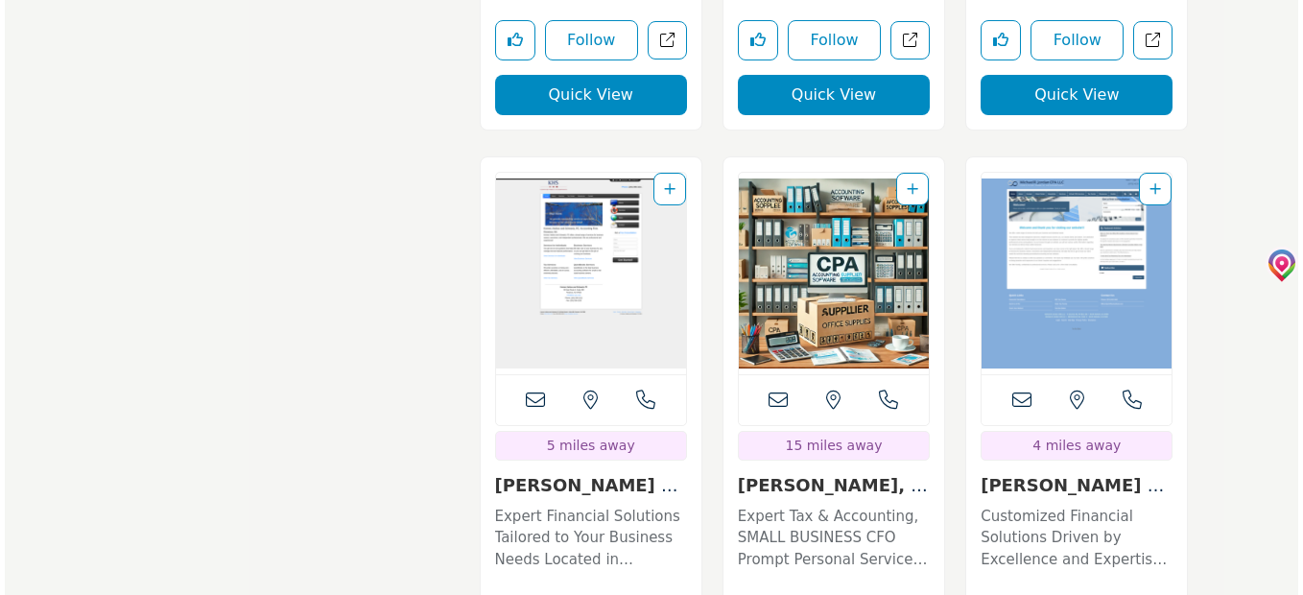
scroll to position [11843, 0]
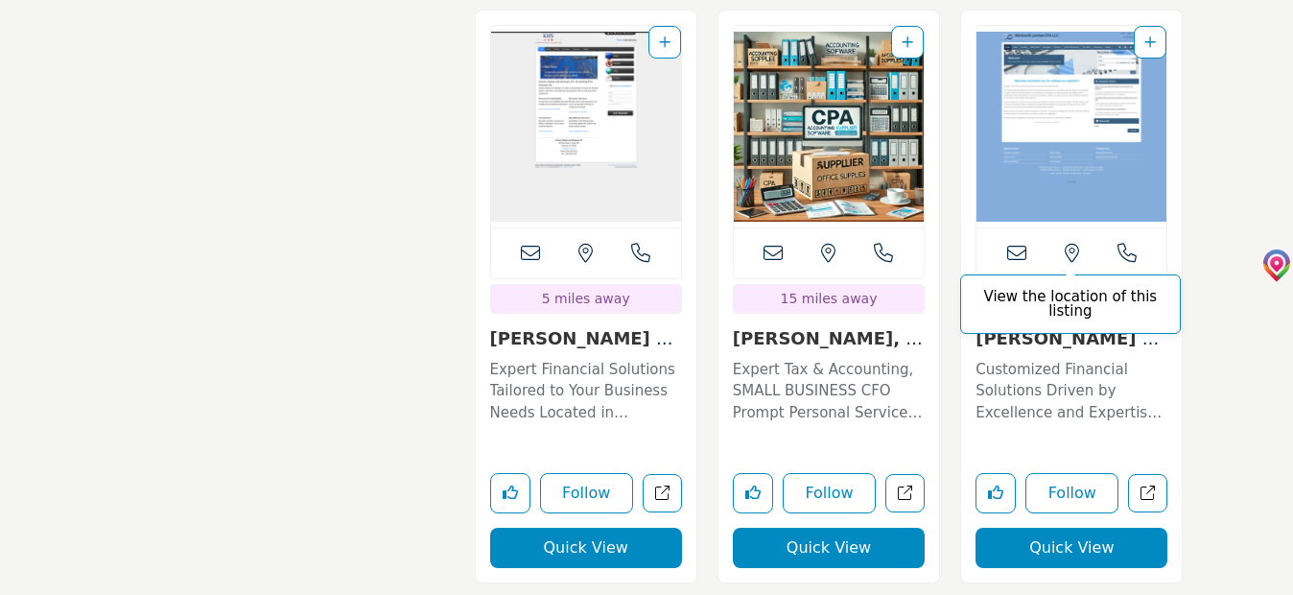
click at [1067, 244] on icon at bounding box center [1072, 253] width 14 height 19
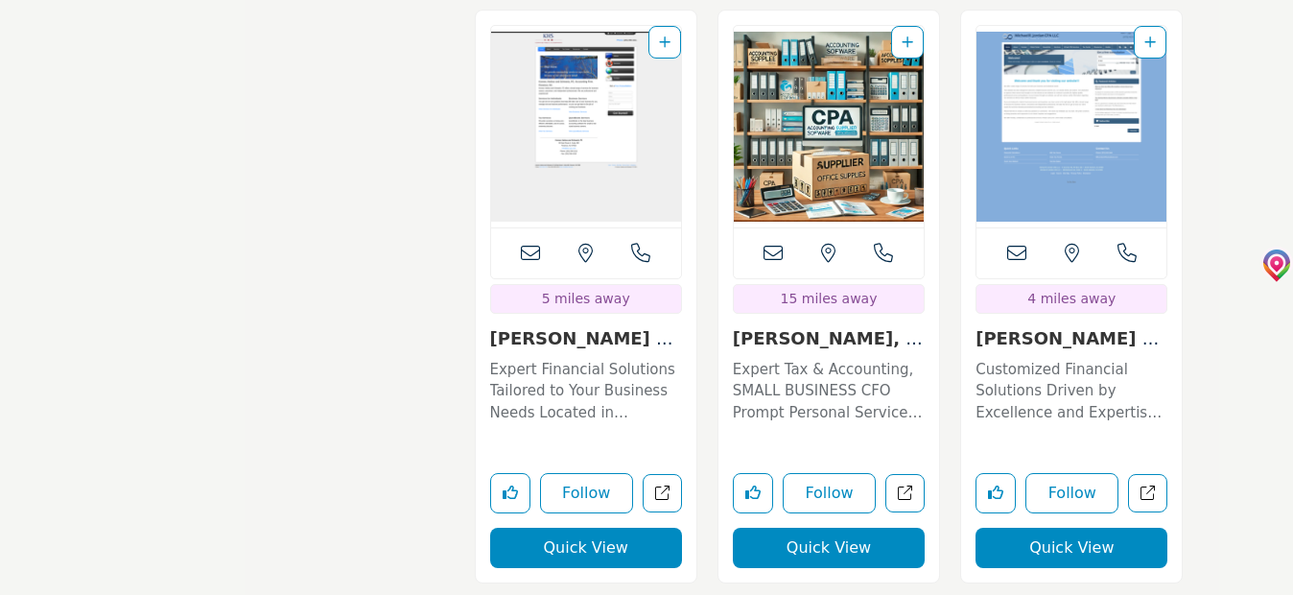
click at [1076, 528] on button "Quick View" at bounding box center [1072, 548] width 192 height 40
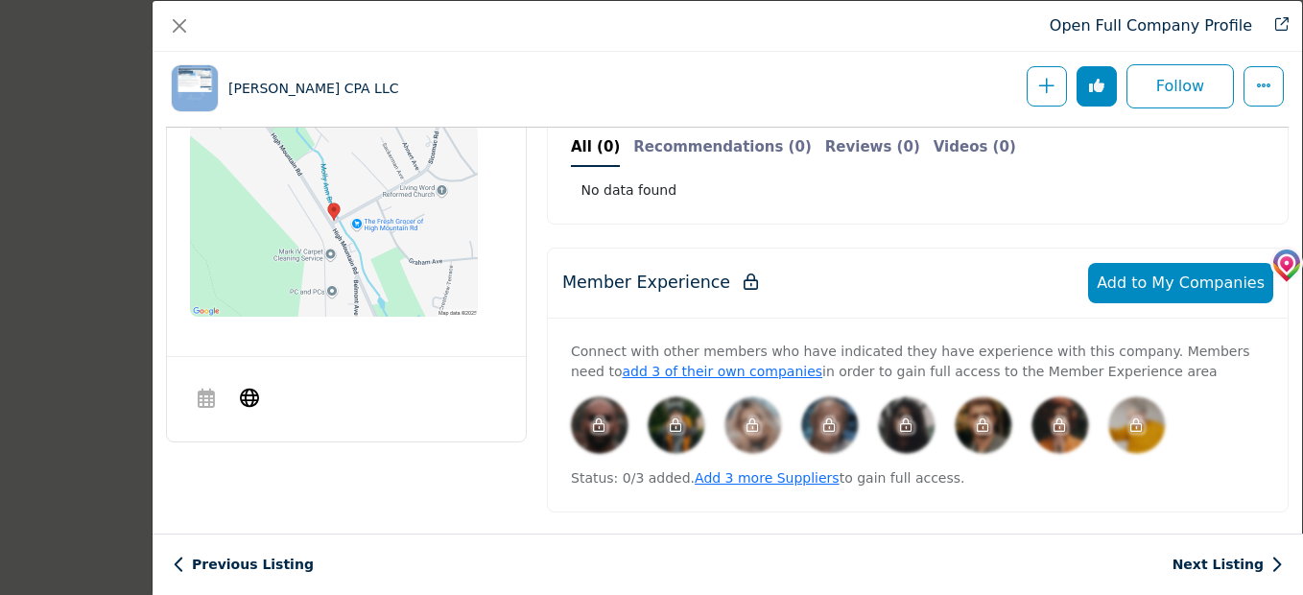
scroll to position [845, 0]
